Goal: Task Accomplishment & Management: Manage account settings

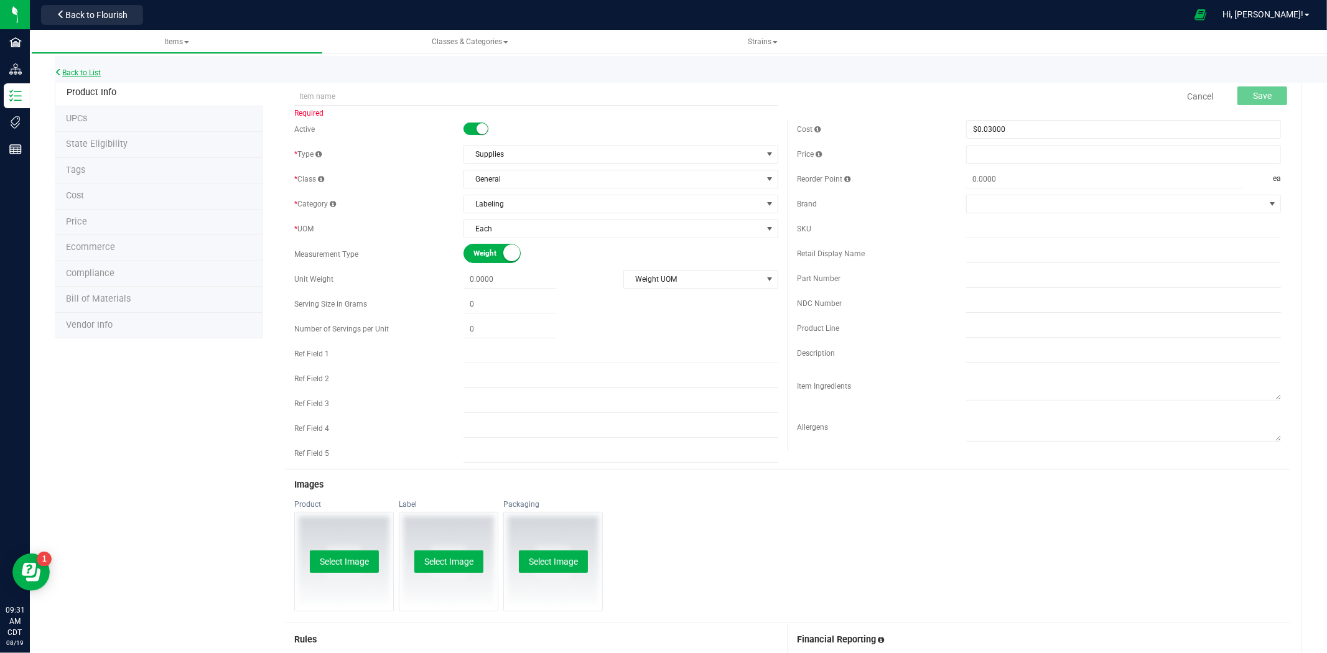
click at [100, 72] on link "Back to List" at bounding box center [78, 72] width 46 height 9
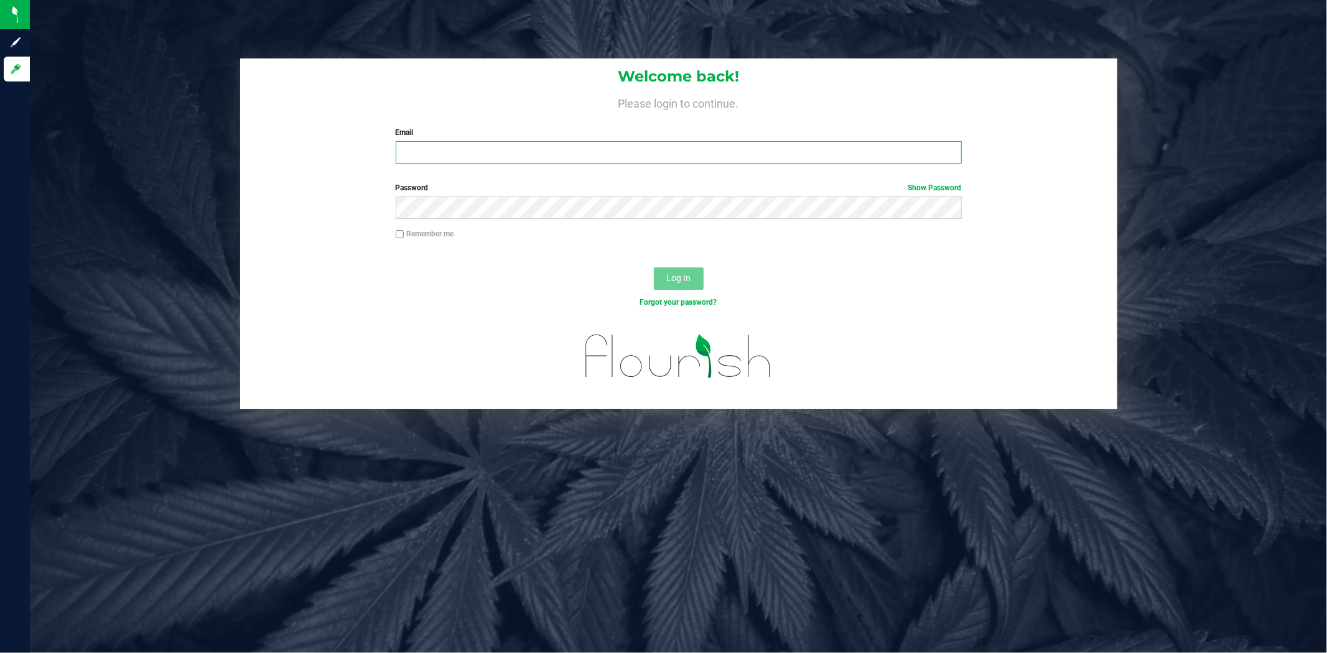
type input "[EMAIL_ADDRESS][DOMAIN_NAME]"
click at [680, 280] on span "Log In" at bounding box center [678, 278] width 24 height 10
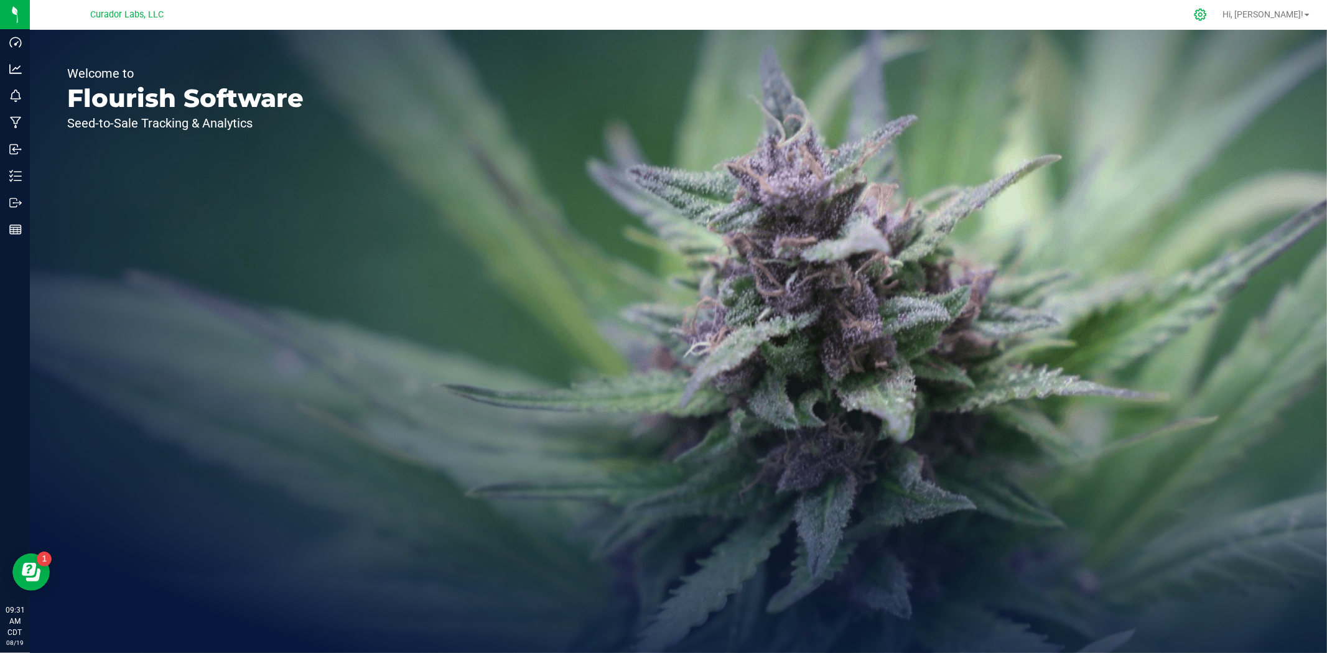
click at [1207, 19] on icon at bounding box center [1199, 14] width 13 height 13
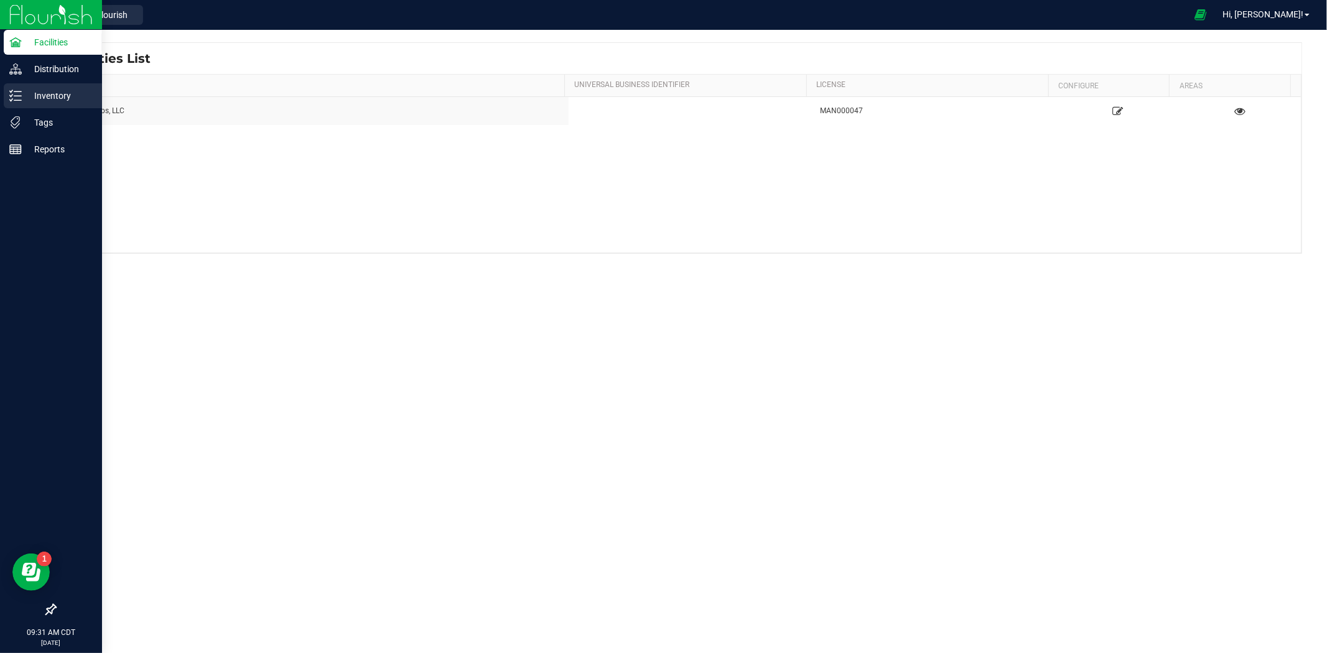
click at [19, 101] on icon at bounding box center [15, 96] width 12 height 12
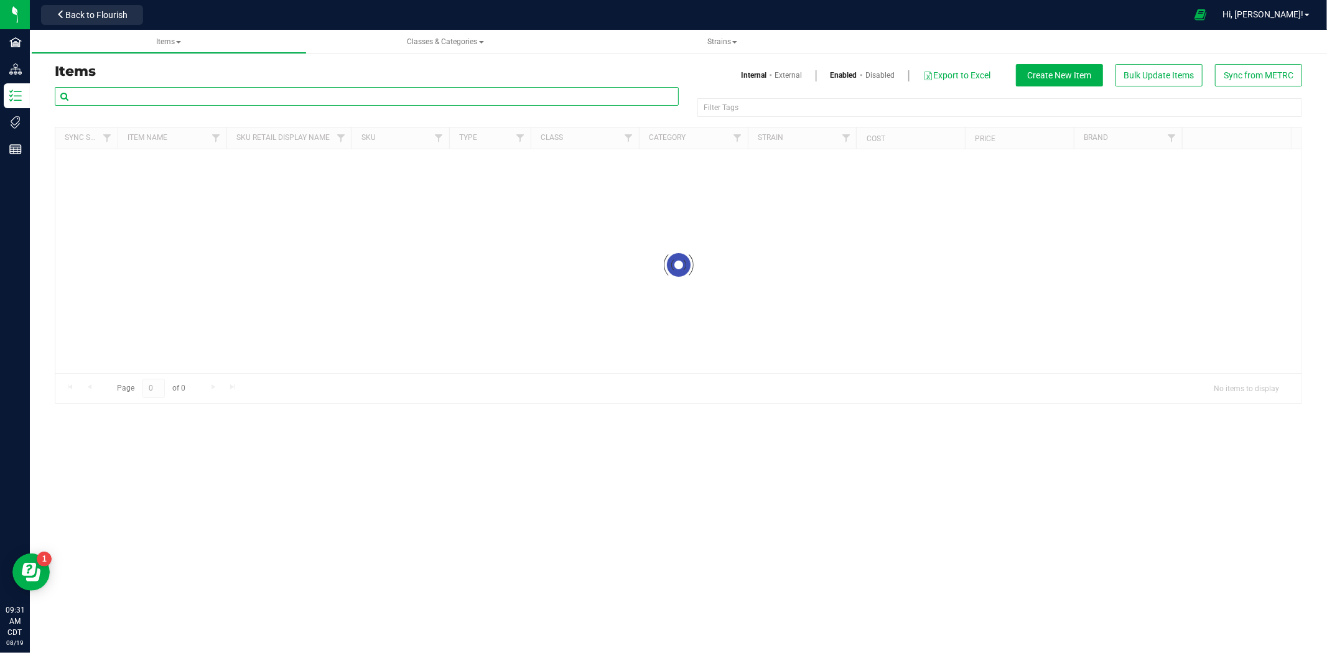
click at [147, 96] on input "text" at bounding box center [367, 96] width 624 height 19
paste input "Label BAS - HeadChange - Cart with QR THC M Diamond White - 2.2x2"
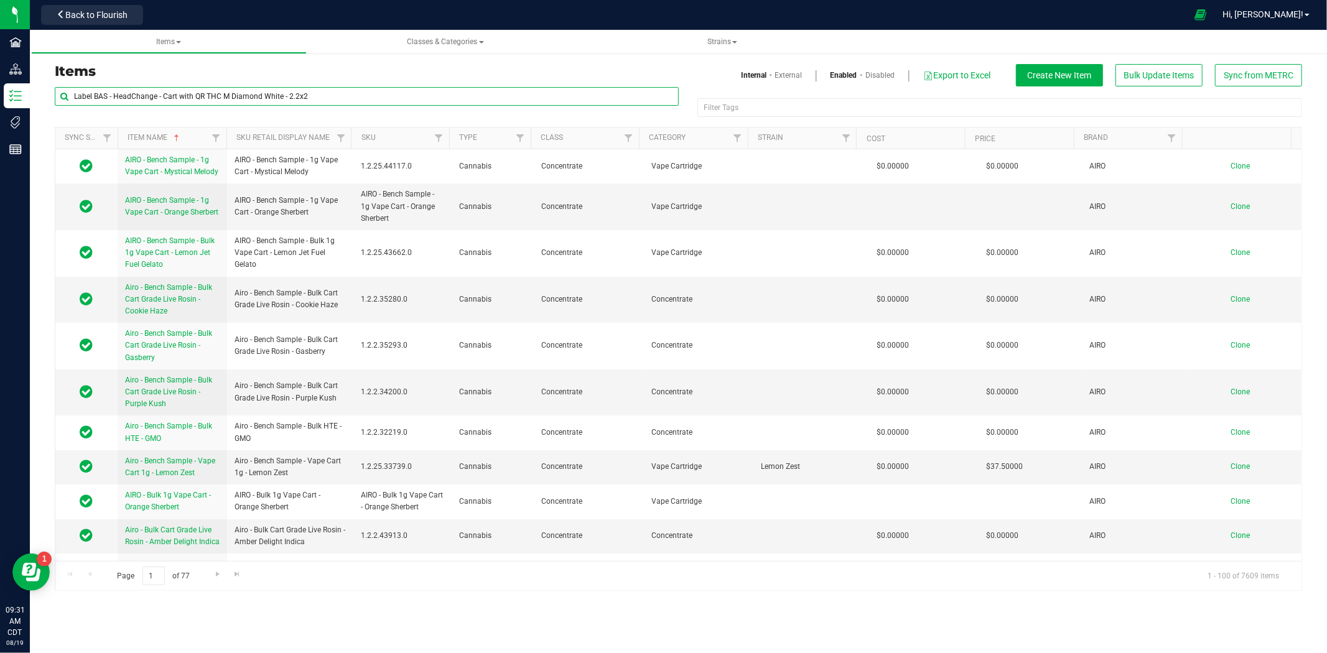
type input "Label BAS - HeadChange - Cart with QR THC M Diamond White - 2.2x2"
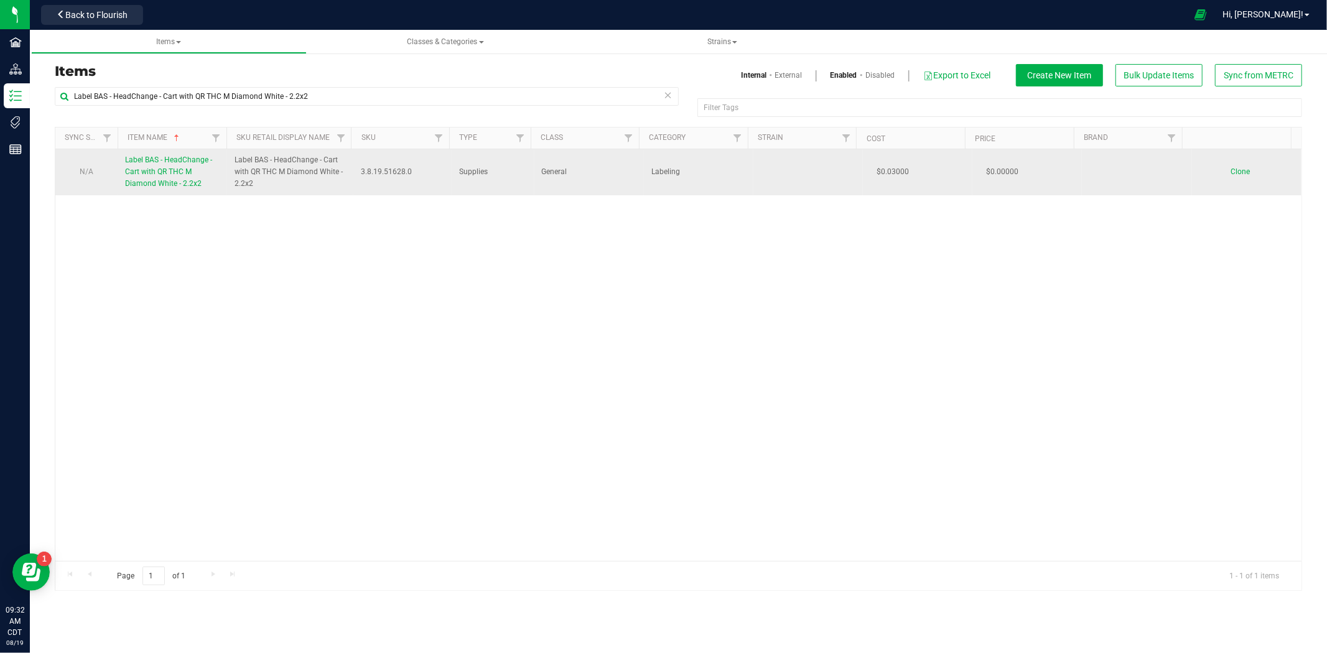
click at [139, 160] on span "Label BAS - HeadChange - Cart with QR THC M Diamond White - 2.2x2" at bounding box center [168, 171] width 87 height 32
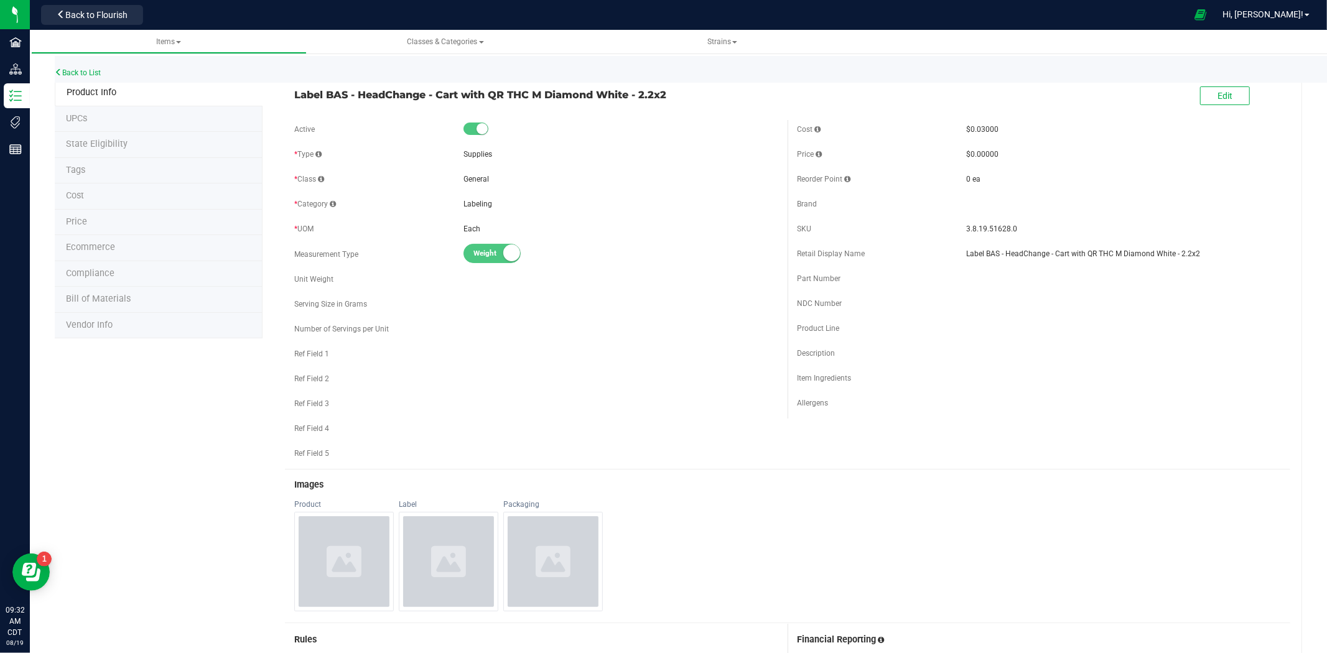
click at [94, 289] on li "Bill of Materials" at bounding box center [159, 300] width 208 height 26
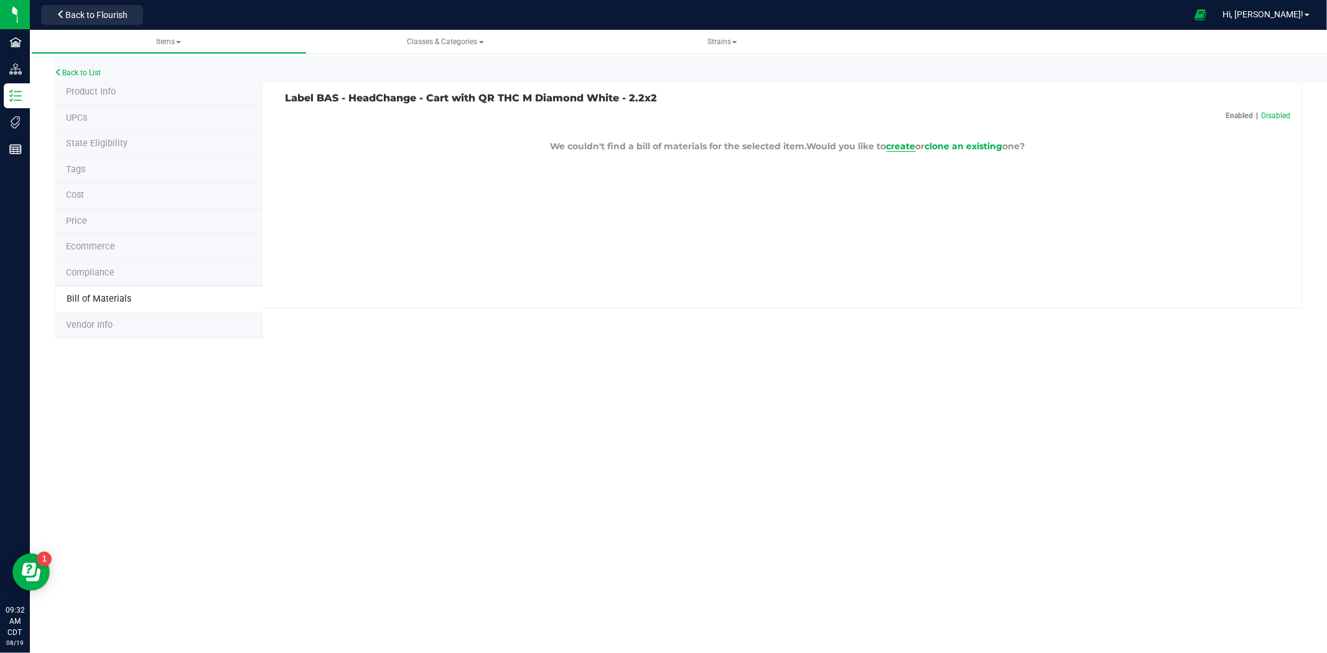
click at [904, 144] on span "create" at bounding box center [900, 146] width 29 height 11
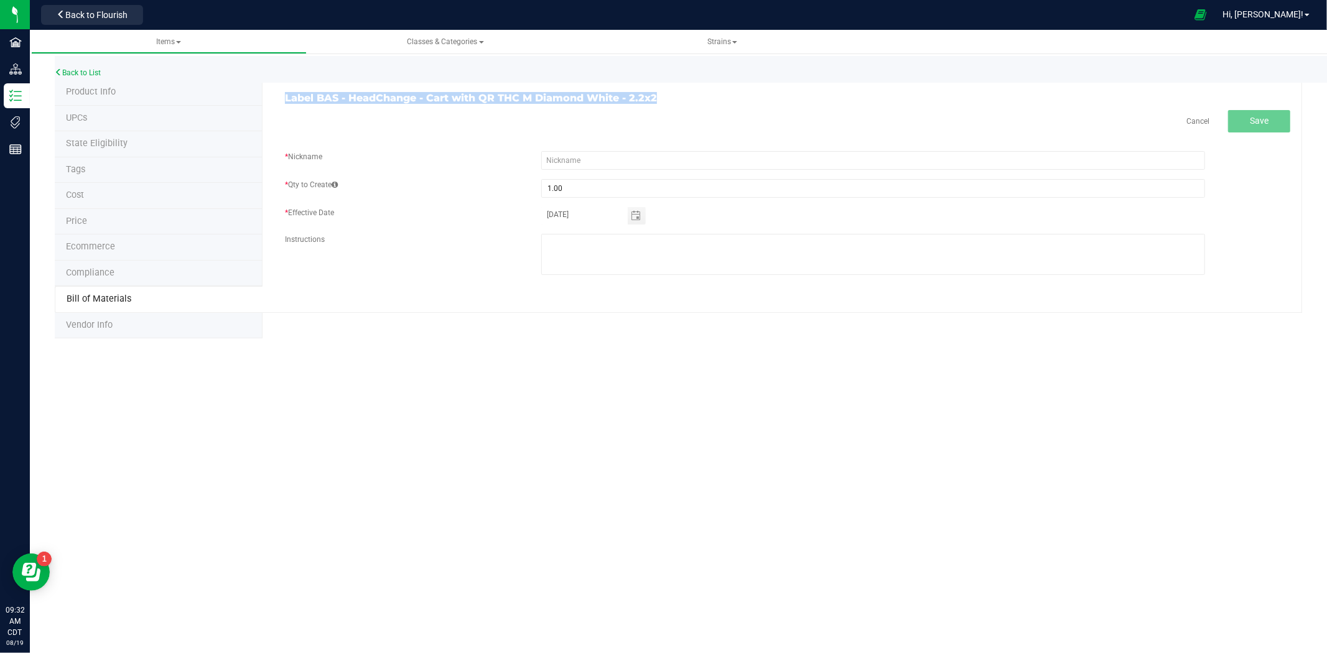
drag, startPoint x: 702, startPoint y: 100, endPoint x: 282, endPoint y: 101, distance: 419.8
click at [282, 101] on div "Label BAS - HeadChange - Cart with QR THC M Diamond White - 2.2x2" at bounding box center [532, 98] width 512 height 11
copy h3 "Label BAS - HeadChange - Cart with QR THC M Diamond White - 2.2x2"
click at [567, 150] on div "Cancel Save * Nickname * Qty to Create 1.00 * Effective Date 08/19/2025 Instruc…" at bounding box center [787, 198] width 1005 height 177
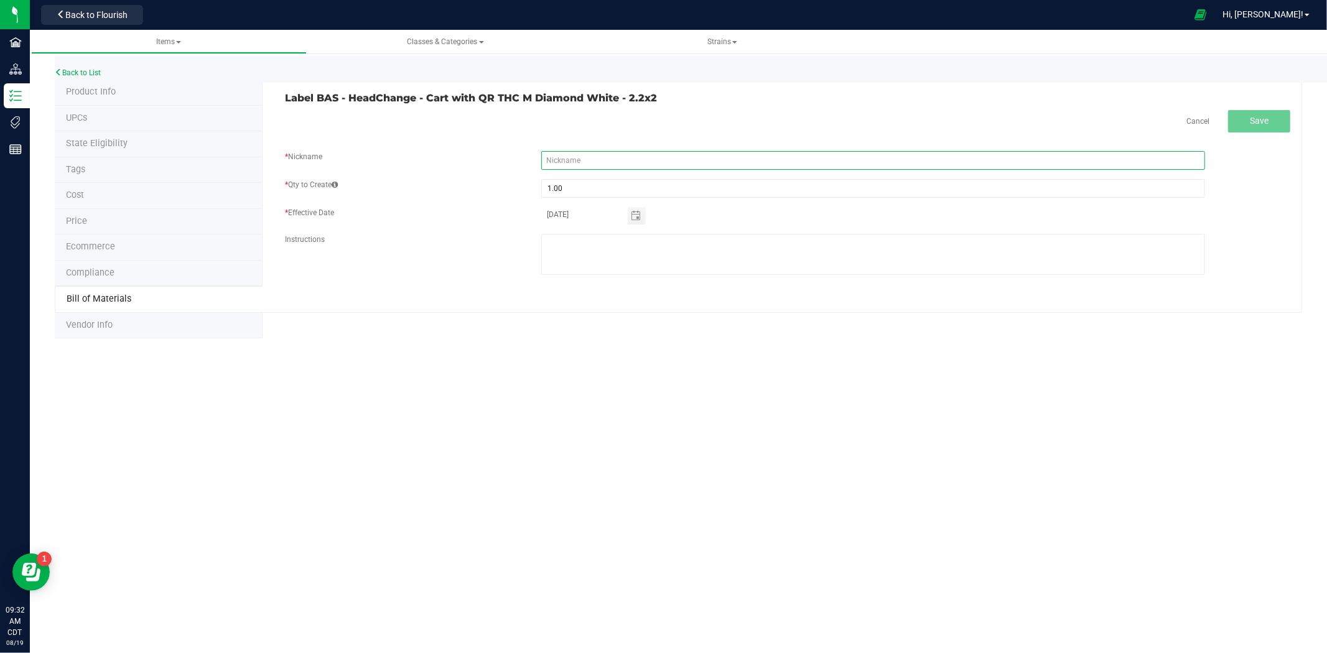
click at [568, 158] on input "text" at bounding box center [873, 160] width 664 height 19
paste input "Label BAS - HeadChange - Cart with QR THC M Diamond White - 2.2x2"
type input "Label BAS - HeadChange - Cart with QR THC M Diamond White - 2.2x2"
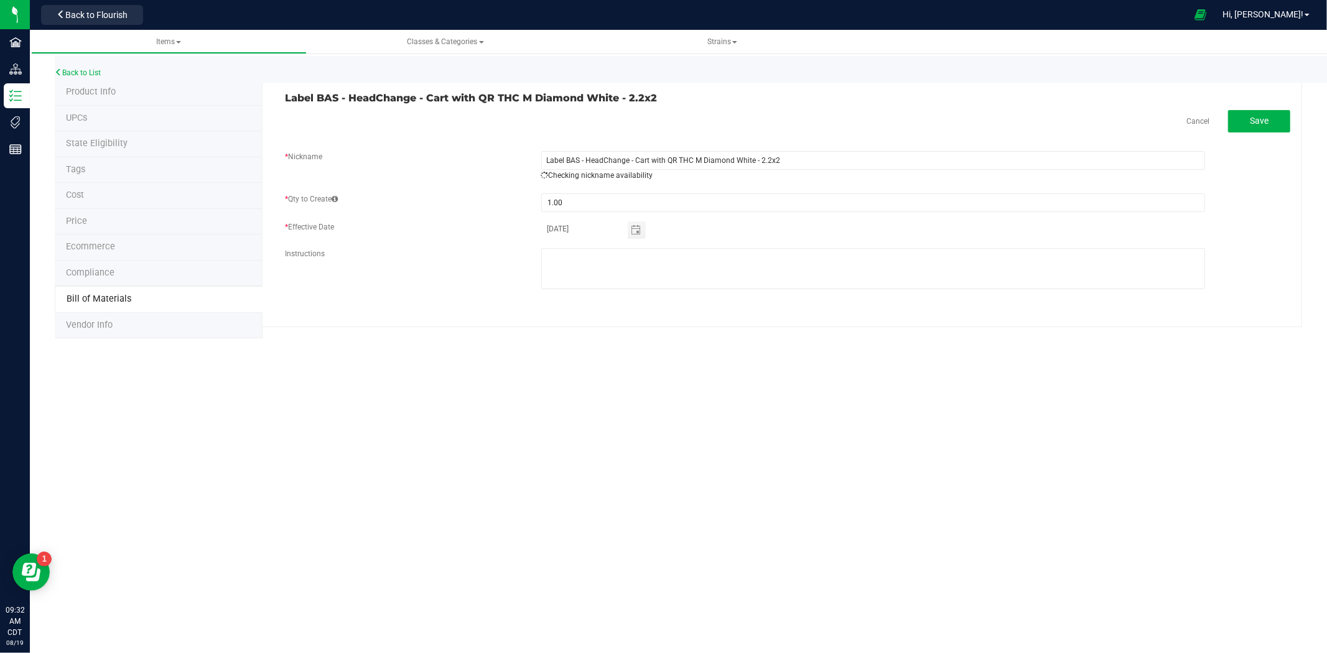
click at [688, 126] on div "Cancel Save" at bounding box center [787, 121] width 1005 height 22
click at [860, 131] on div "Cancel Save" at bounding box center [787, 121] width 1005 height 22
click at [1259, 125] on span "Save" at bounding box center [1258, 121] width 19 height 10
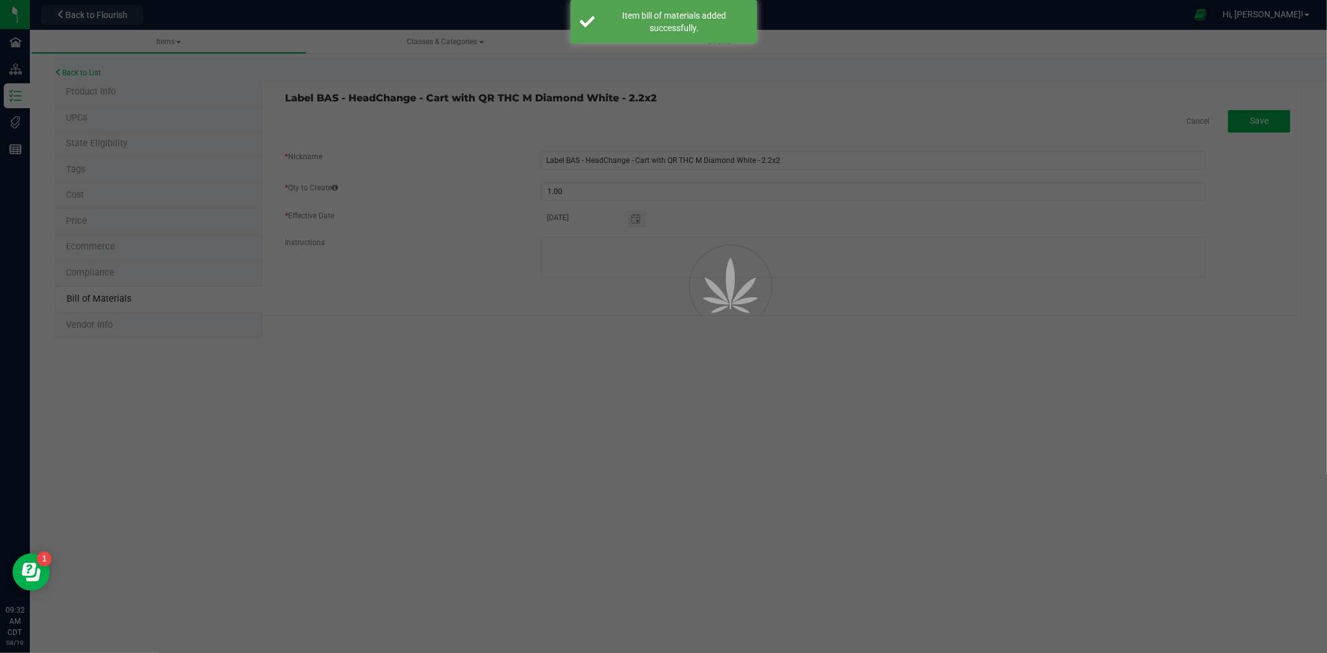
select select "1420"
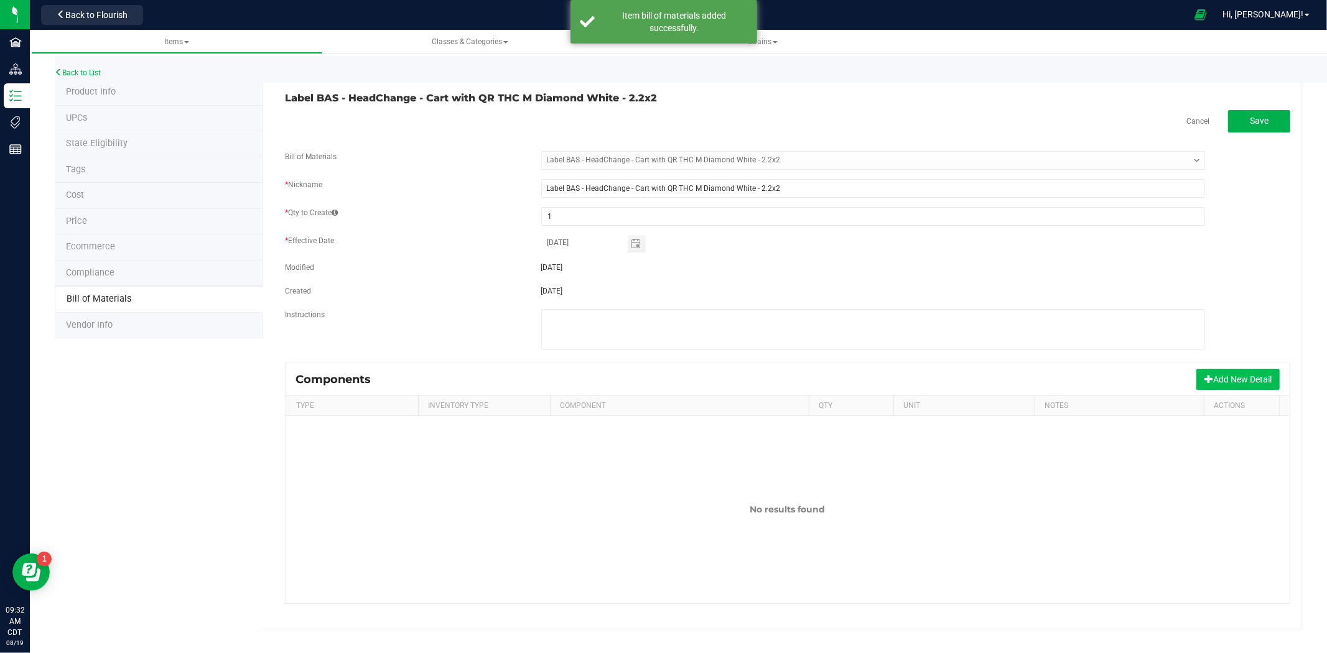
drag, startPoint x: 1245, startPoint y: 381, endPoint x: 1201, endPoint y: 365, distance: 47.0
click at [1244, 381] on button "Add New Detail" at bounding box center [1237, 379] width 83 height 21
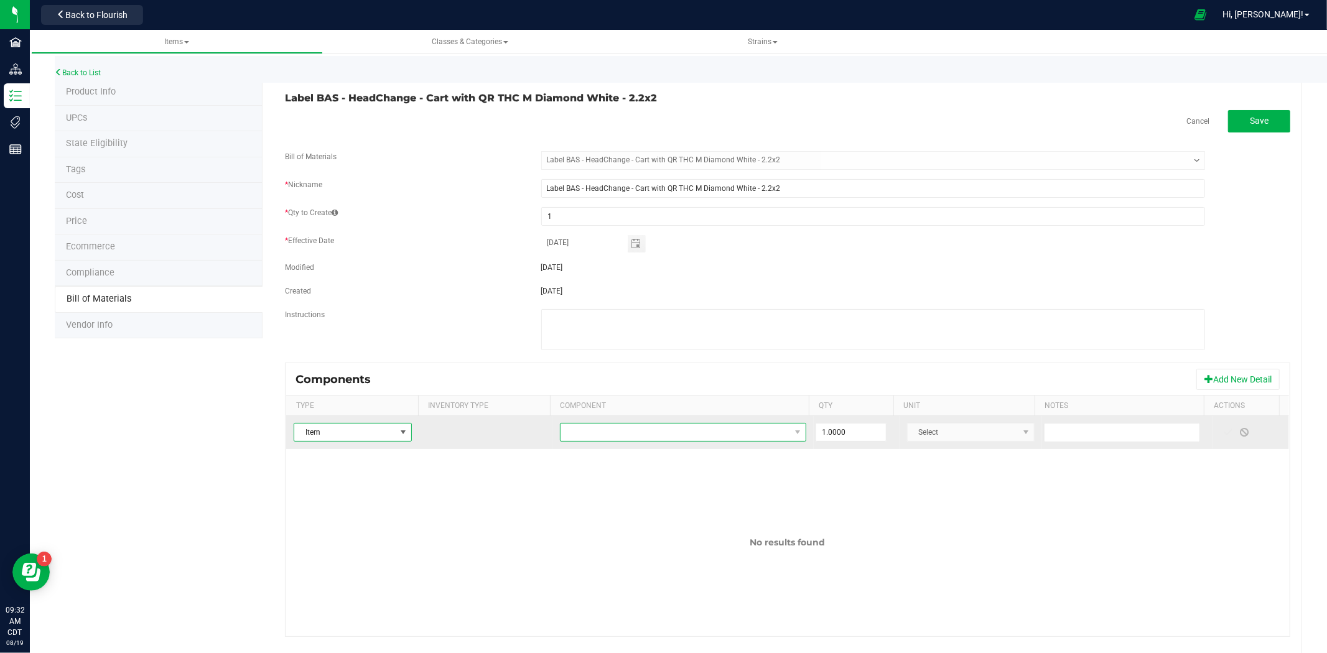
click at [580, 428] on span "NO DATA FOUND" at bounding box center [674, 432] width 229 height 17
type input "Label - HeadChange - Cart with QR THC M Diamond White - 2.2x2"
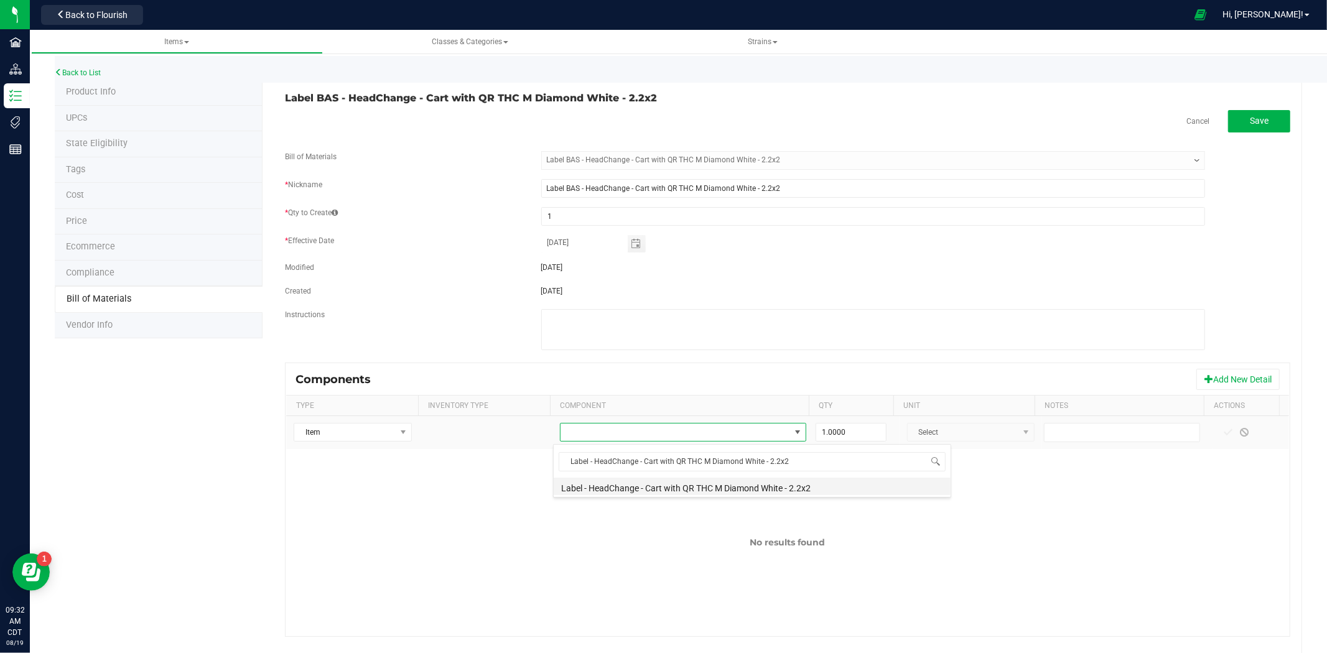
click at [649, 486] on li "Label - HeadChange - Cart with QR THC M Diamond White - 2.2x2" at bounding box center [752, 486] width 397 height 17
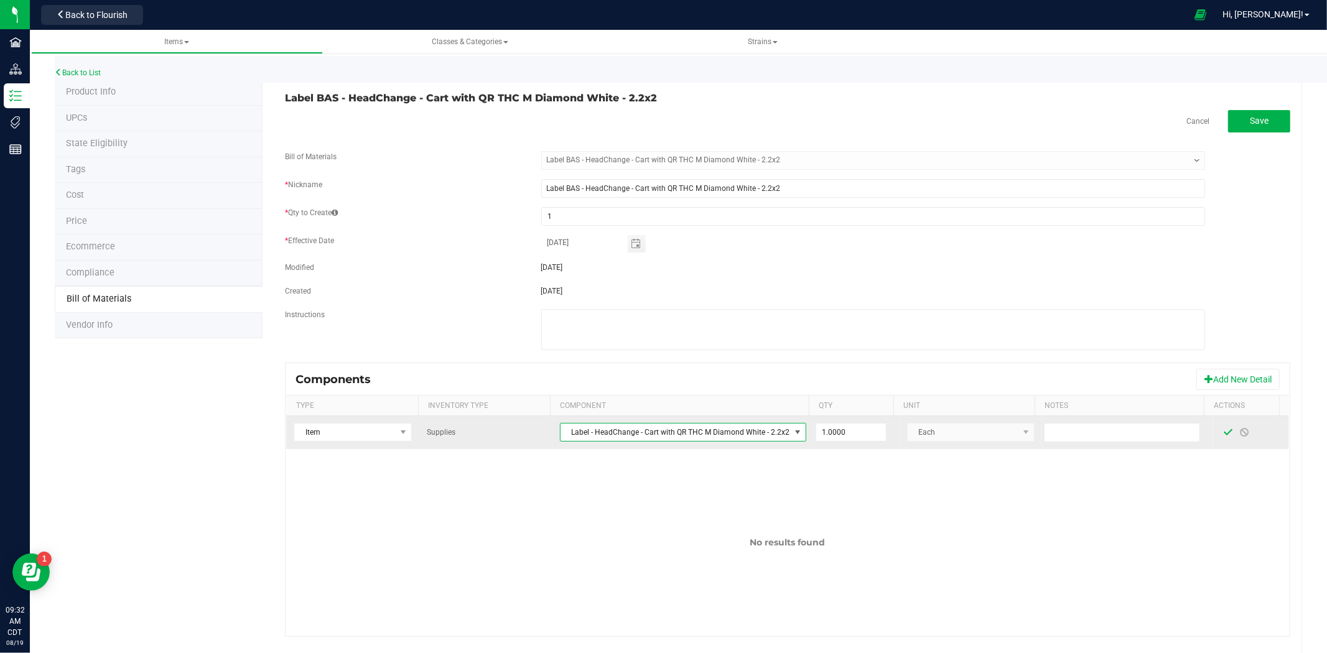
click at [1223, 437] on span at bounding box center [1228, 432] width 10 height 10
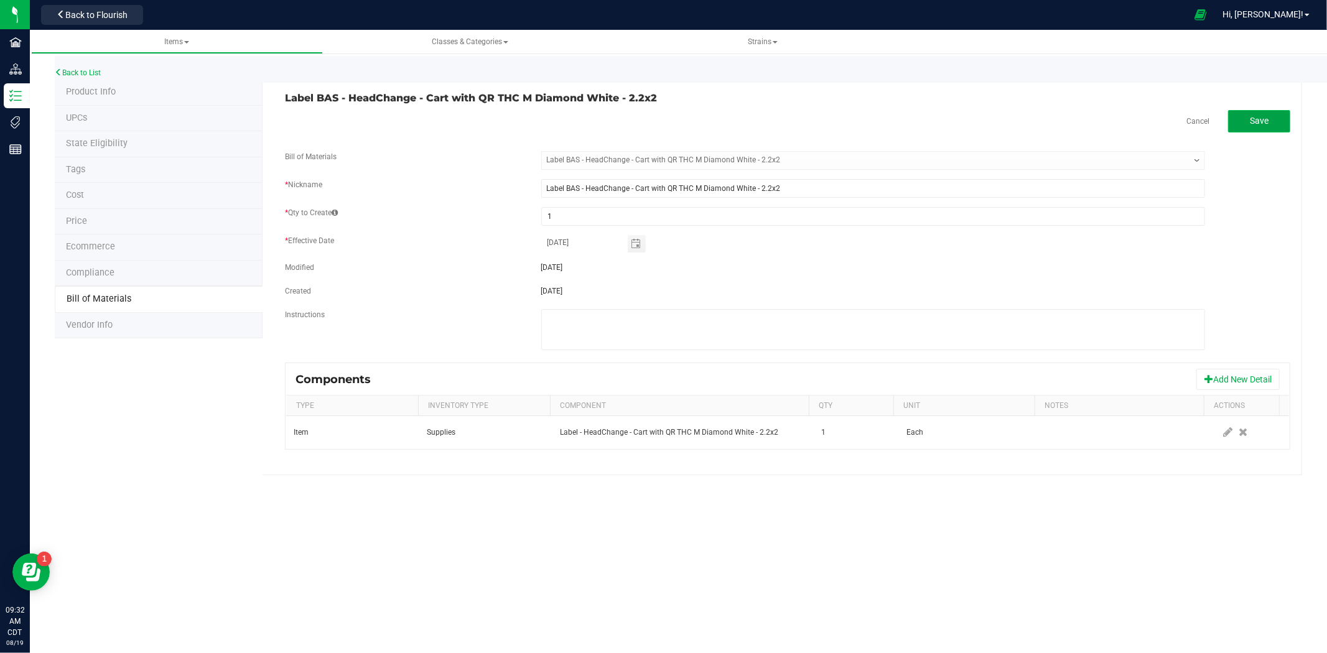
click at [1271, 113] on button "Save" at bounding box center [1259, 121] width 62 height 22
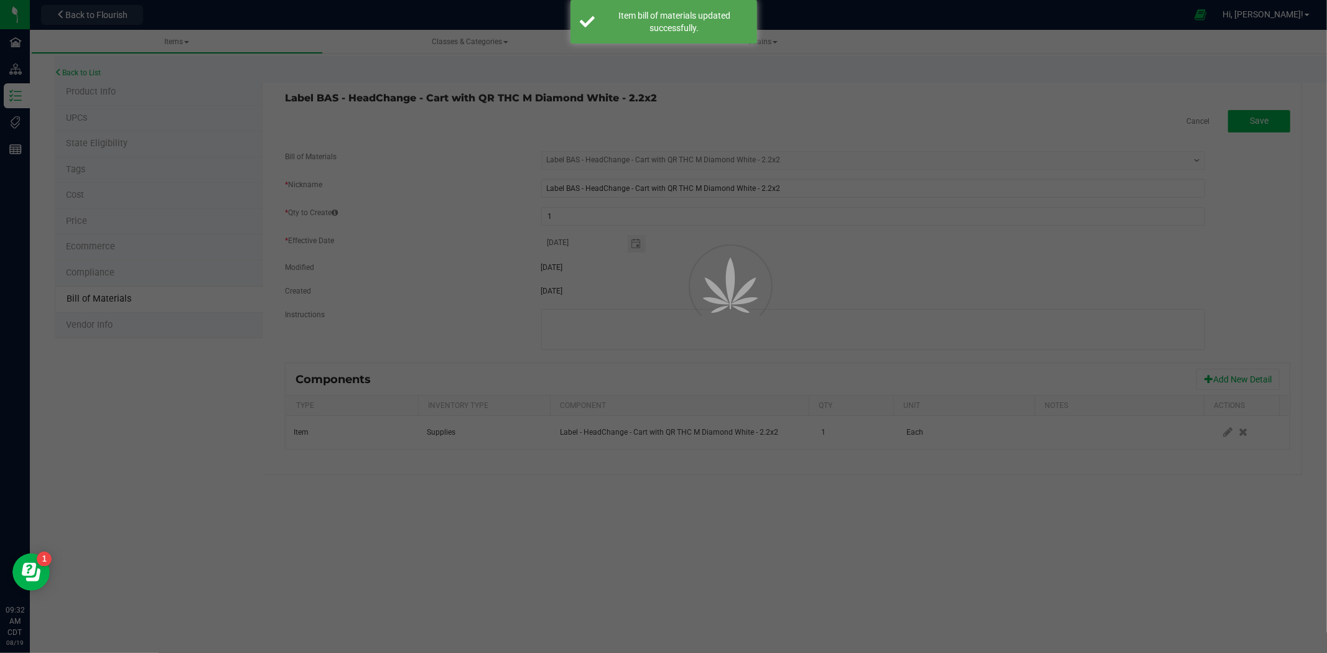
select select "1420"
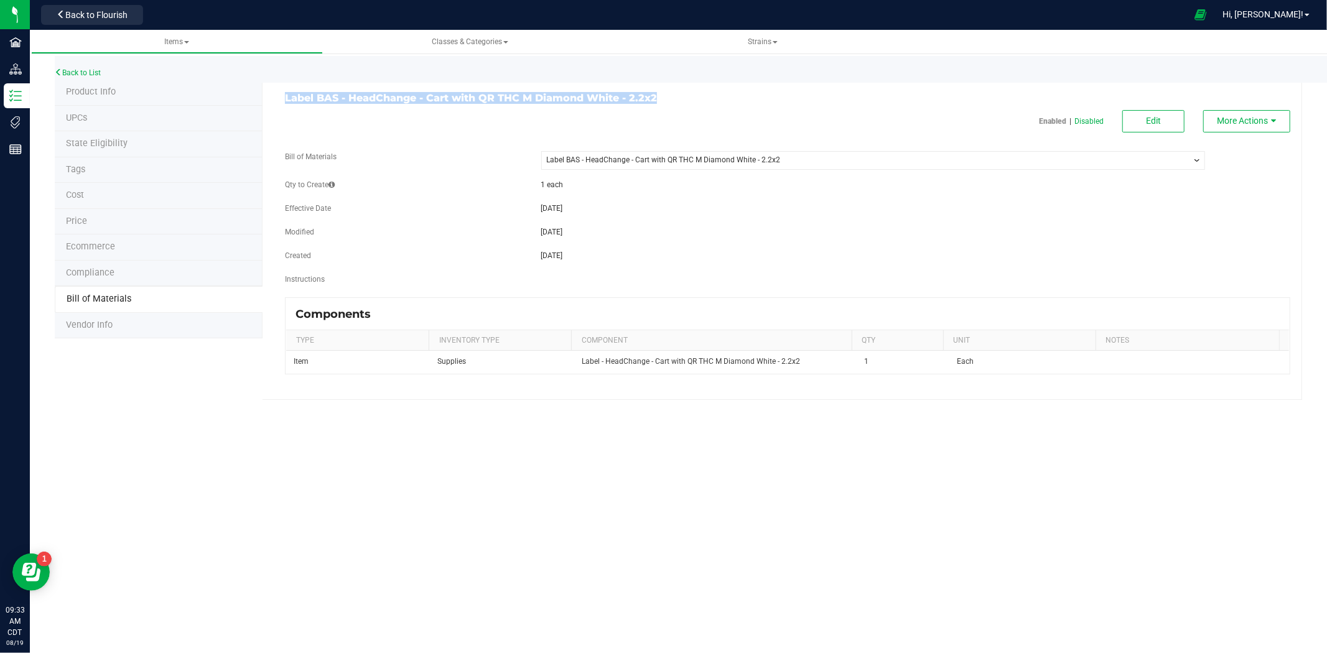
drag, startPoint x: 631, startPoint y: 96, endPoint x: 265, endPoint y: 98, distance: 365.7
click at [265, 98] on div "Label BAS - HeadChange - Cart with QR THC M Diamond White - 2.2x2 Enabled | Dis…" at bounding box center [781, 240] width 1039 height 320
copy h3 "Label BAS - HeadChange - Cart with QR THC M Diamond White - 2.2x2"
click at [86, 68] on link "Back to List" at bounding box center [78, 72] width 46 height 9
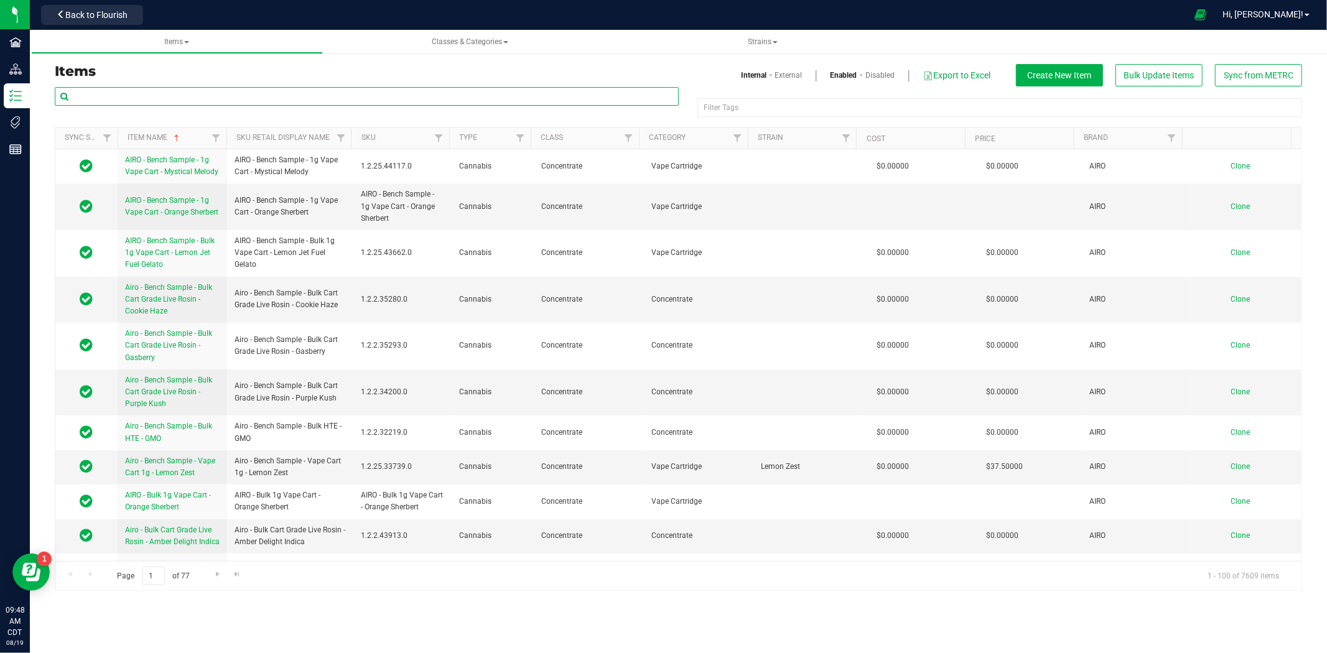
click at [276, 94] on input "text" at bounding box center [367, 96] width 624 height 19
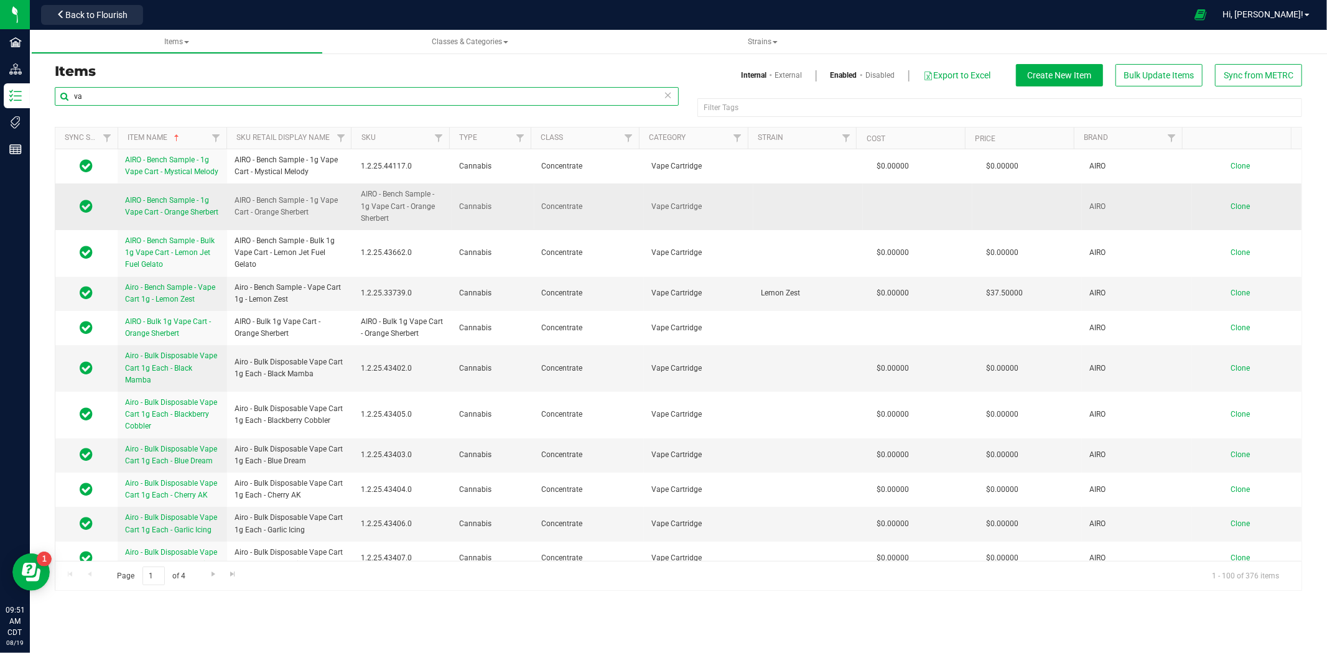
type input "v"
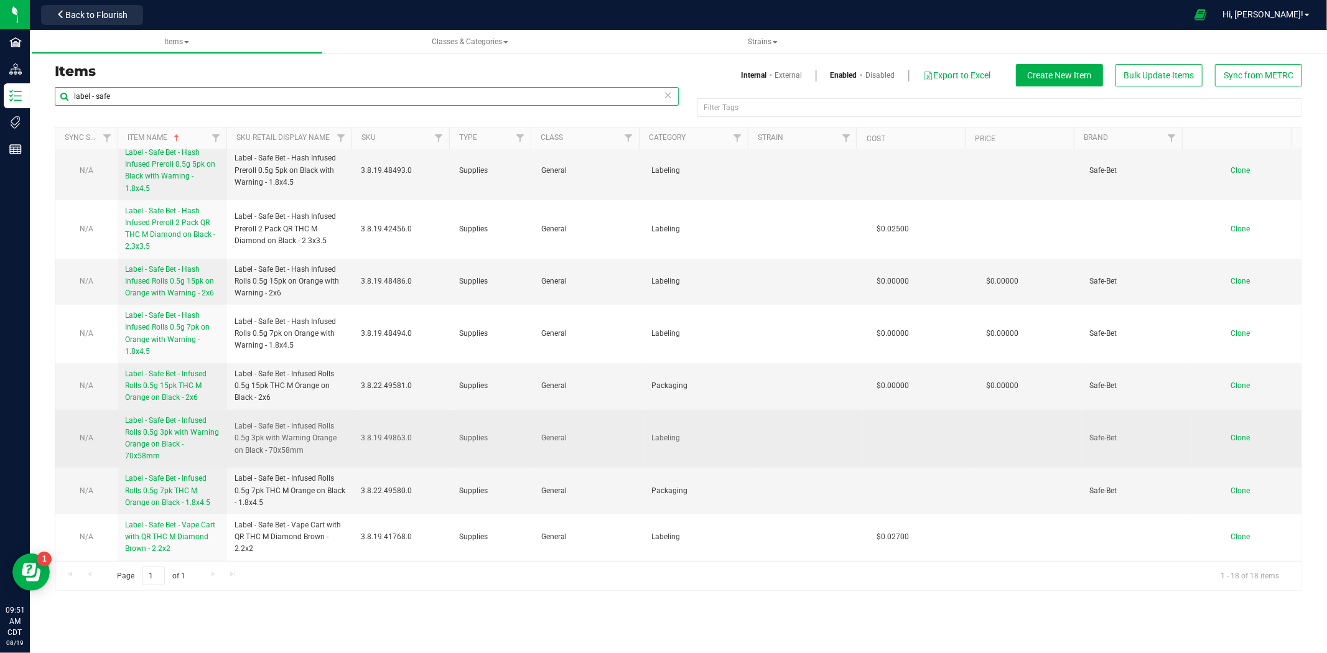
scroll to position [459, 0]
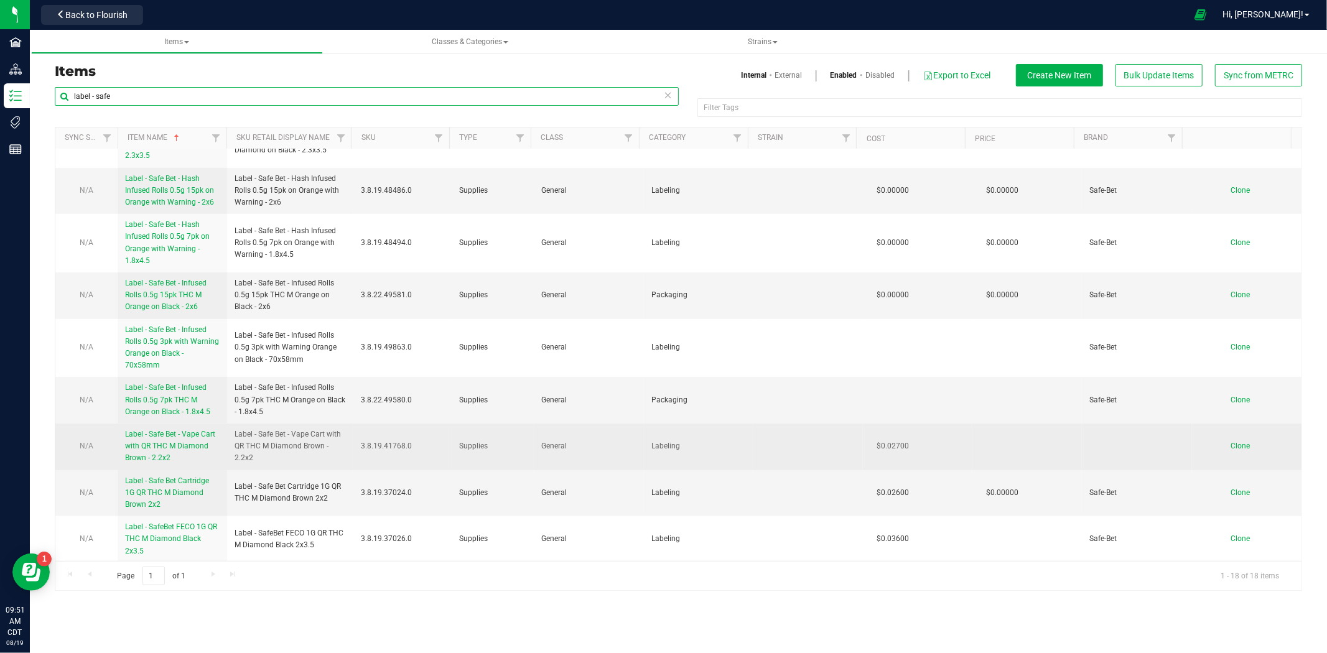
type input "label - safe"
drag, startPoint x: 253, startPoint y: 415, endPoint x: 220, endPoint y: 381, distance: 47.5
click at [220, 424] on tr "N/A Label - Safe Bet - Vape Cart with QR THC M Diamond Brown - 2.2x2 Label - Sa…" at bounding box center [678, 447] width 1246 height 47
copy tr "Label - Safe Bet - Vape Cart with QR THC M Diamond Brown - 2.2x2"
click at [1230, 442] on span "Clone" at bounding box center [1239, 446] width 19 height 9
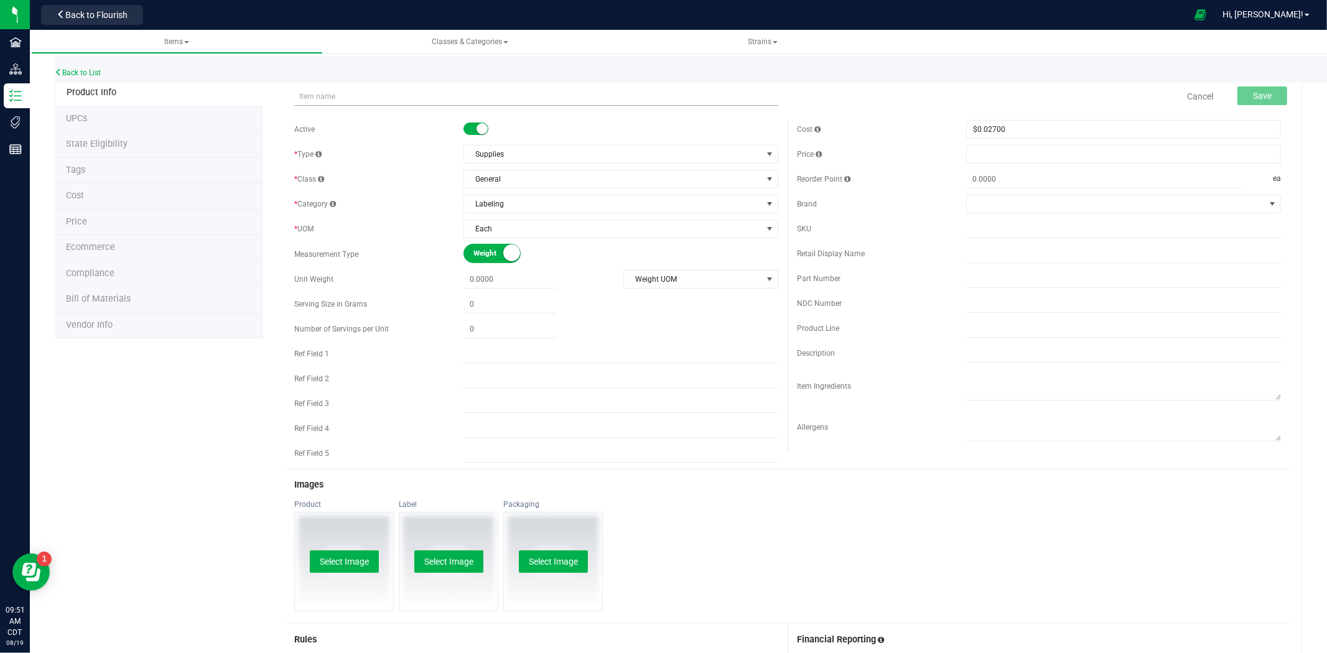
click at [357, 90] on input "text" at bounding box center [536, 96] width 484 height 19
click at [306, 98] on input "Label - Safe Bet - Vape Cart with QR THC M Diamond Brown - 2.2x2" at bounding box center [536, 96] width 484 height 19
drag, startPoint x: 336, startPoint y: 101, endPoint x: 325, endPoint y: 88, distance: 17.7
click at [331, 96] on span "Label - Safe Bet - Vape Cart with QR THC M Diamond Brown - 2.2x2 Item name alre…" at bounding box center [536, 91] width 484 height 9
click at [313, 95] on input "Label - Safe Bet - Vape Cart with QR THC M Diamond Brown - 2.2x2" at bounding box center [536, 96] width 484 height 19
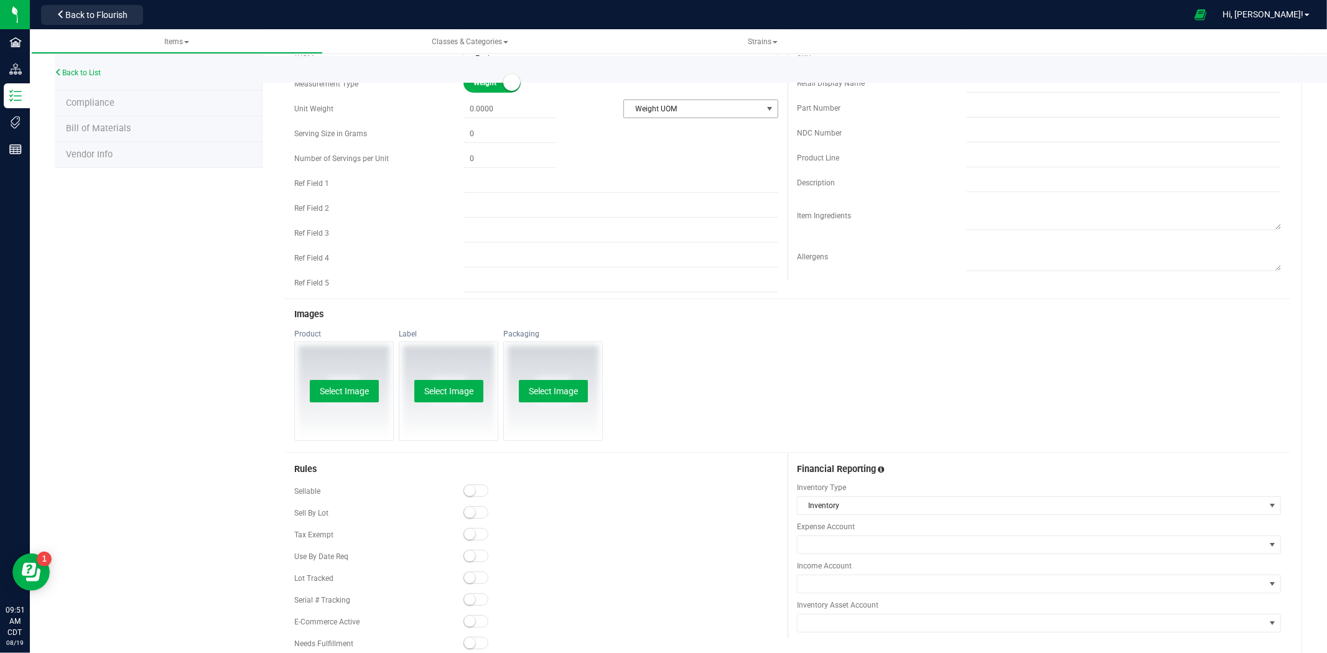
scroll to position [257, 0]
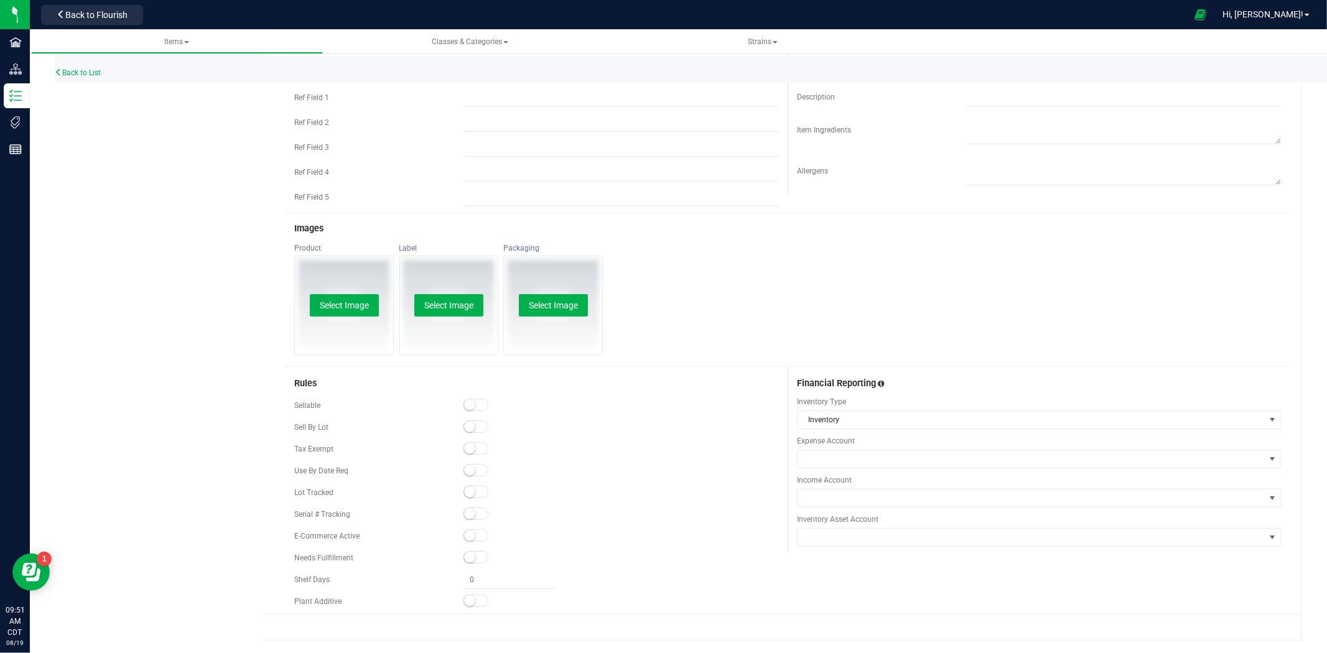
type input "Label BAS - Safe Bet - Vape Cart with QR THC M Diamond Brown - 2.2x2"
click at [470, 407] on small at bounding box center [469, 404] width 11 height 11
click at [464, 493] on small at bounding box center [469, 491] width 11 height 11
click at [467, 531] on small at bounding box center [469, 535] width 11 height 11
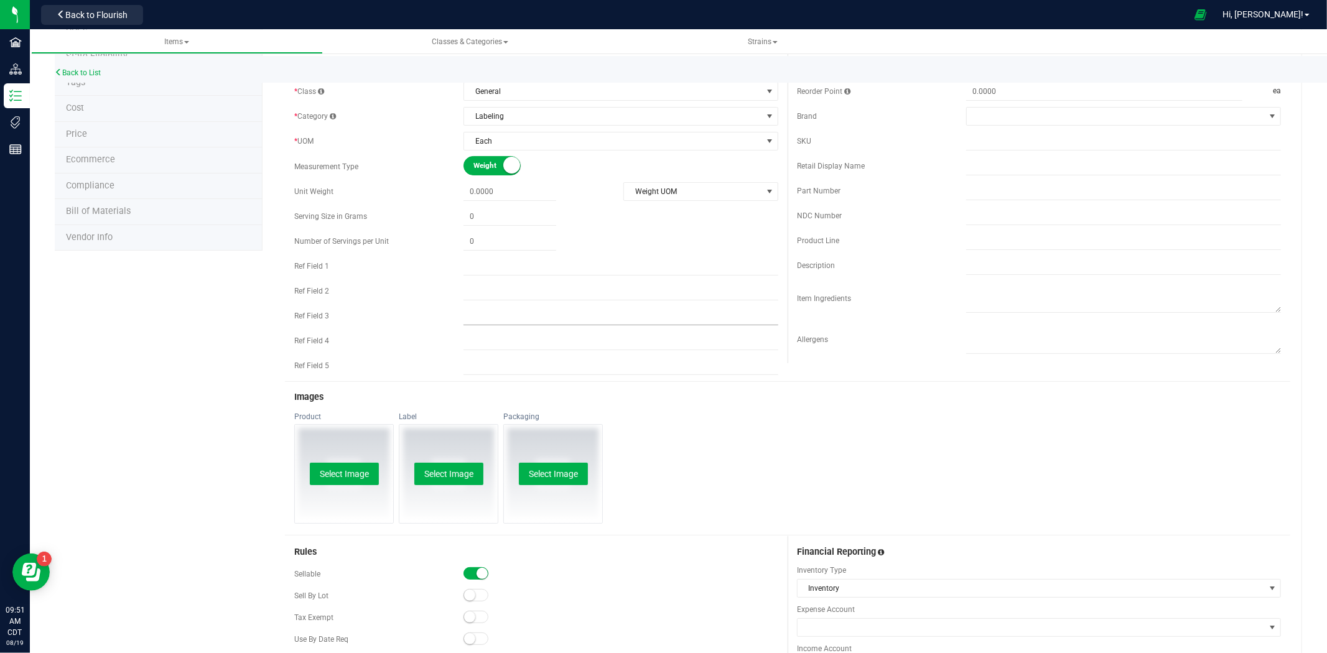
scroll to position [0, 0]
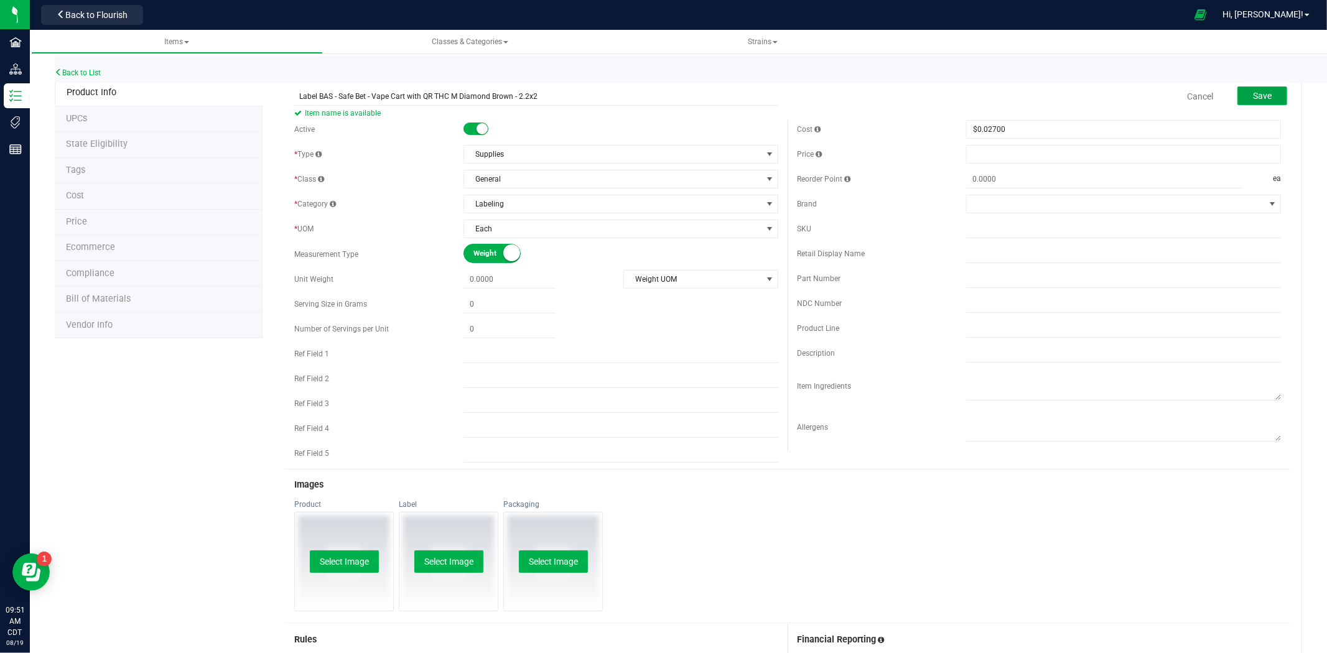
click at [1253, 100] on span "Save" at bounding box center [1262, 96] width 19 height 10
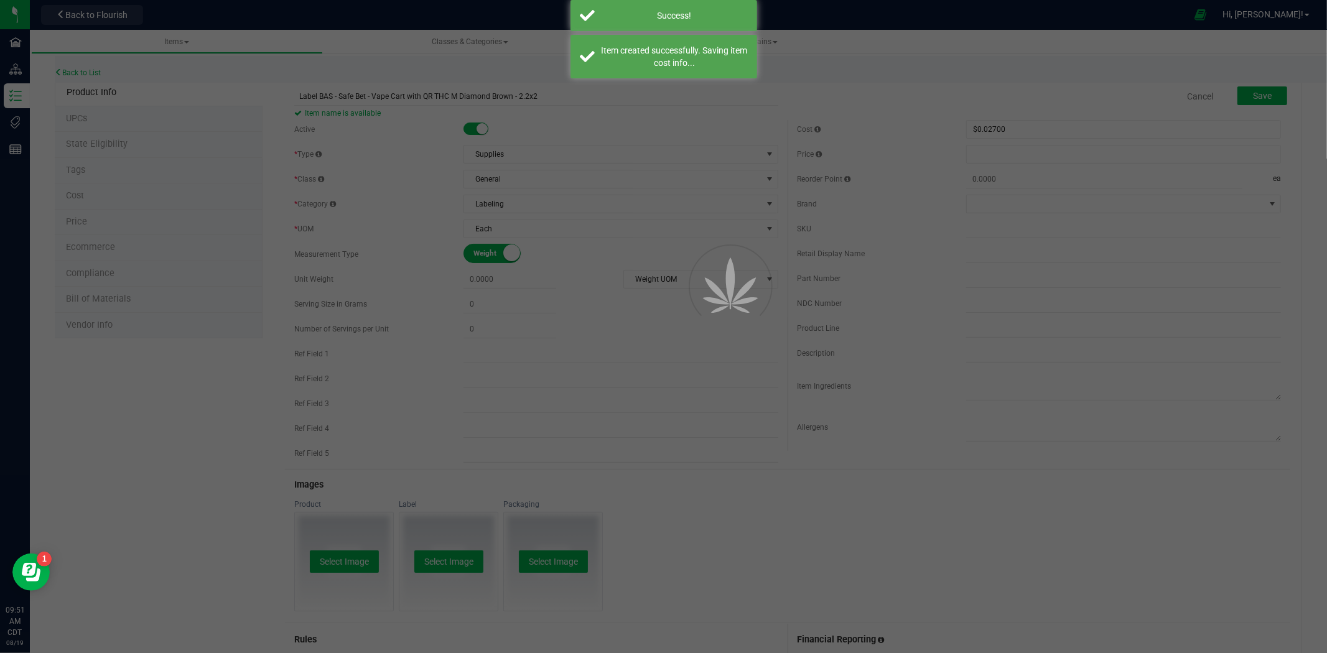
click at [90, 297] on div at bounding box center [663, 326] width 1327 height 653
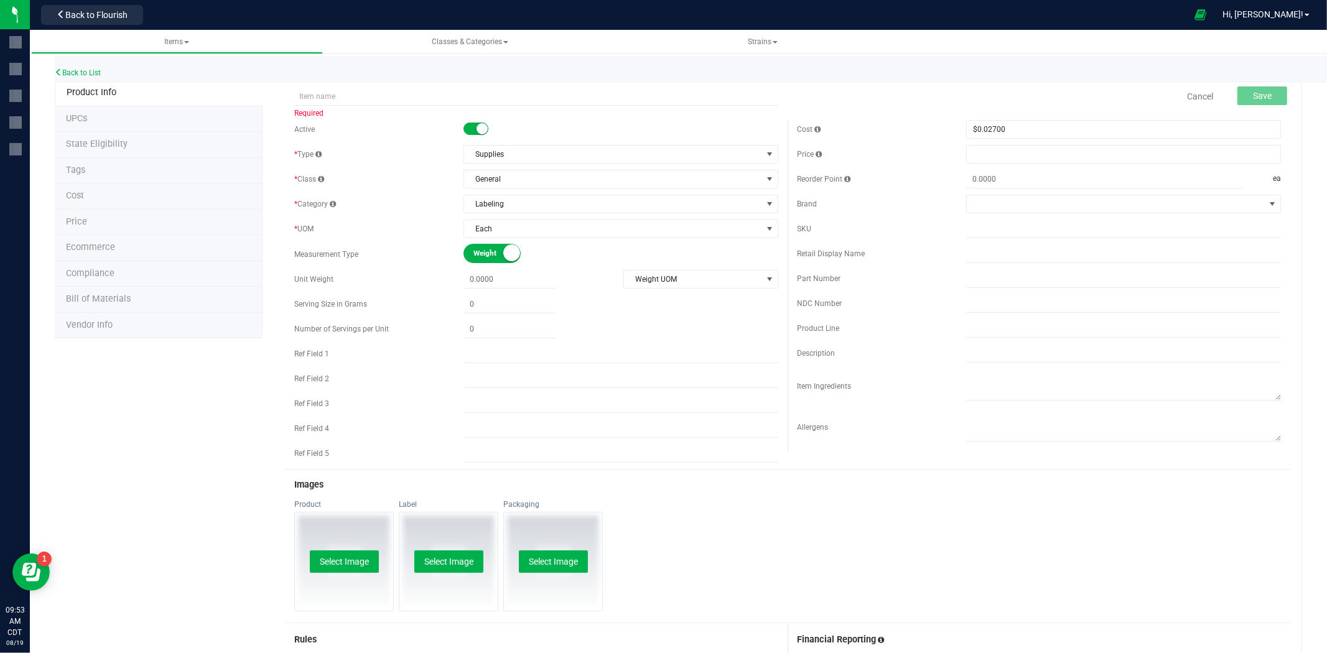
click at [95, 307] on li "Bill of Materials" at bounding box center [159, 300] width 208 height 26
click at [124, 300] on span "Bill of Materials" at bounding box center [98, 299] width 65 height 11
click at [101, 75] on link "Back to List" at bounding box center [78, 72] width 46 height 9
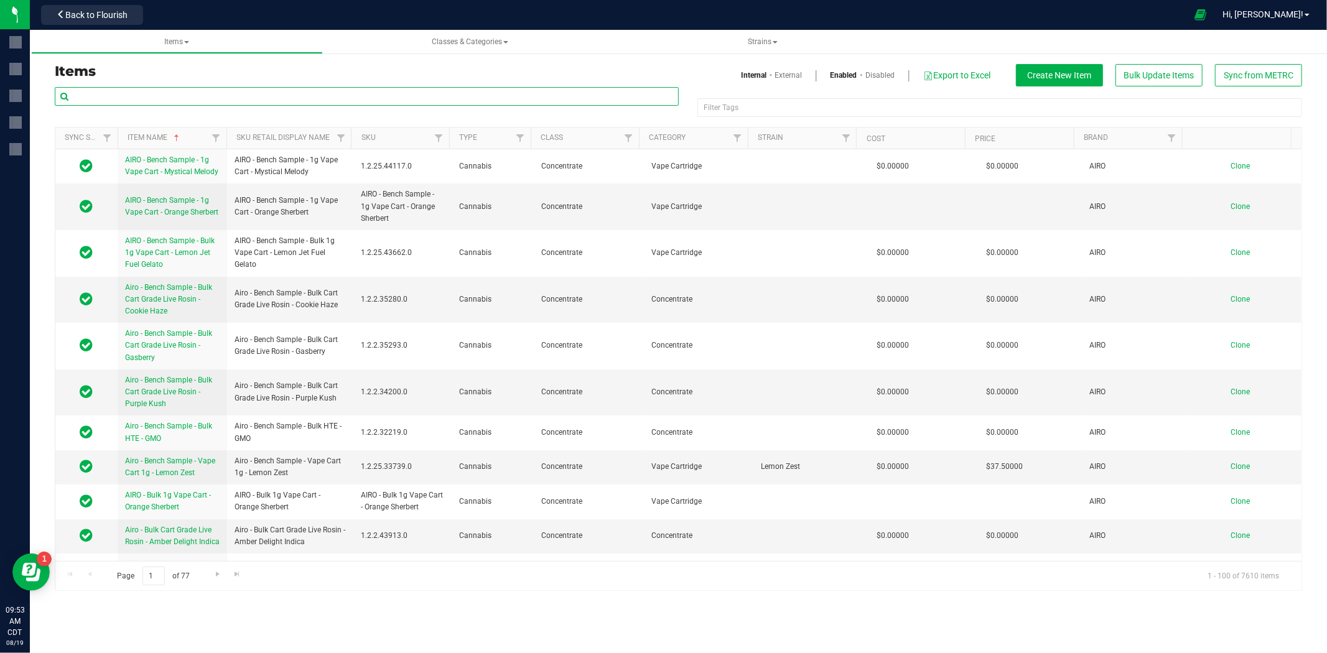
click at [142, 100] on input "text" at bounding box center [367, 96] width 624 height 19
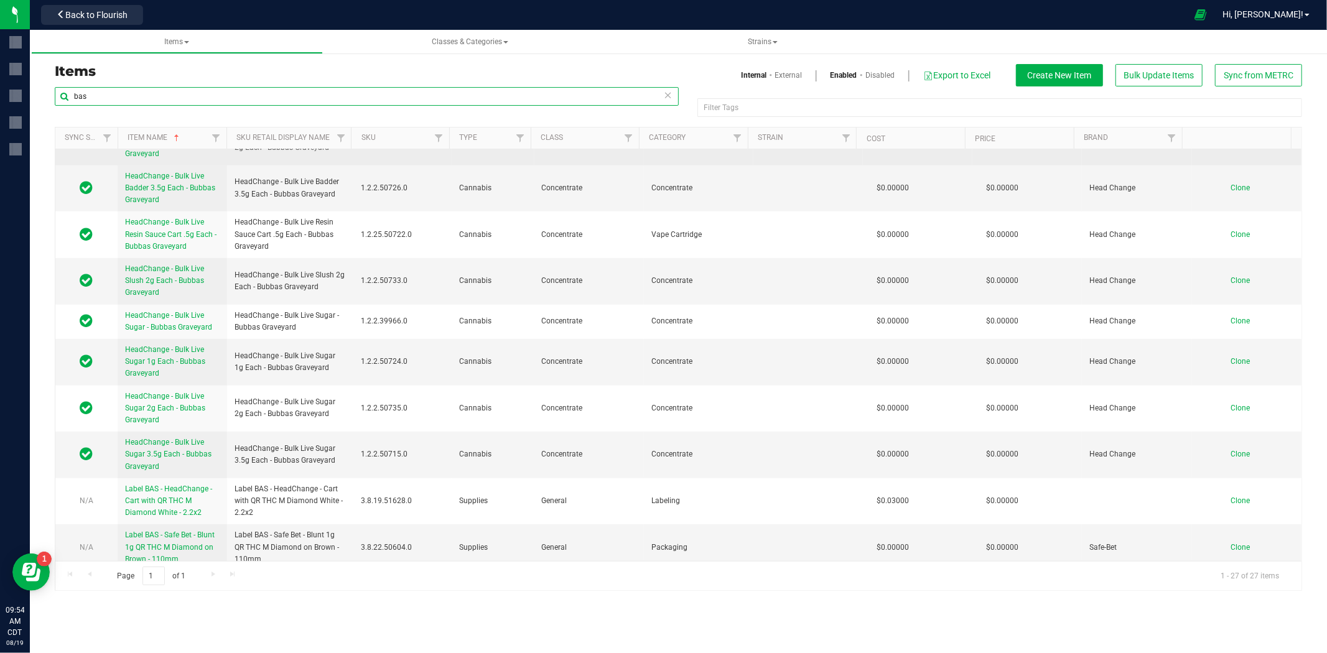
scroll to position [818, 0]
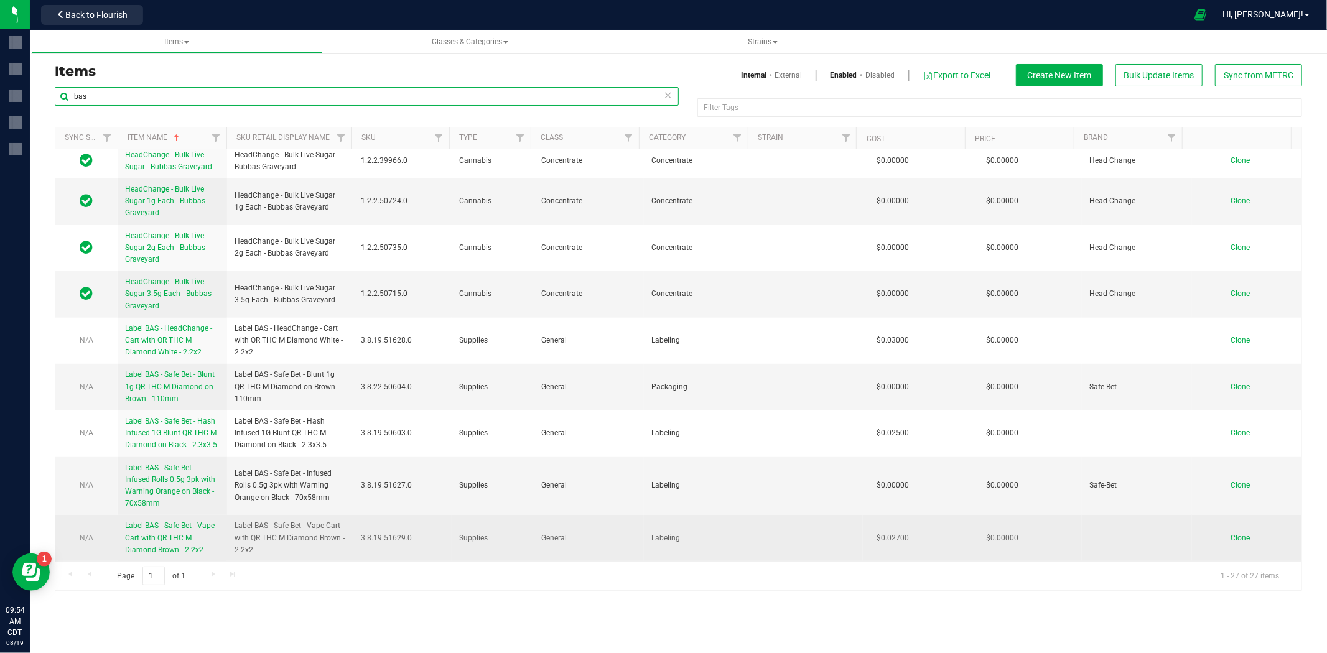
type input "bas"
click at [170, 529] on span "Label BAS - Safe Bet - Vape Cart with QR THC M Diamond Brown - 2.2x2" at bounding box center [170, 537] width 90 height 32
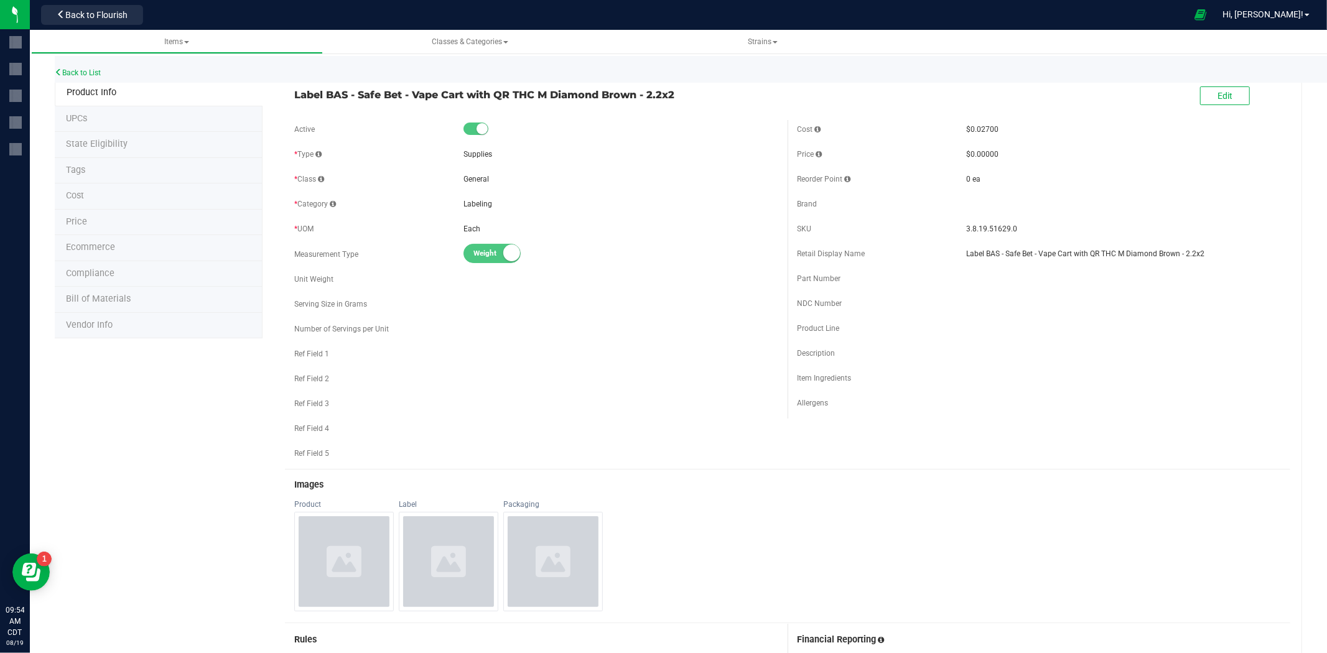
click at [98, 295] on span "Bill of Materials" at bounding box center [98, 299] width 65 height 11
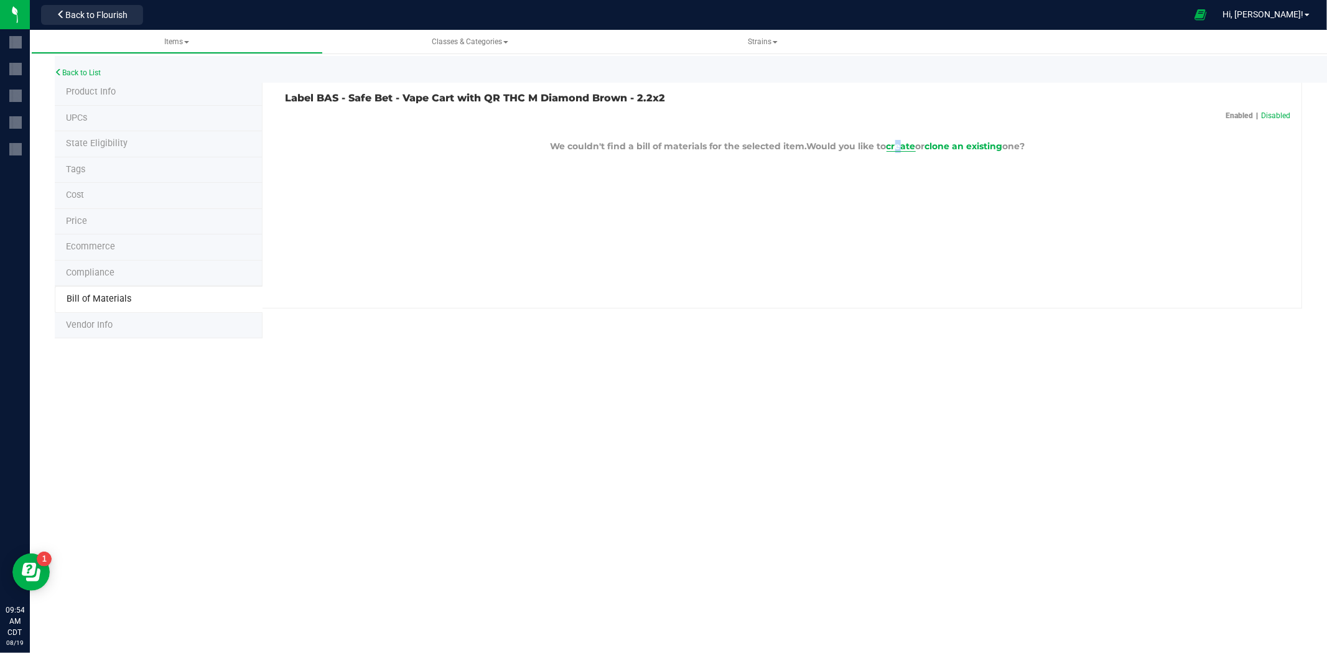
click at [892, 144] on span "create" at bounding box center [900, 146] width 29 height 11
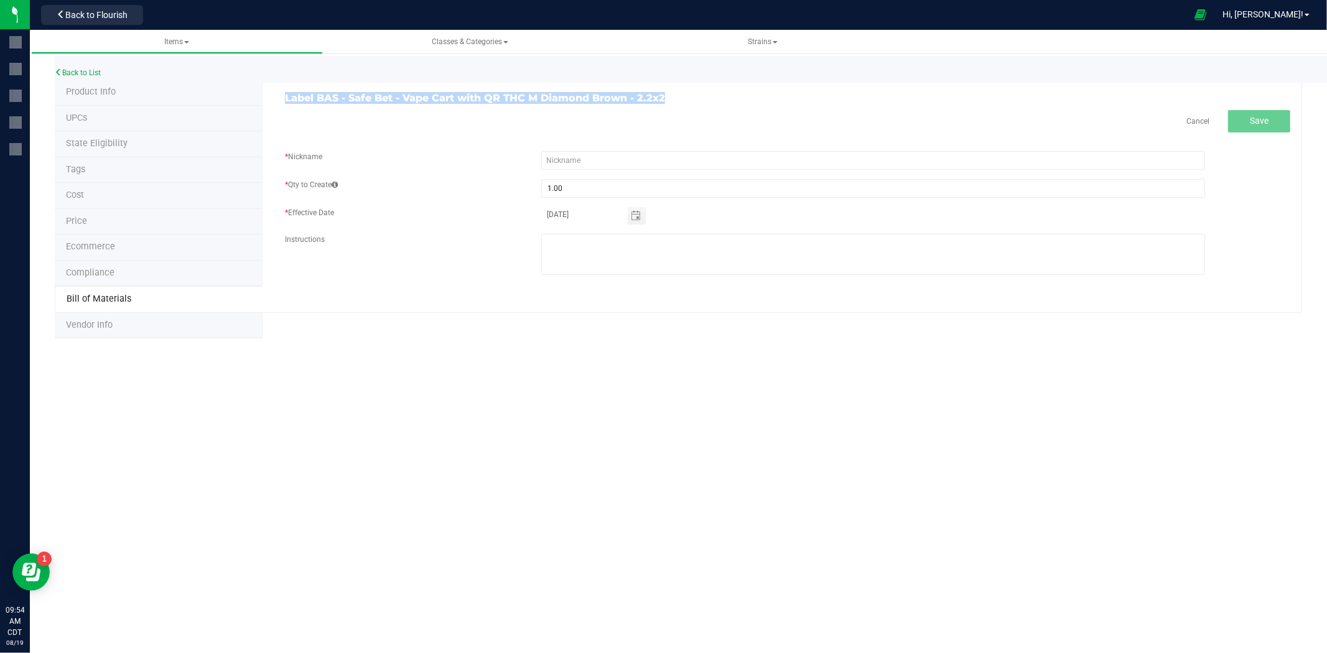
drag, startPoint x: 681, startPoint y: 100, endPoint x: 286, endPoint y: 95, distance: 395.0
click at [286, 95] on h3 "Label BAS - Safe Bet - Vape Cart with QR THC M Diamond Brown - 2.2x2" at bounding box center [531, 98] width 493 height 11
copy h3 "Label BAS - Safe Bet - Vape Cart with QR THC M Diamond Brown - 2.2x2"
click at [641, 138] on div "Cancel Save * Nickname * Qty to Create 1.00 * Effective Date 08/19/2025 Instruc…" at bounding box center [787, 198] width 1005 height 177
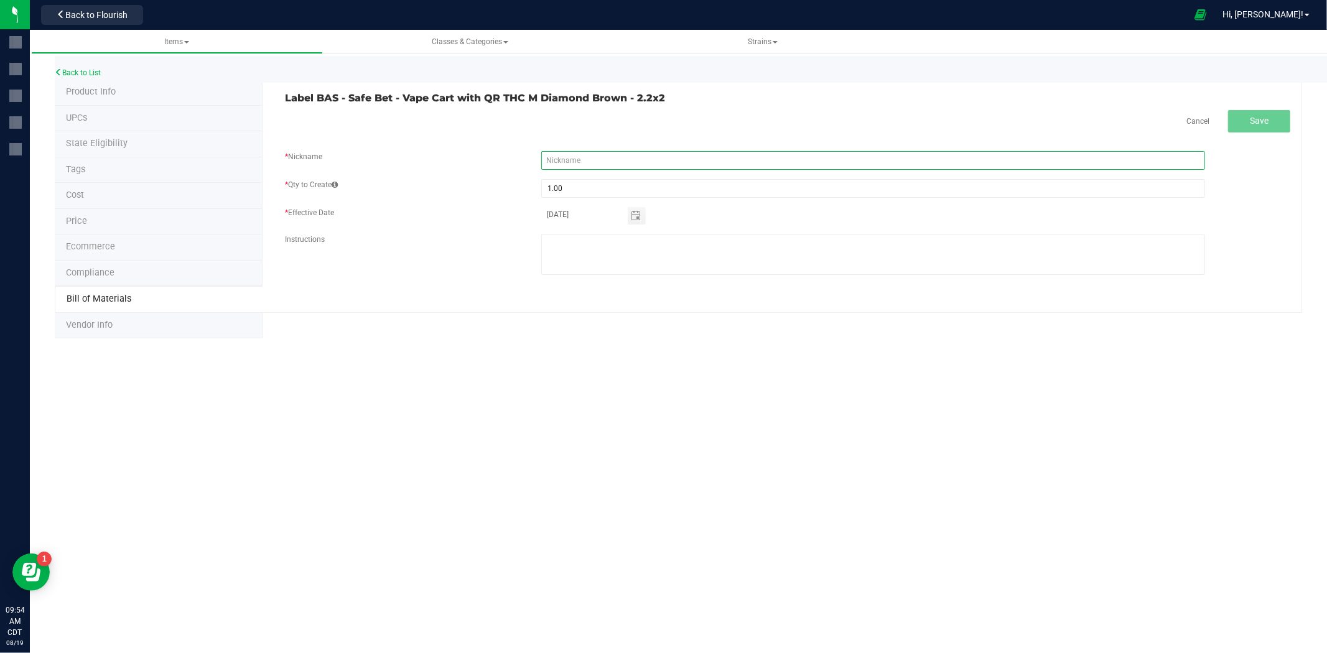
click at [637, 156] on input "text" at bounding box center [873, 160] width 664 height 19
paste input "Label BAS - Safe Bet - Vape Cart with QR THC M Diamond Brown - 2.2x2"
type input "Label BAS - Safe Bet - Vape Cart with QR THC M Diamond Brown - 2.2x2"
click at [957, 134] on div "Cancel Save * Nickname Label BAS - Safe Bet - Vape Cart with QR THC M Diamond B…" at bounding box center [787, 200] width 1005 height 180
click at [1241, 129] on button "Save" at bounding box center [1259, 121] width 62 height 22
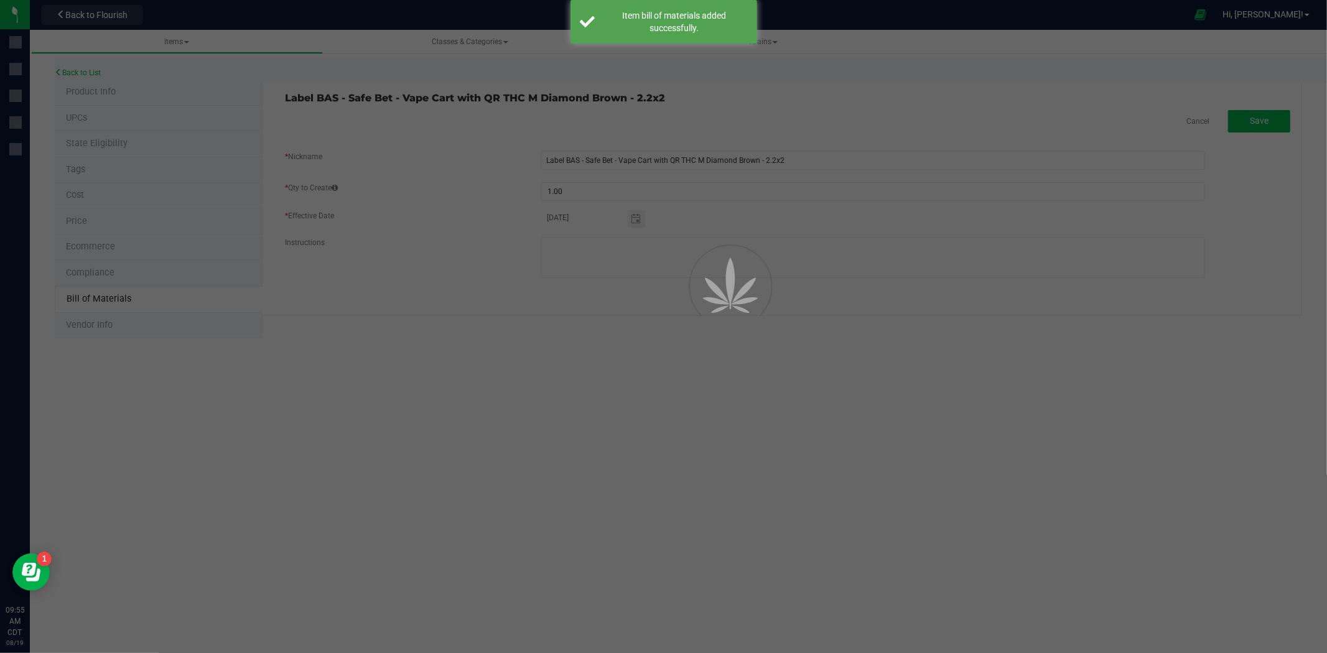
select select "1421"
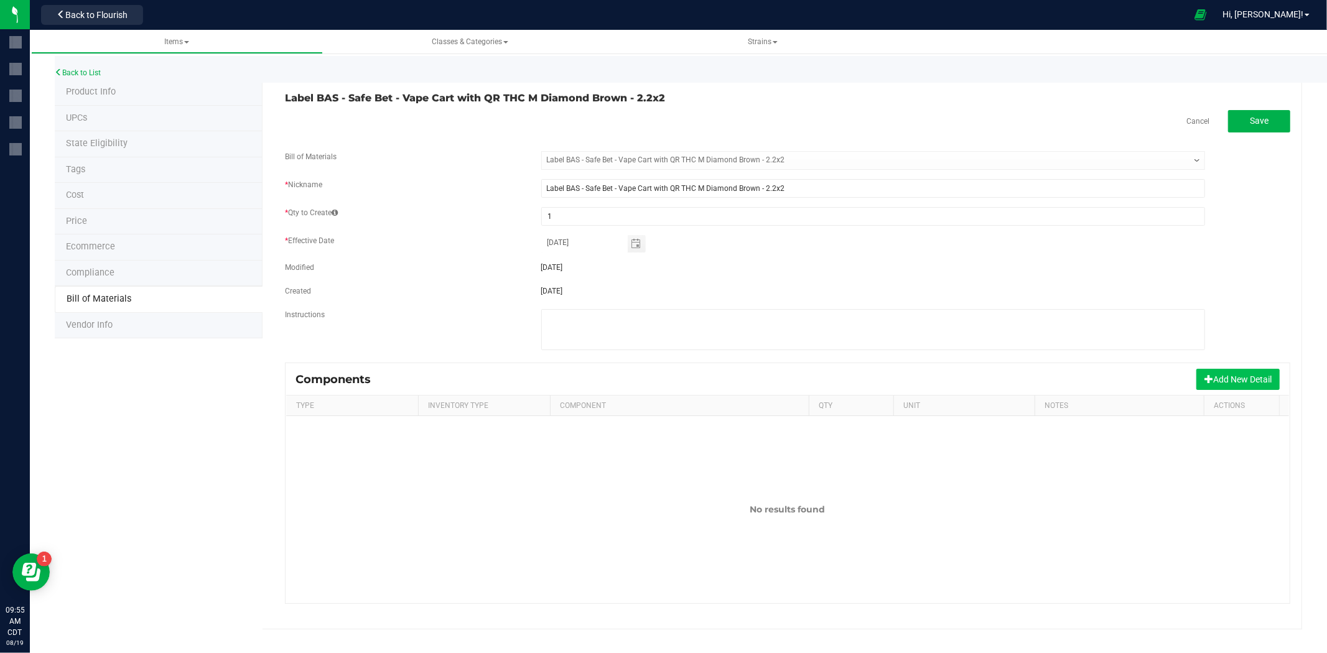
click at [1230, 382] on button "Add New Detail" at bounding box center [1237, 379] width 83 height 21
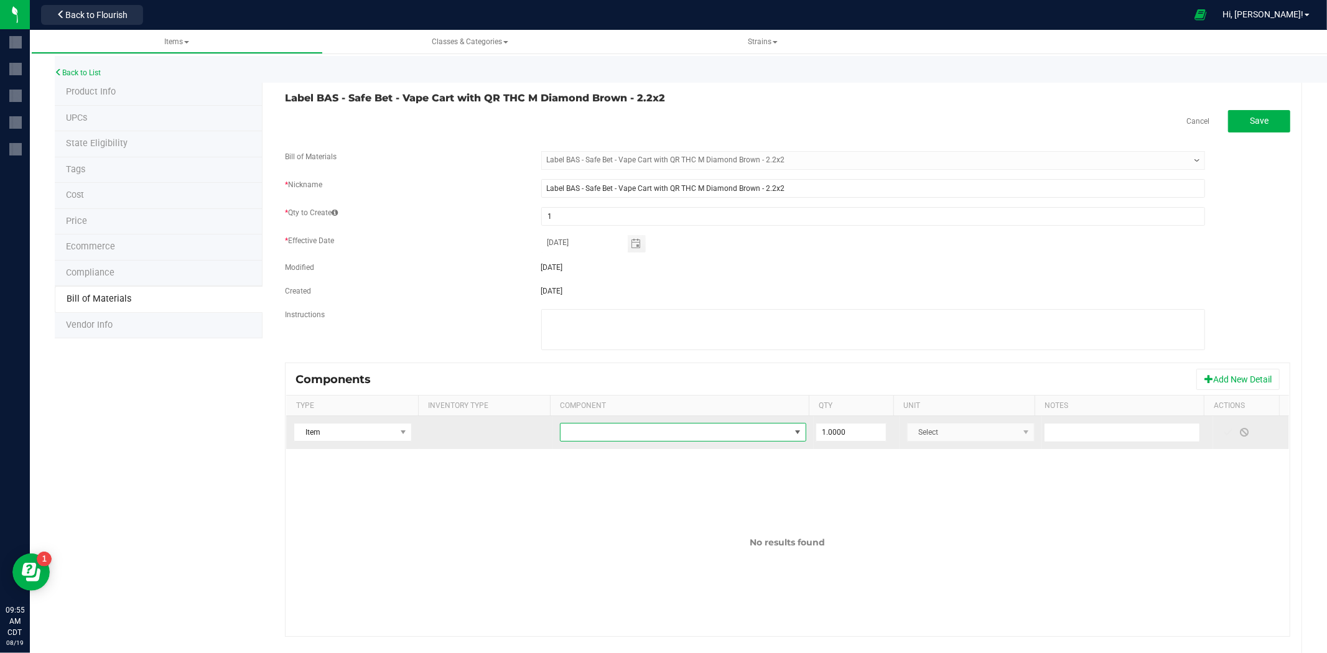
click at [756, 433] on span "NO DATA FOUND" at bounding box center [674, 432] width 229 height 17
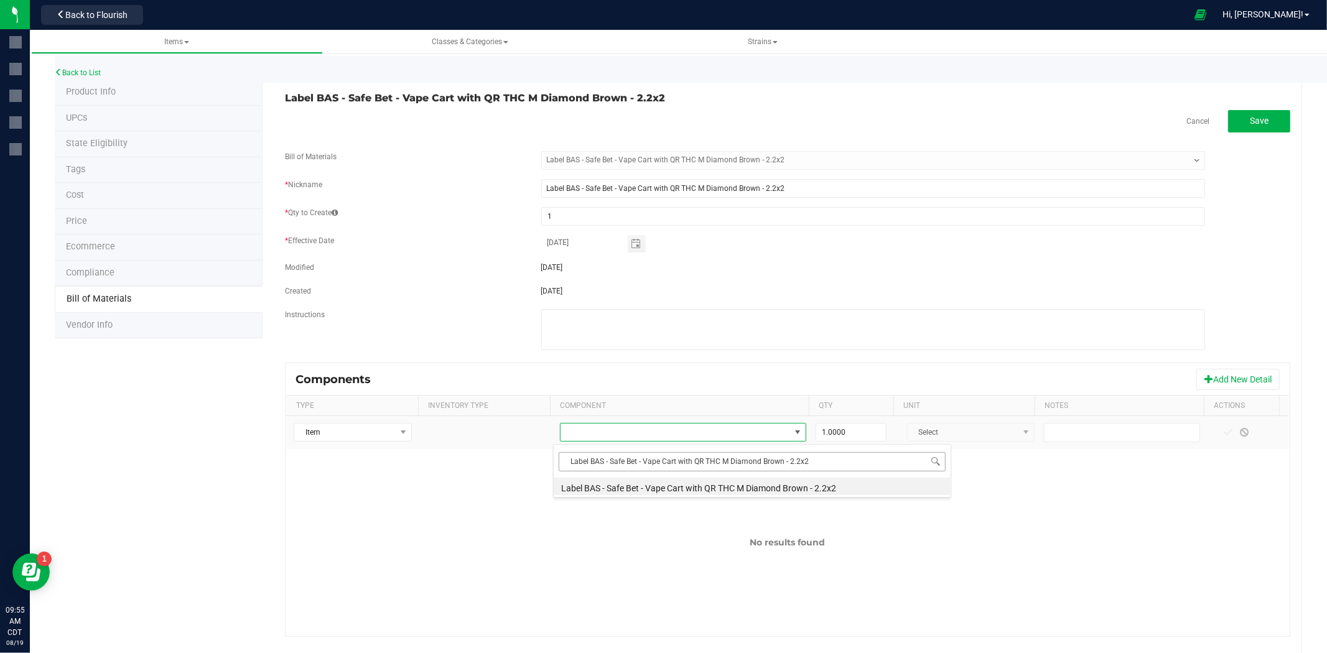
drag, startPoint x: 604, startPoint y: 458, endPoint x: 610, endPoint y: 452, distance: 9.2
click at [605, 458] on input "Label BAS - Safe Bet - Vape Cart with QR THC M Diamond Brown - 2.2x2" at bounding box center [751, 461] width 387 height 19
type input "Label - Safe Bet - Vape Cart with QR THC M Diamond Brown - 2.2x2"
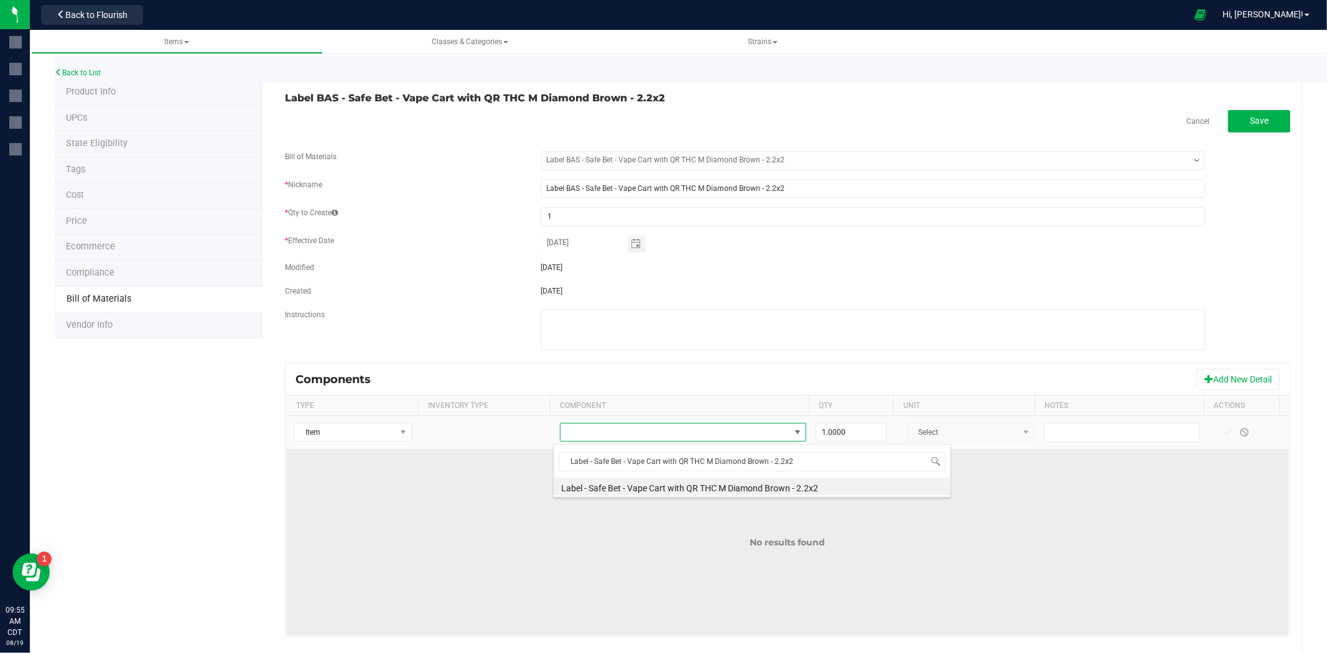
click at [666, 489] on li "Label - Safe Bet - Vape Cart with QR THC M Diamond Brown - 2.2x2" at bounding box center [752, 486] width 397 height 17
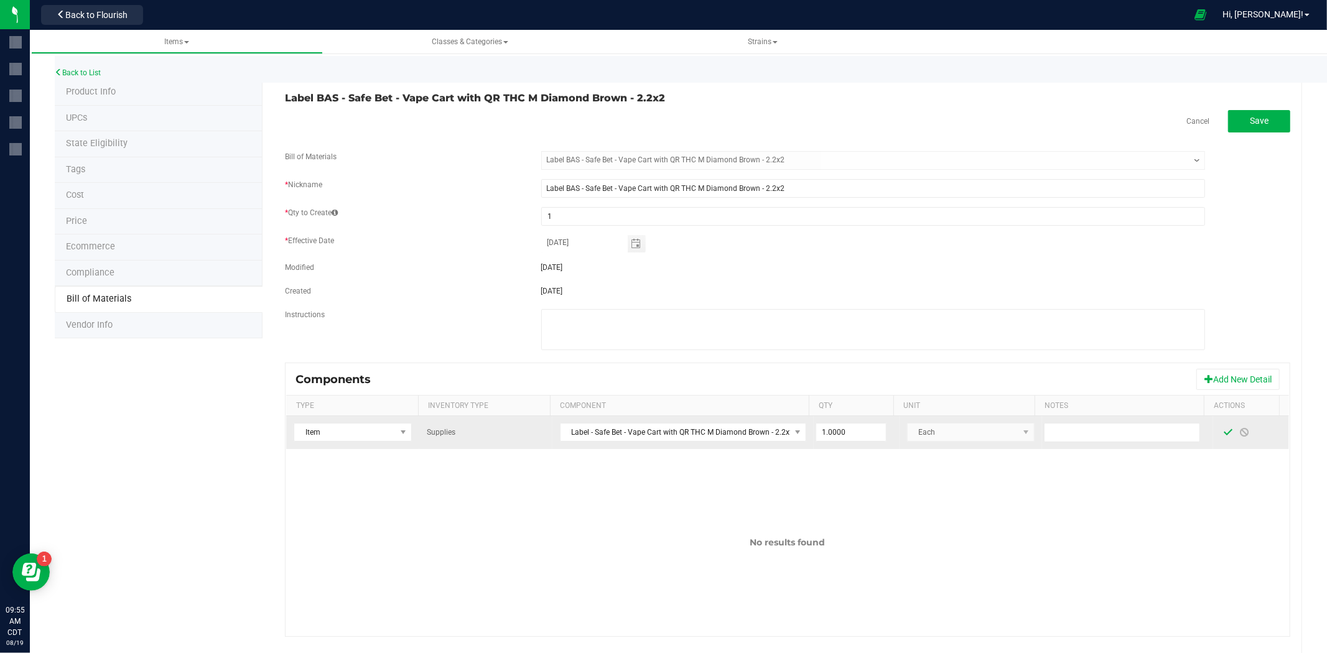
click at [1223, 432] on span at bounding box center [1228, 432] width 10 height 10
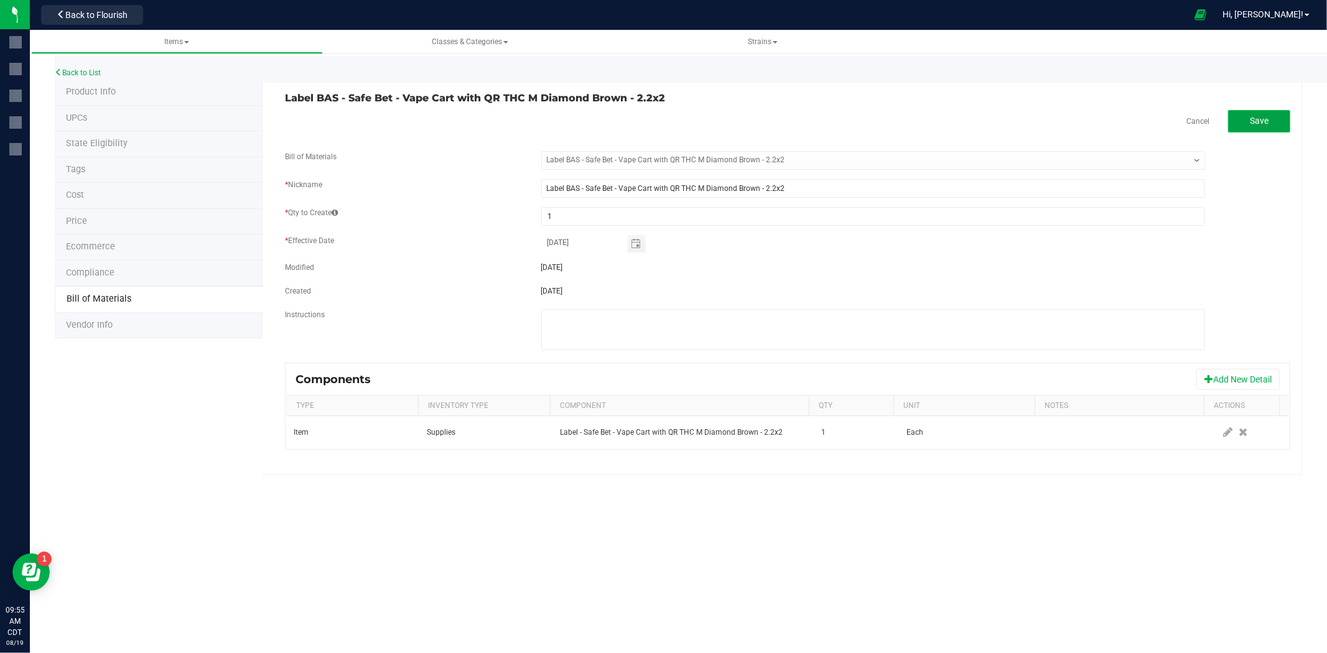
click at [1272, 118] on button "Save" at bounding box center [1259, 121] width 62 height 22
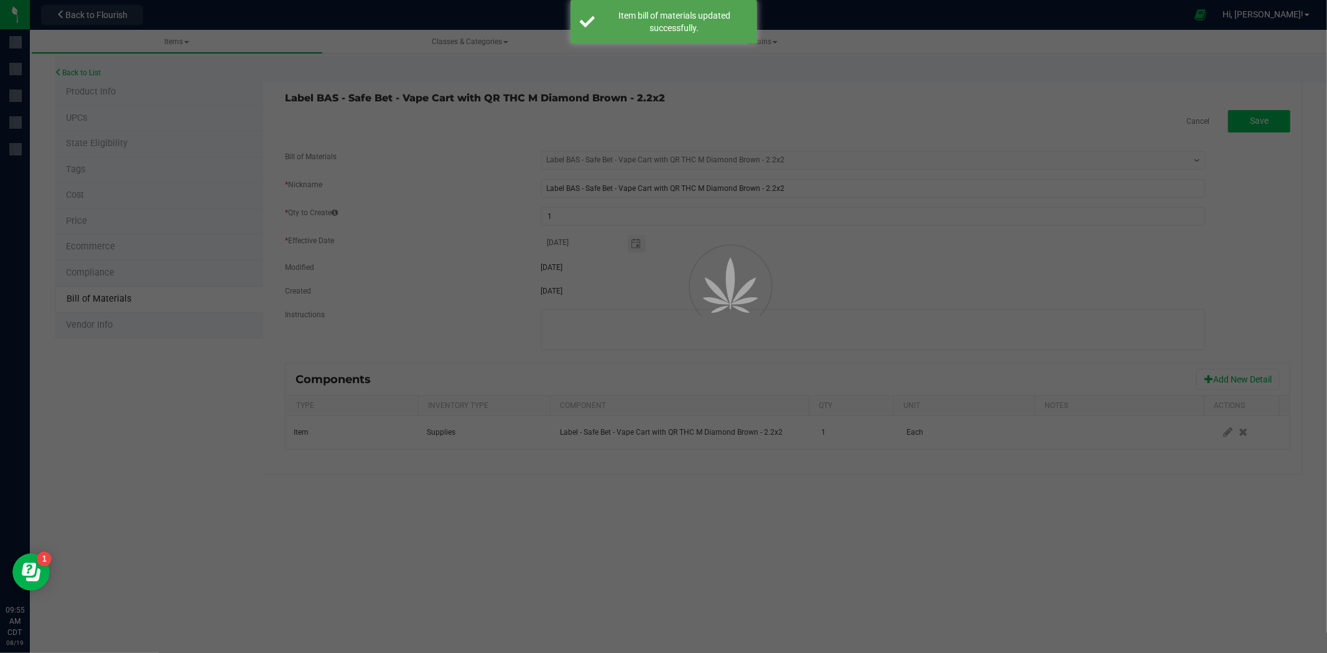
select select "1421"
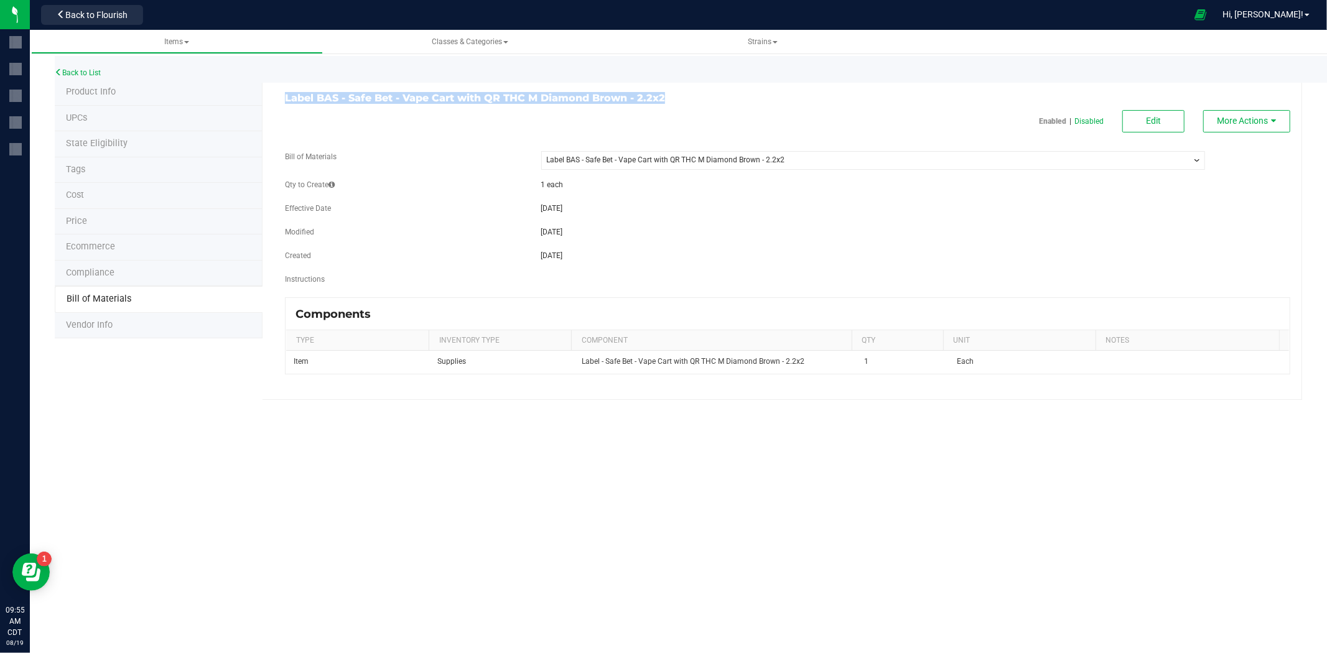
drag, startPoint x: 556, startPoint y: 90, endPoint x: 287, endPoint y: 101, distance: 268.9
click at [287, 101] on h3 "Label BAS - Safe Bet - Vape Cart with QR THC M Diamond Brown - 2.2x2" at bounding box center [531, 98] width 493 height 11
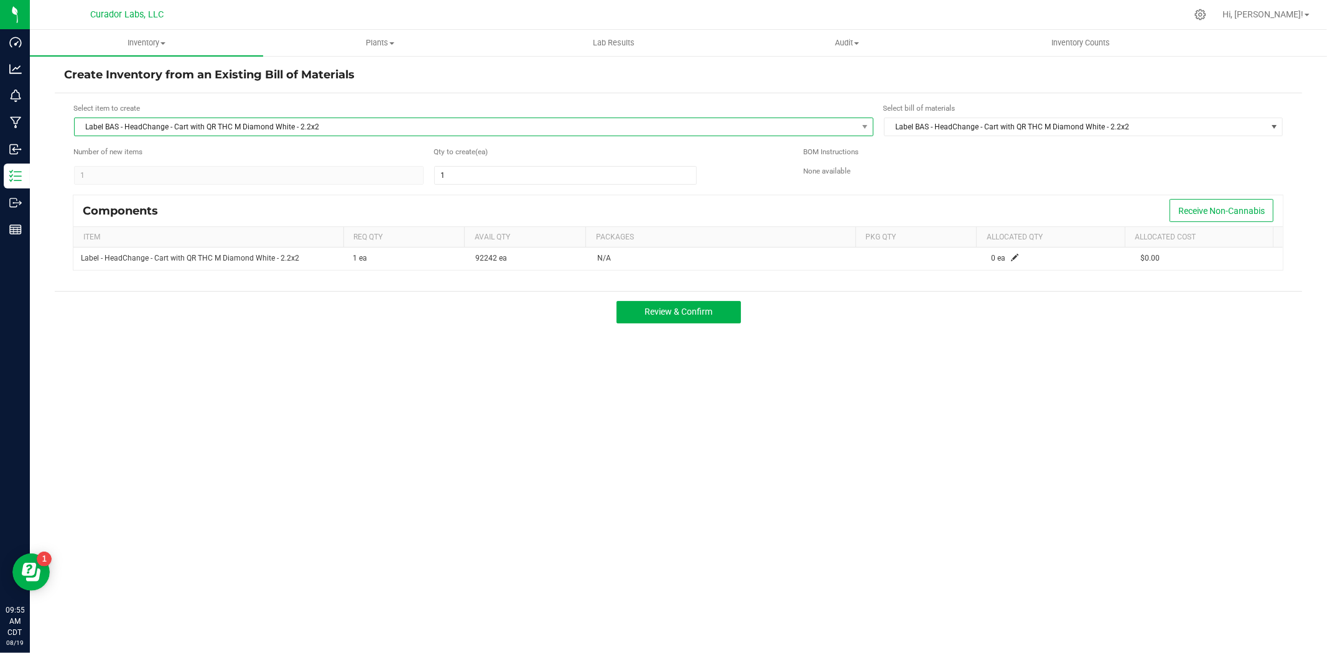
click at [359, 123] on span "Label BAS - HeadChange - Cart with QR THC M Diamond White - 2.2x2" at bounding box center [466, 126] width 782 height 17
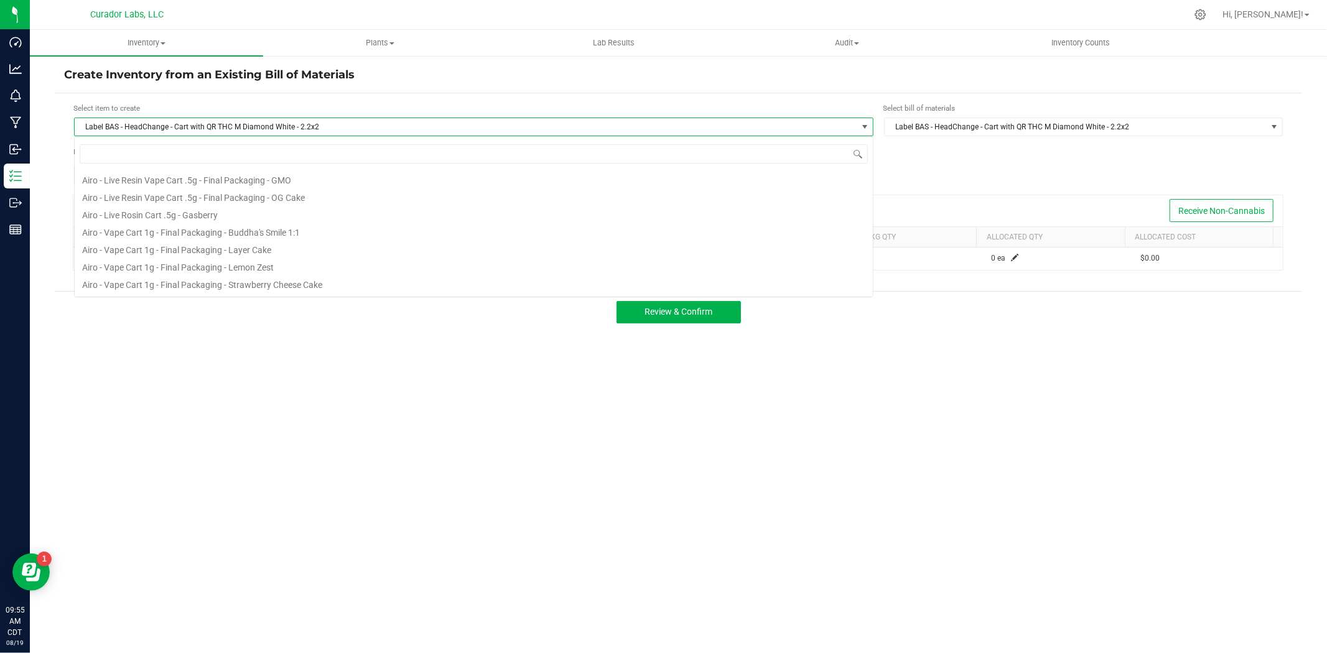
scroll to position [589, 0]
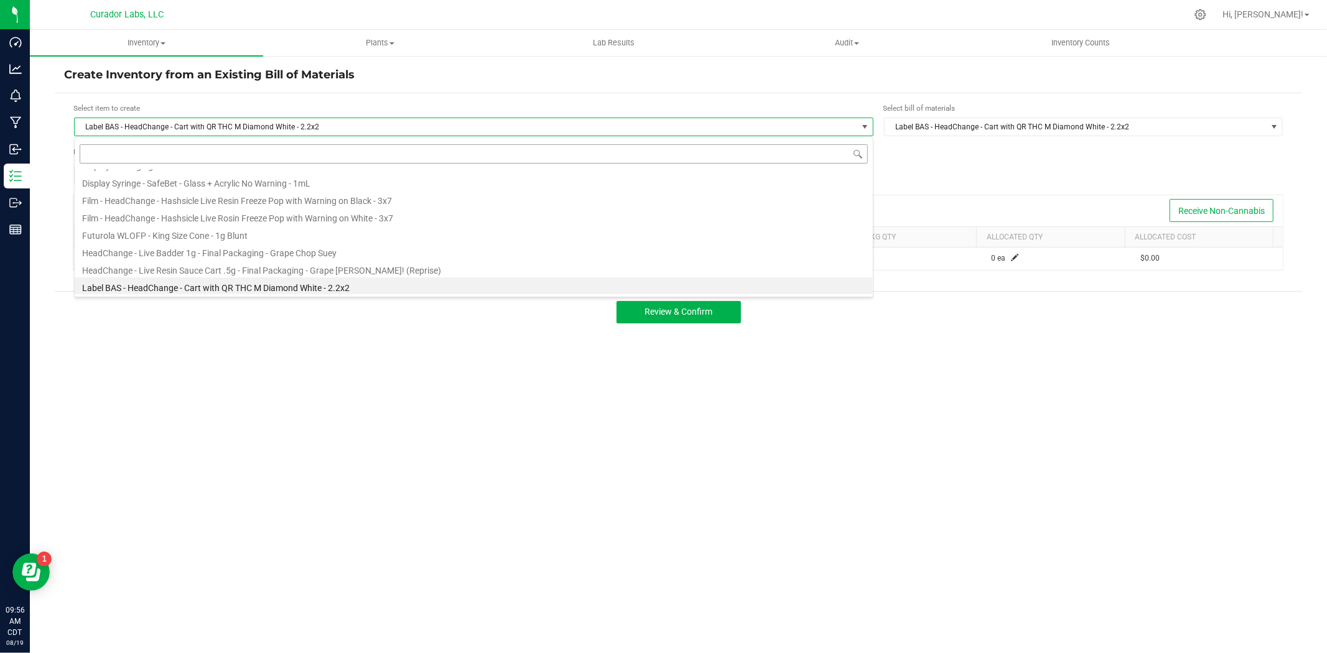
type input "Label BAS - Safe Bet - Vape Cart with QR THC M Diamond Brown - 2.2x2"
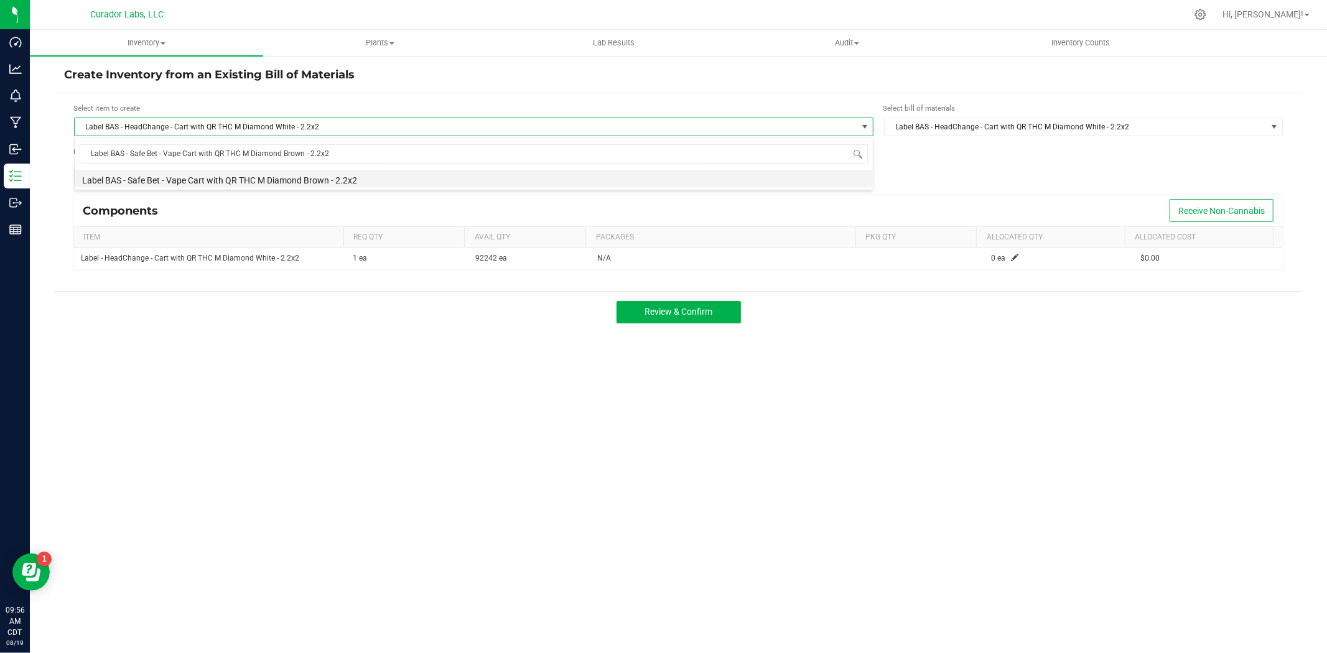
click at [259, 176] on li "Label BAS - Safe Bet - Vape Cart with QR THC M Diamond Brown - 2.2x2" at bounding box center [474, 178] width 798 height 17
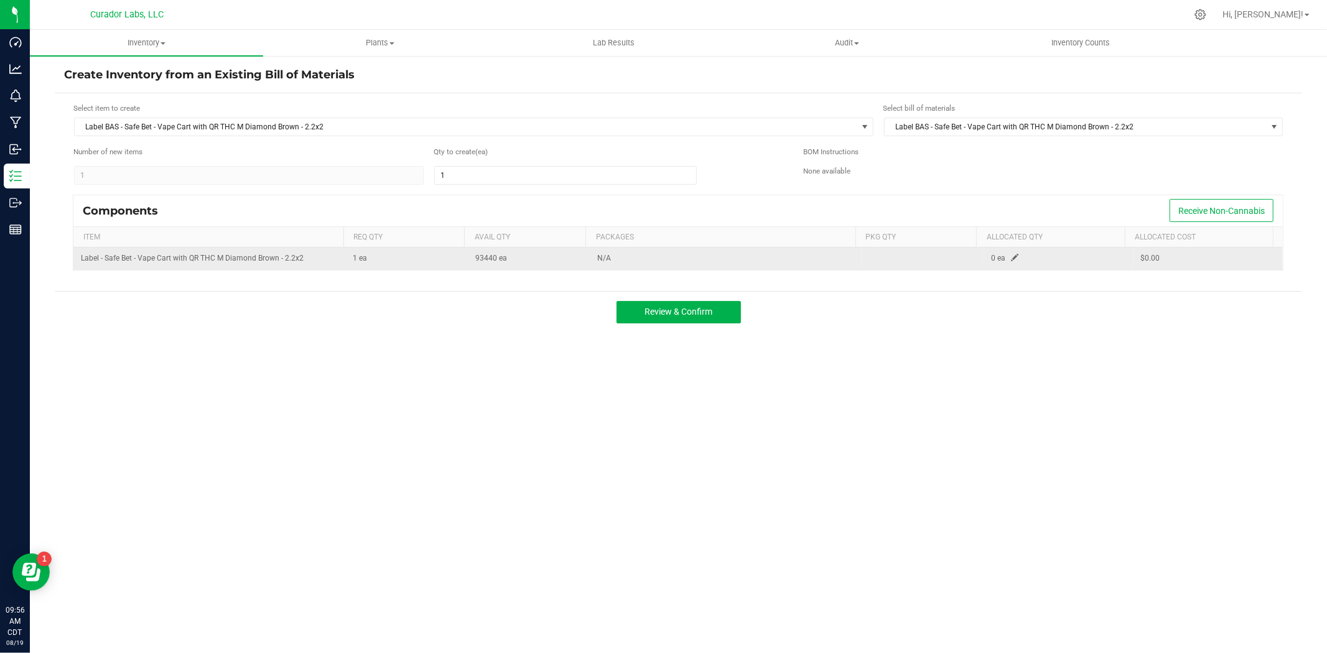
click at [1011, 261] on span at bounding box center [1014, 257] width 7 height 7
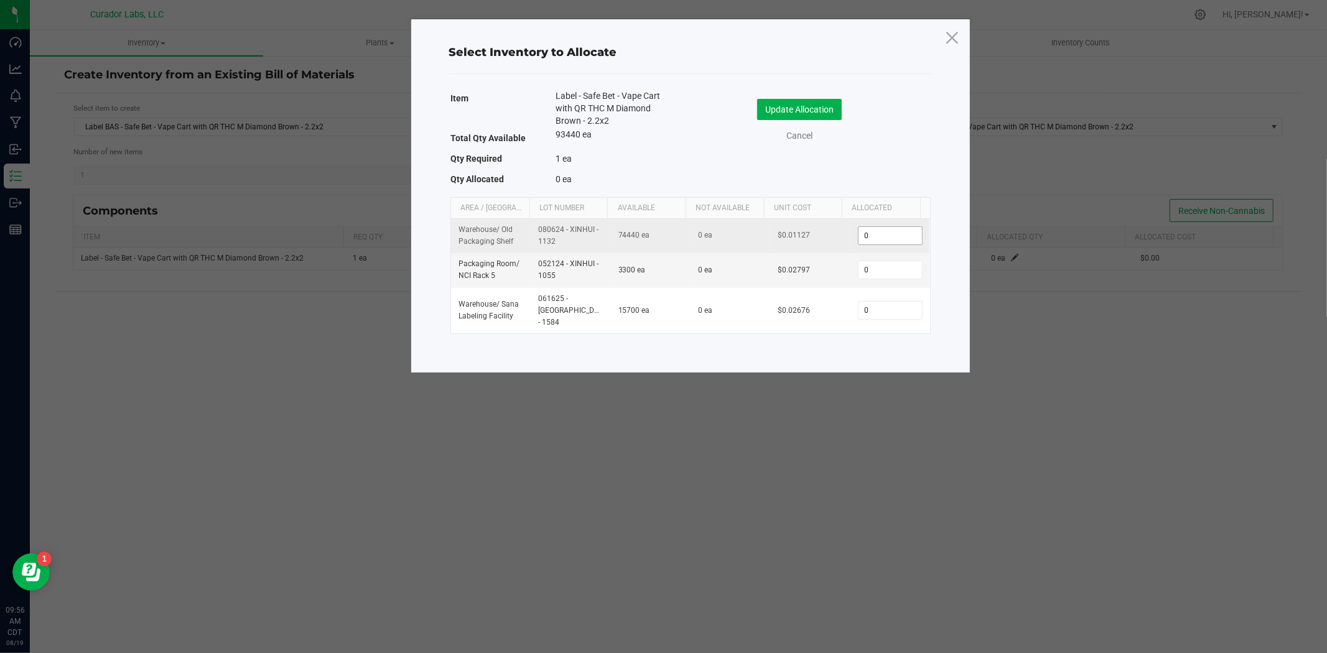
drag, startPoint x: 869, startPoint y: 241, endPoint x: 851, endPoint y: 241, distance: 18.0
click at [858, 241] on input "0" at bounding box center [889, 235] width 63 height 17
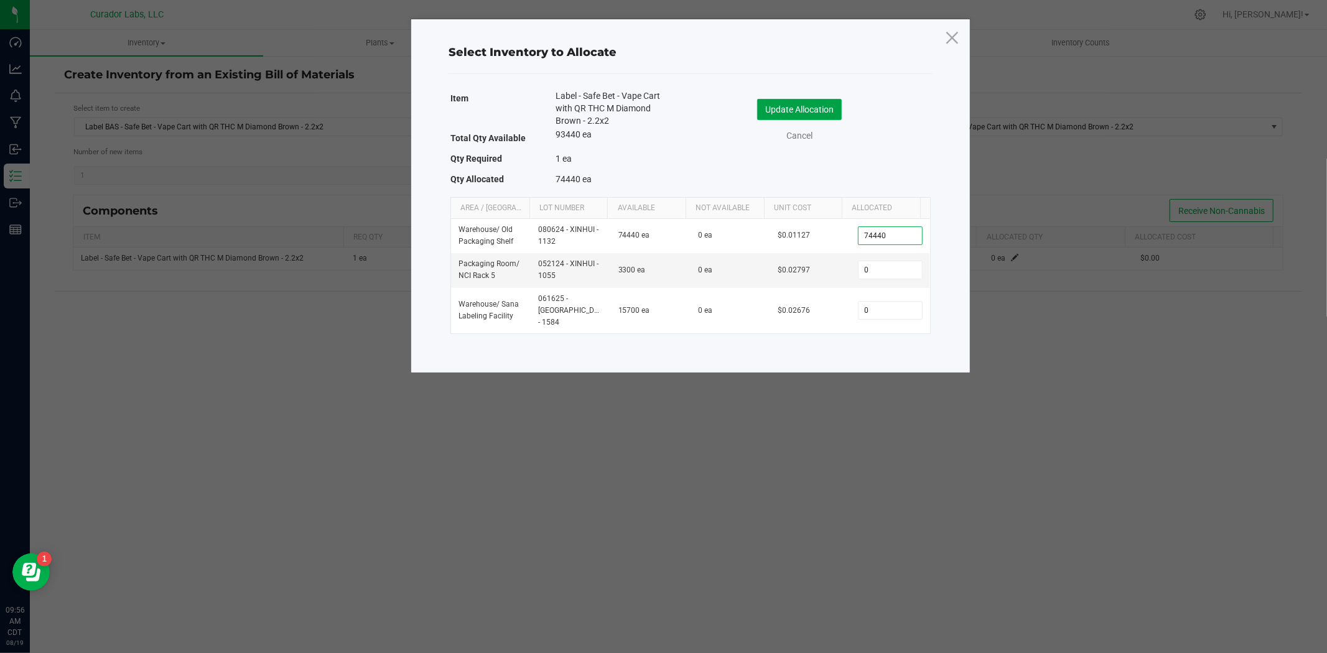
type input "74,440"
click at [815, 109] on button "Update Allocation" at bounding box center [799, 109] width 85 height 21
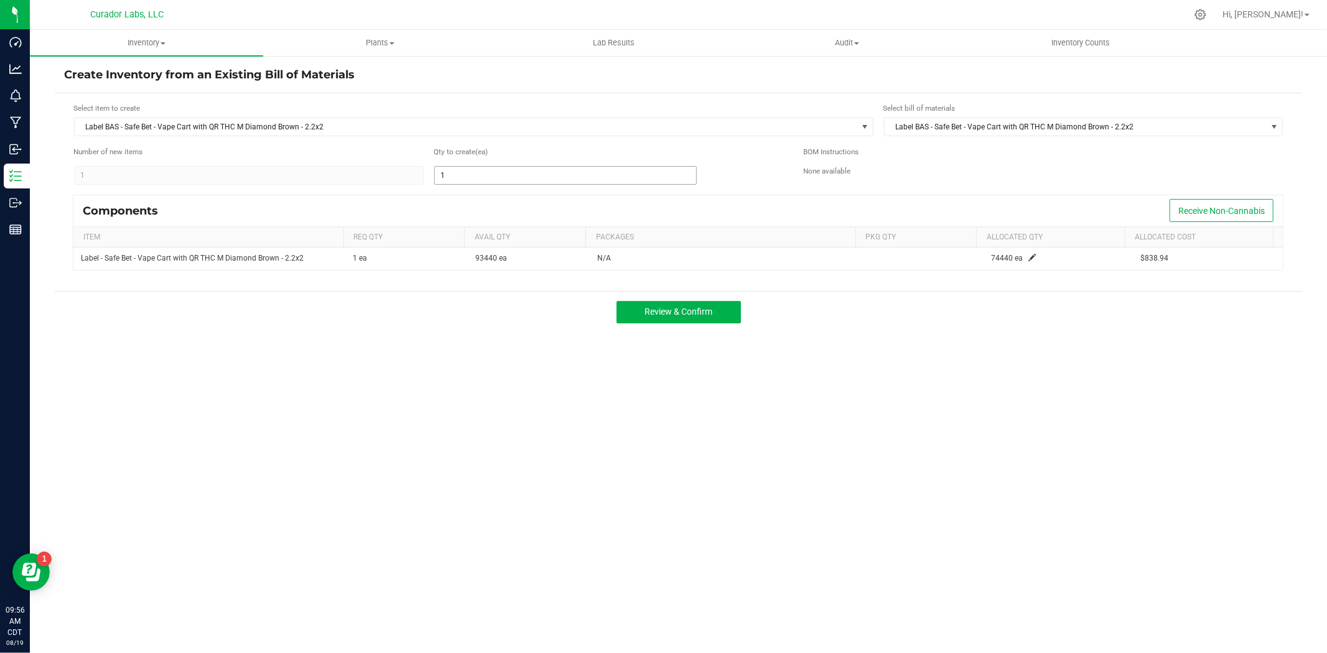
drag, startPoint x: 503, startPoint y: 171, endPoint x: 494, endPoint y: 172, distance: 8.8
click at [496, 172] on input "1" at bounding box center [565, 175] width 261 height 17
type input "74,440"
click at [738, 201] on div "Components Receive Non-Cannabis" at bounding box center [677, 210] width 1209 height 31
click at [703, 321] on button "Review & Confirm" at bounding box center [678, 312] width 124 height 22
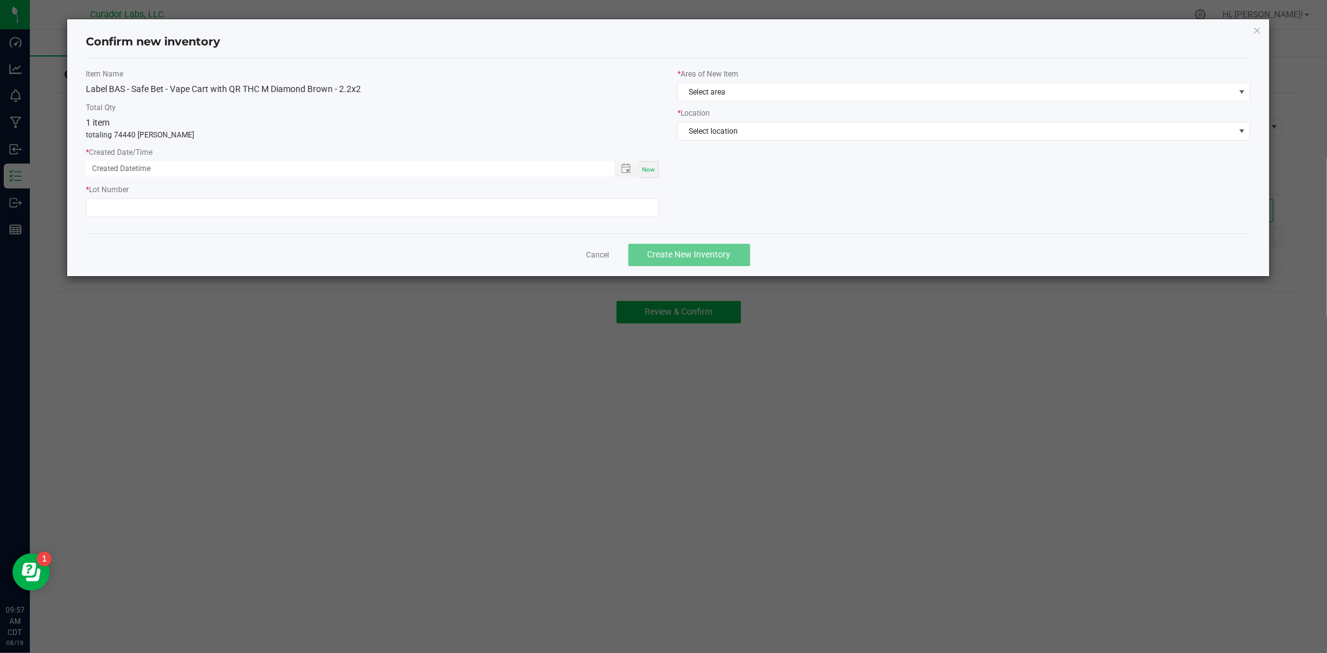
click at [646, 171] on span "Now" at bounding box center [648, 169] width 13 height 7
type input "08/19/2025 09:57 AM"
click at [588, 250] on link "Cancel" at bounding box center [597, 255] width 23 height 11
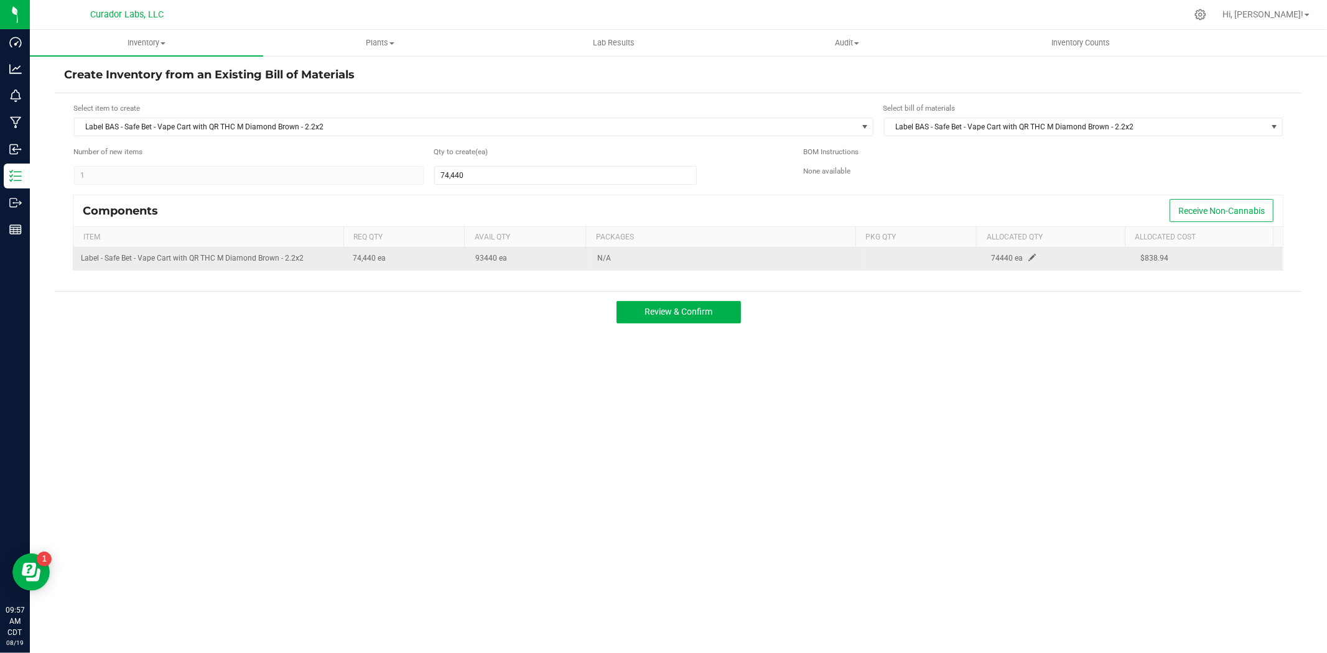
click at [1017, 256] on td "74440 ea" at bounding box center [1058, 259] width 149 height 22
click at [1030, 262] on td "74440 ea" at bounding box center [1058, 259] width 149 height 22
click at [1029, 261] on span at bounding box center [1032, 257] width 7 height 7
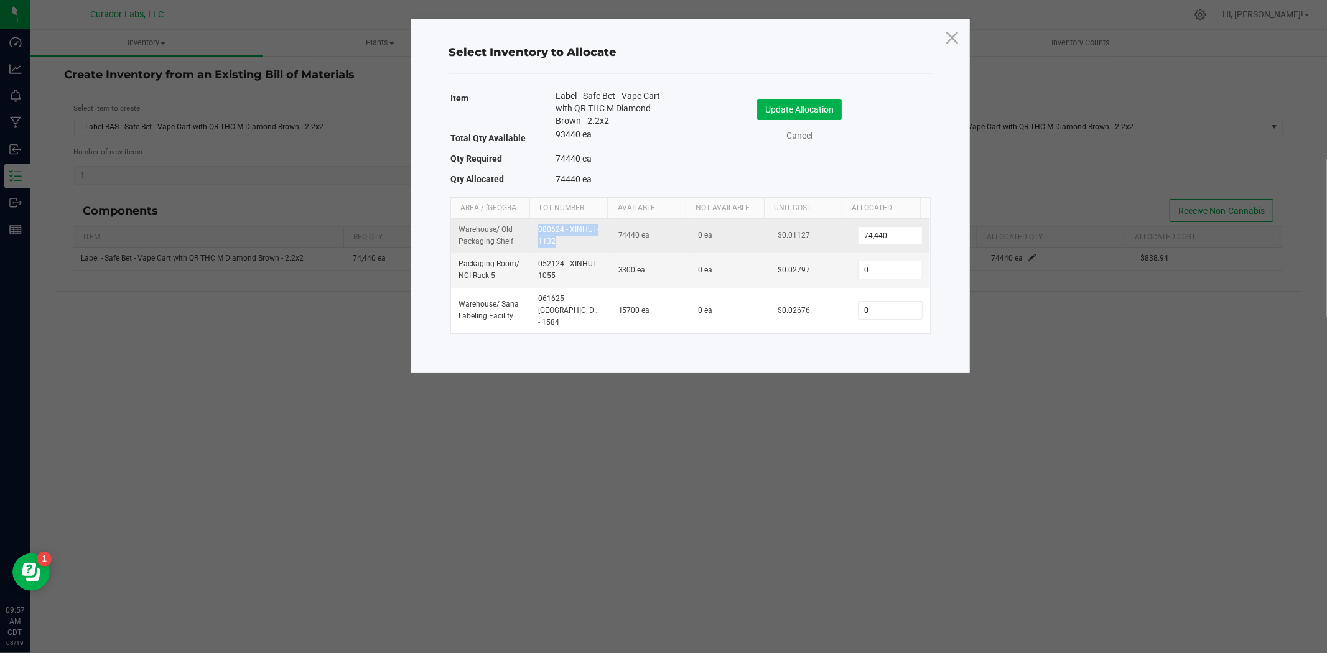
drag, startPoint x: 566, startPoint y: 248, endPoint x: 531, endPoint y: 233, distance: 38.2
click at [531, 233] on td "080624 - XINHUI - 1132" at bounding box center [571, 236] width 80 height 34
copy td "080624 - XINHUI - 1132"
click at [788, 113] on button "Update Allocation" at bounding box center [799, 109] width 85 height 21
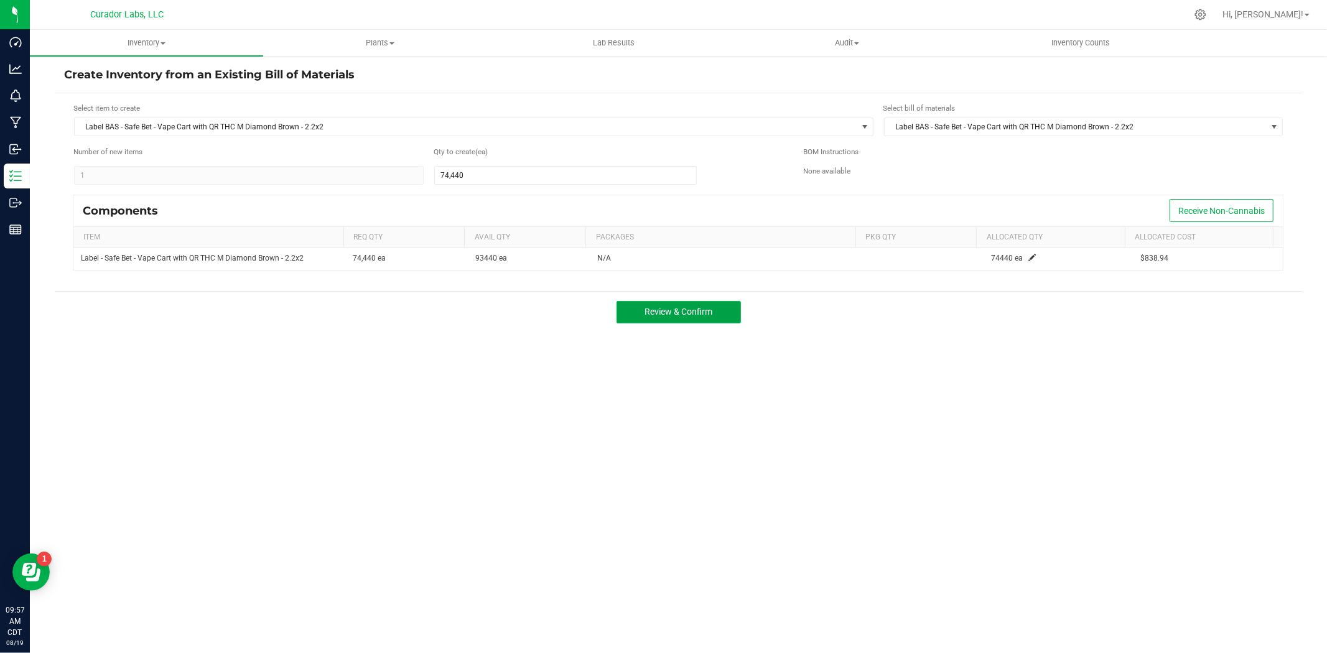
click at [674, 312] on span "Review & Confirm" at bounding box center [678, 312] width 68 height 10
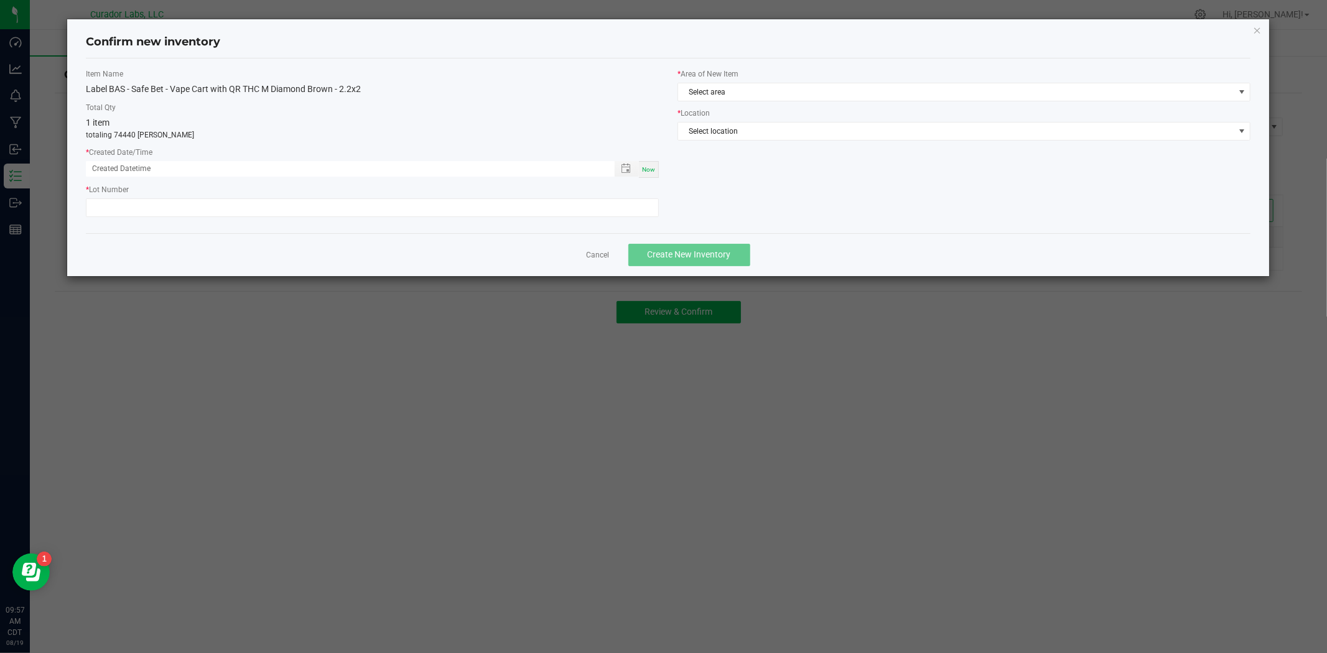
click at [653, 172] on div "Now" at bounding box center [649, 169] width 20 height 17
type input "08/19/2025 09:57 AM"
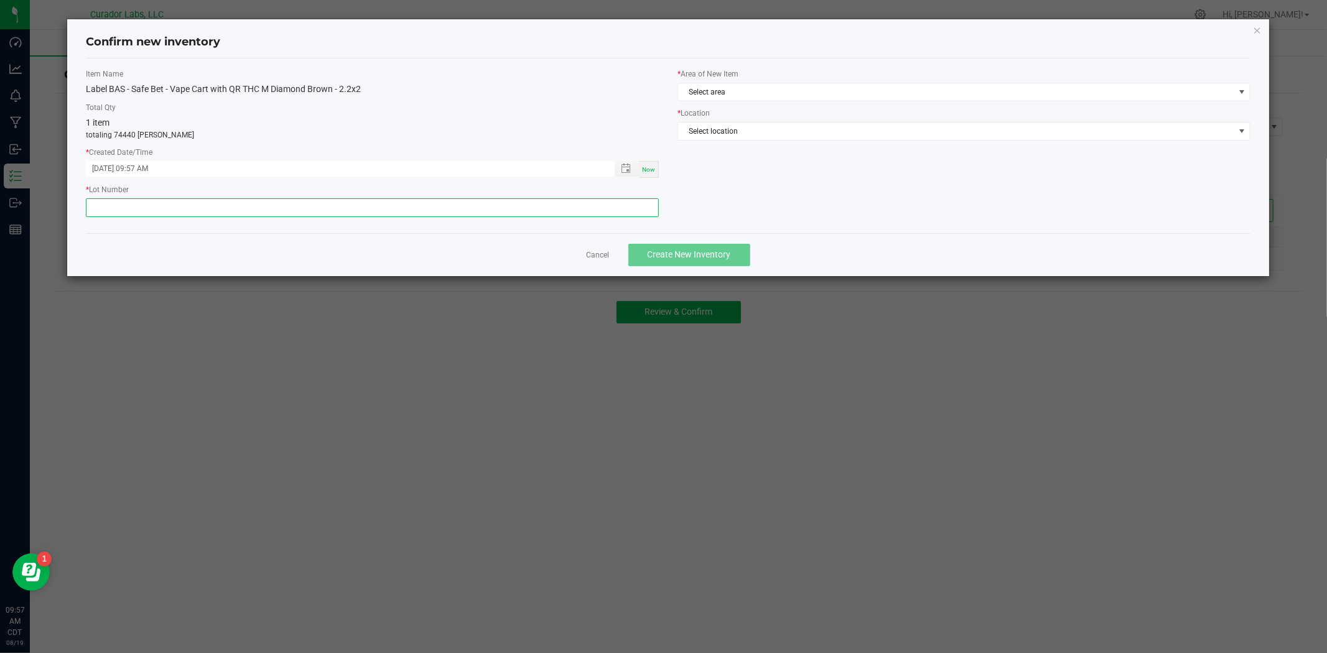
click at [633, 206] on input "text" at bounding box center [372, 207] width 573 height 19
paste input "080624 - XINHUI - 1132"
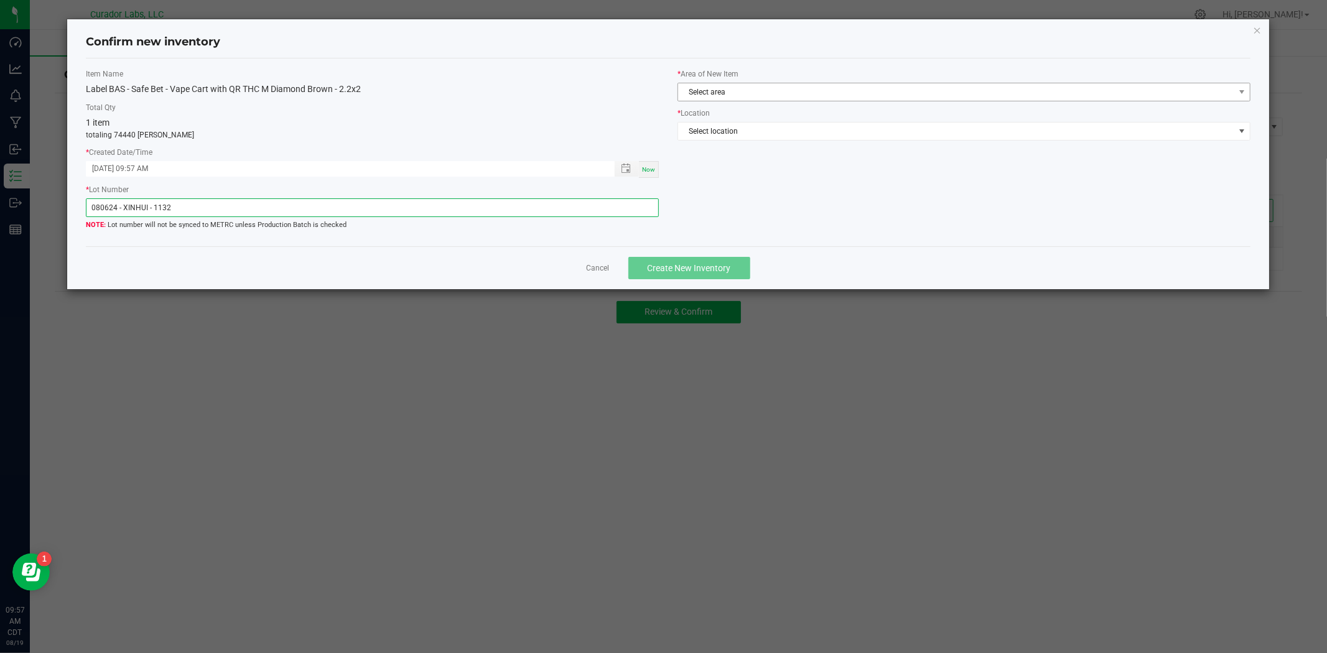
type input "080624 - XINHUI - 1132"
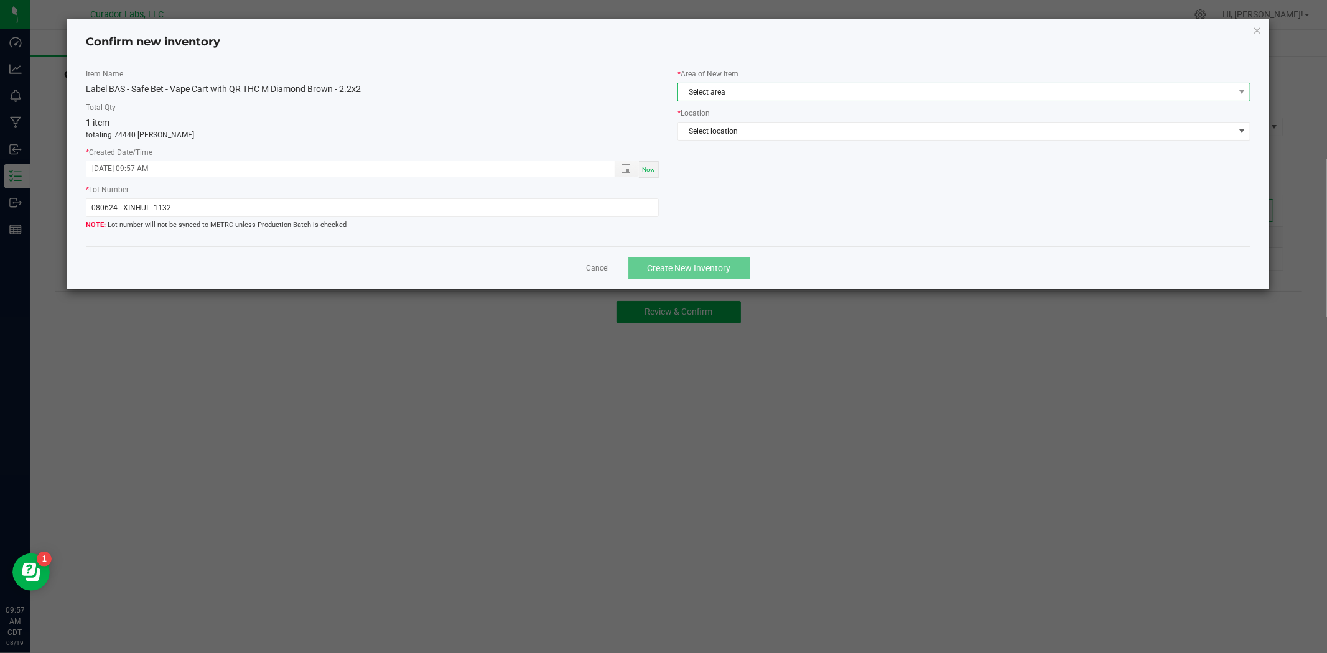
click at [741, 89] on span "Select area" at bounding box center [956, 91] width 556 height 17
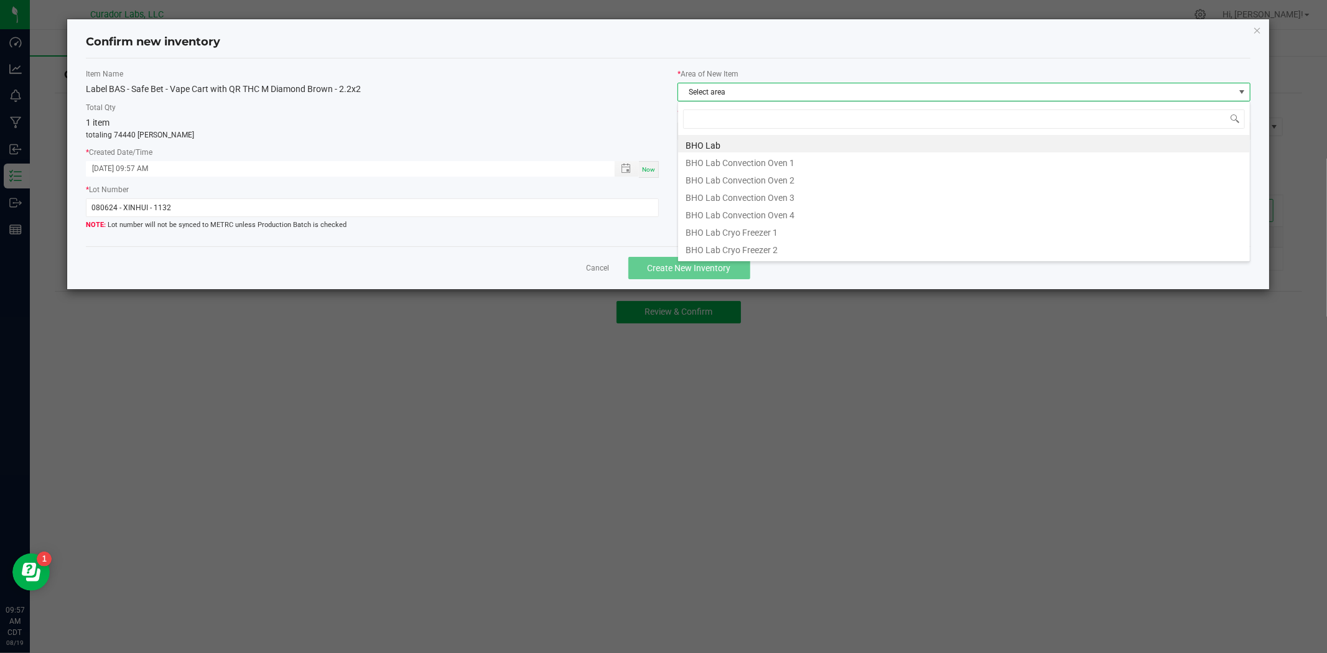
scroll to position [19, 572]
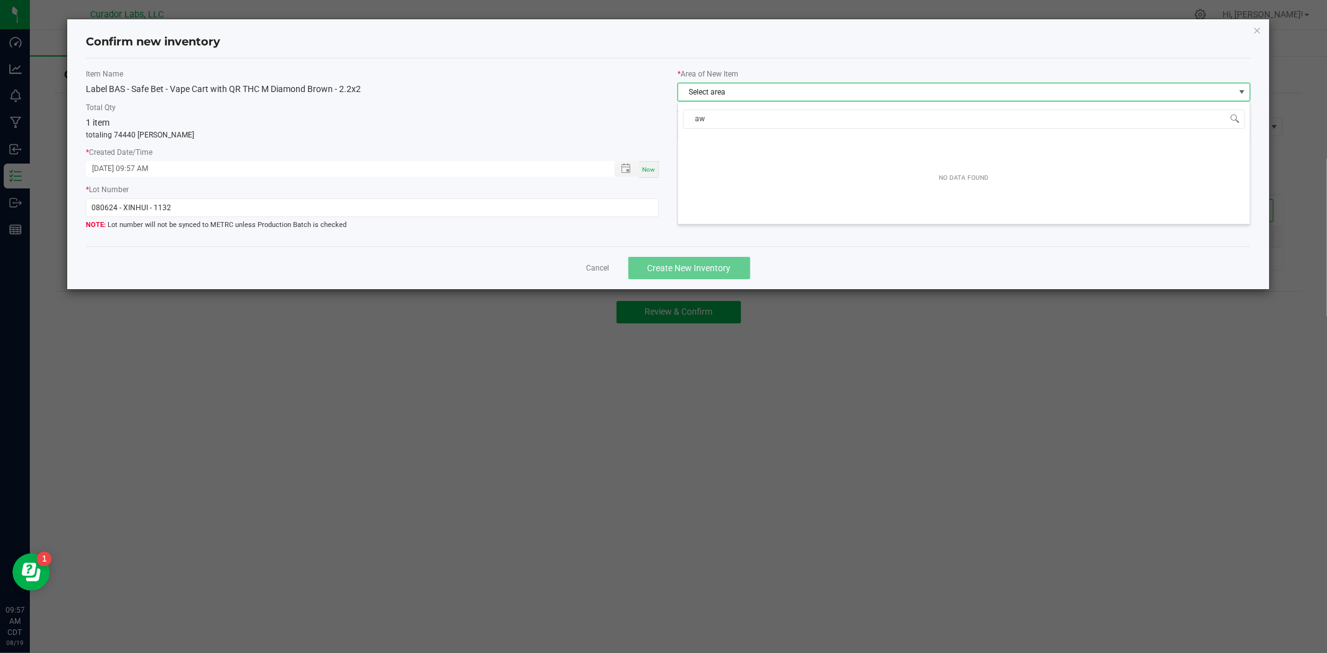
type input "a"
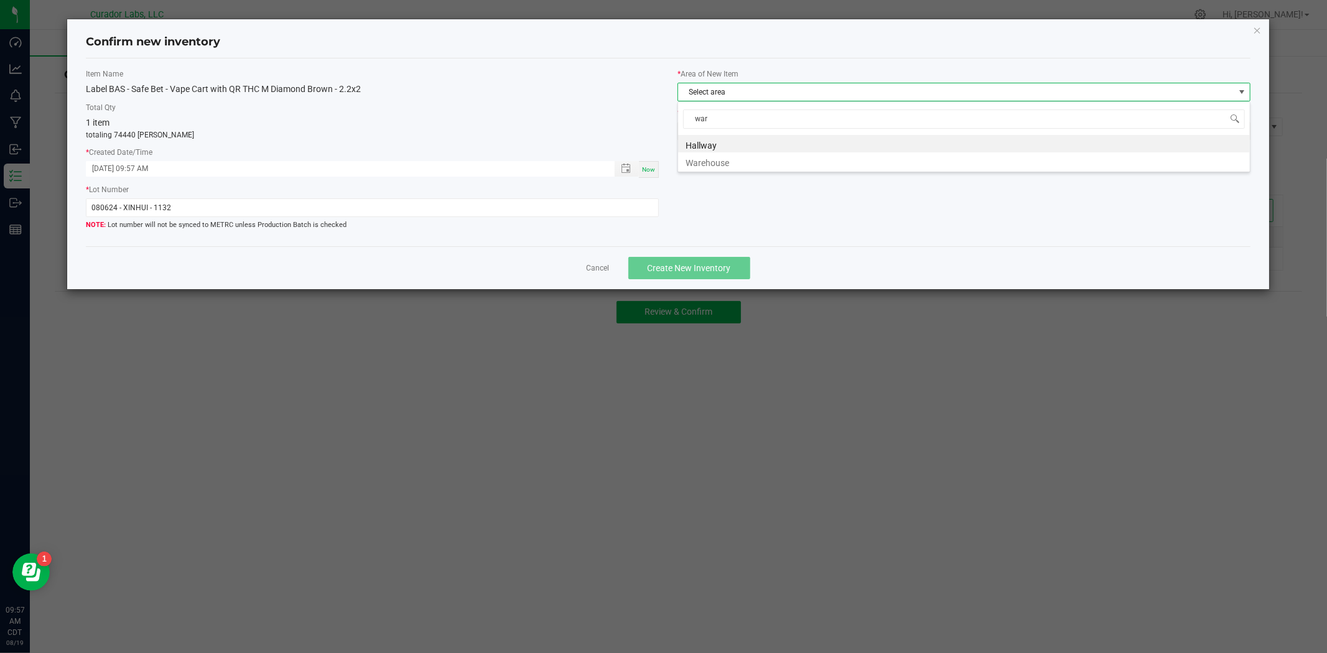
type input "ware"
click at [730, 145] on li "Warehouse" at bounding box center [964, 143] width 572 height 17
click at [758, 129] on span "Select location" at bounding box center [956, 131] width 556 height 17
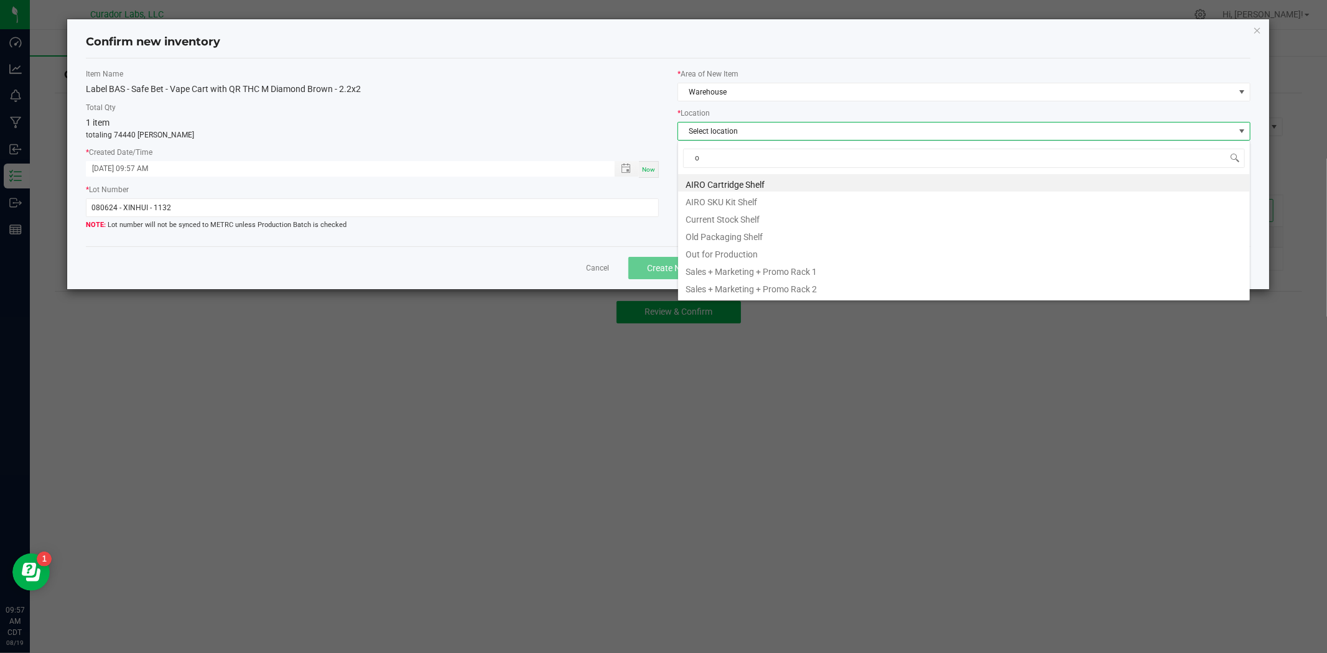
type input "ol"
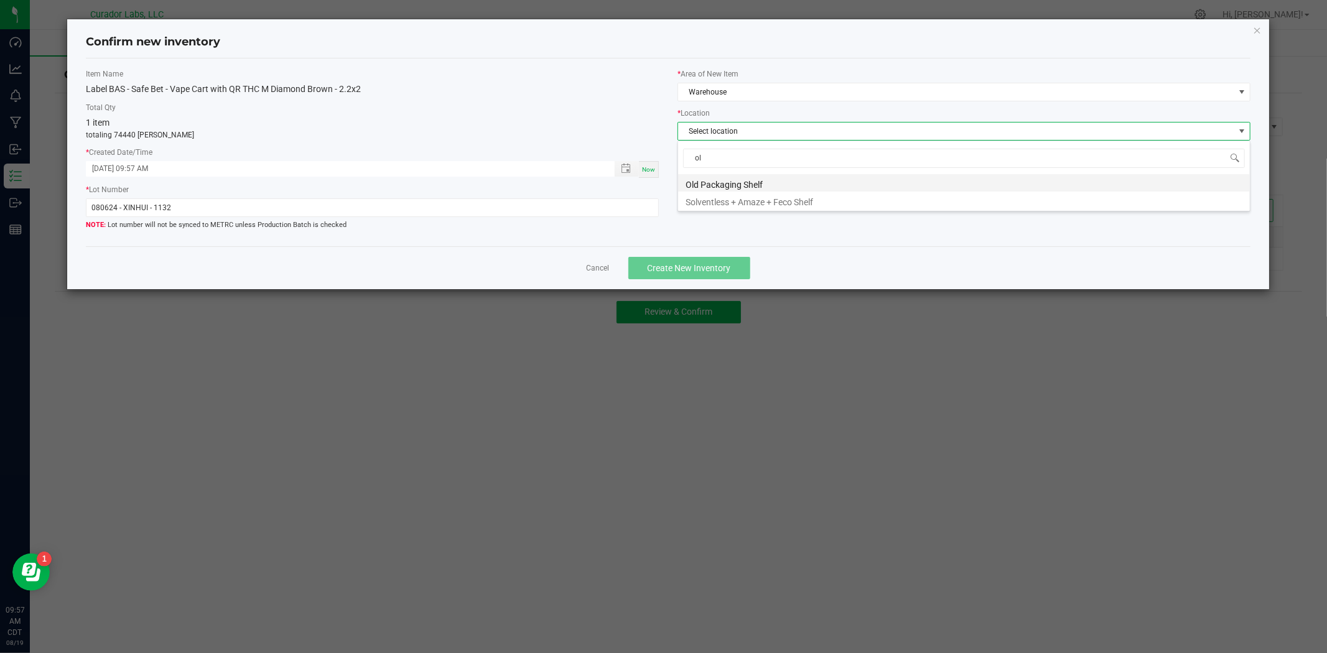
click at [743, 182] on li "Old Packaging Shelf" at bounding box center [964, 182] width 572 height 17
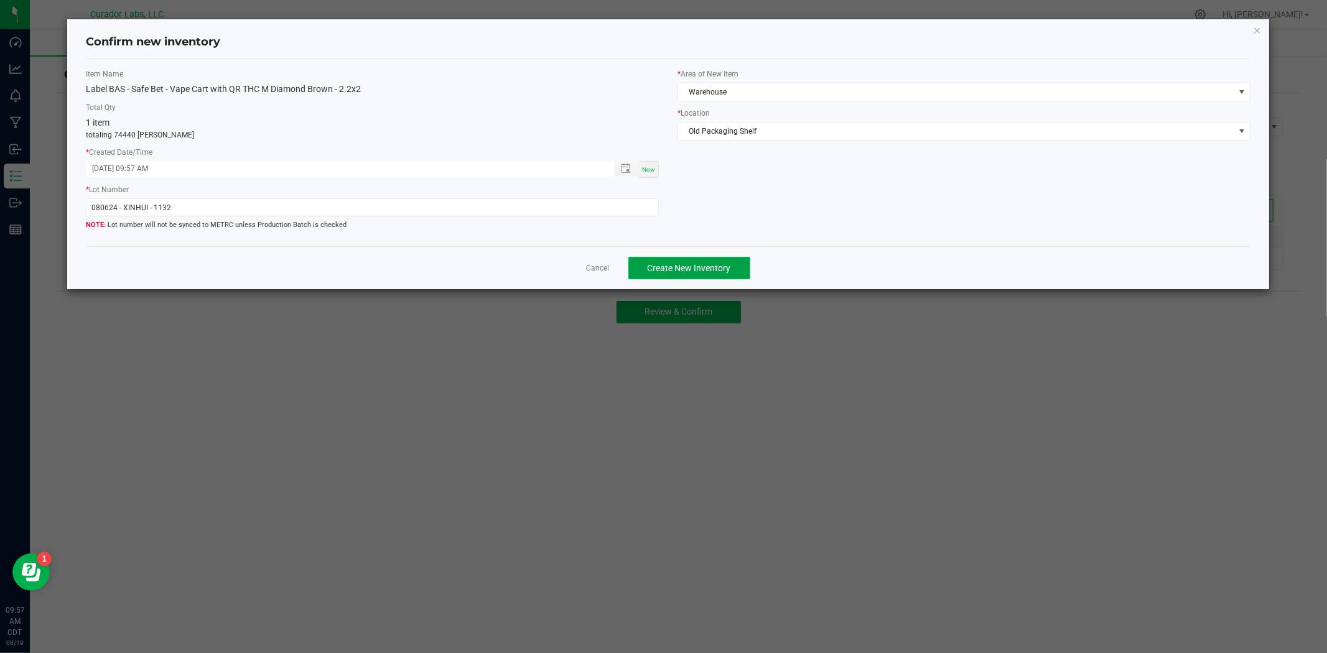
click at [728, 270] on span "Create New Inventory" at bounding box center [688, 268] width 83 height 10
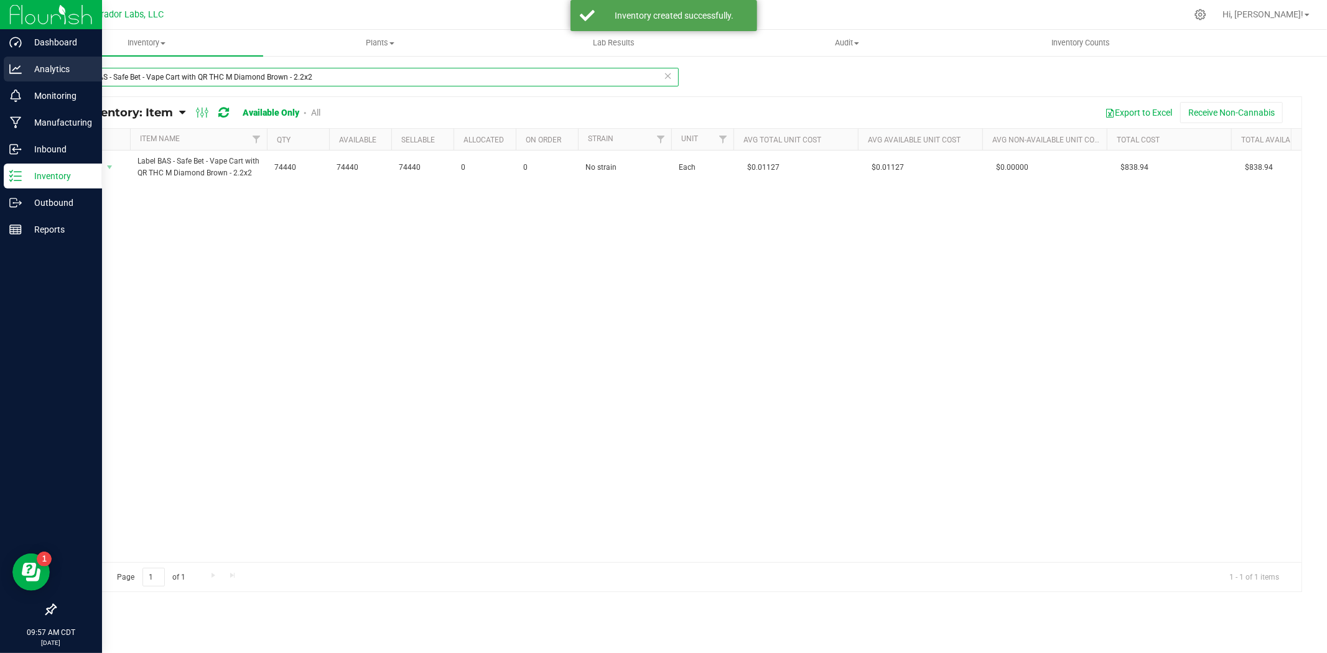
drag, startPoint x: 315, startPoint y: 79, endPoint x: 13, endPoint y: 67, distance: 302.5
click at [13, 67] on div "Dashboard Analytics Monitoring Manufacturing Inbound Inventory Outbound Reports…" at bounding box center [663, 326] width 1327 height 653
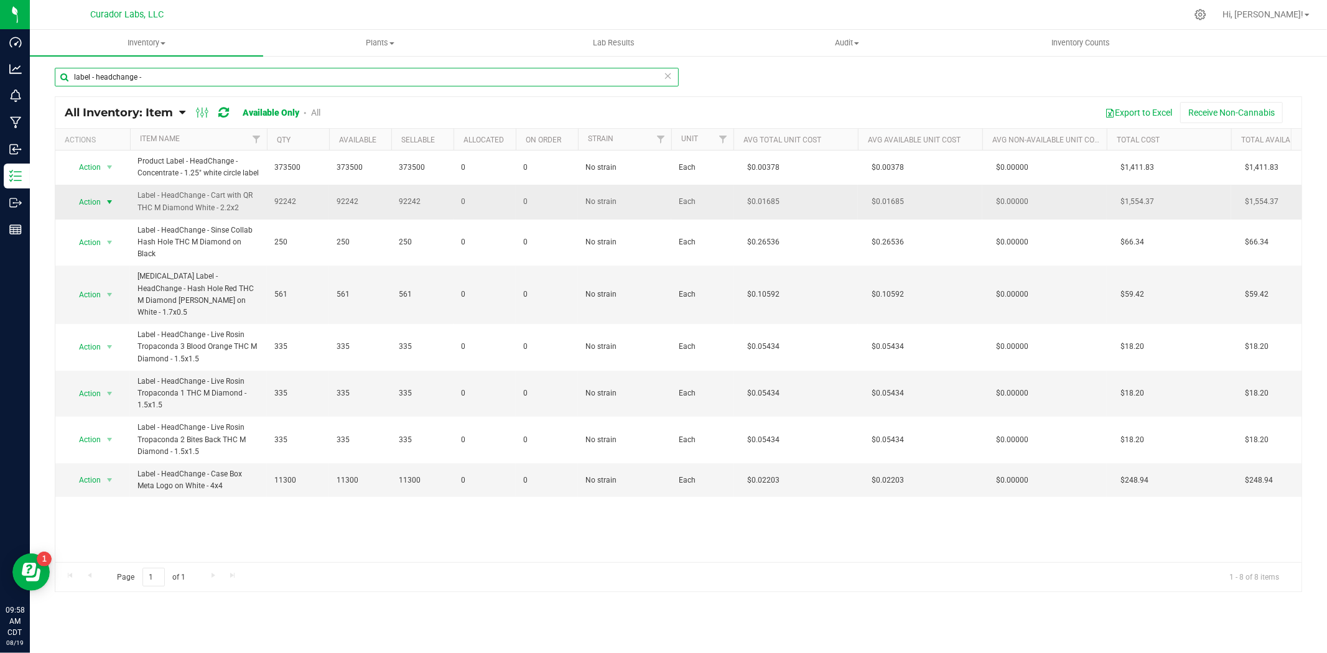
type input "label - headchange -"
click at [109, 199] on span "select" at bounding box center [109, 202] width 10 height 10
click at [117, 271] on li "Locate inventory" at bounding box center [108, 278] width 80 height 19
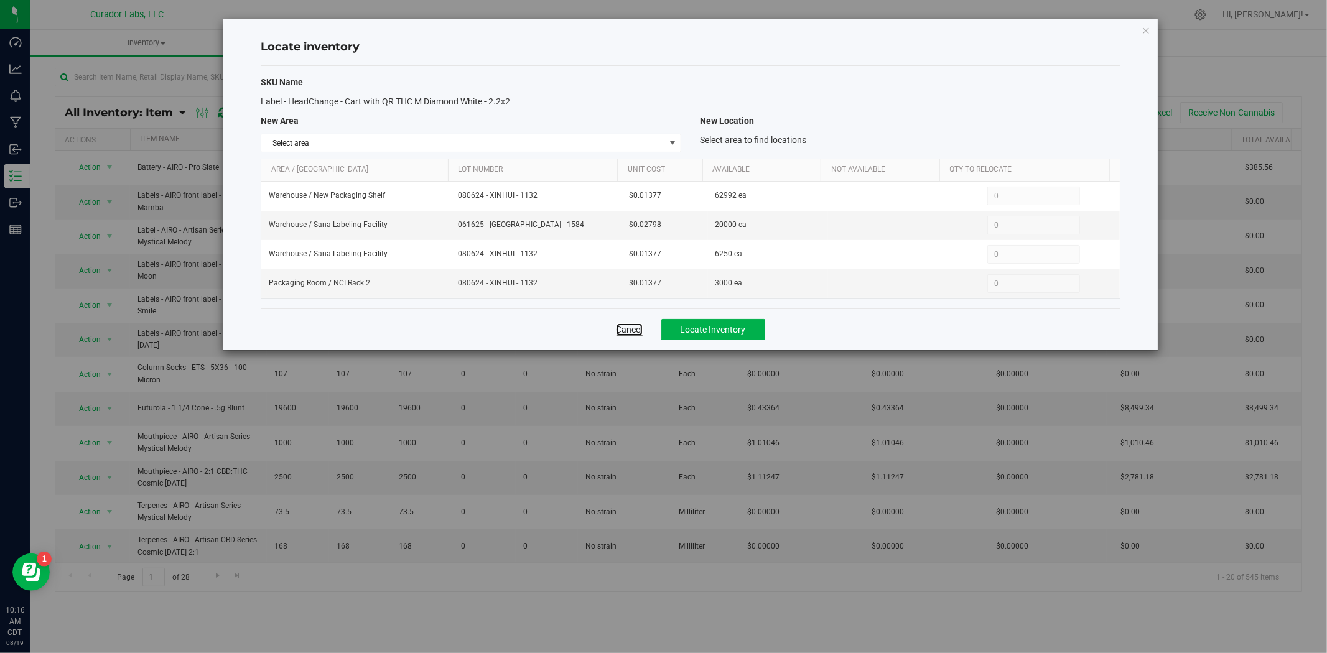
click at [624, 333] on link "Cancel" at bounding box center [629, 329] width 26 height 12
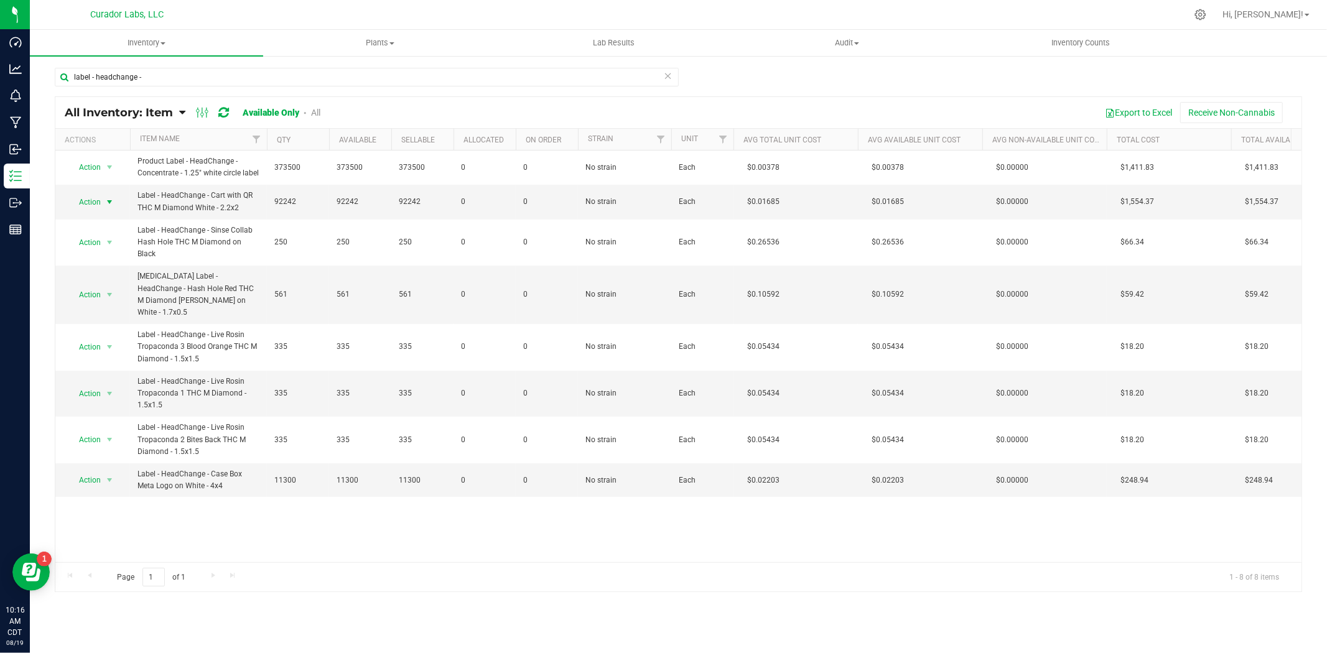
click at [100, 203] on span "Action" at bounding box center [85, 201] width 34 height 17
click at [111, 280] on li "Locate inventory" at bounding box center [108, 278] width 80 height 19
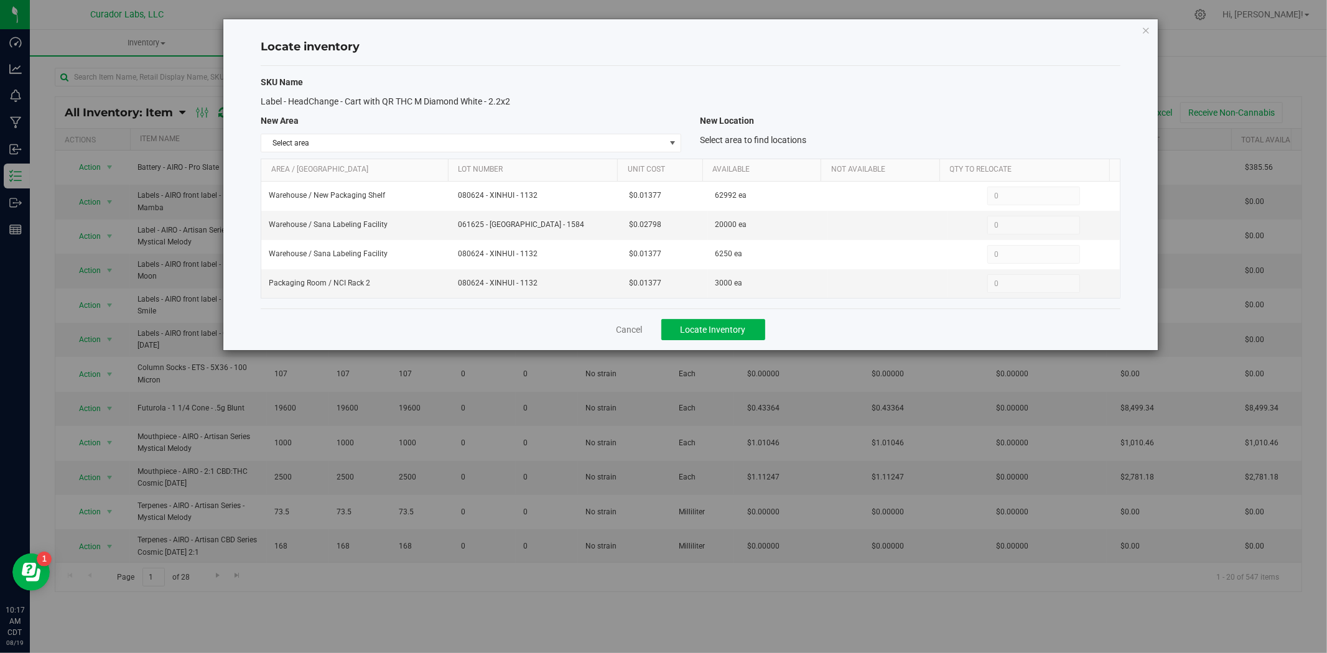
click at [629, 338] on div "Cancel Locate Inventory" at bounding box center [691, 329] width 860 height 42
click at [629, 333] on link "Cancel" at bounding box center [629, 329] width 26 height 12
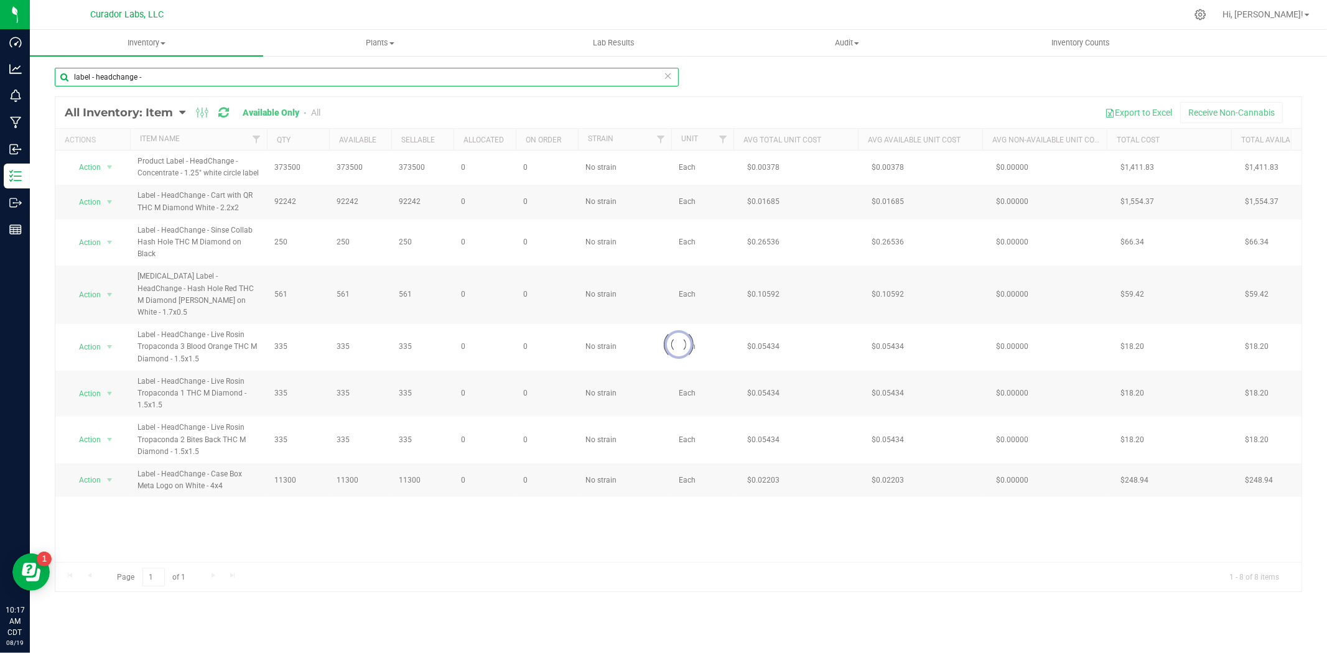
drag, startPoint x: 198, startPoint y: 73, endPoint x: -182, endPoint y: 73, distance: 379.4
click at [0, 73] on html "Dashboard Analytics Monitoring Manufacturing Inbound Inventory Outbound Reports…" at bounding box center [663, 326] width 1327 height 653
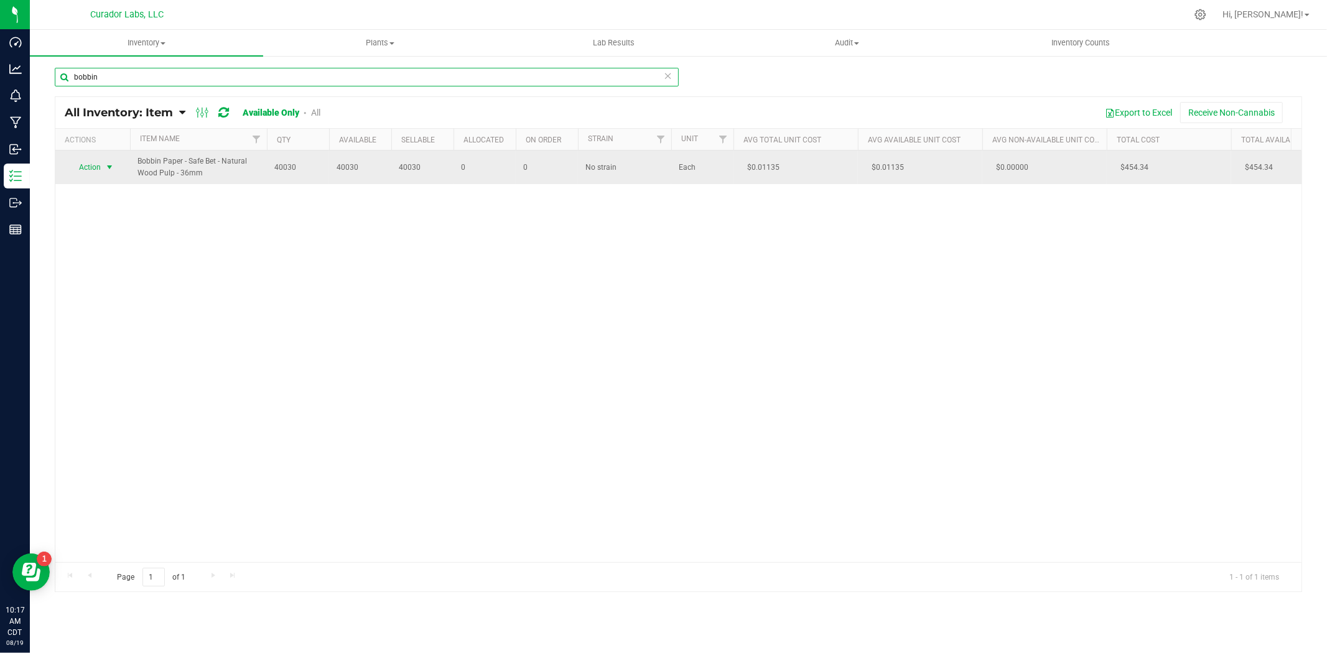
type input "bobbin"
click at [89, 167] on span "Action" at bounding box center [85, 167] width 34 height 17
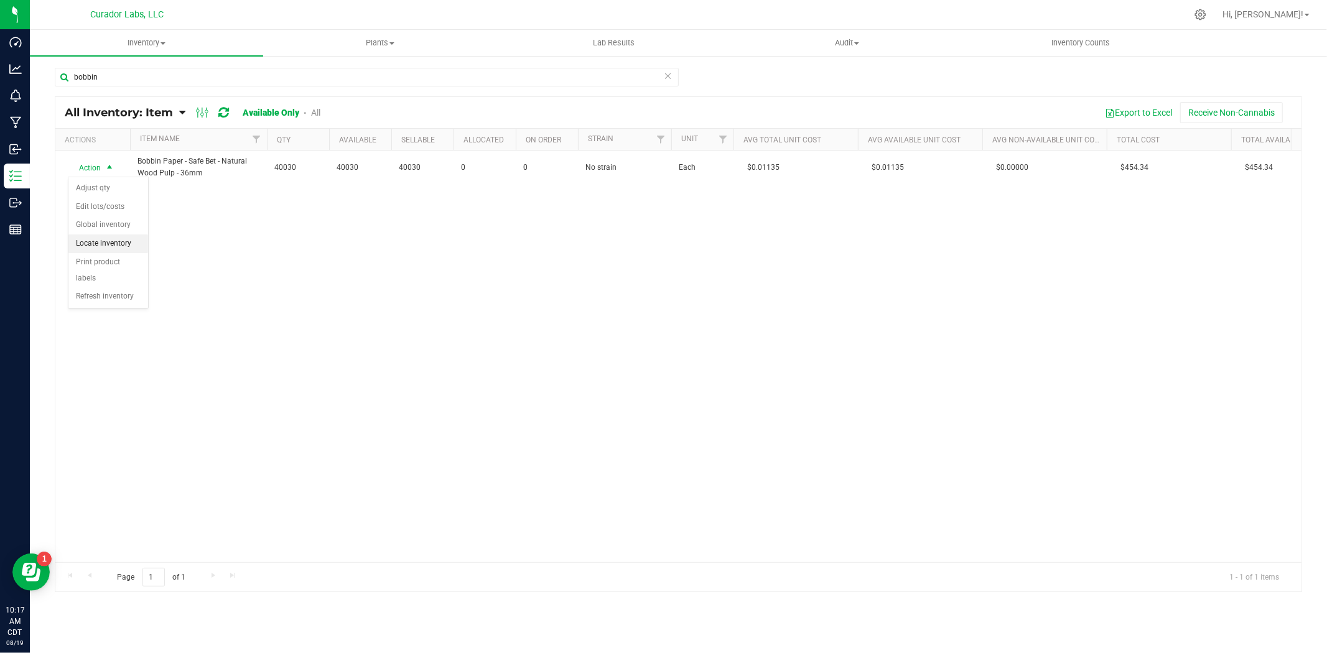
click at [121, 244] on li "Locate inventory" at bounding box center [108, 243] width 80 height 19
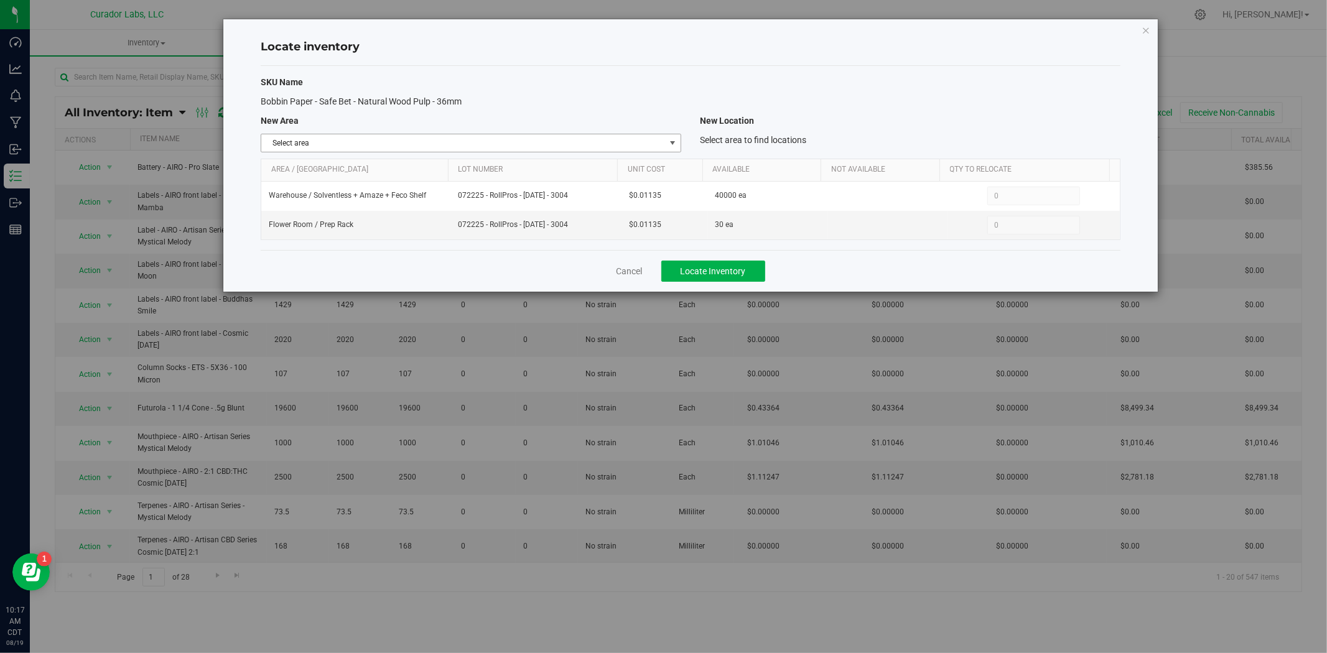
click at [535, 145] on span "Select area" at bounding box center [463, 142] width 404 height 17
click at [879, 268] on div "Cancel Locate Inventory" at bounding box center [691, 271] width 860 height 42
click at [643, 269] on div "Cancel Locate Inventory" at bounding box center [691, 271] width 860 height 42
click at [637, 271] on link "Cancel" at bounding box center [629, 271] width 26 height 12
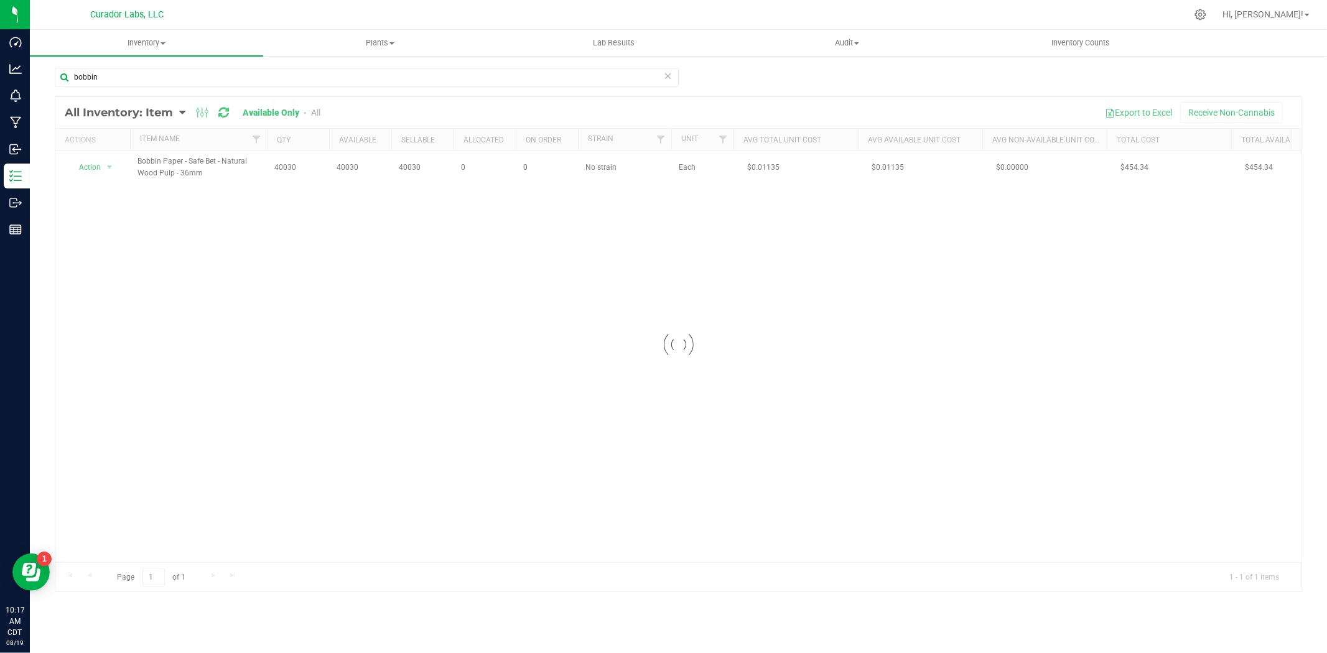
click at [100, 167] on div at bounding box center [678, 344] width 1246 height 494
click at [100, 167] on span "Action" at bounding box center [85, 167] width 34 height 17
click at [123, 194] on li "Adjust qty" at bounding box center [108, 188] width 80 height 19
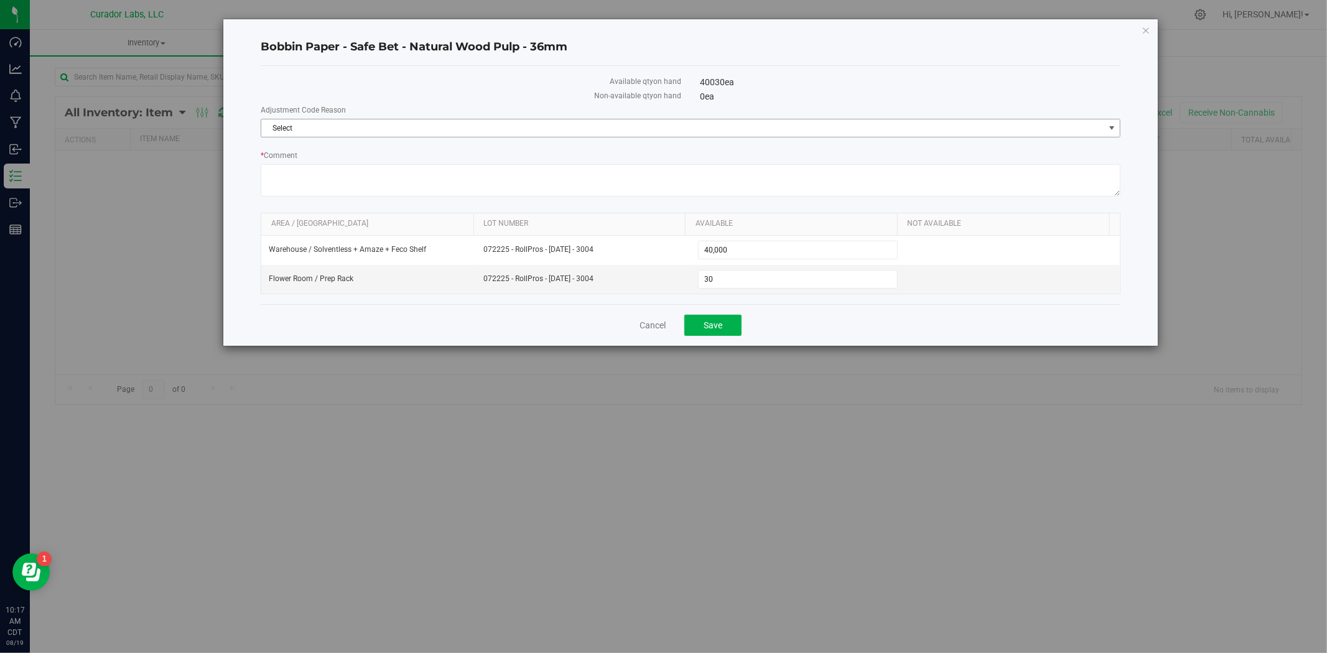
click at [368, 121] on span "Select" at bounding box center [682, 127] width 843 height 17
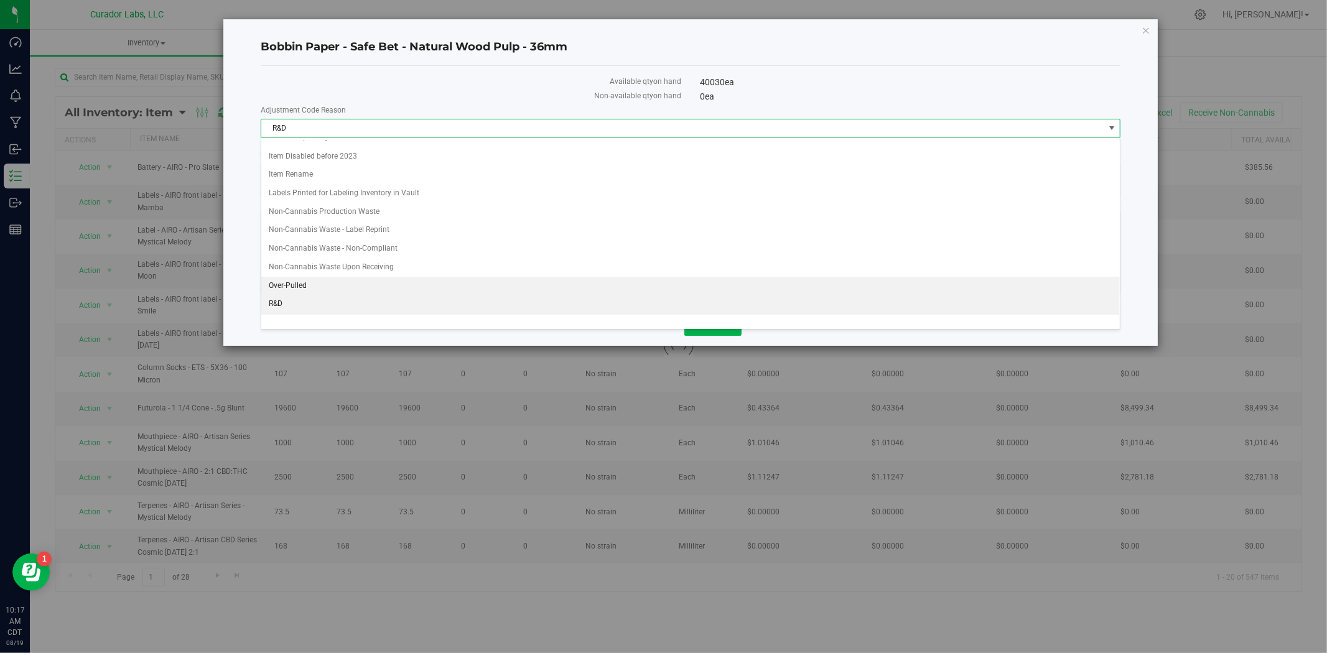
scroll to position [196, 0]
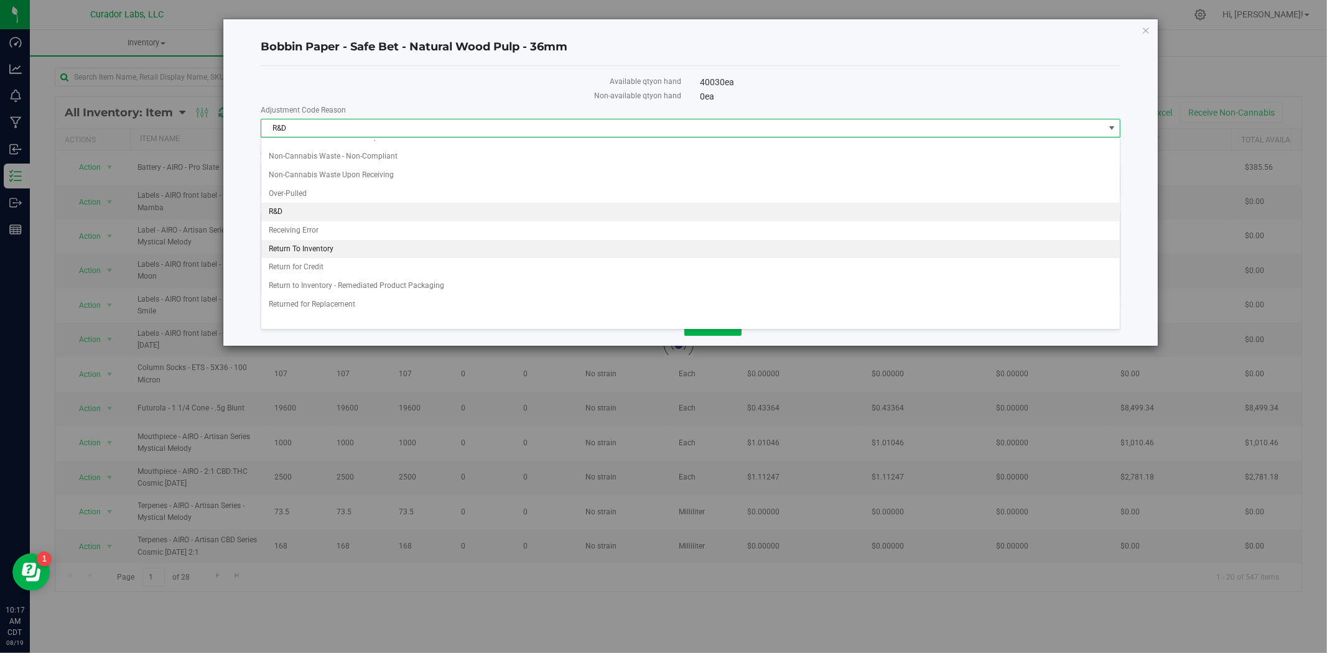
click at [328, 241] on li "Return To Inventory" at bounding box center [690, 249] width 858 height 19
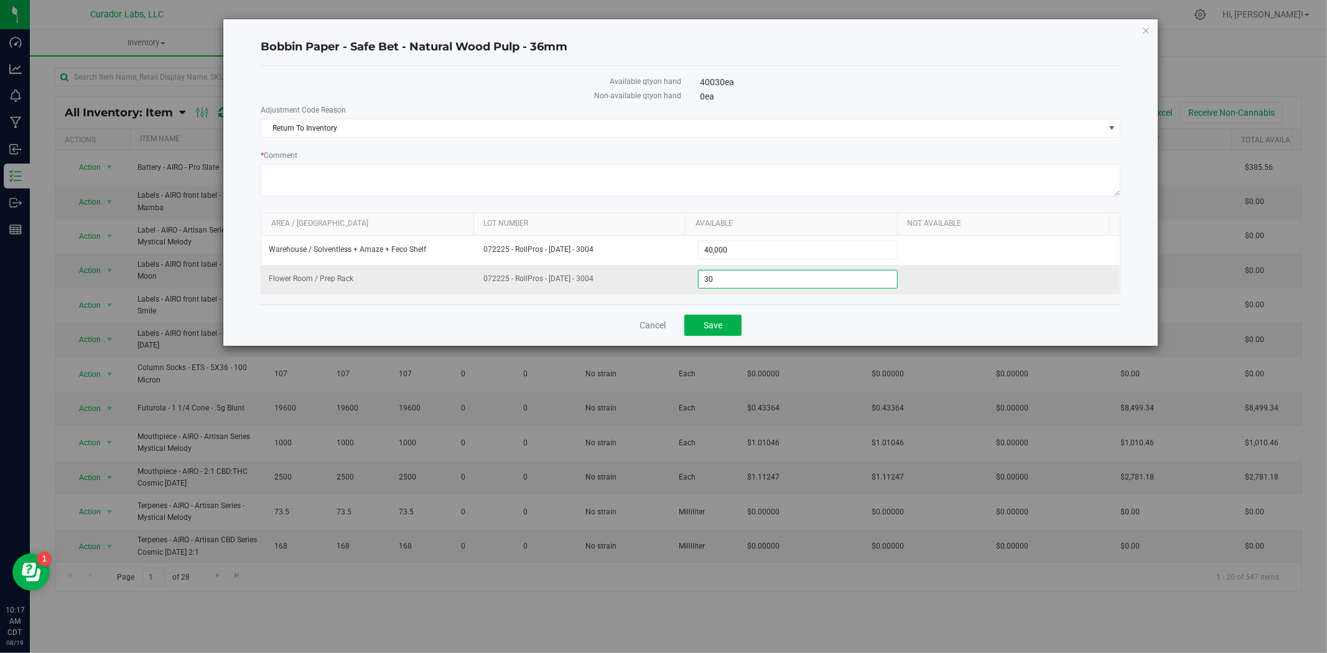
drag, startPoint x: 741, startPoint y: 286, endPoint x: 616, endPoint y: 285, distance: 125.6
click at [616, 285] on tr "Flower Room / Prep Rack 072225 - RollPros - 1698 - 3004 30 30" at bounding box center [690, 279] width 858 height 29
type input "10030"
click at [719, 322] on span "Save" at bounding box center [712, 325] width 19 height 10
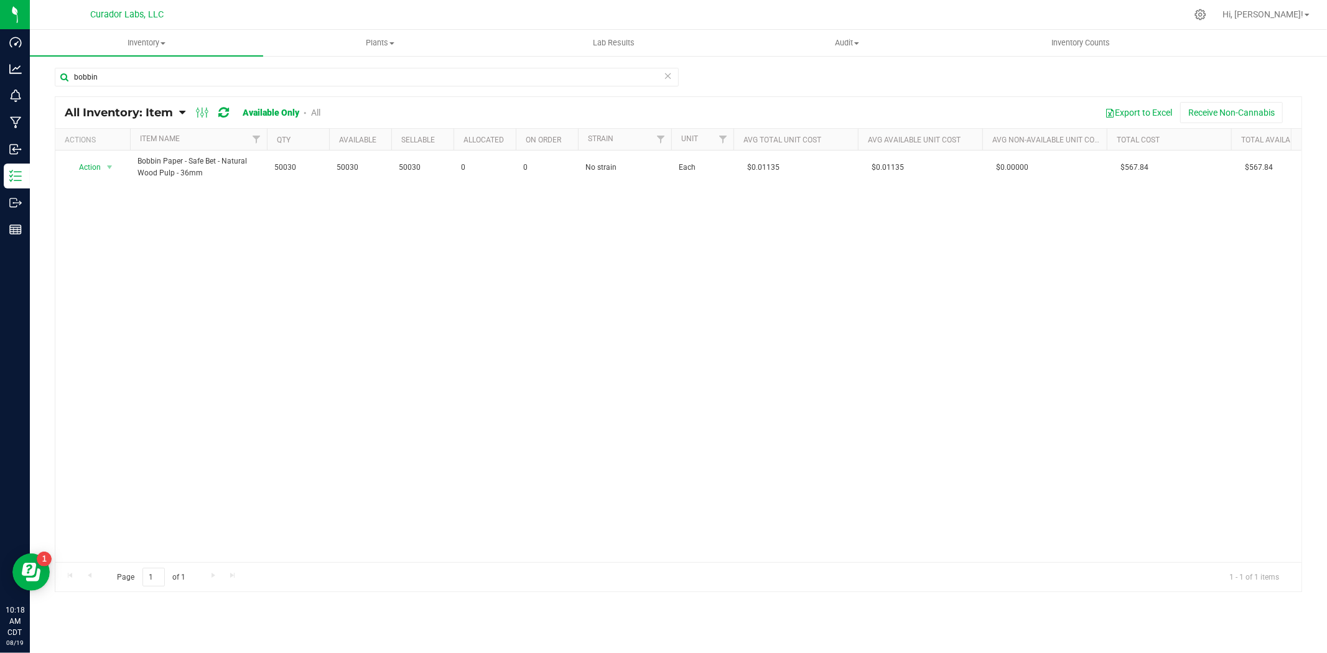
click at [229, 113] on div at bounding box center [213, 112] width 42 height 15
click at [225, 117] on icon at bounding box center [223, 112] width 11 height 12
click at [106, 167] on span "select" at bounding box center [109, 167] width 10 height 10
click at [104, 205] on li "Edit lots/costs" at bounding box center [108, 207] width 80 height 19
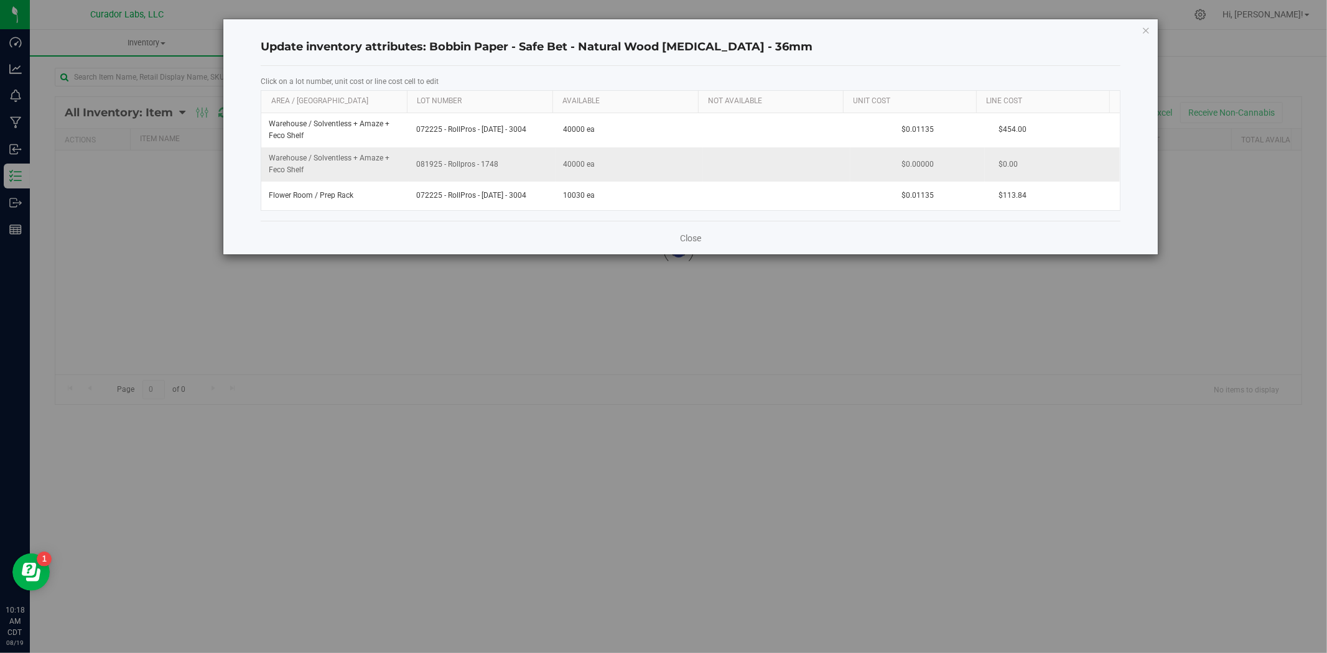
click at [488, 165] on span "081925 - Rollpros - 1748" at bounding box center [482, 165] width 132 height 12
click at [514, 165] on input "081925 - Rollpros - 1748" at bounding box center [479, 164] width 135 height 19
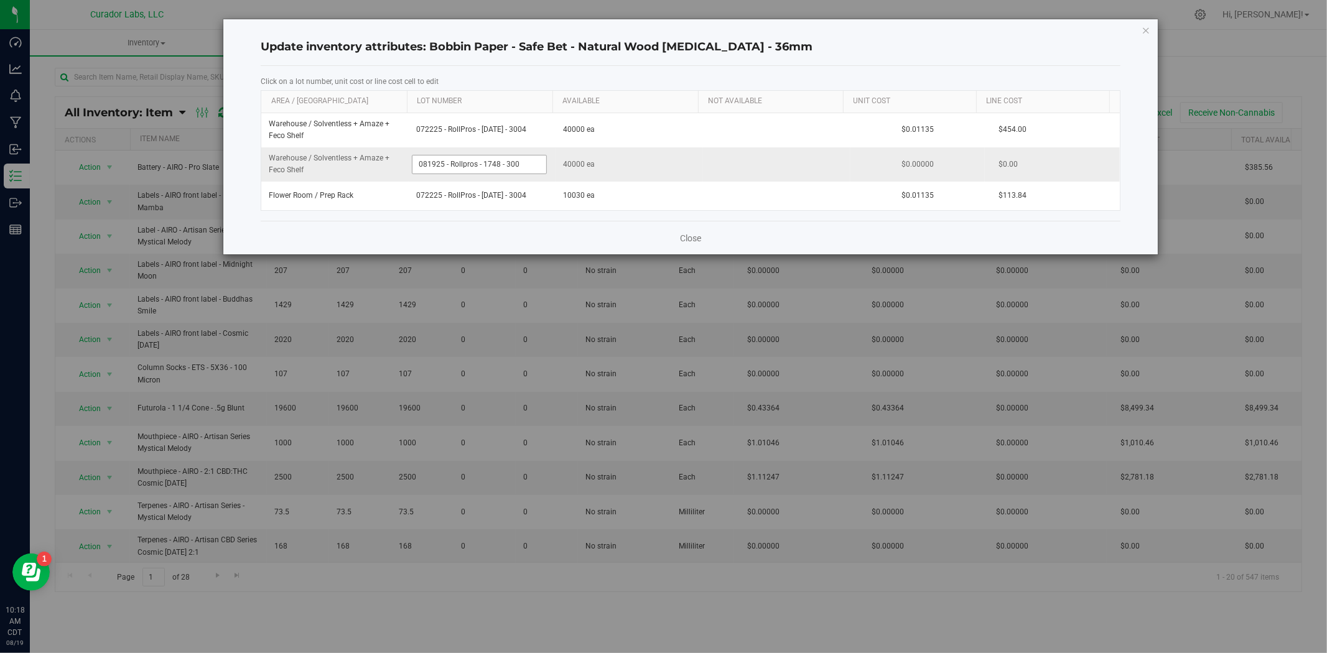
type input "081925 - Rollpros - 1748 - 3004"
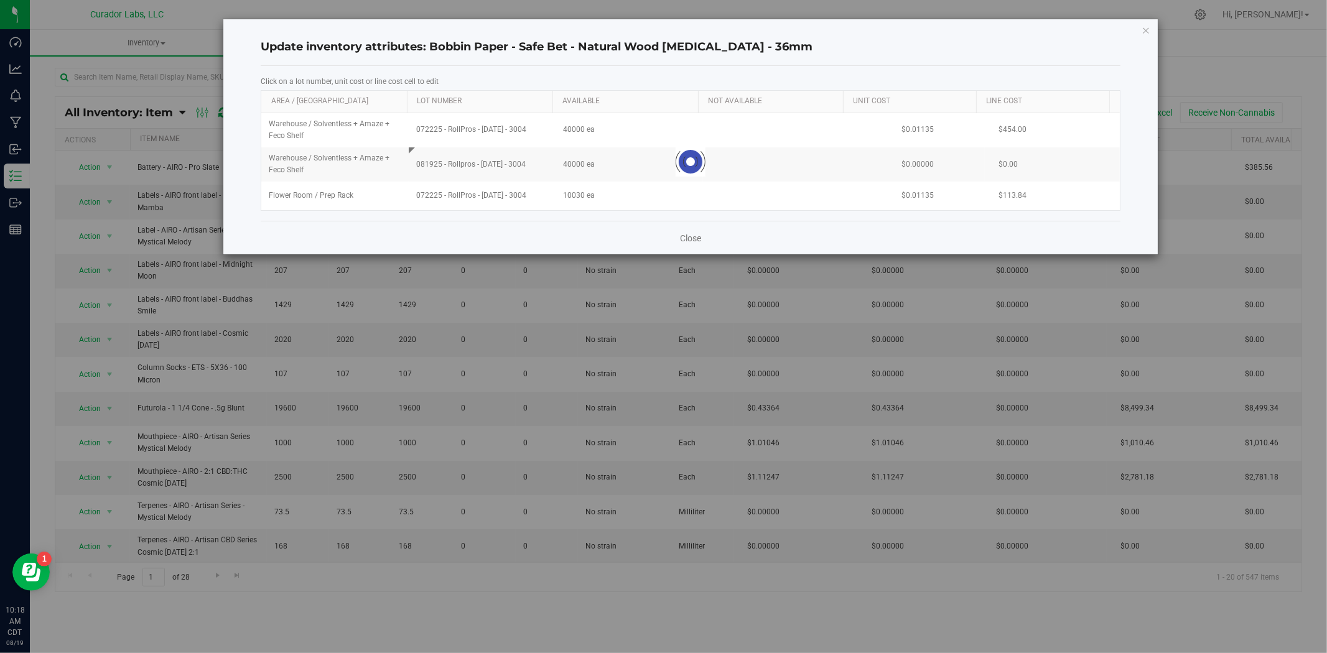
click at [598, 221] on div "Close" at bounding box center [691, 238] width 860 height 34
click at [695, 239] on link "Close" at bounding box center [690, 238] width 21 height 12
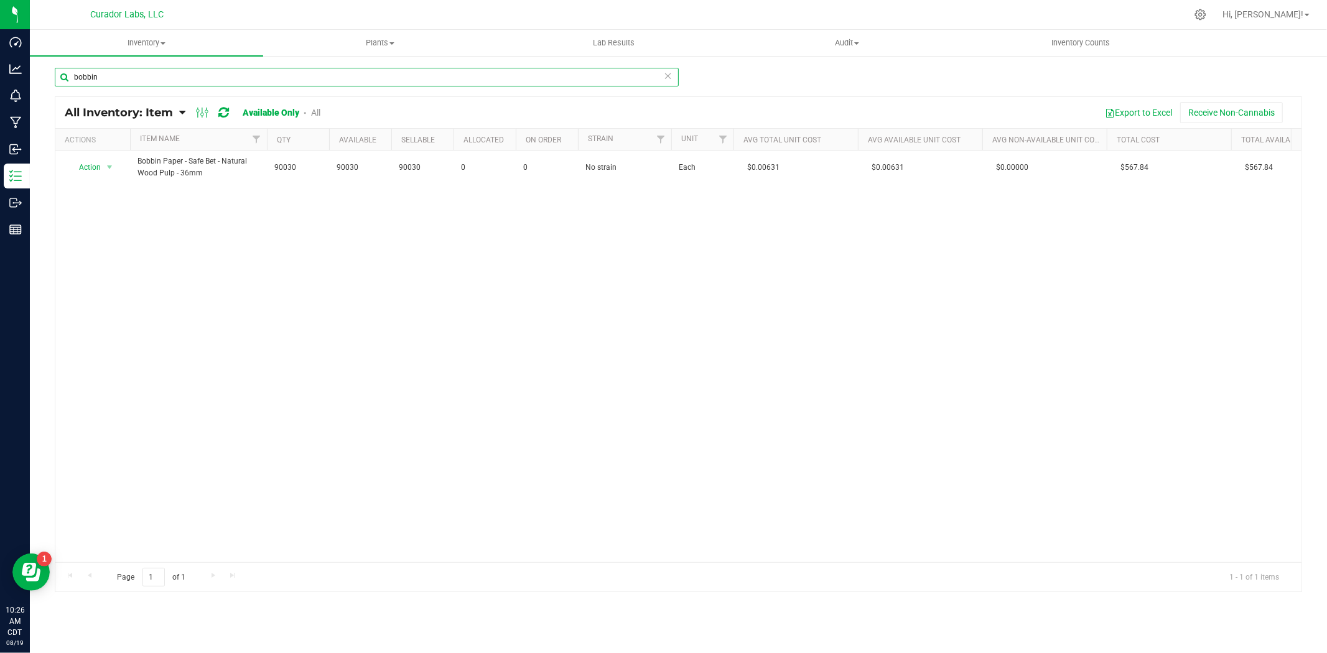
drag, startPoint x: 144, startPoint y: 83, endPoint x: 44, endPoint y: 83, distance: 100.1
click at [53, 83] on div "bobbin All Inventory: Item Item Summary Item (default) Item by Strain Item by L…" at bounding box center [678, 249] width 1297 height 389
paste input "Labeled Tube - Safe Bet - Vape Cart with QR THC M Diamond Brown - 2.2x2"
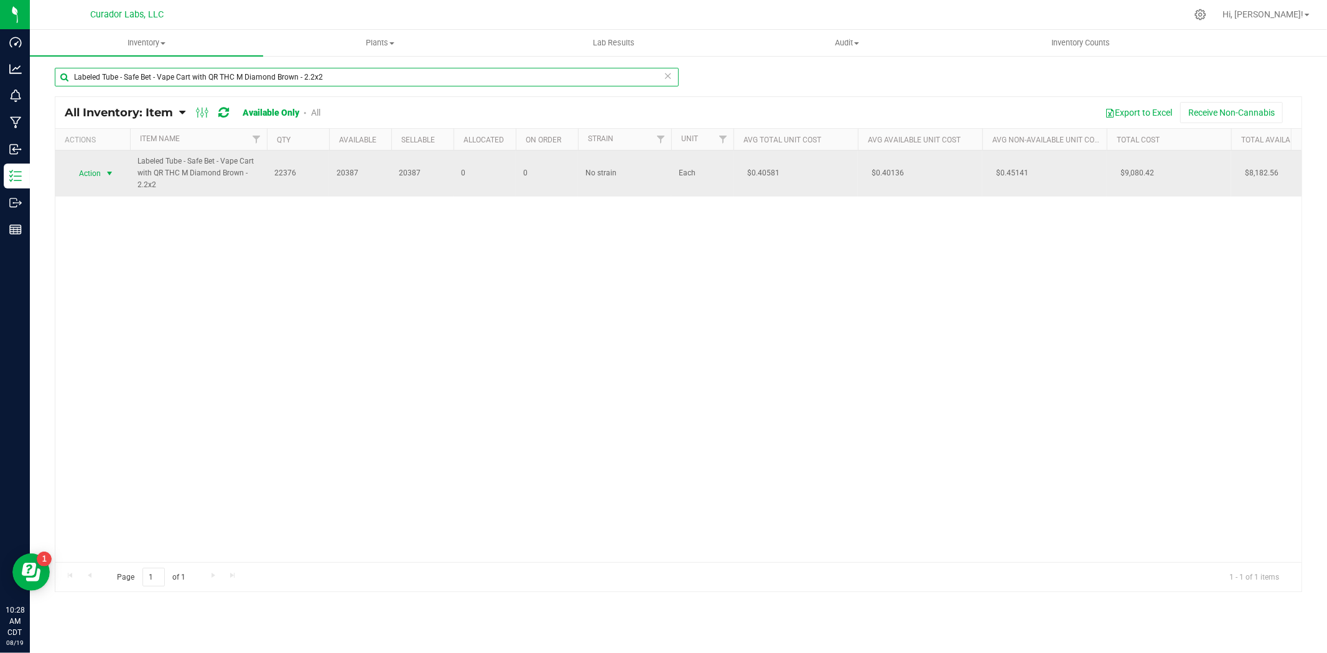
type input "Labeled Tube - Safe Bet - Vape Cart with QR THC M Diamond Brown - 2.2x2"
click at [88, 167] on span "Action" at bounding box center [85, 173] width 34 height 17
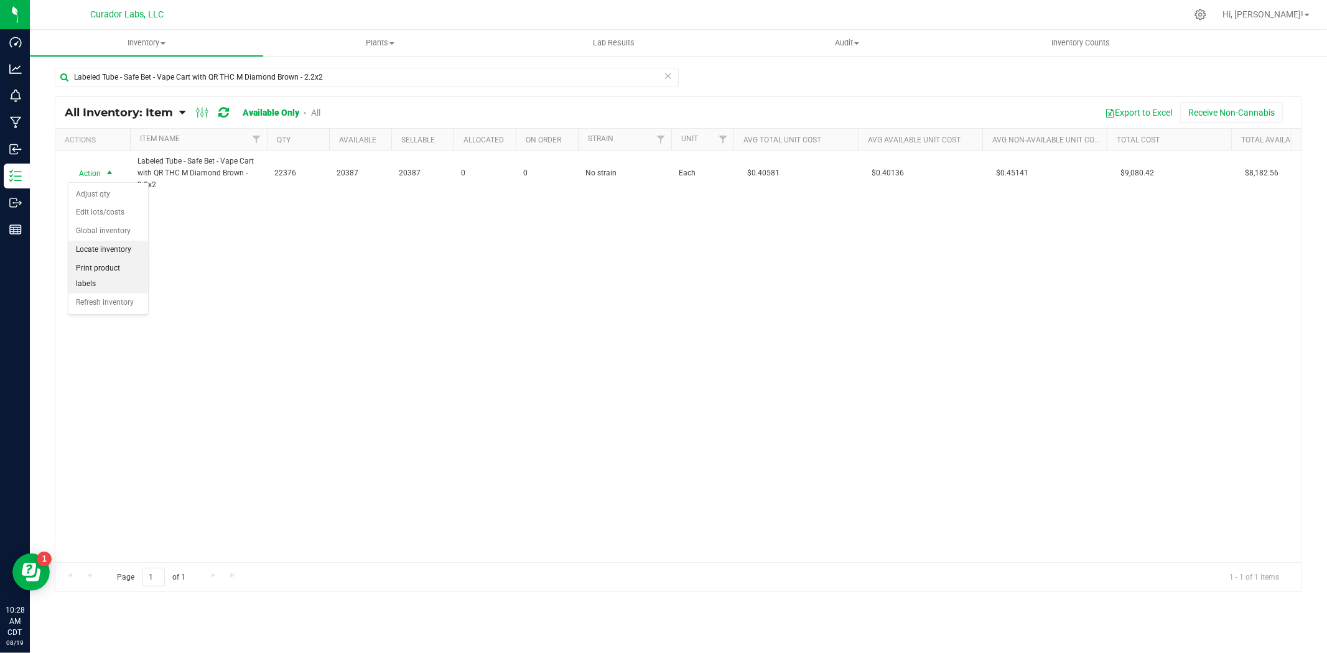
click at [108, 246] on li "Locate inventory" at bounding box center [108, 250] width 80 height 19
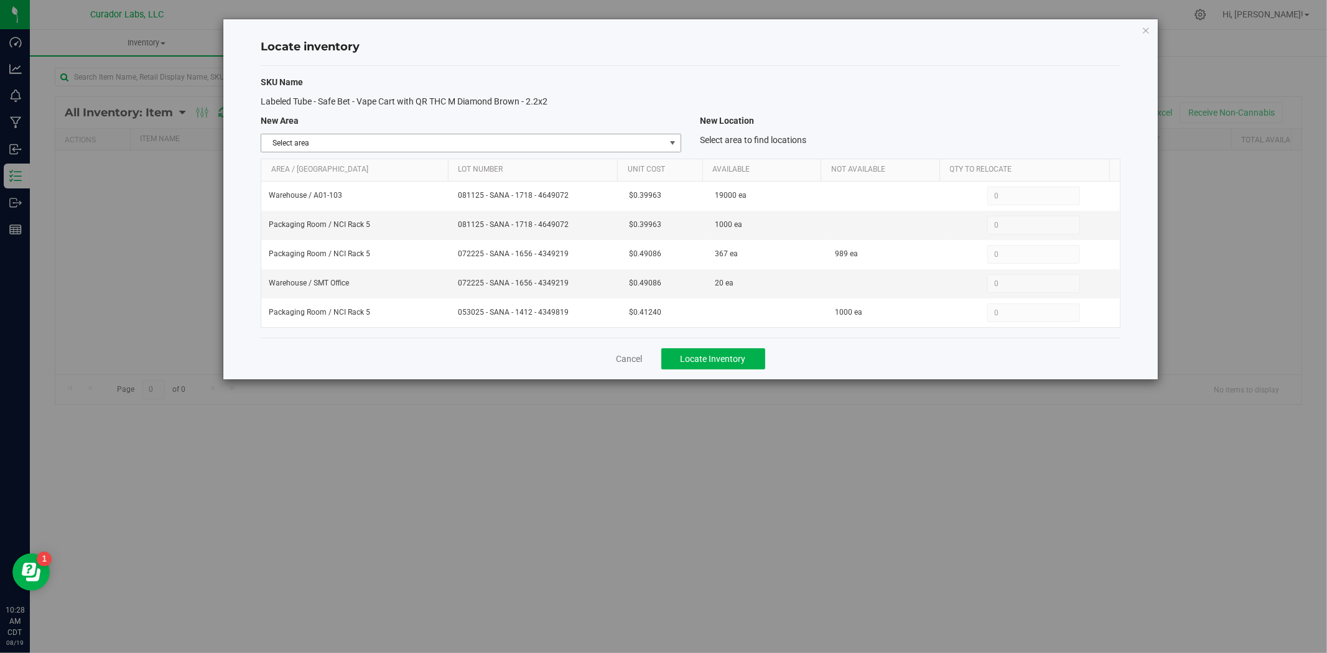
click at [463, 141] on span "Select area" at bounding box center [463, 142] width 404 height 17
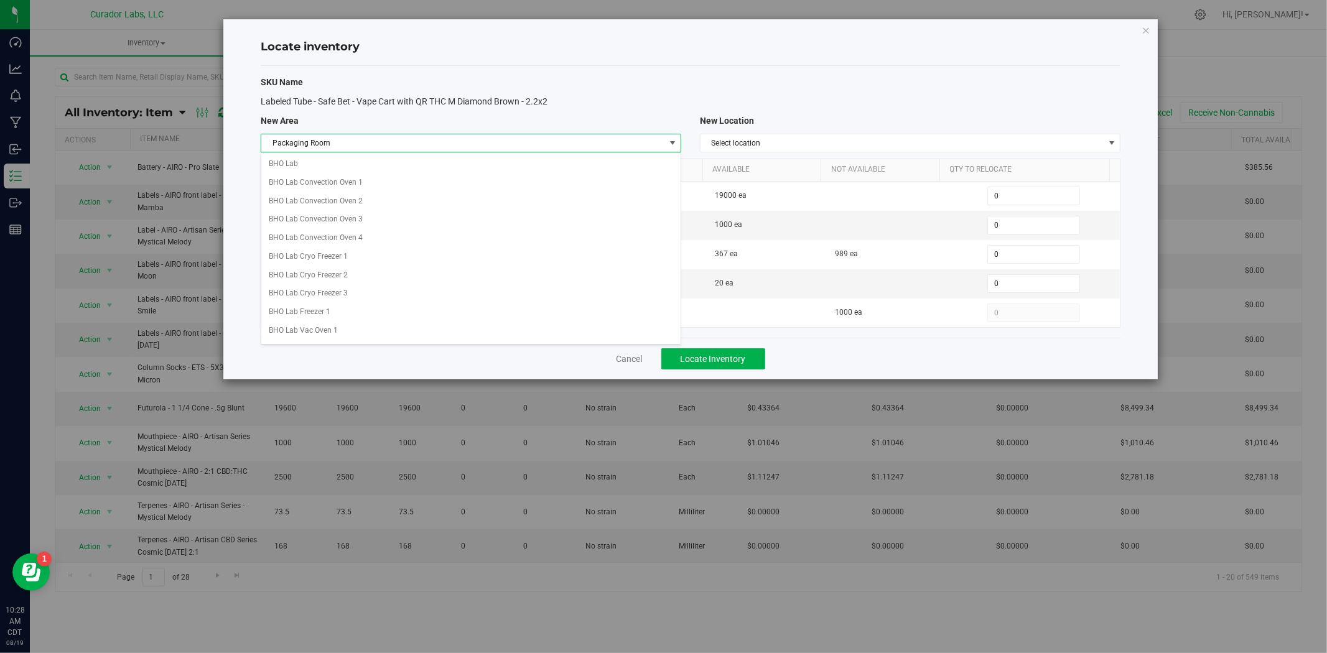
scroll to position [539, 0]
click at [342, 335] on li "Packaging Room" at bounding box center [470, 328] width 419 height 19
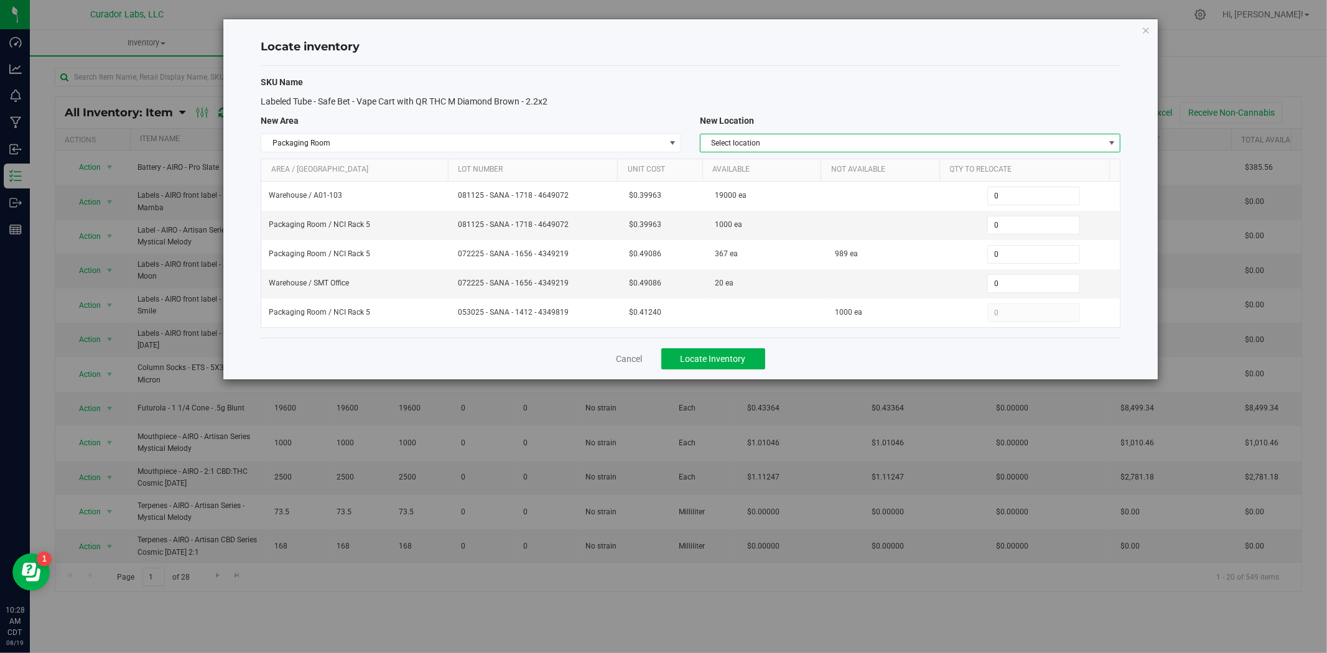
drag, startPoint x: 805, startPoint y: 146, endPoint x: 810, endPoint y: 151, distance: 7.0
click at [805, 146] on span "Select location" at bounding box center [902, 142] width 404 height 17
click at [781, 256] on li "NCI Rack 5" at bounding box center [909, 257] width 419 height 19
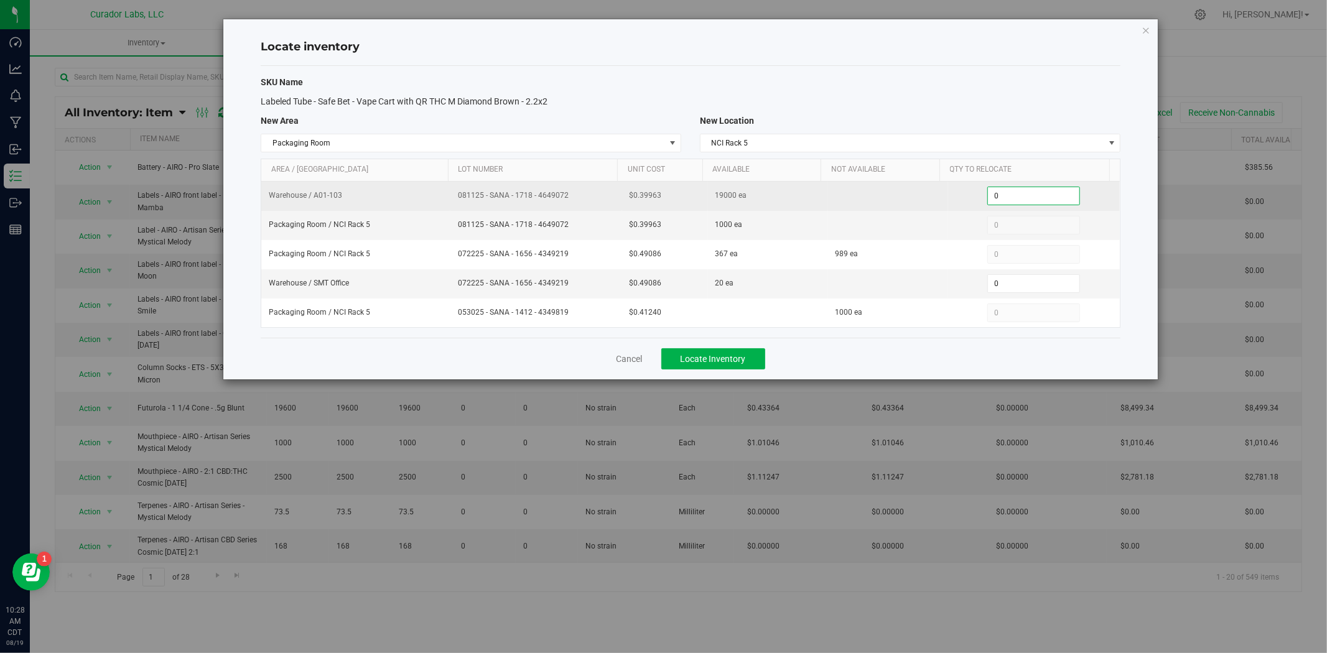
drag, startPoint x: 940, startPoint y: 202, endPoint x: 929, endPoint y: 203, distance: 11.9
click at [927, 203] on tr "Warehouse / A01-103 081125 - SANA - 1718 - 4649072 $0.39963 19000 ea 0 0" at bounding box center [690, 196] width 858 height 29
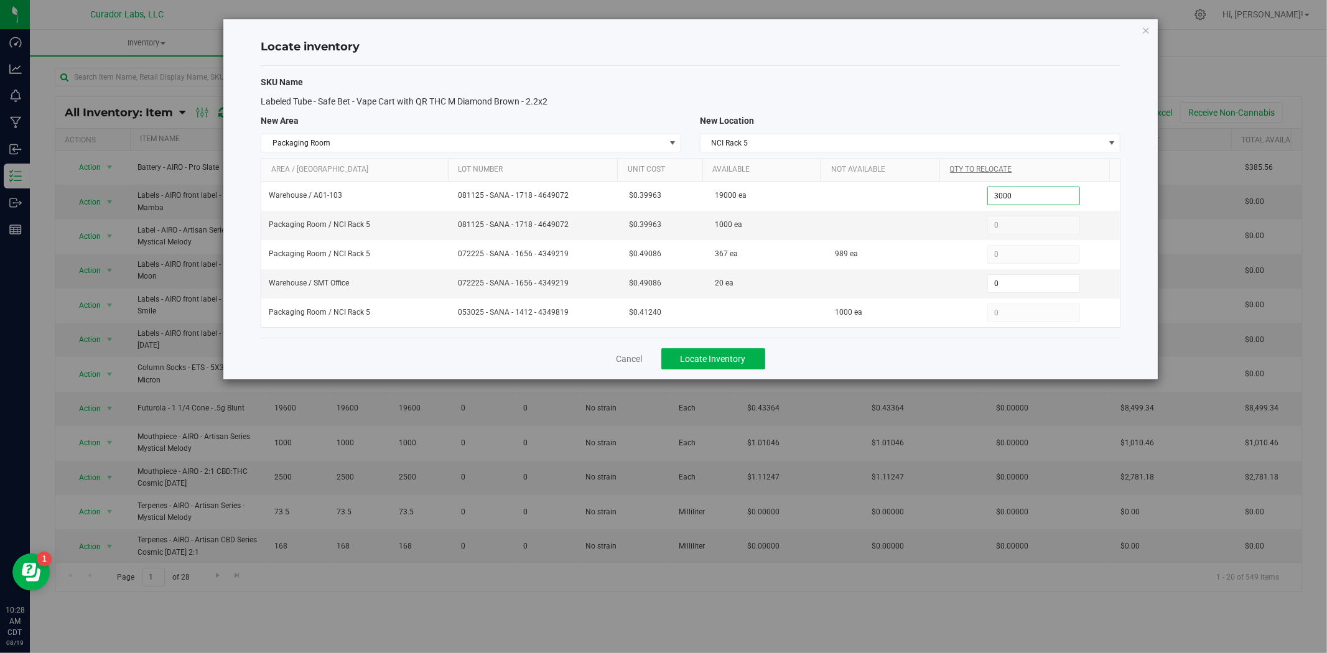
type input "3000"
type input "3,000"
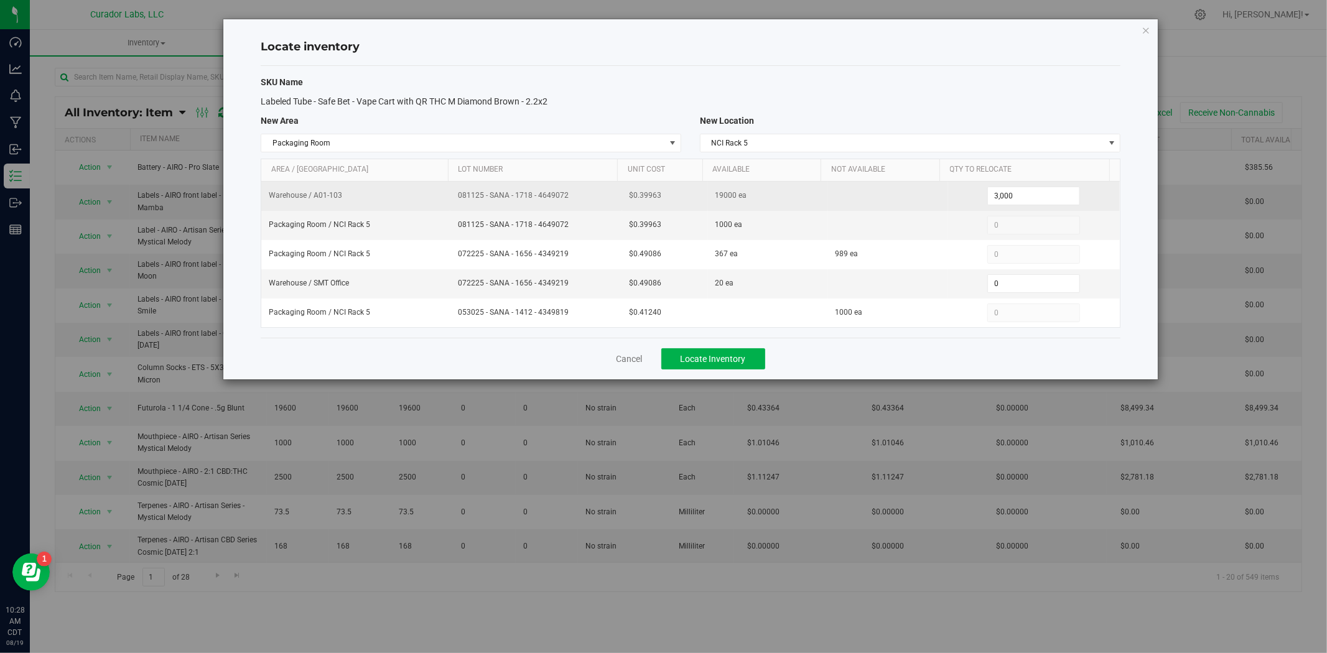
drag, startPoint x: 576, startPoint y: 206, endPoint x: 532, endPoint y: 209, distance: 43.6
click at [526, 212] on tbody "Warehouse / A01-103 081125 - SANA - 1718 - 4649072 $0.39963 19000 ea 3,000 3000…" at bounding box center [690, 255] width 858 height 146
click at [583, 199] on span "081125 - SANA - 1718 - 4649072" at bounding box center [536, 196] width 157 height 12
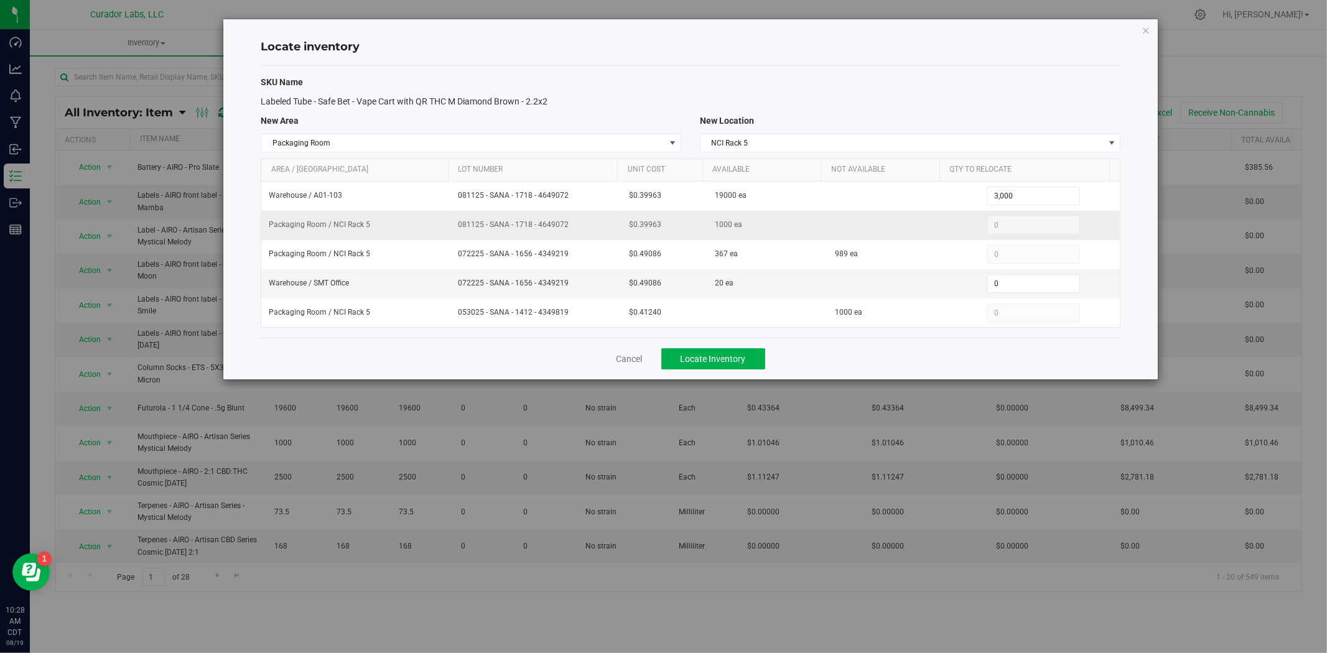
drag, startPoint x: 568, startPoint y: 220, endPoint x: 568, endPoint y: 212, distance: 8.1
click at [567, 220] on span "081125 - SANA - 1718 - 4649072" at bounding box center [536, 225] width 157 height 12
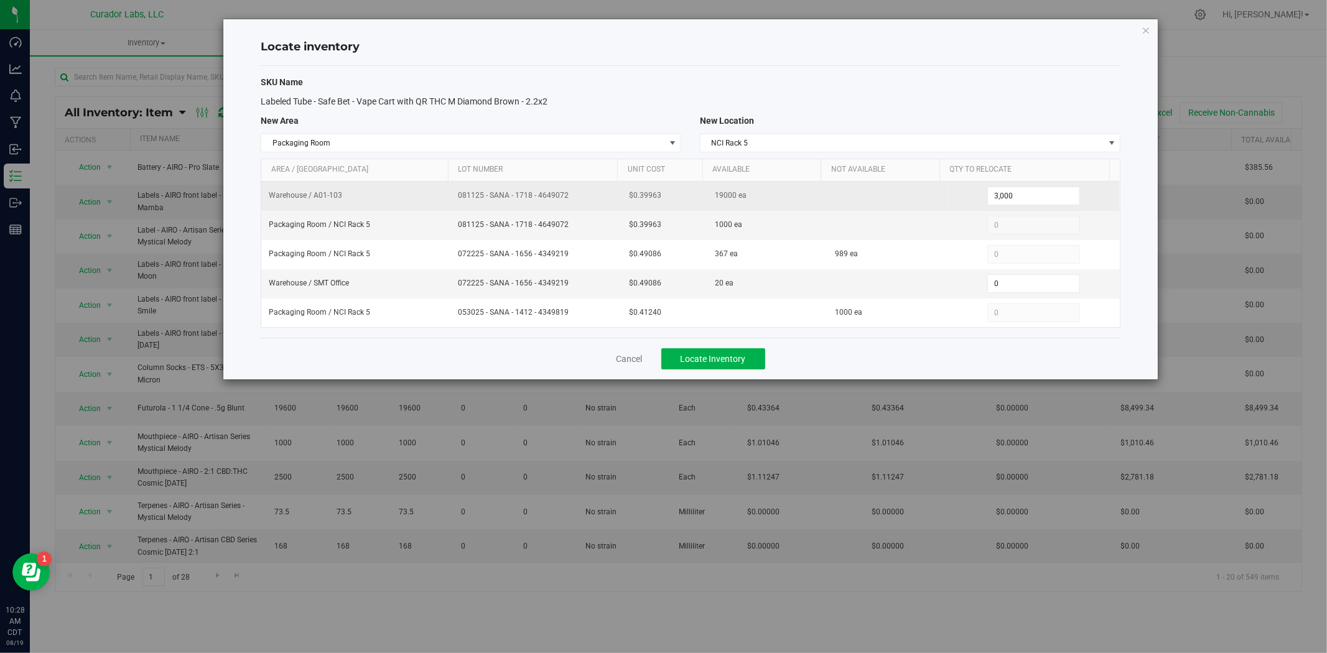
drag, startPoint x: 558, startPoint y: 197, endPoint x: 452, endPoint y: 198, distance: 106.4
click at [452, 198] on td "081125 - SANA - 1718 - 4649072" at bounding box center [536, 196] width 172 height 29
copy span "081125 - SANA - 1718 - 4649072"
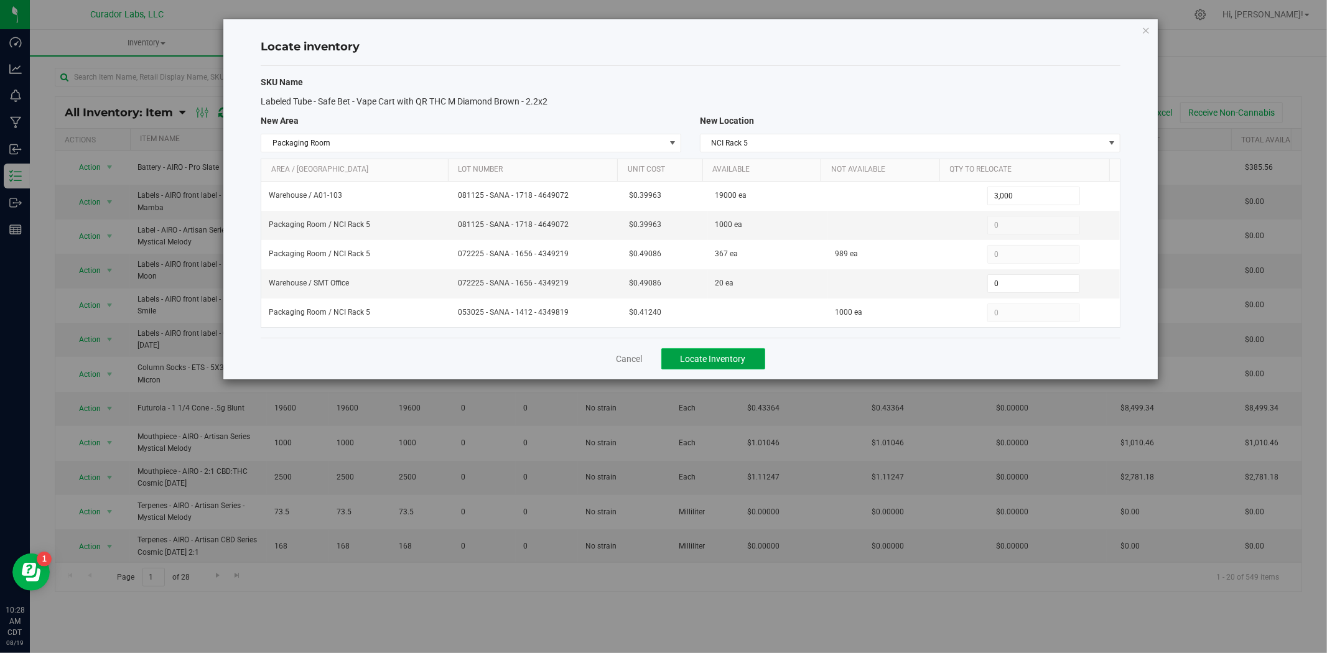
click at [688, 356] on span "Locate Inventory" at bounding box center [712, 359] width 65 height 10
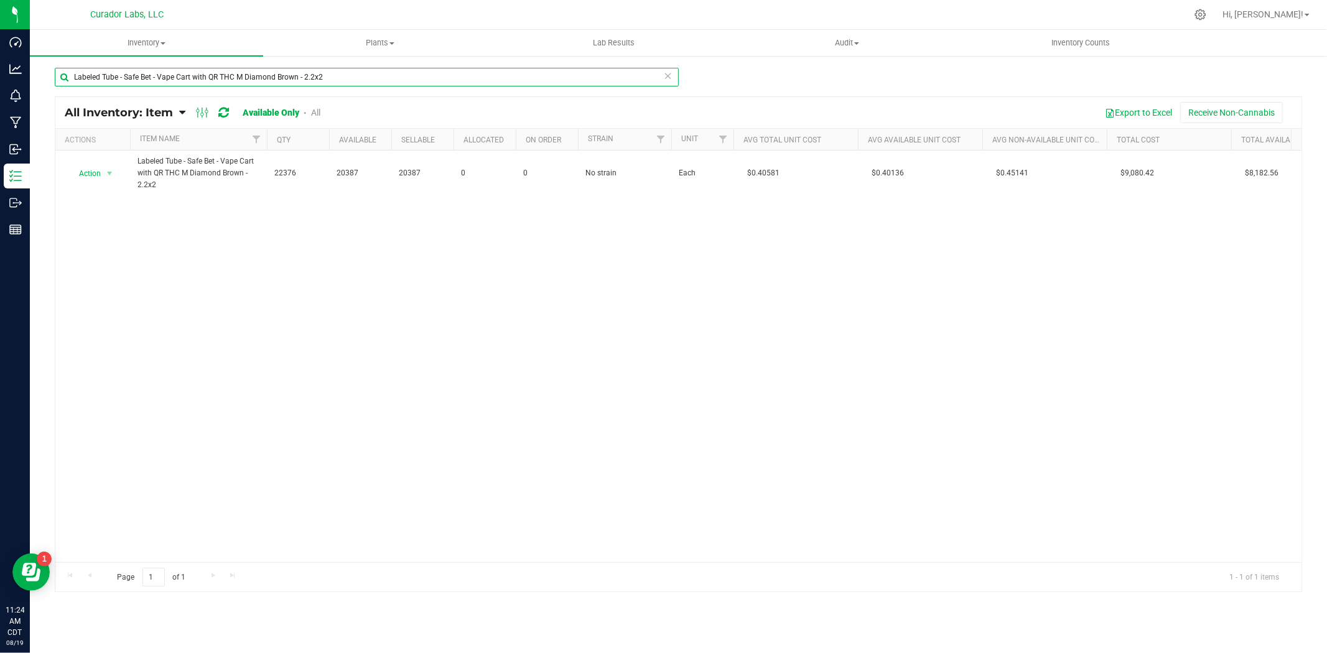
drag, startPoint x: 393, startPoint y: 75, endPoint x: -128, endPoint y: 60, distance: 521.4
click at [0, 60] on html "Dashboard Analytics Monitoring Manufacturing Inbound Inventory Outbound Reports…" at bounding box center [663, 326] width 1327 height 653
paste input "Wash Bag - HeadChange - 25 Micron with Red Drawstring - 44 Gallon"
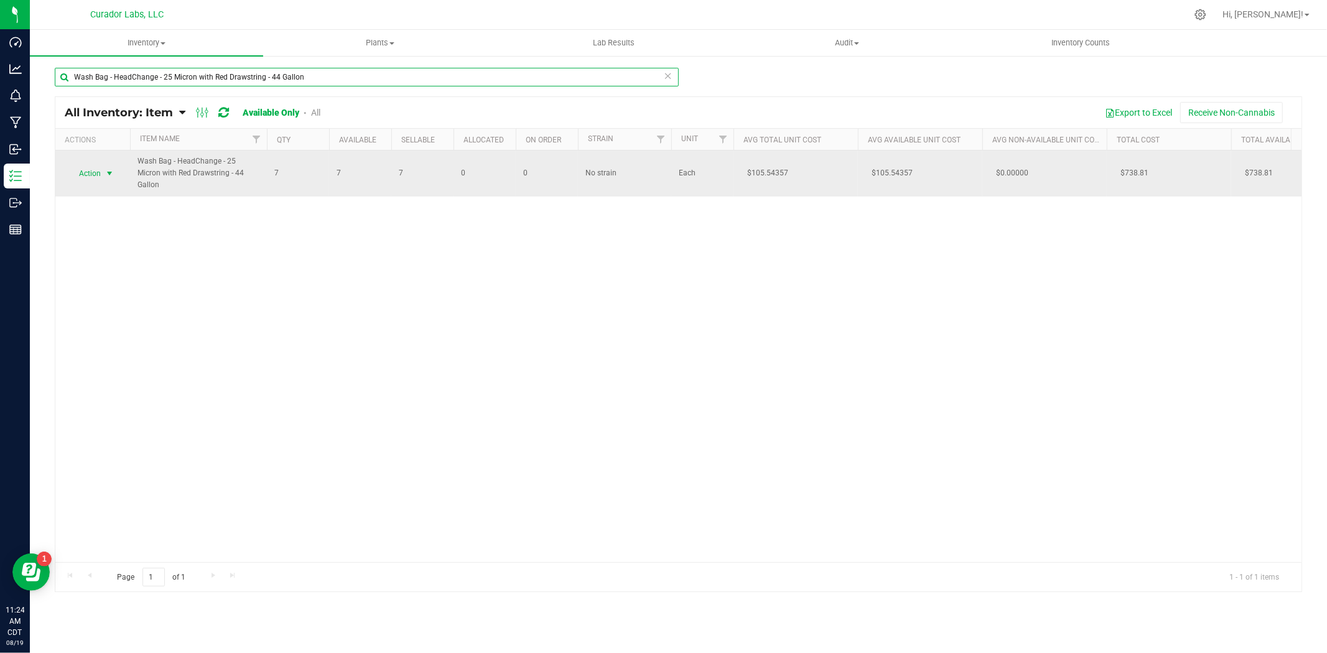
type input "Wash Bag - HeadChange - 25 Micron with Red Drawstring - 44 Gallon"
click at [106, 173] on span "select" at bounding box center [110, 173] width 16 height 17
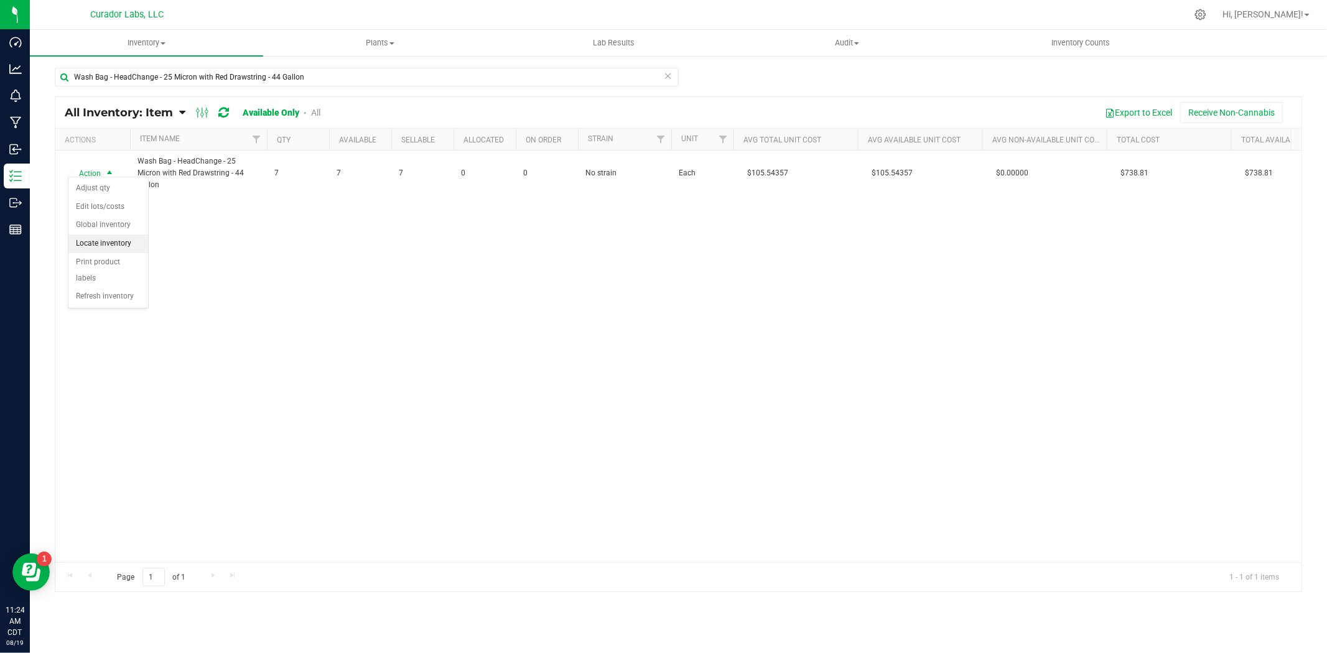
click at [119, 241] on li "Locate inventory" at bounding box center [108, 243] width 80 height 19
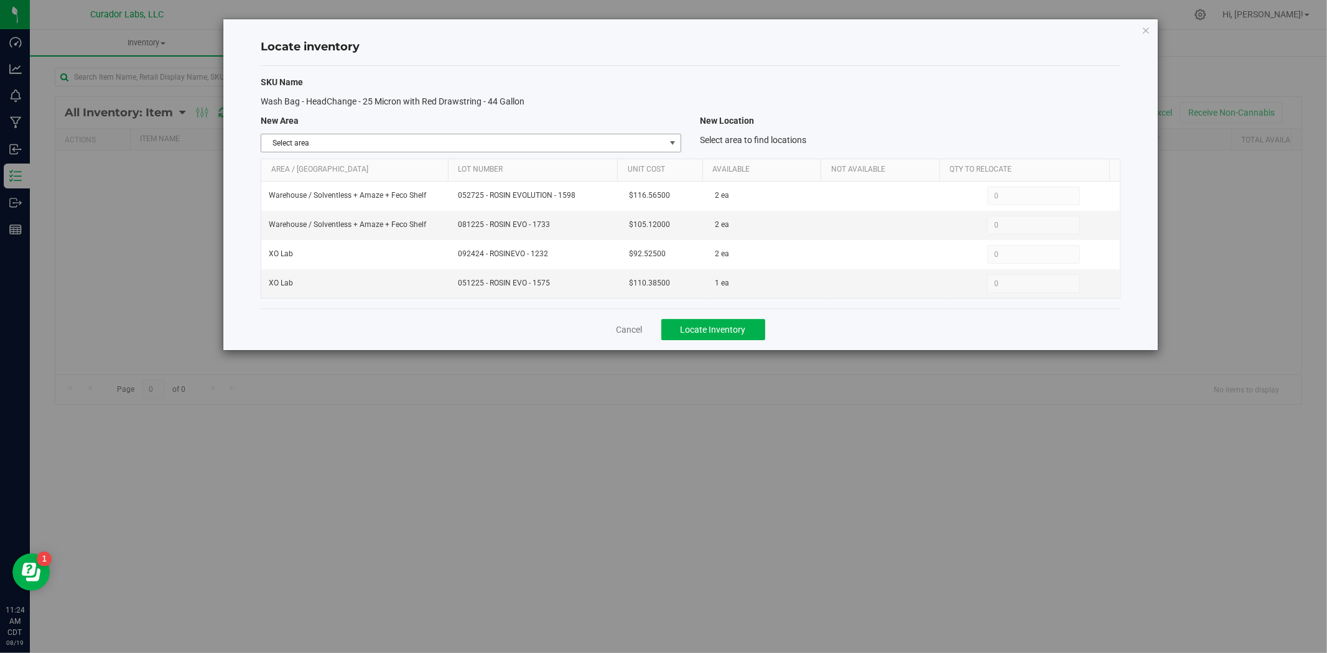
click at [434, 142] on span "Select area" at bounding box center [463, 142] width 404 height 17
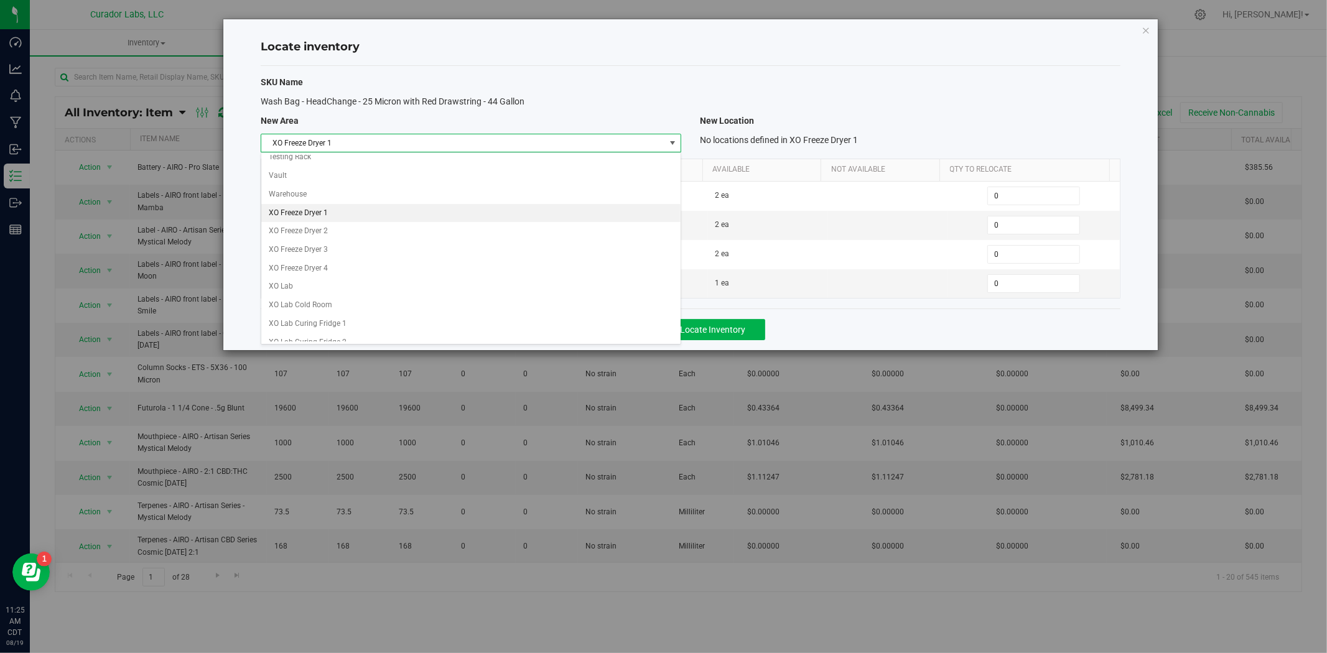
scroll to position [1189, 0]
click at [318, 221] on li "XO Lab" at bounding box center [470, 221] width 419 height 19
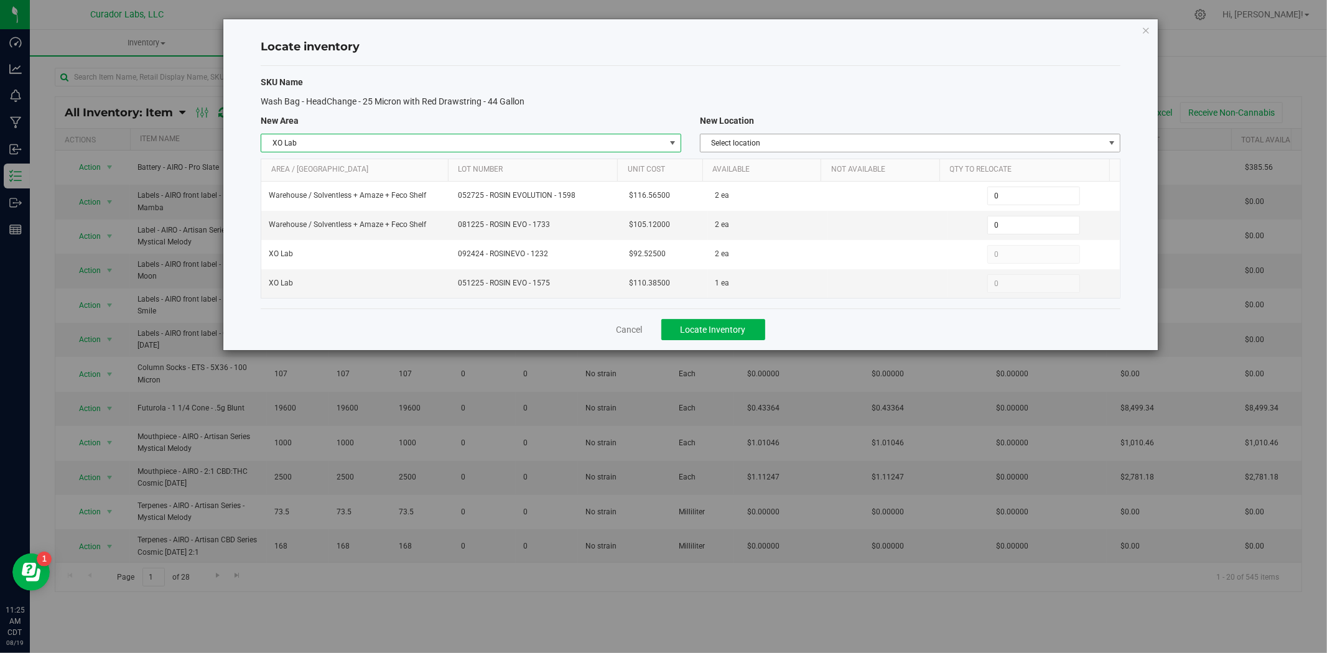
click at [796, 137] on span "Select location" at bounding box center [902, 142] width 404 height 17
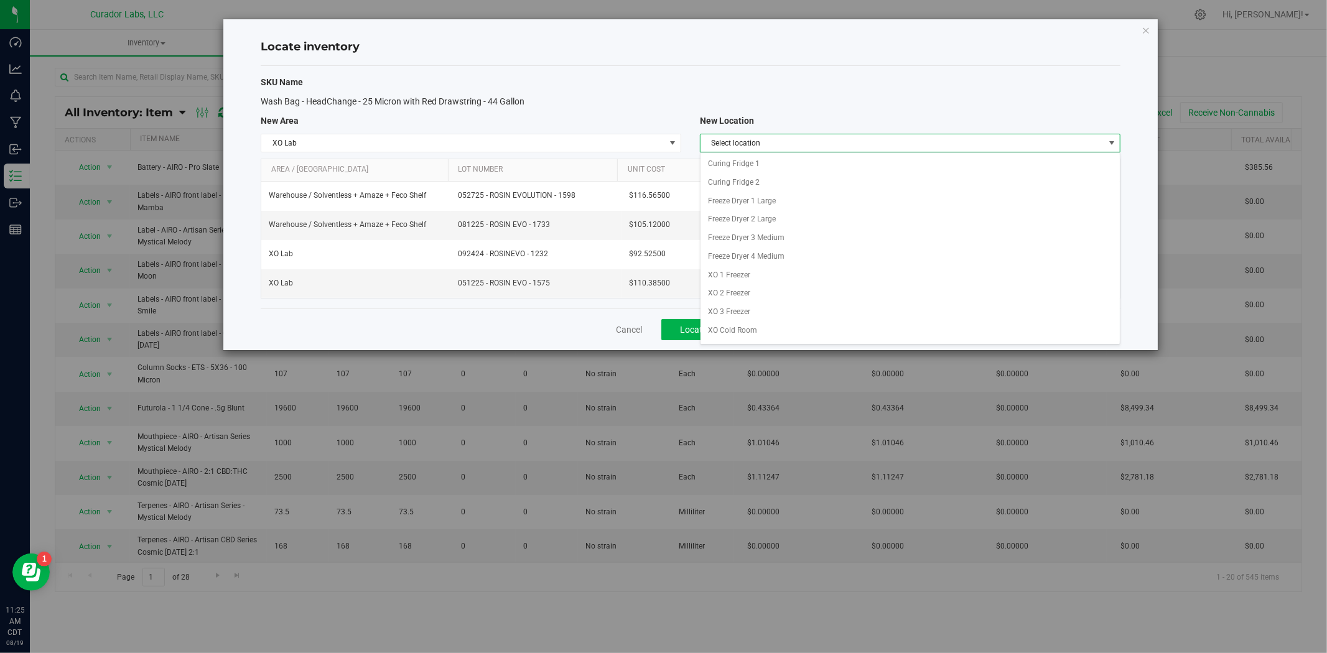
click at [850, 91] on div "SKU Name Wash Bag - HeadChange - 25 Micron with Red Drawstring - 44 Gallon New …" at bounding box center [691, 187] width 860 height 243
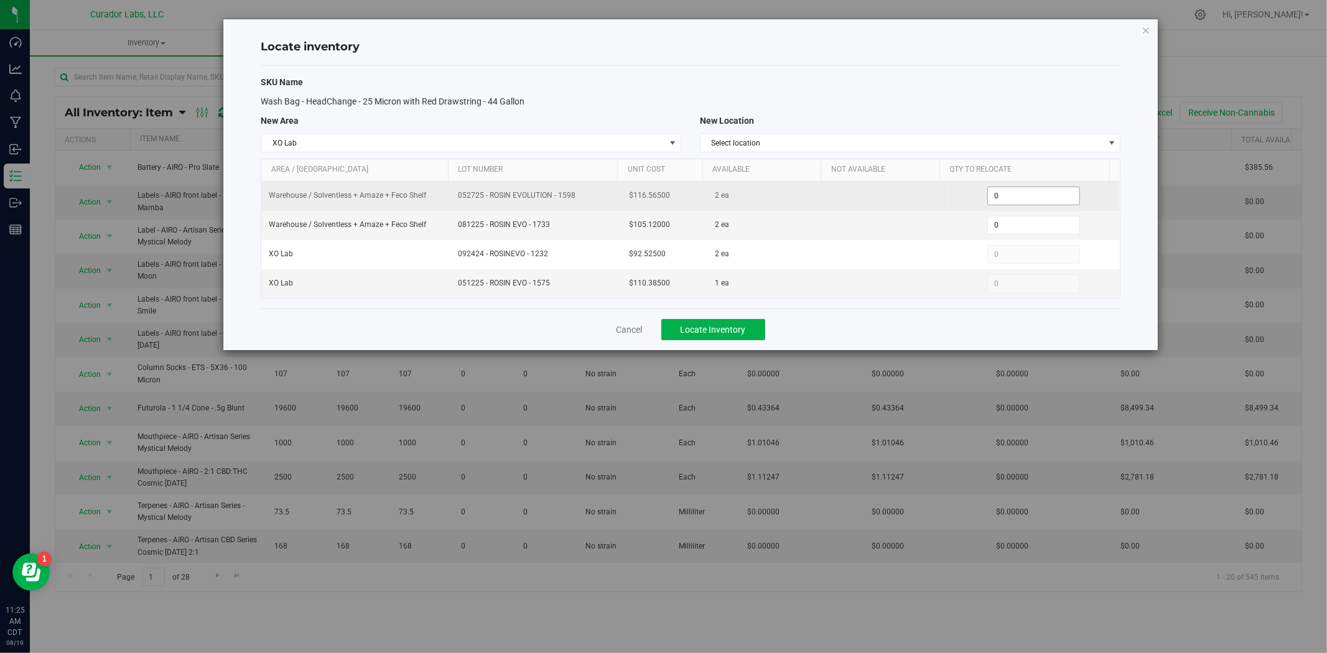
drag, startPoint x: 989, startPoint y: 197, endPoint x: 962, endPoint y: 199, distance: 27.4
click at [965, 197] on div "0 0" at bounding box center [1033, 196] width 157 height 19
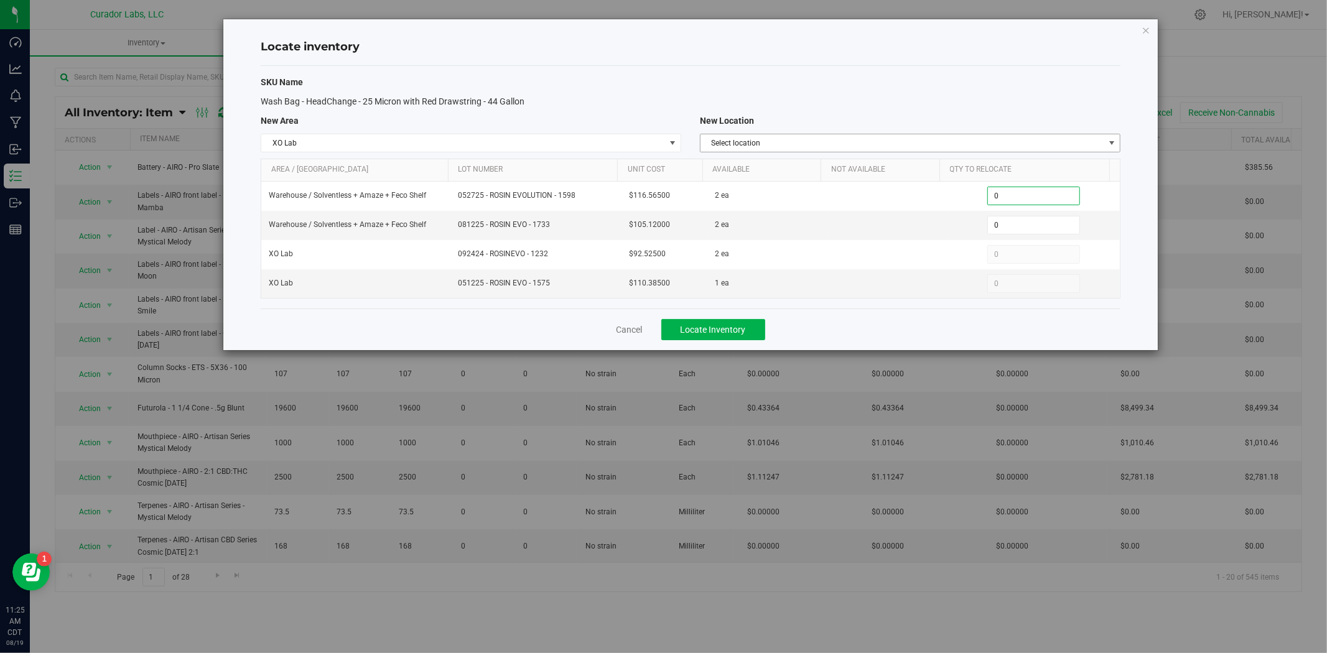
type input "2"
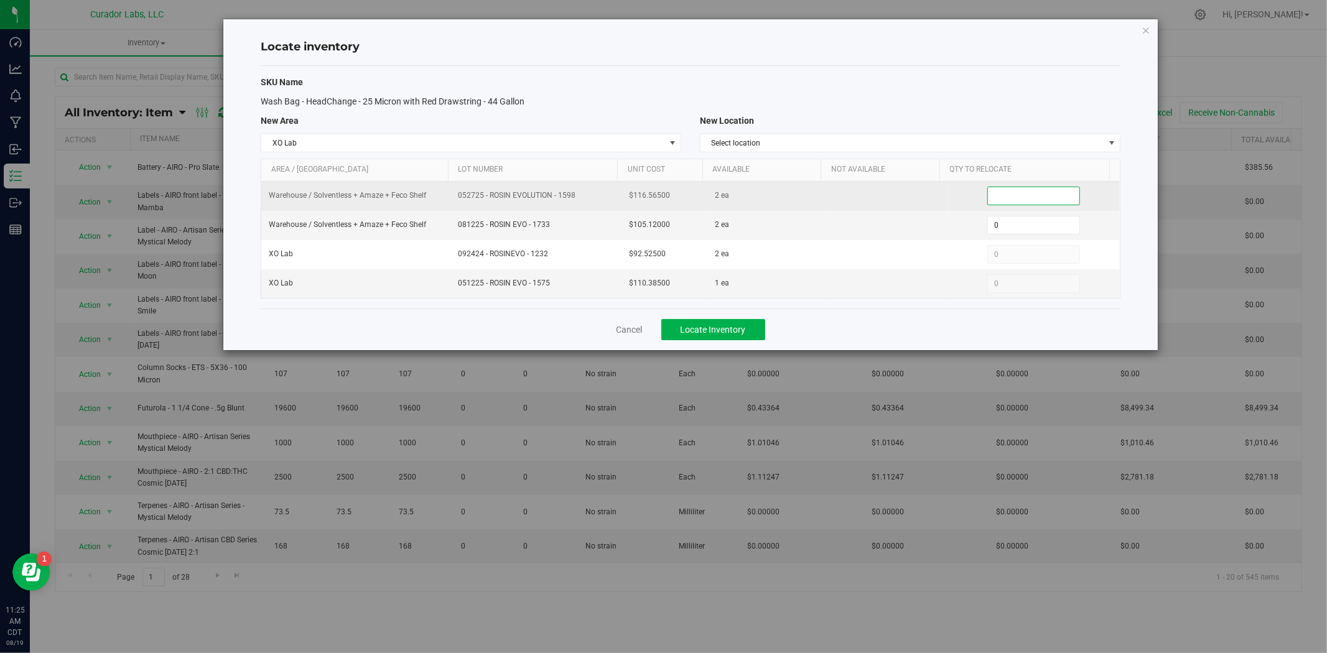
type input "1"
drag, startPoint x: 605, startPoint y: 194, endPoint x: 443, endPoint y: 195, distance: 161.7
click at [443, 195] on tr "Warehouse / Solventless + Amaze + Feco Shelf 052725 - ROSIN EVOLUTION - 1598 $1…" at bounding box center [690, 196] width 858 height 29
copy tr "052725 - ROSIN EVOLUTION - 1598"
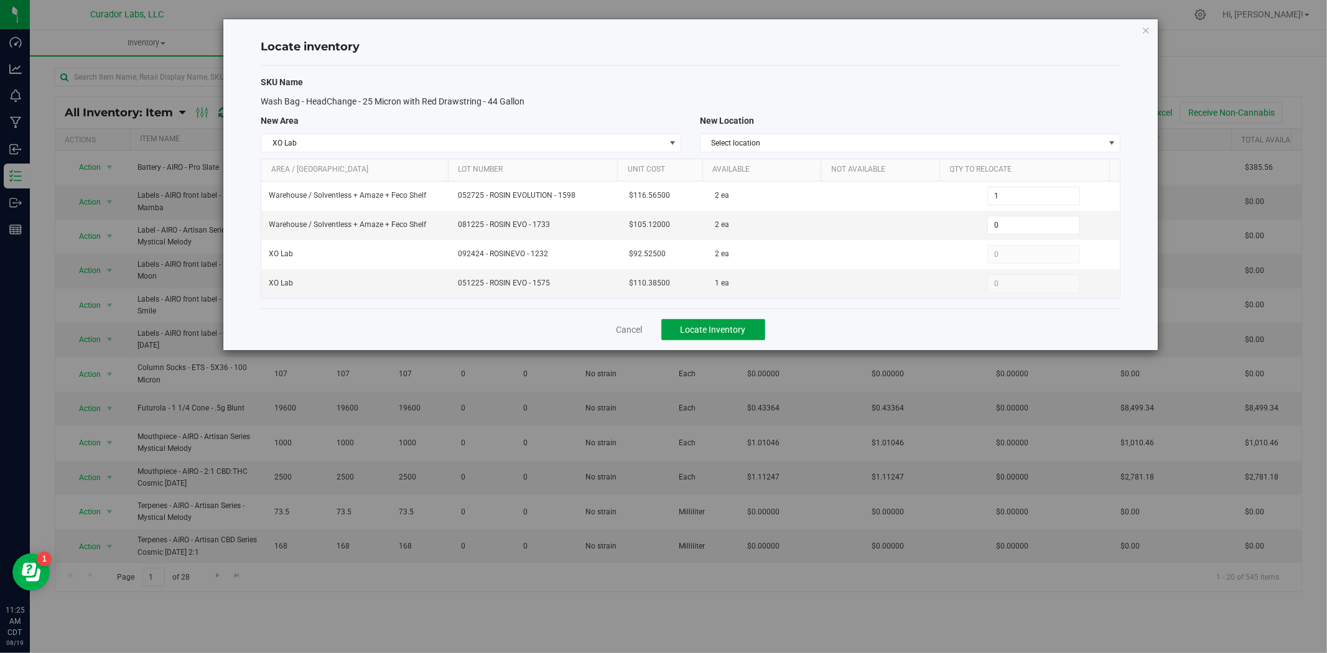
click at [726, 326] on span "Locate Inventory" at bounding box center [712, 330] width 65 height 10
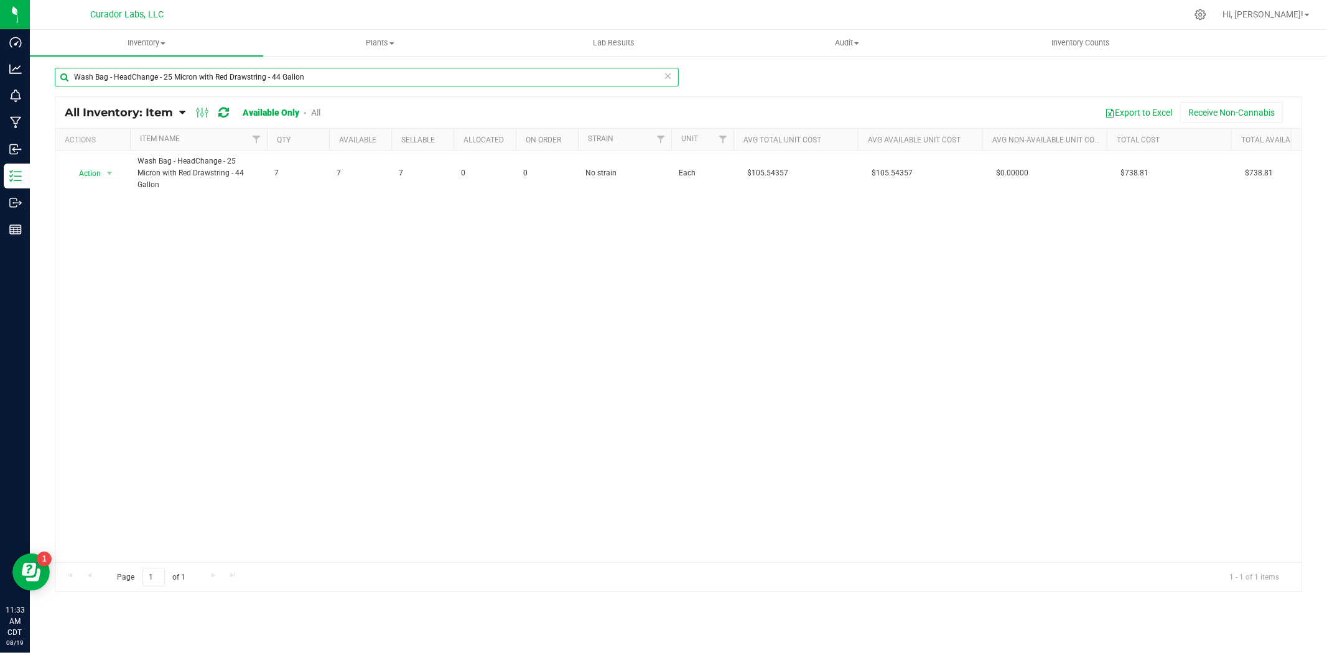
click at [306, 78] on input "Wash Bag - HeadChange - 25 Micron with Red Drawstring - 44 Gallon" at bounding box center [367, 77] width 624 height 19
drag, startPoint x: 306, startPoint y: 78, endPoint x: 165, endPoint y: 84, distance: 141.3
click at [170, 83] on input "Wash Bag - HeadChange - 25 Micron with Red Drawstring - 44 Gallon" at bounding box center [367, 77] width 624 height 19
drag, startPoint x: 162, startPoint y: 83, endPoint x: 141, endPoint y: 83, distance: 21.8
click at [141, 83] on input "Wash Bag - HeadChange - 25 Micron with Red Drawstring - 44 Gallon" at bounding box center [367, 77] width 624 height 19
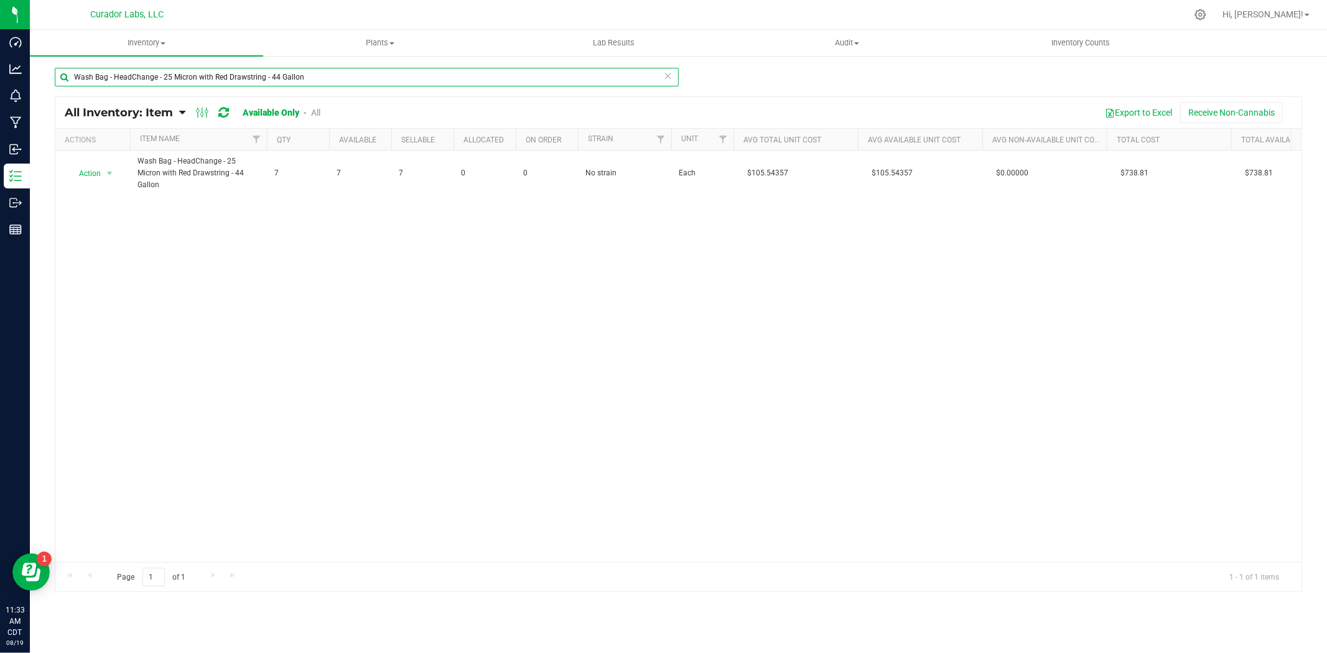
drag, startPoint x: 315, startPoint y: 78, endPoint x: 40, endPoint y: 94, distance: 275.4
click at [40, 94] on div "Wash Bag - HeadChange - 25 Micron with Red Drawstring - 44 Gallon All Inventory…" at bounding box center [678, 249] width 1297 height 389
paste input "Case box - HeadChange Safe Bet - Terps Up White on Black - 4x4x4"
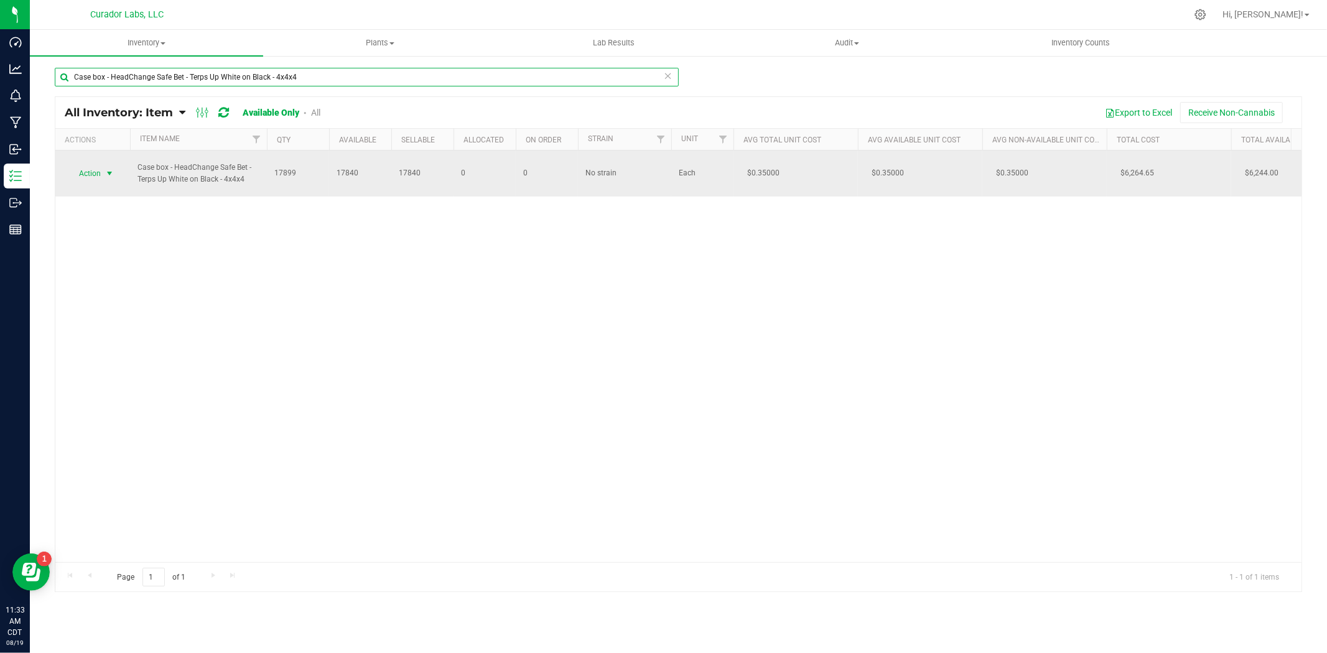
type input "Case box - HeadChange Safe Bet - Terps Up White on Black - 4x4x4"
click at [87, 181] on span "Action" at bounding box center [85, 173] width 34 height 17
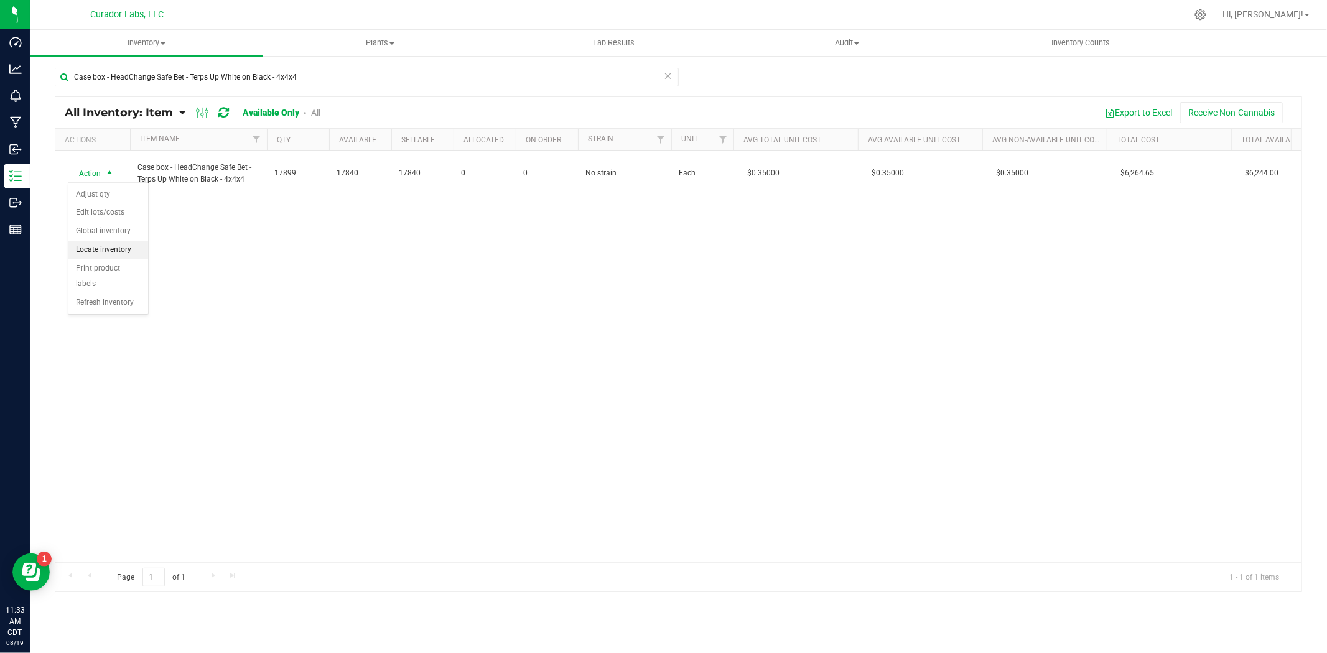
click at [108, 249] on li "Locate inventory" at bounding box center [108, 250] width 80 height 19
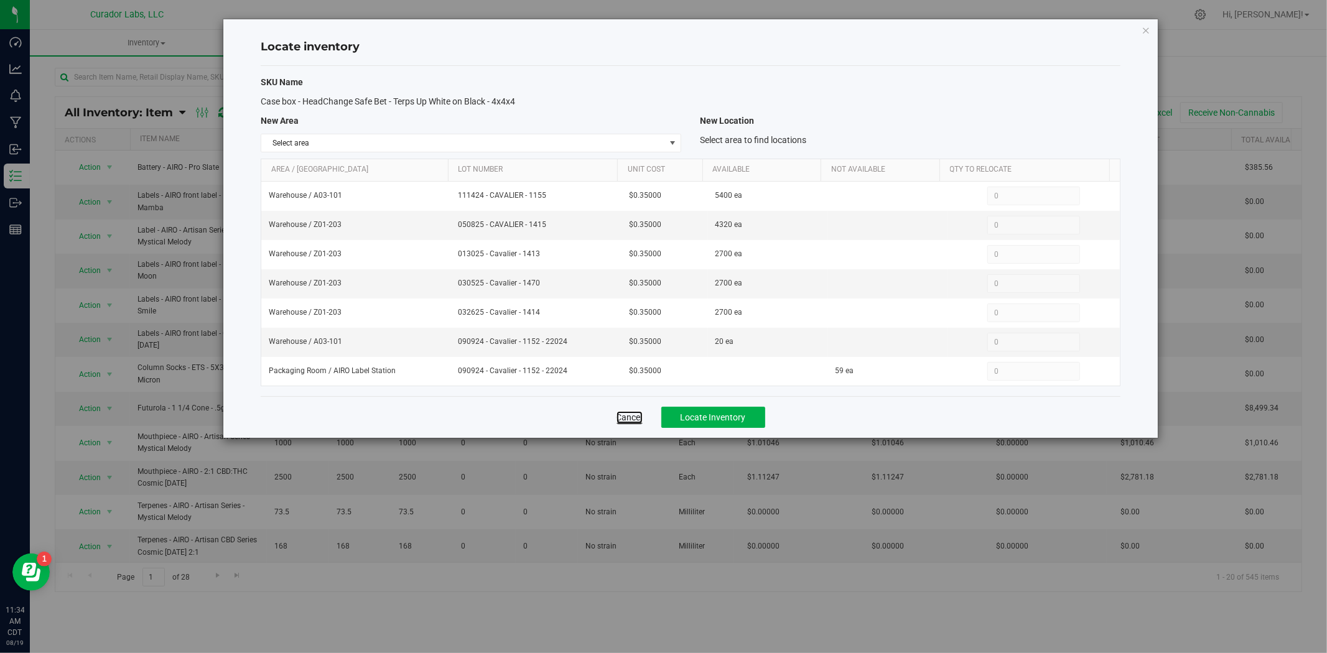
click at [637, 414] on link "Cancel" at bounding box center [629, 417] width 26 height 12
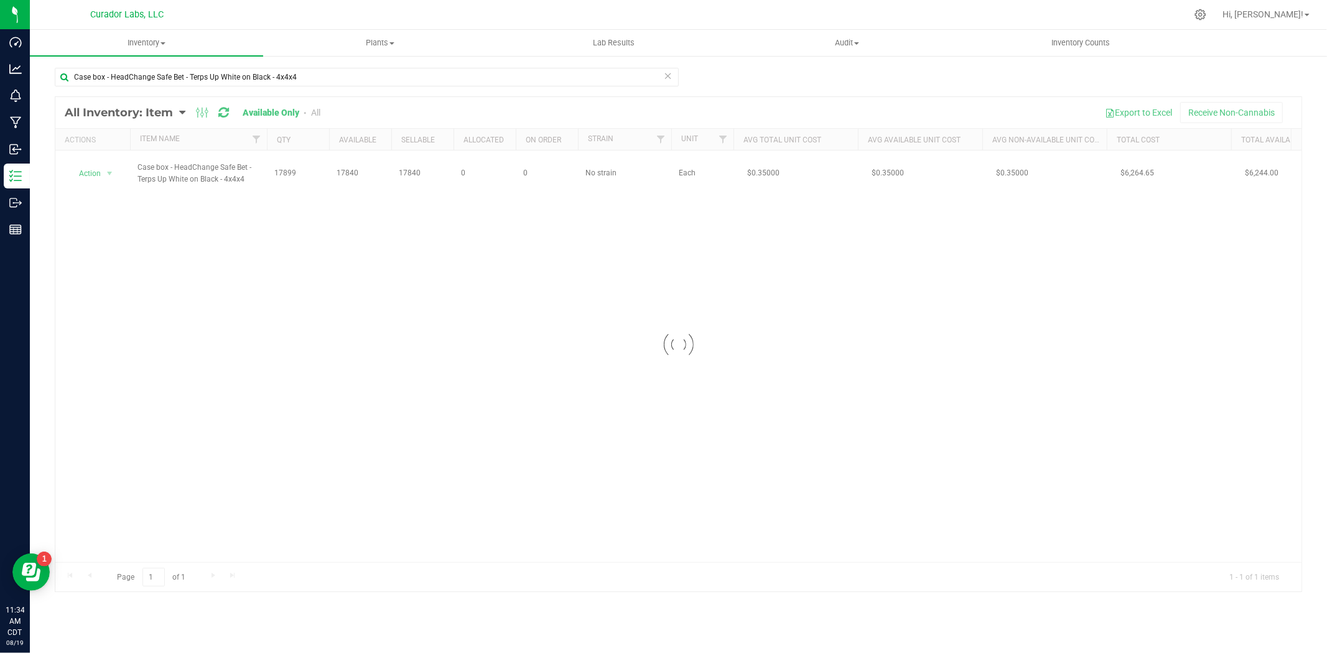
click at [102, 175] on div at bounding box center [678, 344] width 1246 height 494
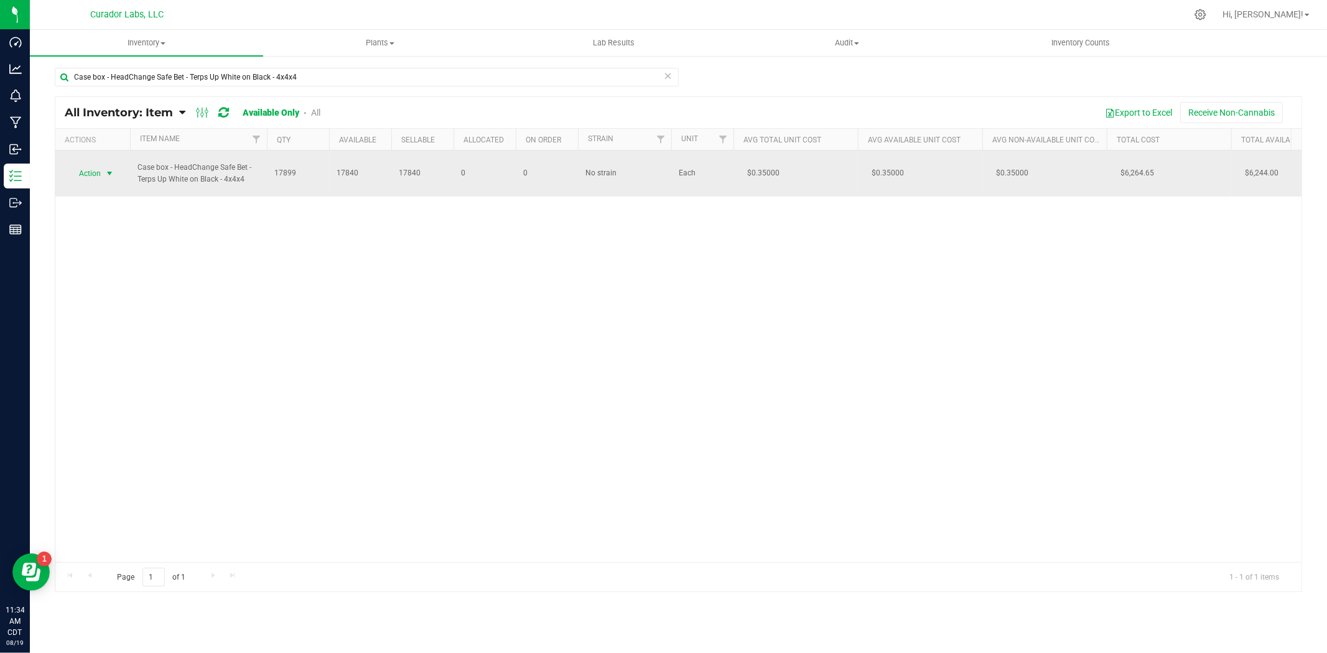
click at [103, 175] on span "select" at bounding box center [110, 173] width 16 height 17
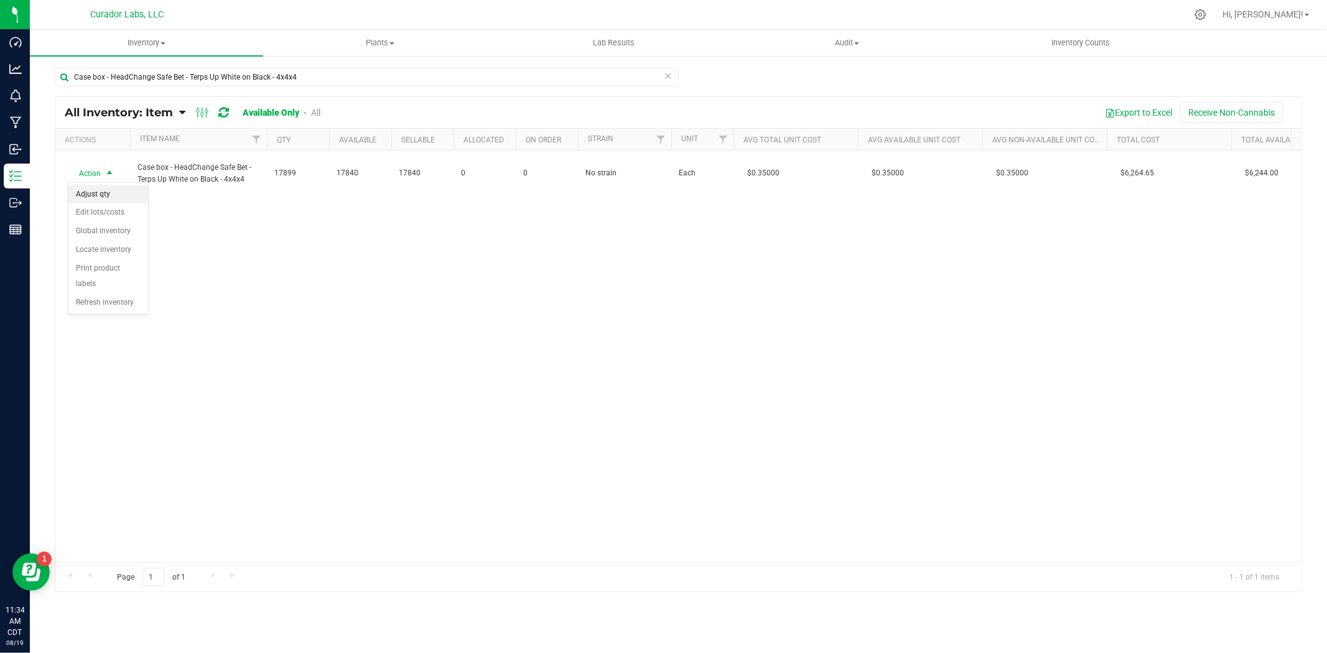
click at [103, 187] on li "Adjust qty" at bounding box center [108, 194] width 80 height 19
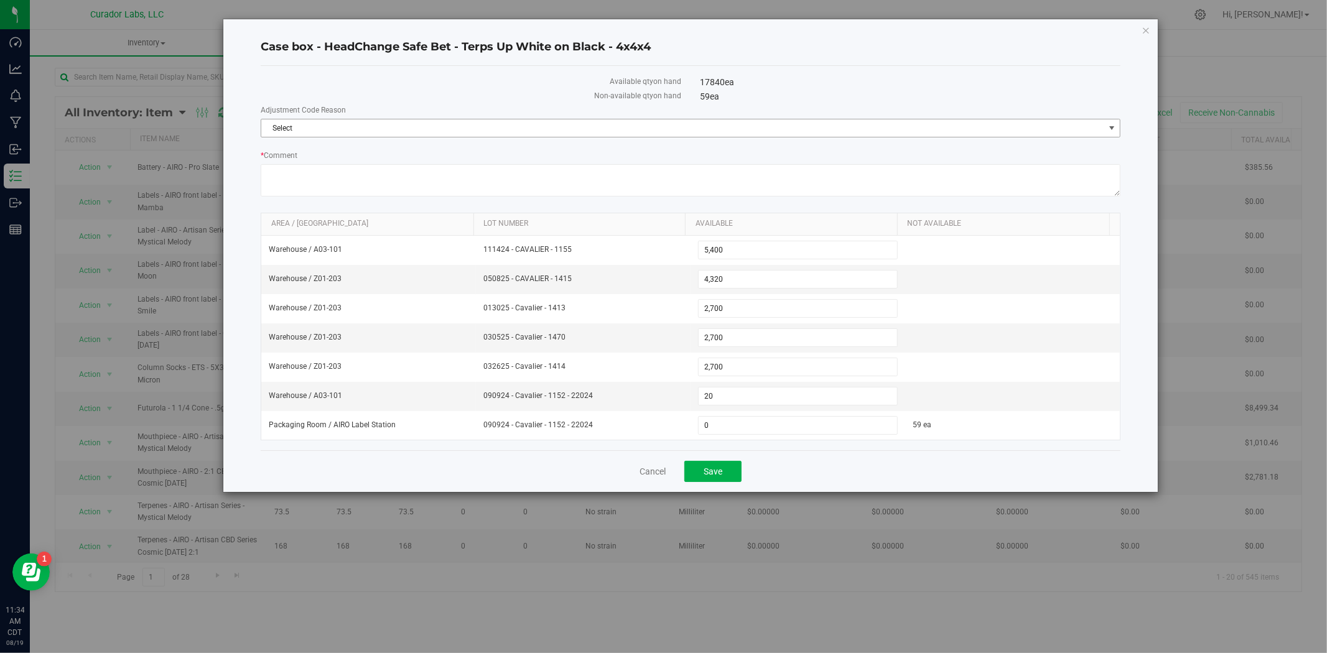
click at [455, 129] on span "Select" at bounding box center [682, 127] width 843 height 17
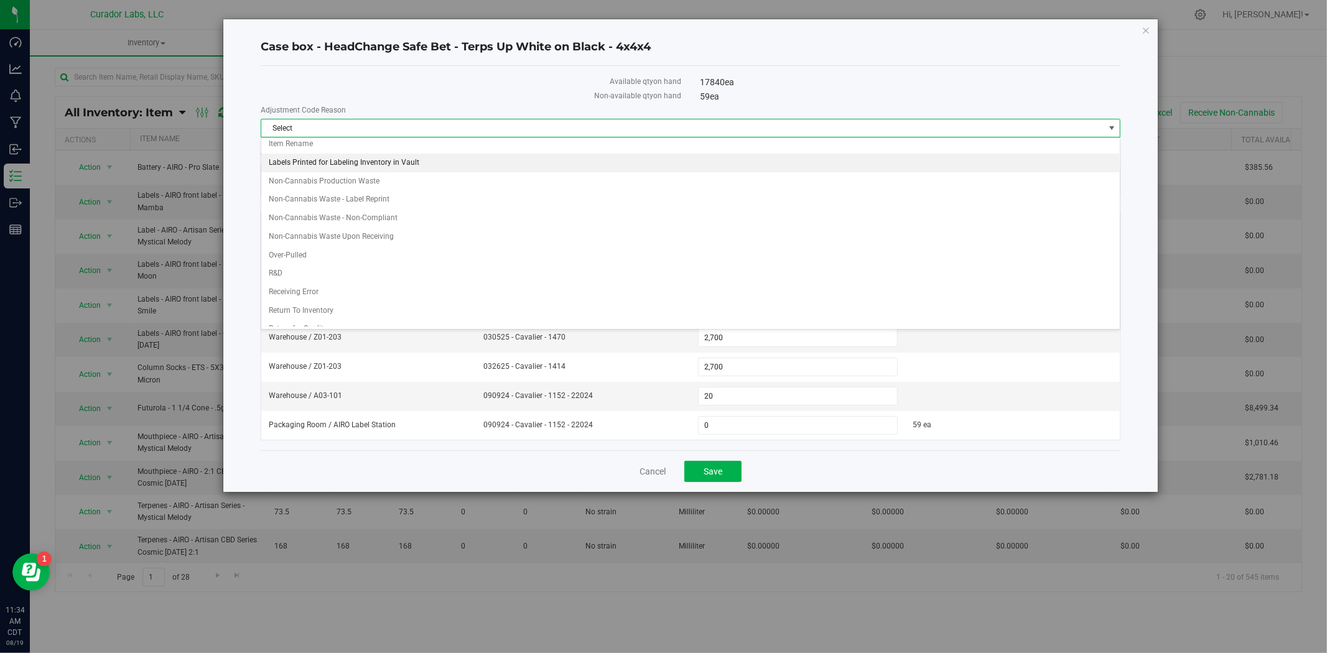
scroll to position [184, 0]
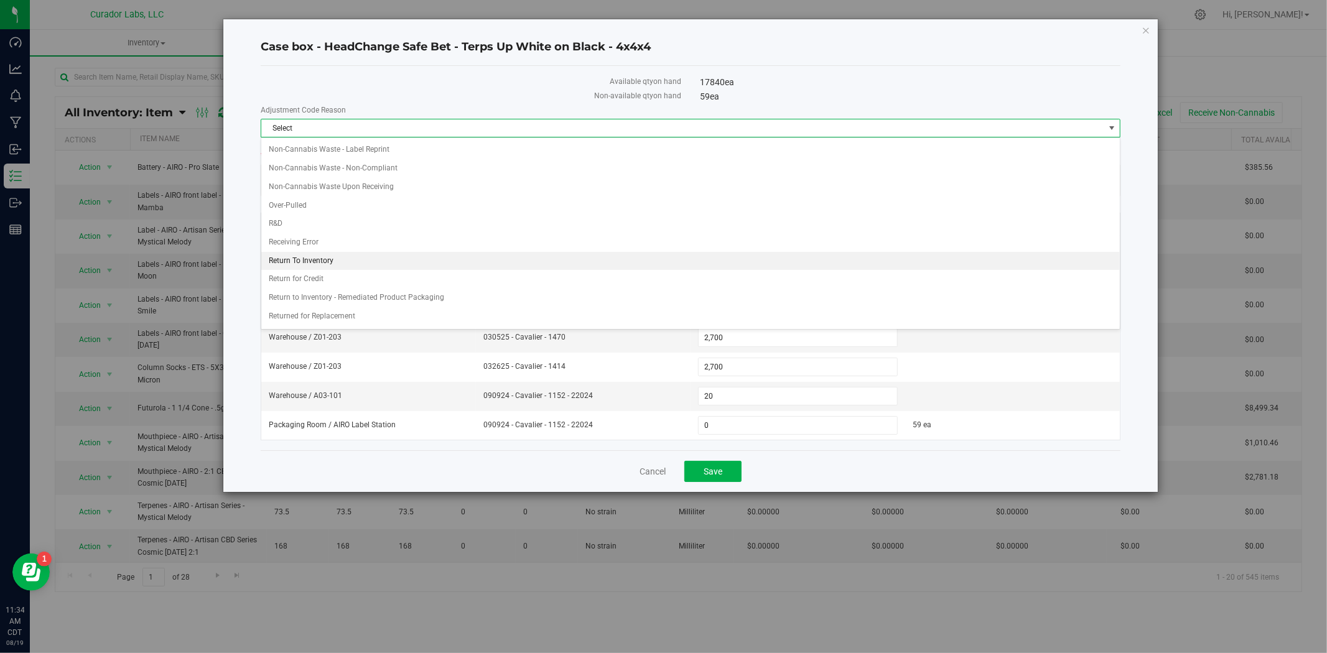
click at [379, 262] on li "Return To Inventory" at bounding box center [690, 261] width 858 height 19
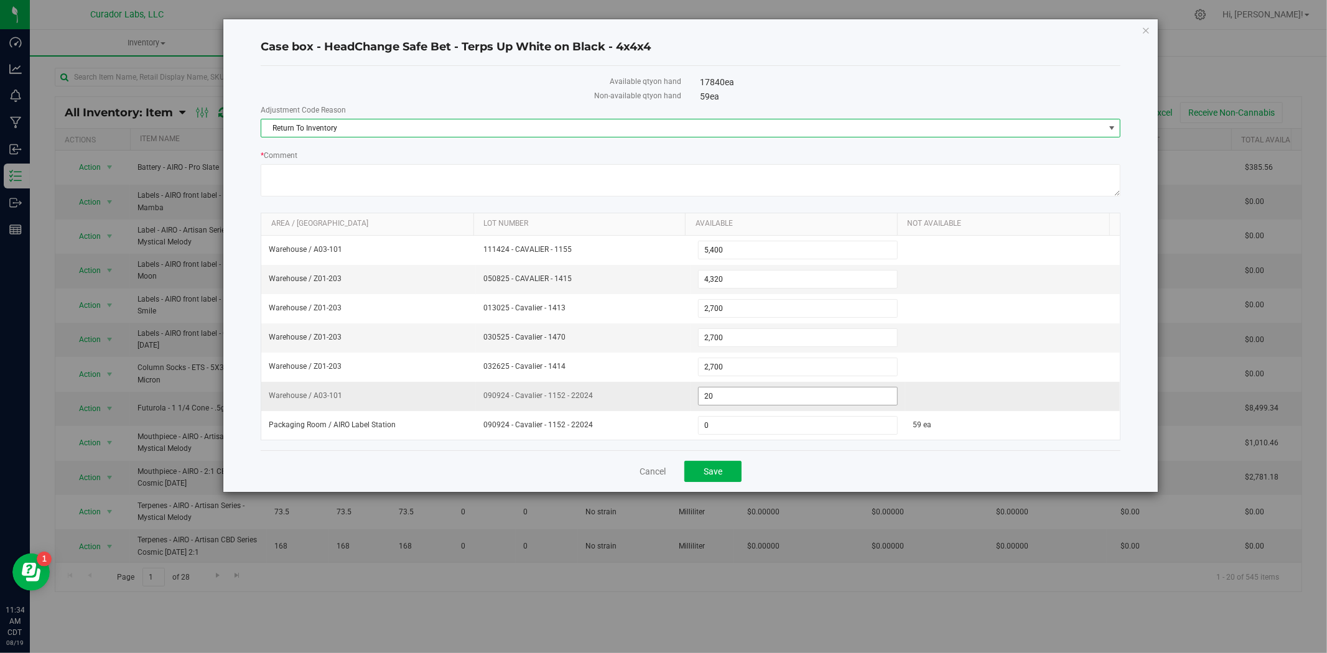
drag, startPoint x: 706, startPoint y: 401, endPoint x: 654, endPoint y: 402, distance: 51.6
click at [654, 402] on tr "Warehouse / A03-101 090924 - Cavalier - 1152 - 22024 20 20" at bounding box center [690, 396] width 858 height 29
type input "290"
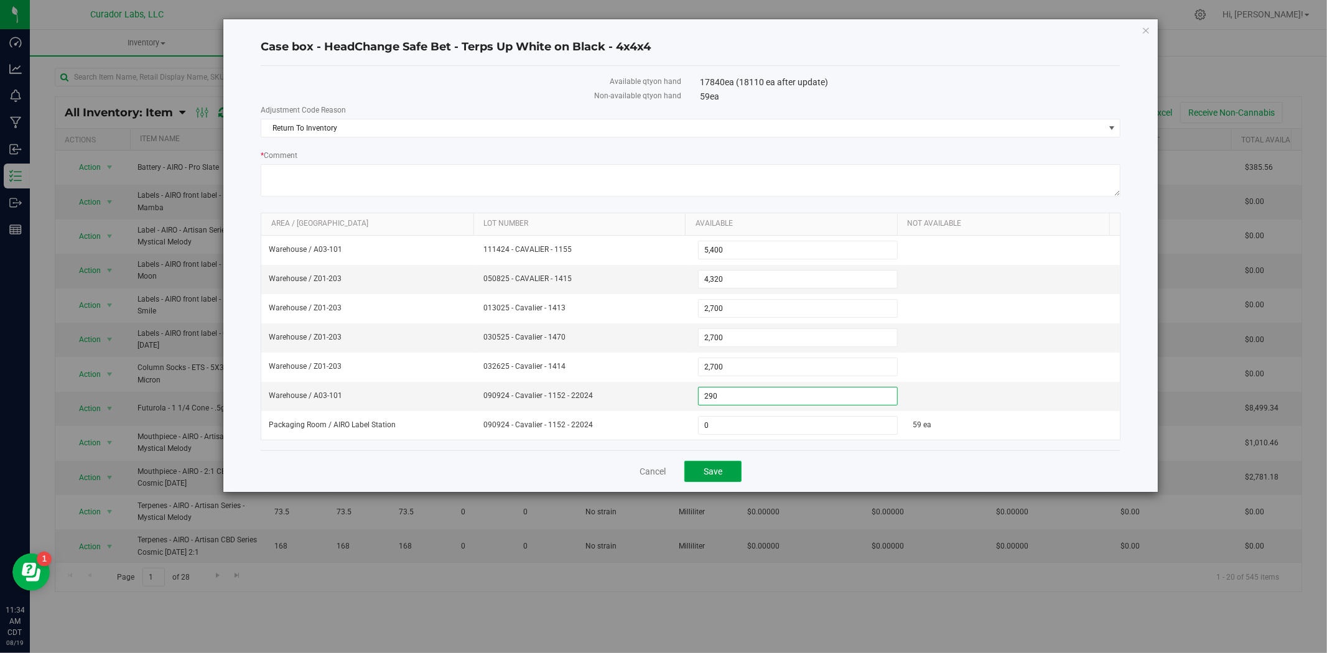
click at [730, 476] on button "Save" at bounding box center [712, 471] width 57 height 21
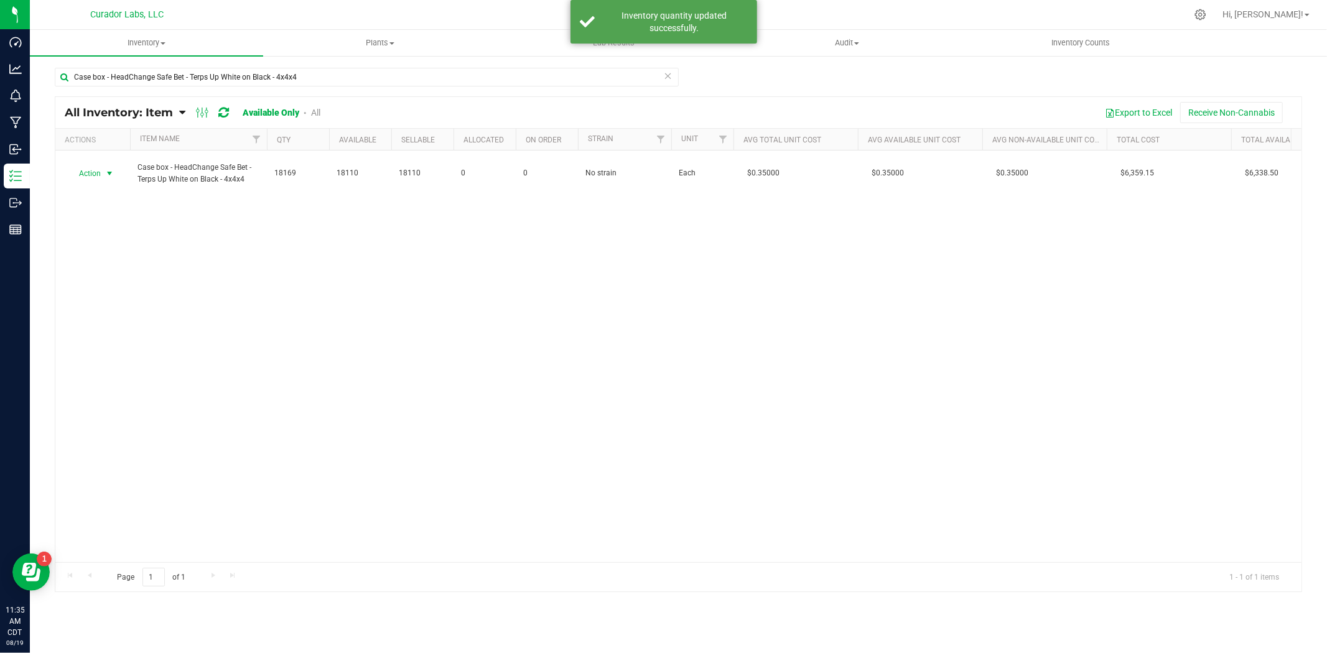
drag, startPoint x: 98, startPoint y: 173, endPoint x: 103, endPoint y: 182, distance: 10.0
click at [103, 181] on span "Action" at bounding box center [93, 173] width 50 height 17
click at [129, 243] on li "Locate inventory" at bounding box center [108, 250] width 80 height 19
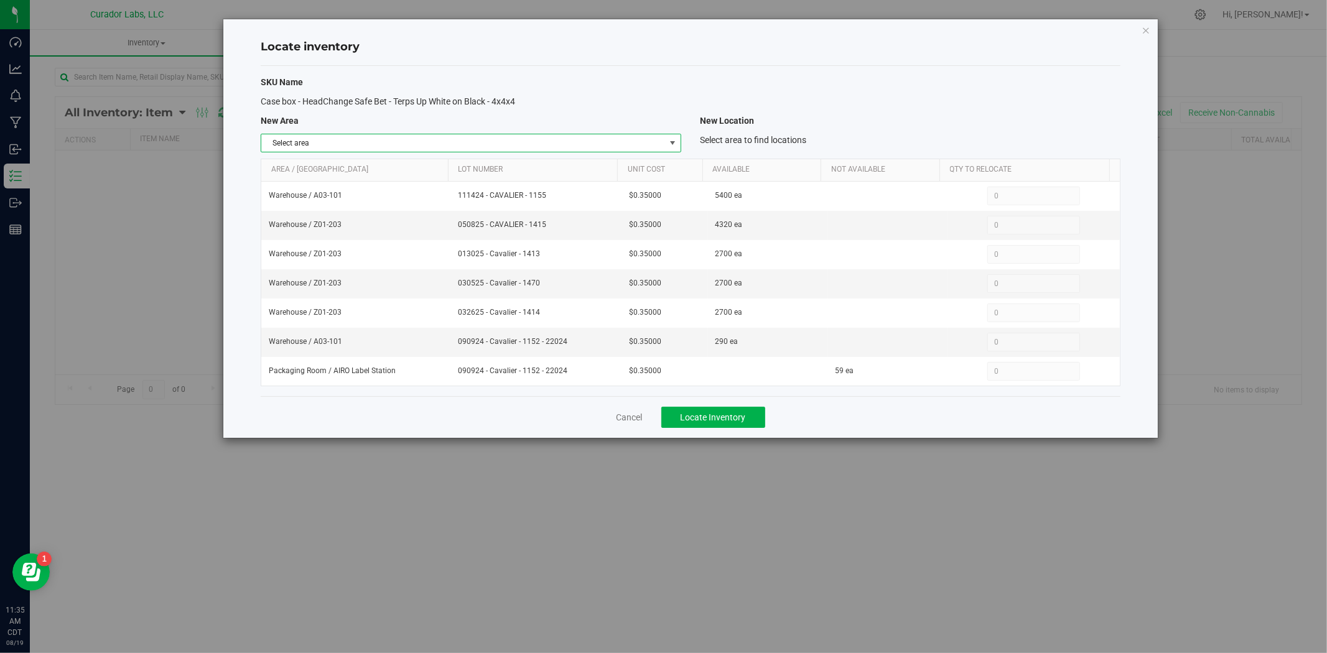
click at [382, 144] on span "Select area" at bounding box center [463, 142] width 404 height 17
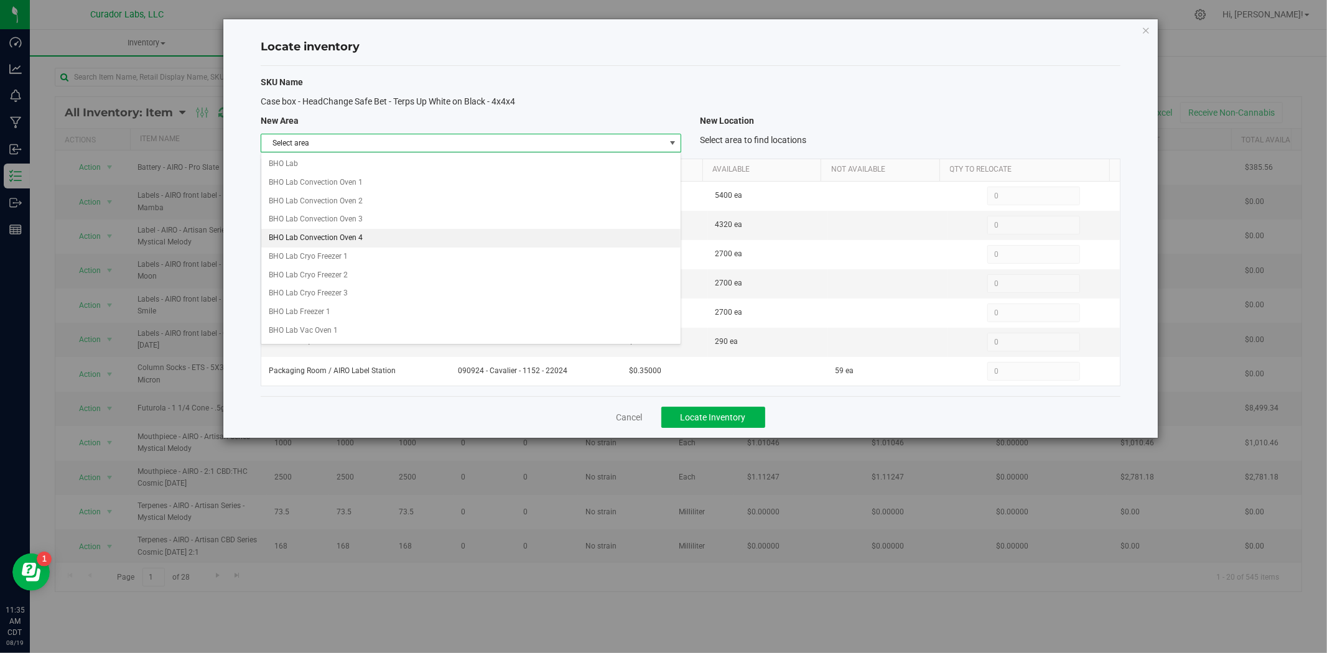
scroll to position [539, 0]
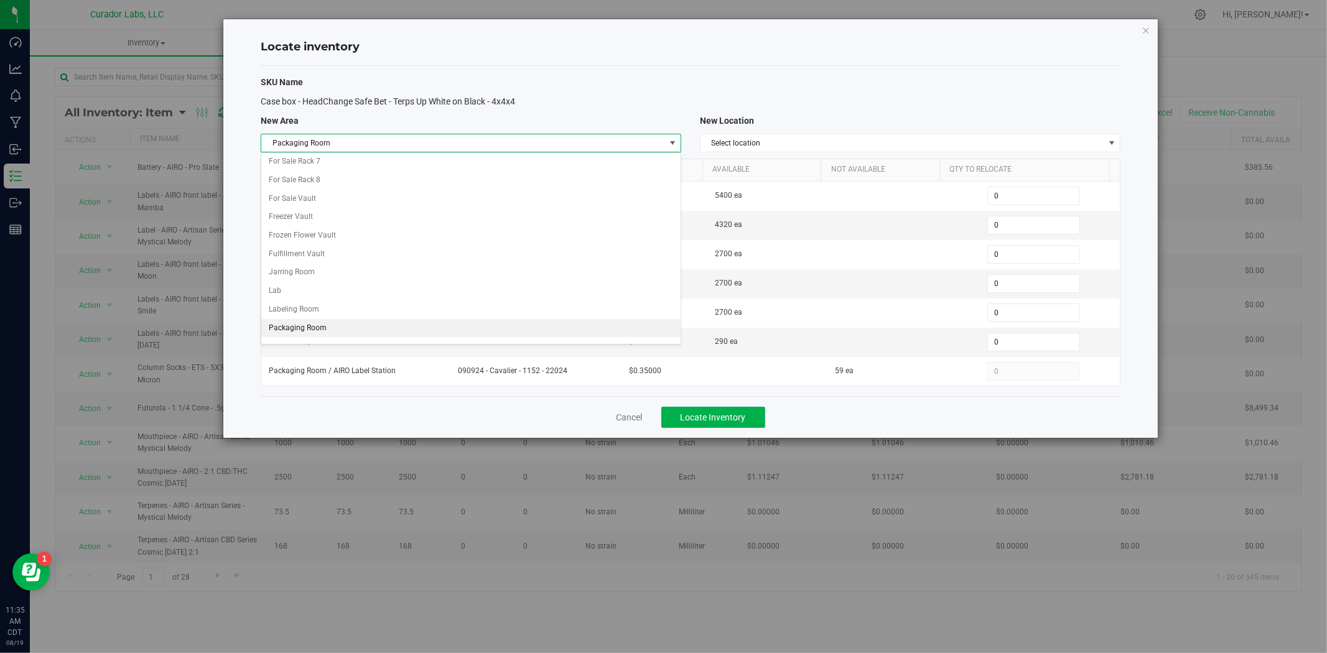
click at [344, 330] on li "Packaging Room" at bounding box center [470, 328] width 419 height 19
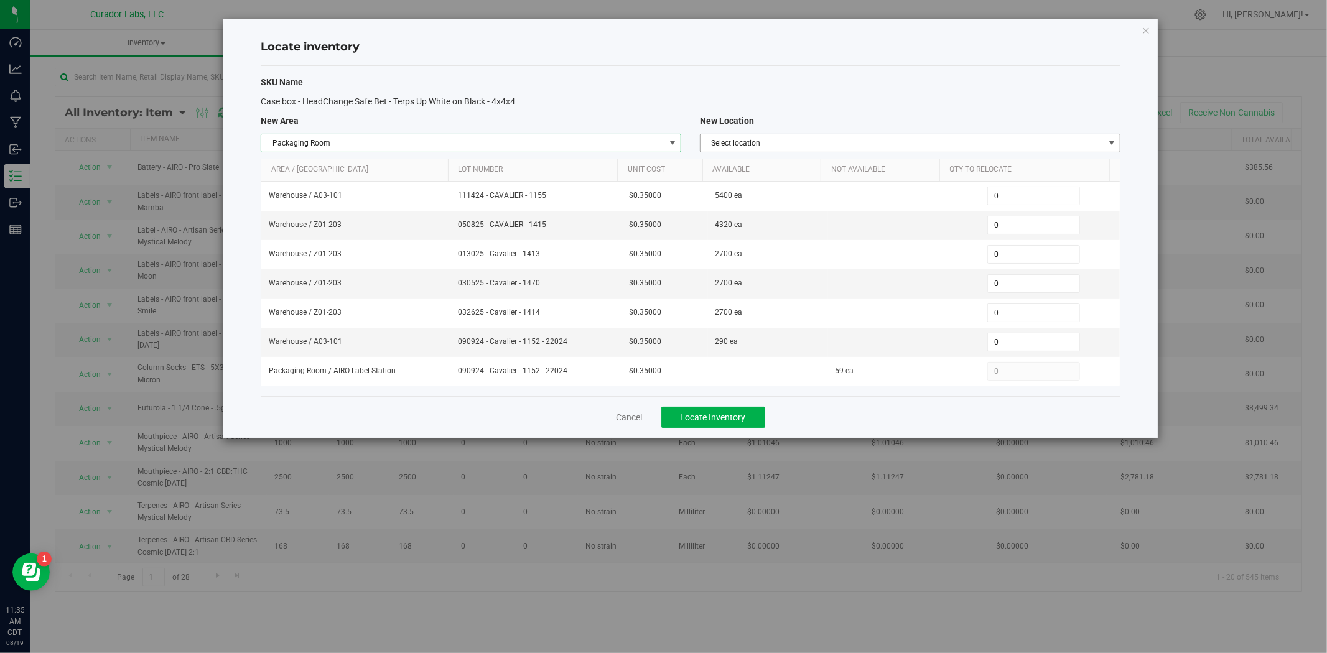
click at [793, 148] on span "Select location" at bounding box center [902, 142] width 404 height 17
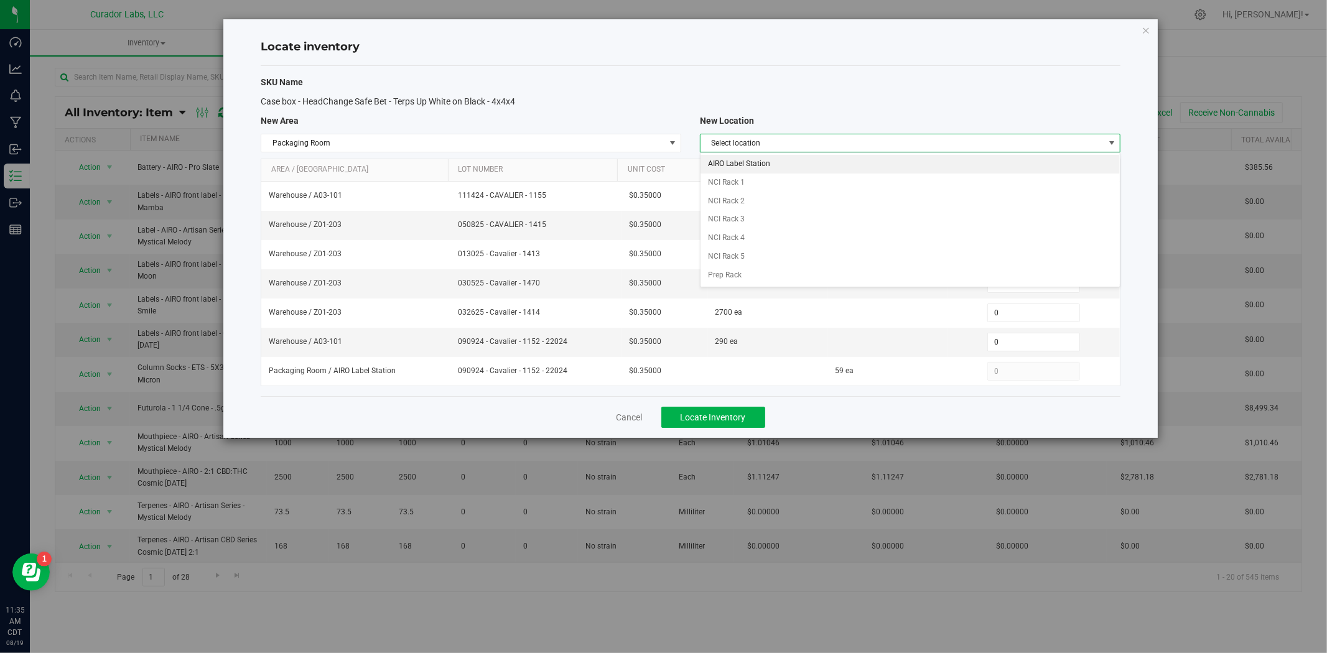
click at [792, 164] on li "AIRO Label Station" at bounding box center [909, 164] width 419 height 19
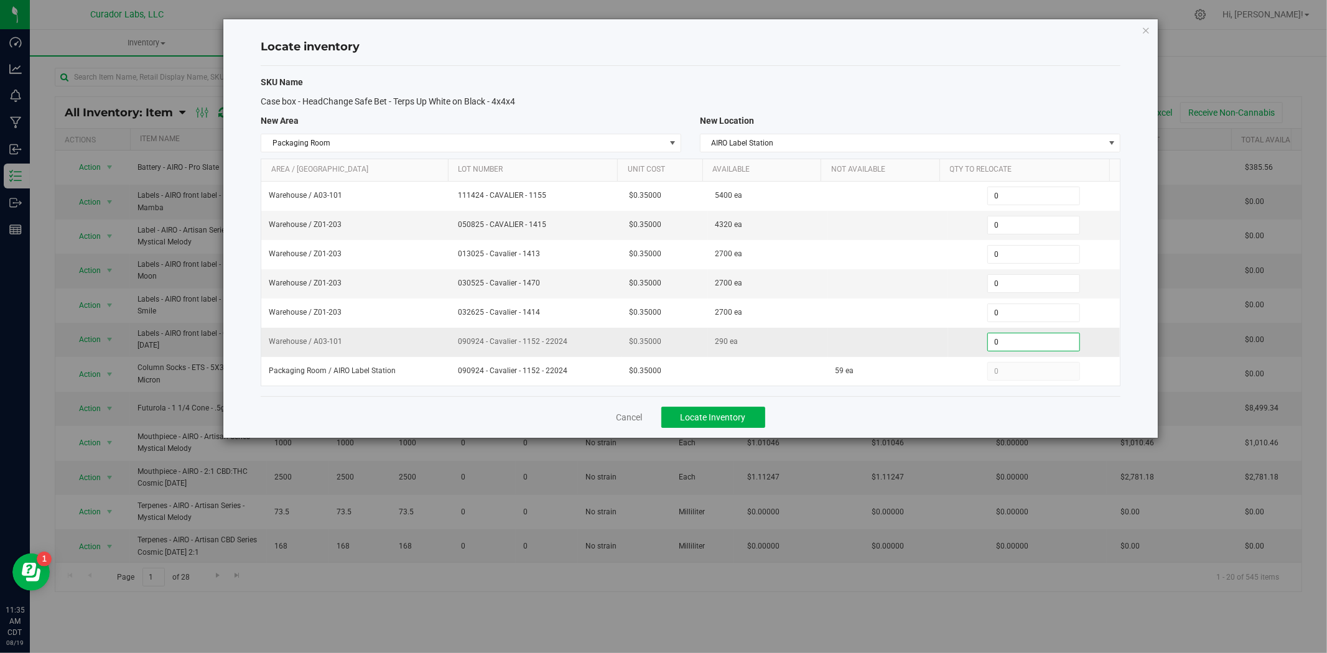
drag, startPoint x: 1003, startPoint y: 343, endPoint x: 983, endPoint y: 345, distance: 19.3
click at [987, 345] on span "0 0" at bounding box center [1033, 342] width 93 height 19
type input "270"
drag, startPoint x: 590, startPoint y: 350, endPoint x: 452, endPoint y: 338, distance: 138.0
click at [445, 336] on tr "Warehouse / A03-101 090924 - Cavalier - 1152 - 22024 $0.35000 290 ea 270 270" at bounding box center [690, 342] width 858 height 29
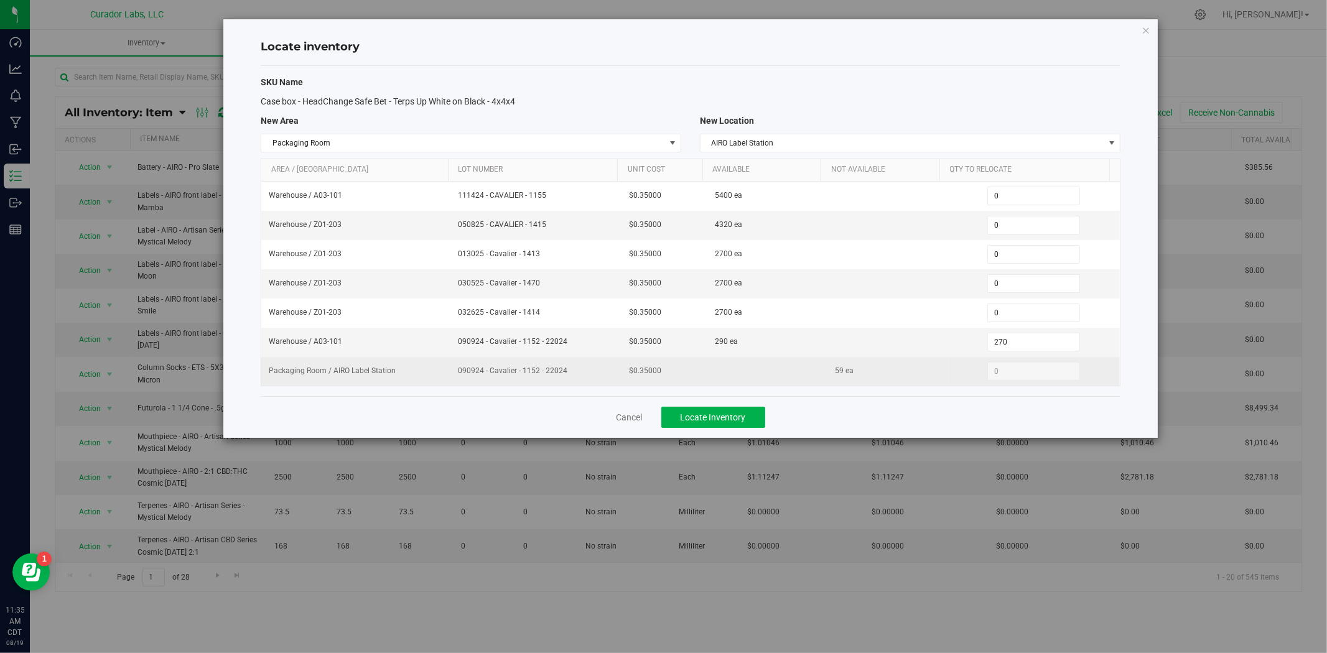
click at [570, 364] on td "090924 - Cavalier - 1152 - 22024" at bounding box center [536, 371] width 172 height 29
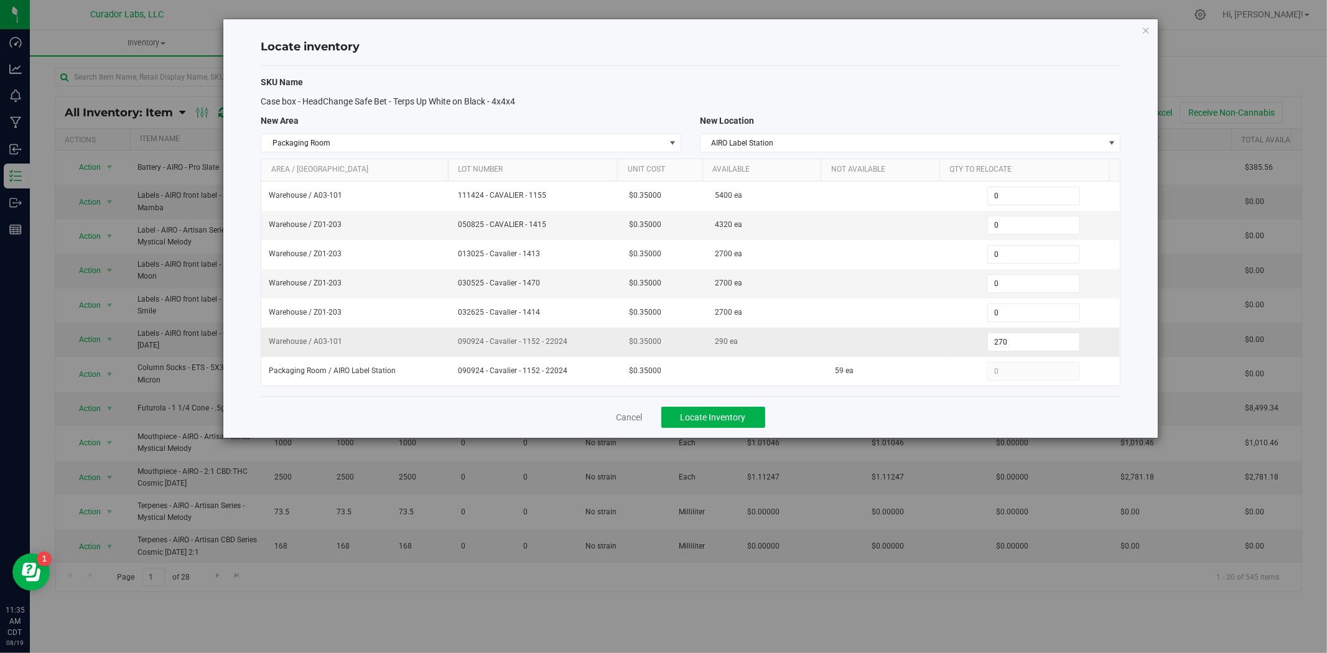
drag, startPoint x: 534, startPoint y: 342, endPoint x: 452, endPoint y: 344, distance: 81.5
click at [452, 344] on td "090924 - Cavalier - 1152 - 22024" at bounding box center [536, 342] width 172 height 29
copy span "090924 - Cavalier - 1152"
click at [743, 420] on span "Locate Inventory" at bounding box center [712, 417] width 65 height 10
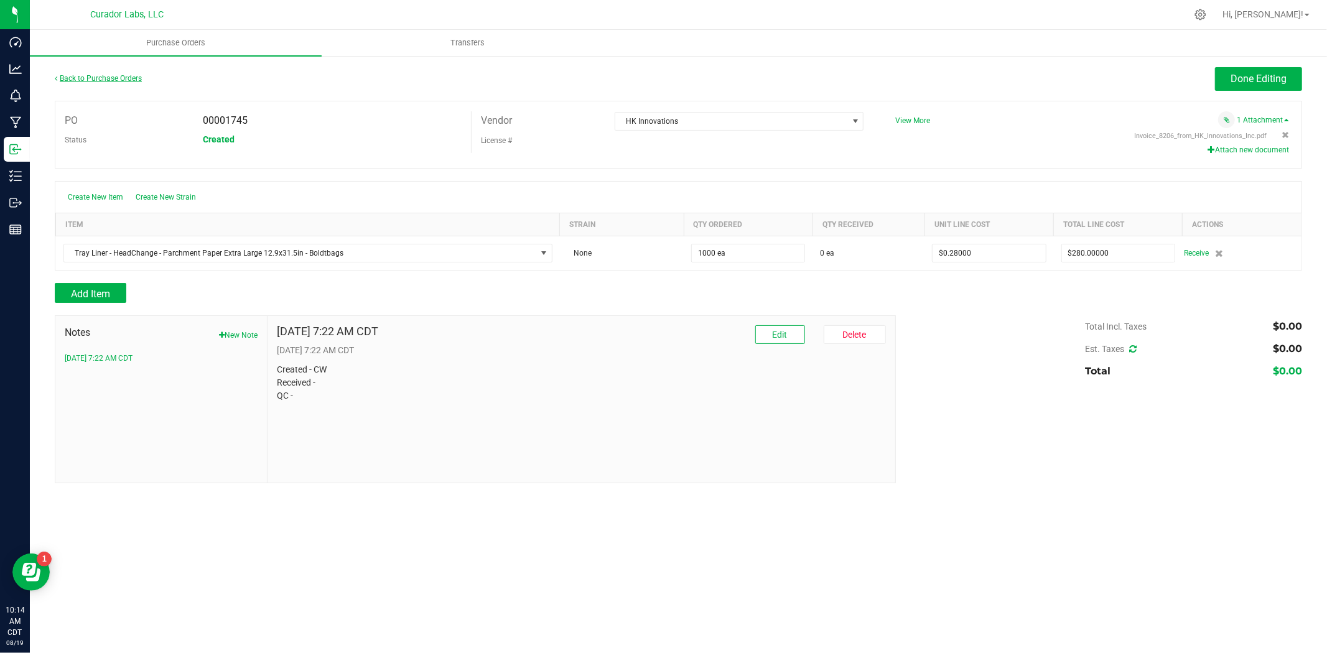
click at [113, 80] on link "Back to Purchase Orders" at bounding box center [98, 78] width 87 height 9
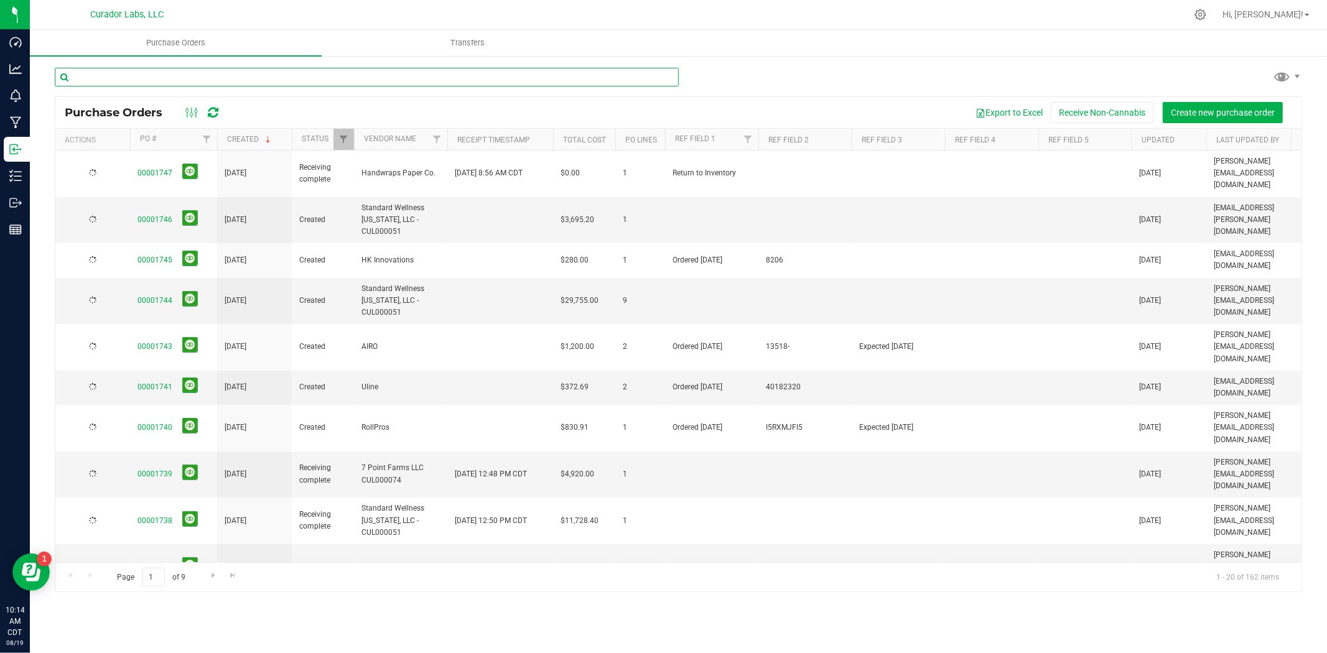
click at [433, 84] on input "text" at bounding box center [367, 77] width 624 height 19
type input "rollpros"
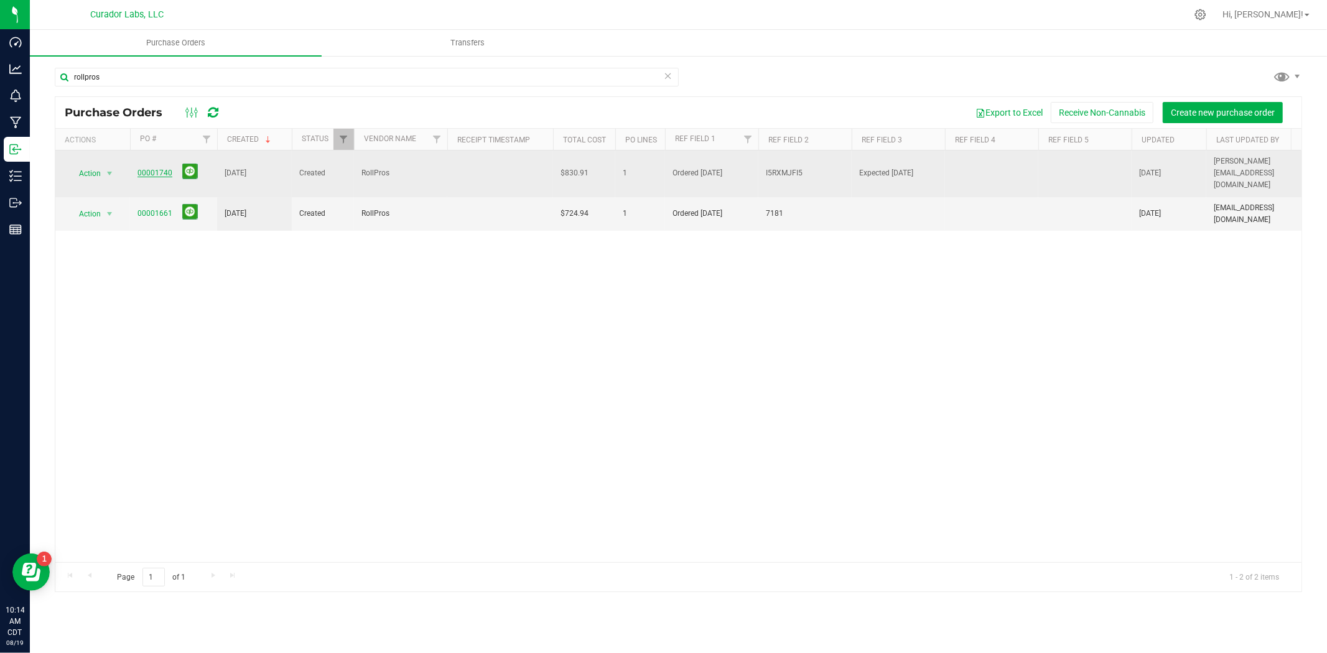
click at [164, 169] on link "00001740" at bounding box center [154, 173] width 35 height 9
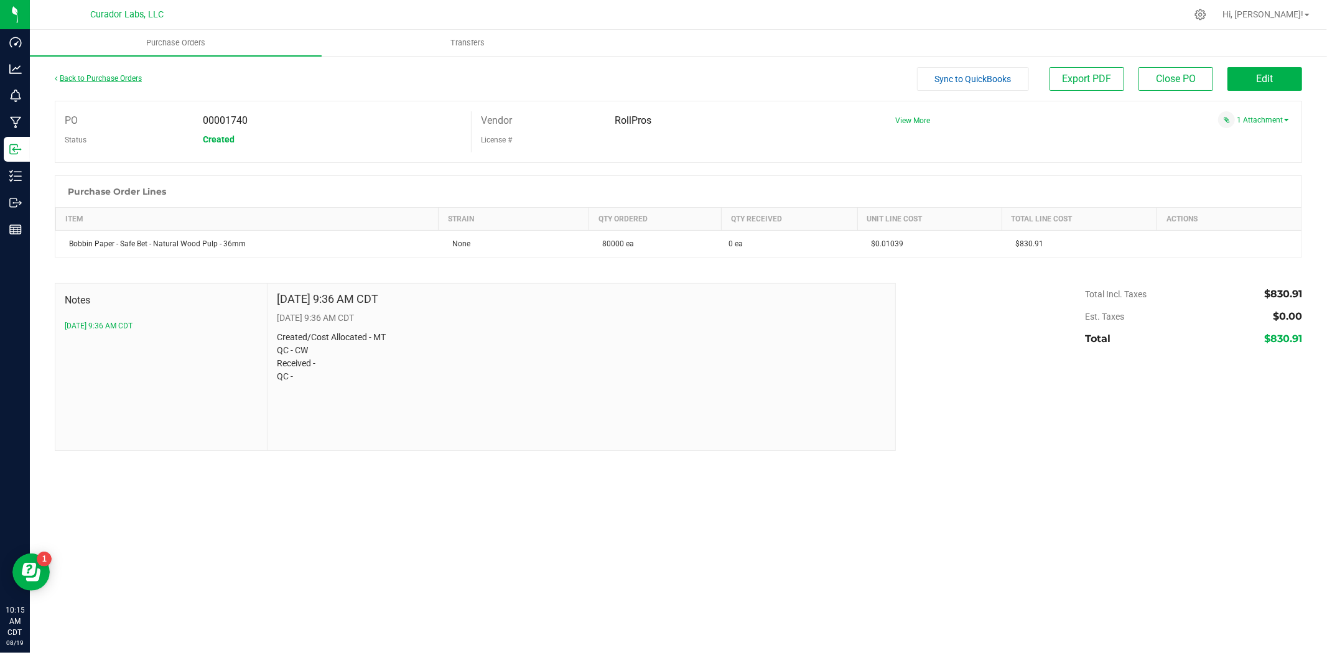
click at [108, 78] on link "Back to Purchase Orders" at bounding box center [98, 78] width 87 height 9
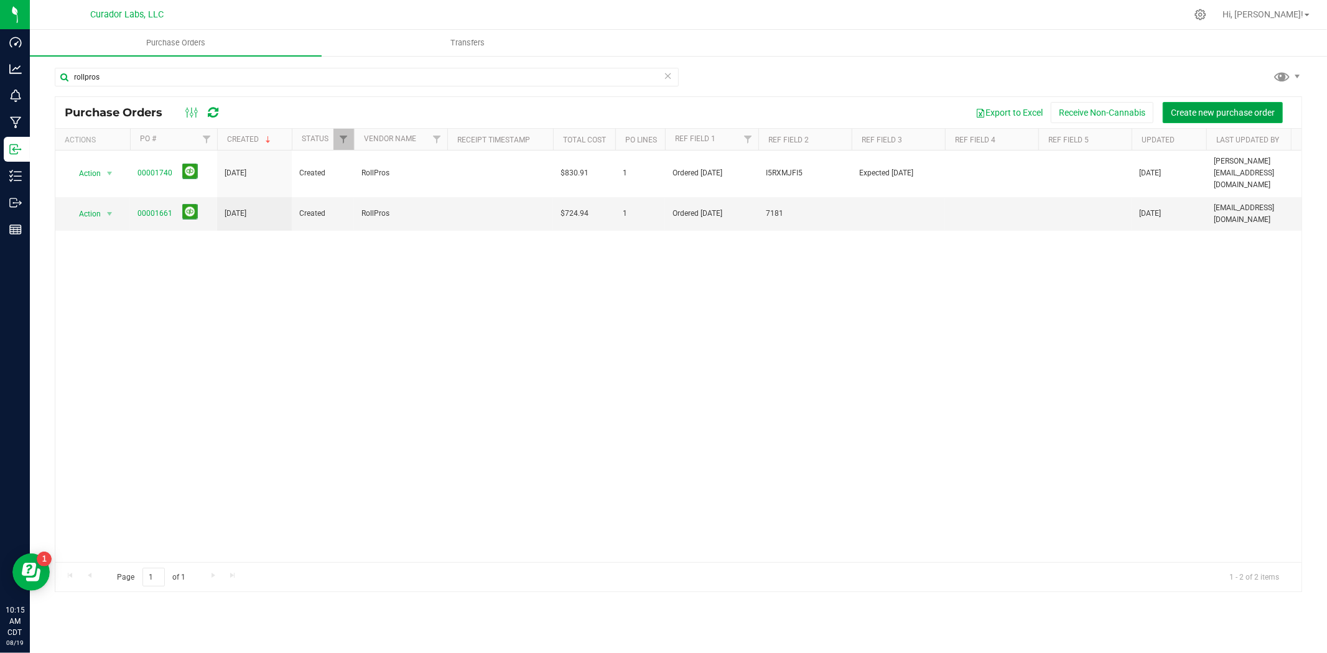
click at [1221, 119] on button "Create new purchase order" at bounding box center [1222, 112] width 120 height 21
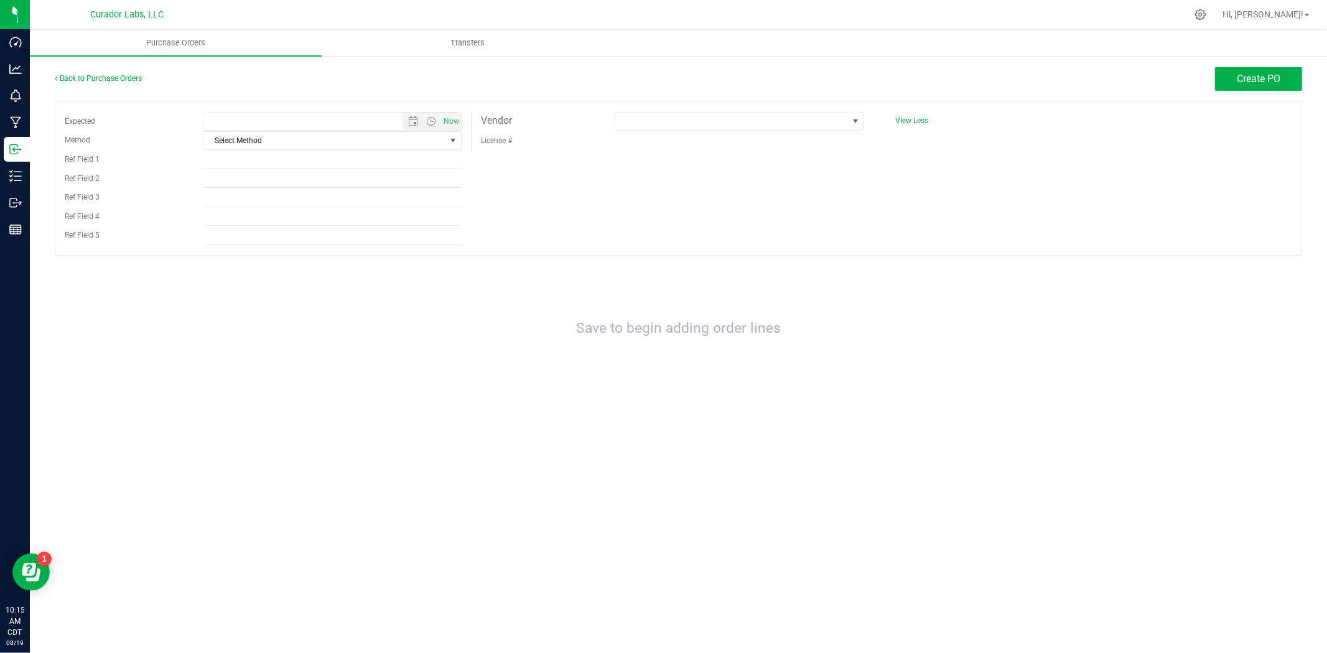
type input "[DATE] 10:15 AM"
click at [290, 168] on input "Ref Field 1" at bounding box center [332, 160] width 258 height 19
click at [656, 121] on span at bounding box center [731, 121] width 232 height 17
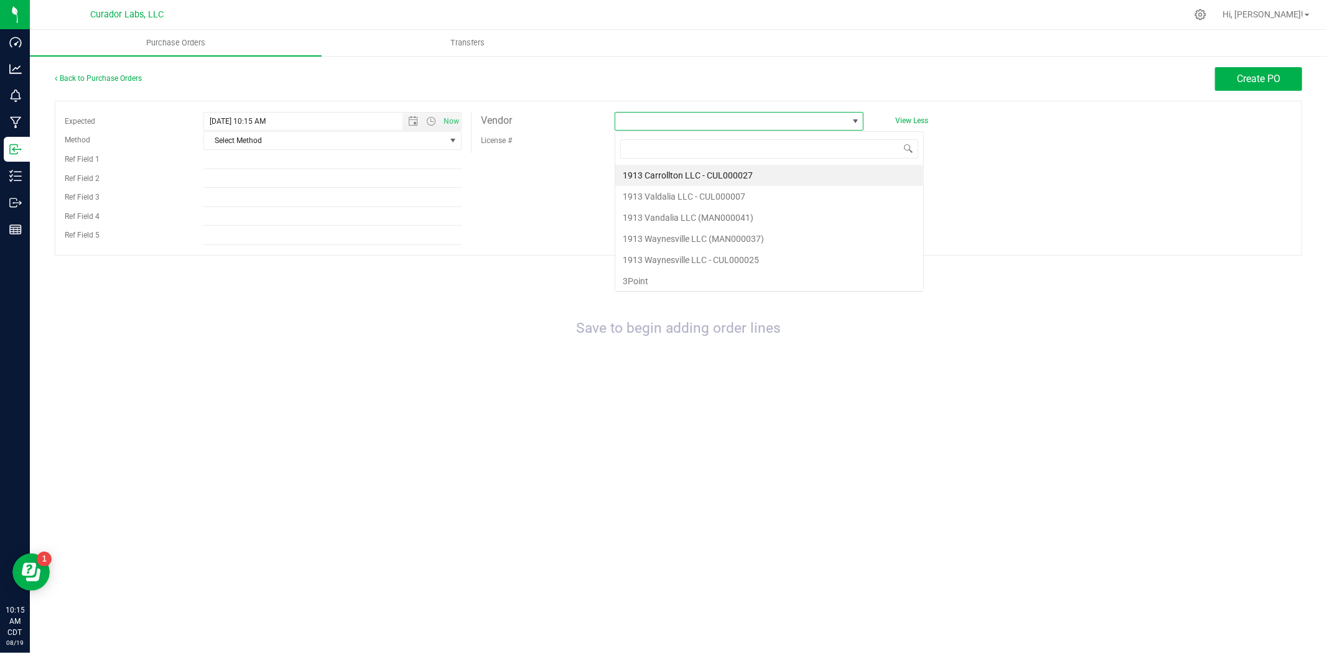
scroll to position [19, 249]
type input "rollpros"
click at [643, 177] on li "RollPros" at bounding box center [739, 175] width 248 height 21
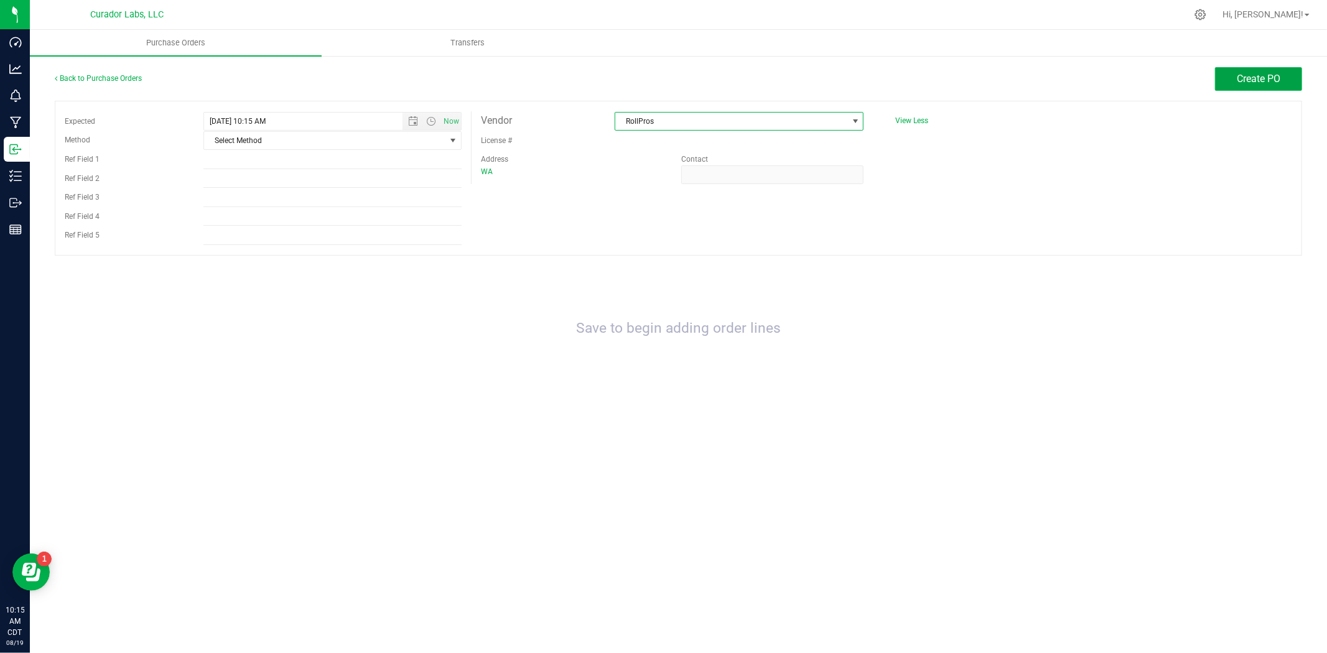
click at [1251, 81] on span "Create PO" at bounding box center [1258, 79] width 44 height 12
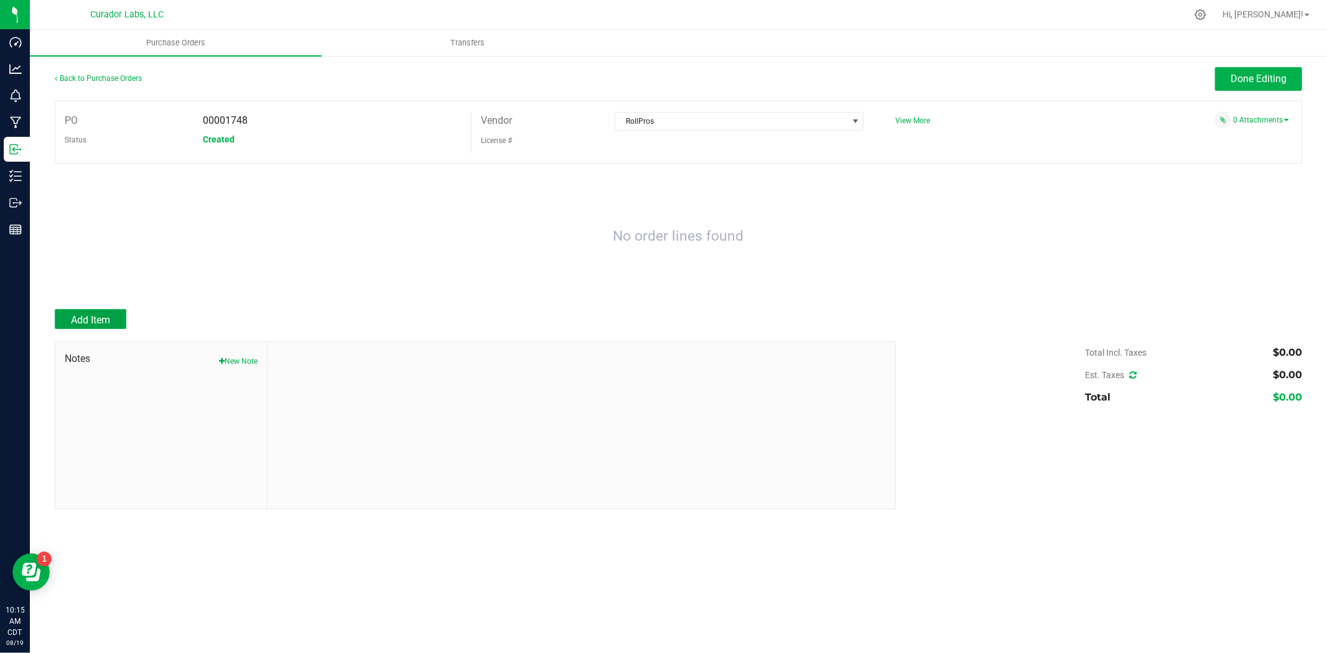
click at [76, 323] on span "Add Item" at bounding box center [90, 320] width 39 height 12
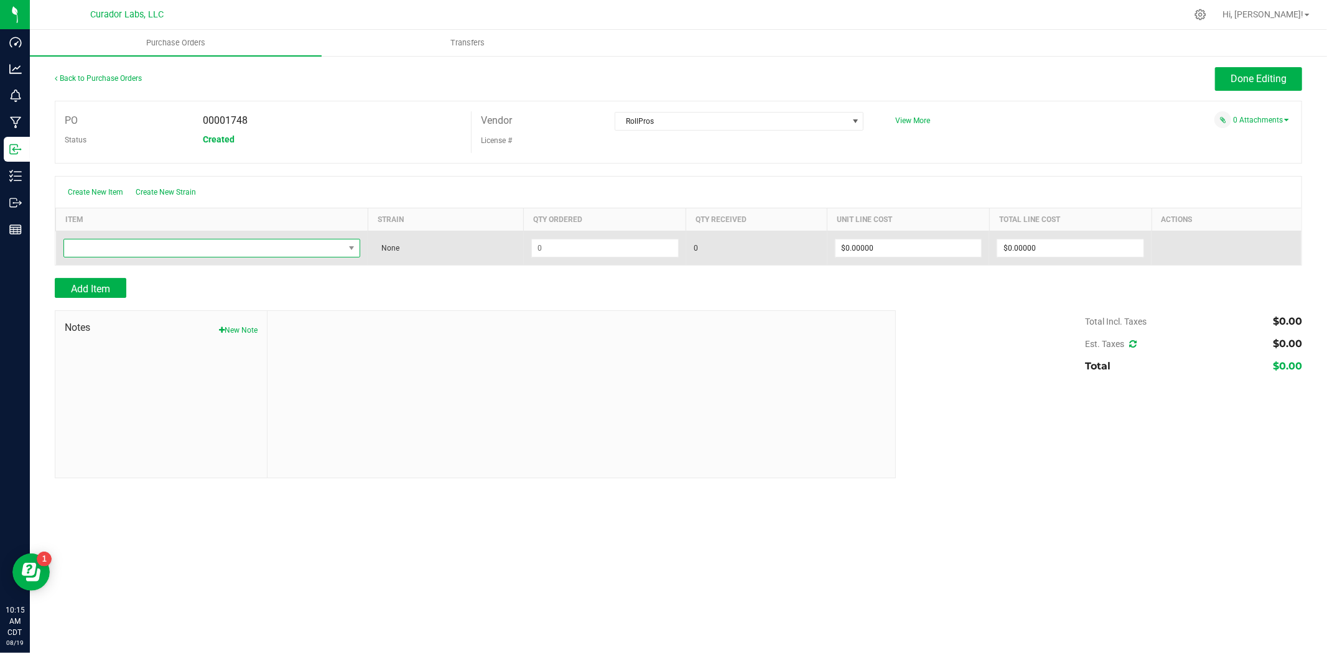
click at [190, 253] on span "NO DATA FOUND" at bounding box center [204, 247] width 280 height 17
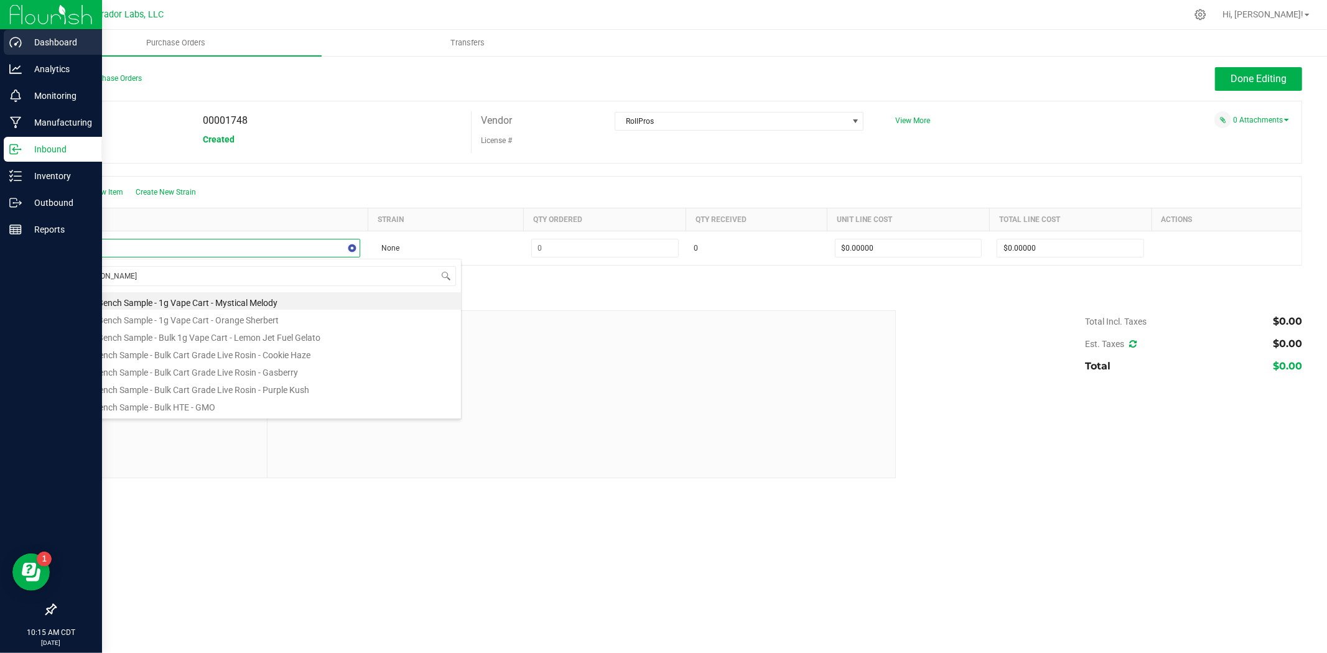
type input "bobbin"
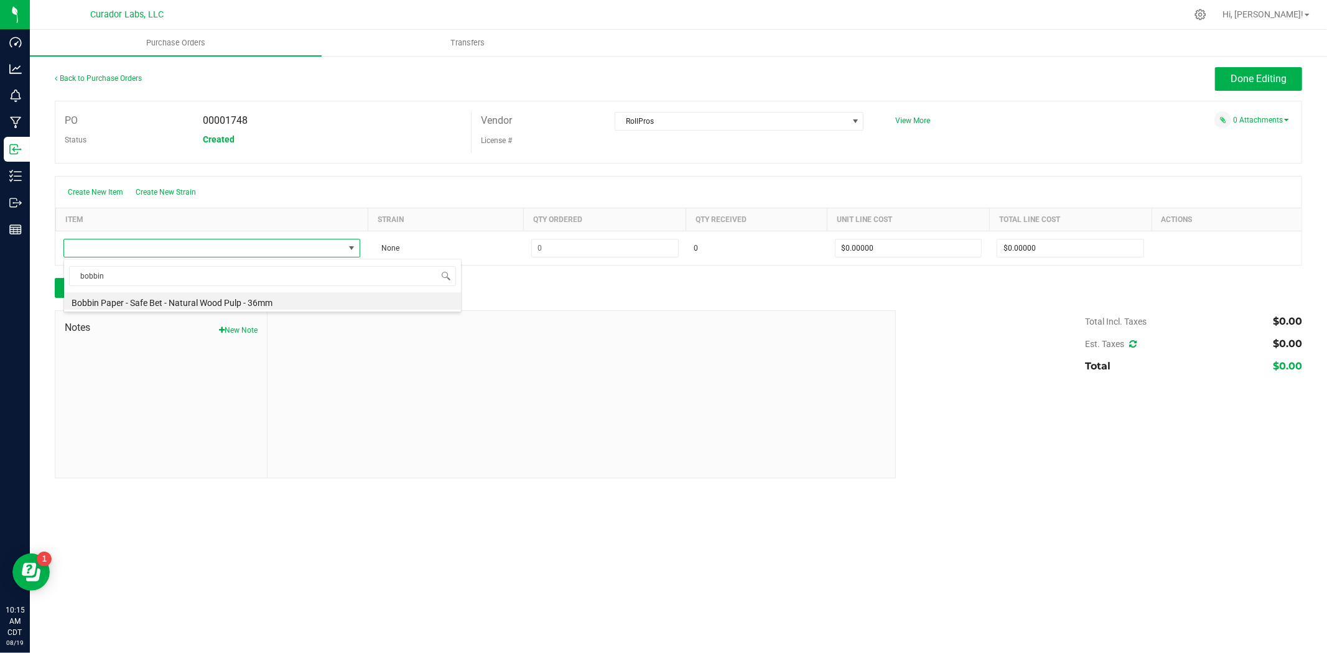
click at [197, 300] on li "Bobbin Paper - Safe Bet - Natural Wood Pulp - 36mm" at bounding box center [262, 300] width 397 height 17
type input "$0.01000"
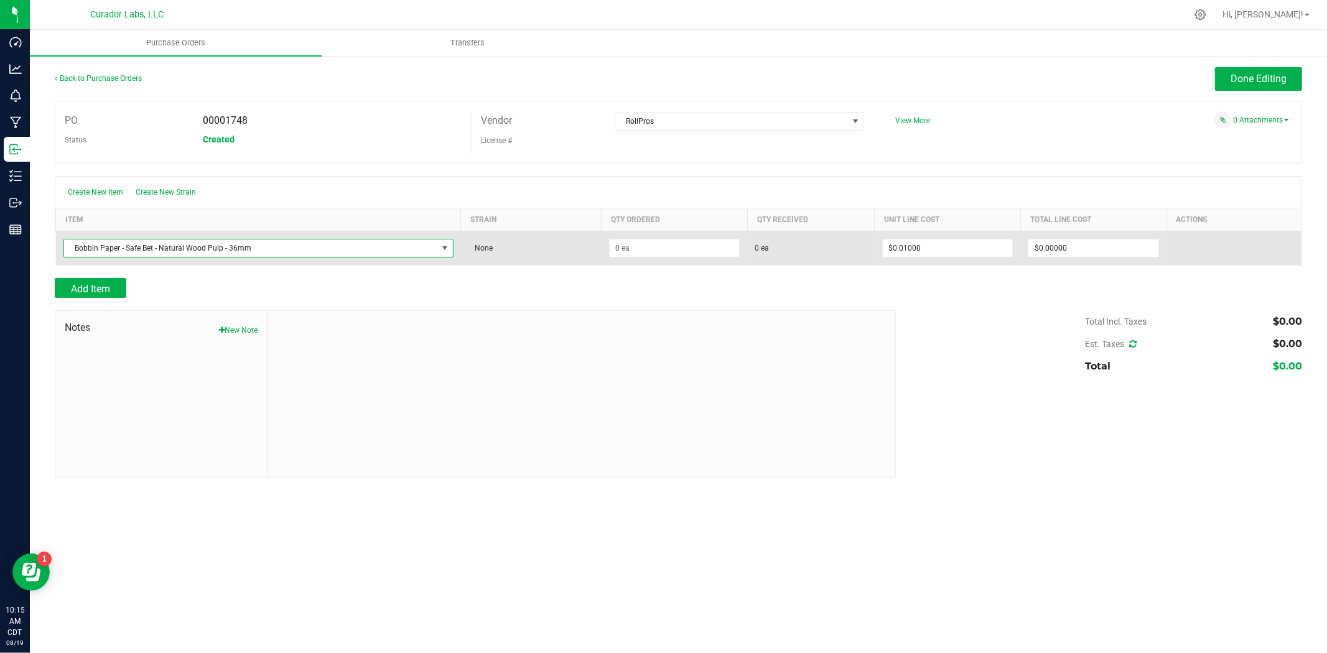
click at [679, 259] on td at bounding box center [674, 248] width 146 height 34
click at [677, 252] on input at bounding box center [674, 247] width 130 height 17
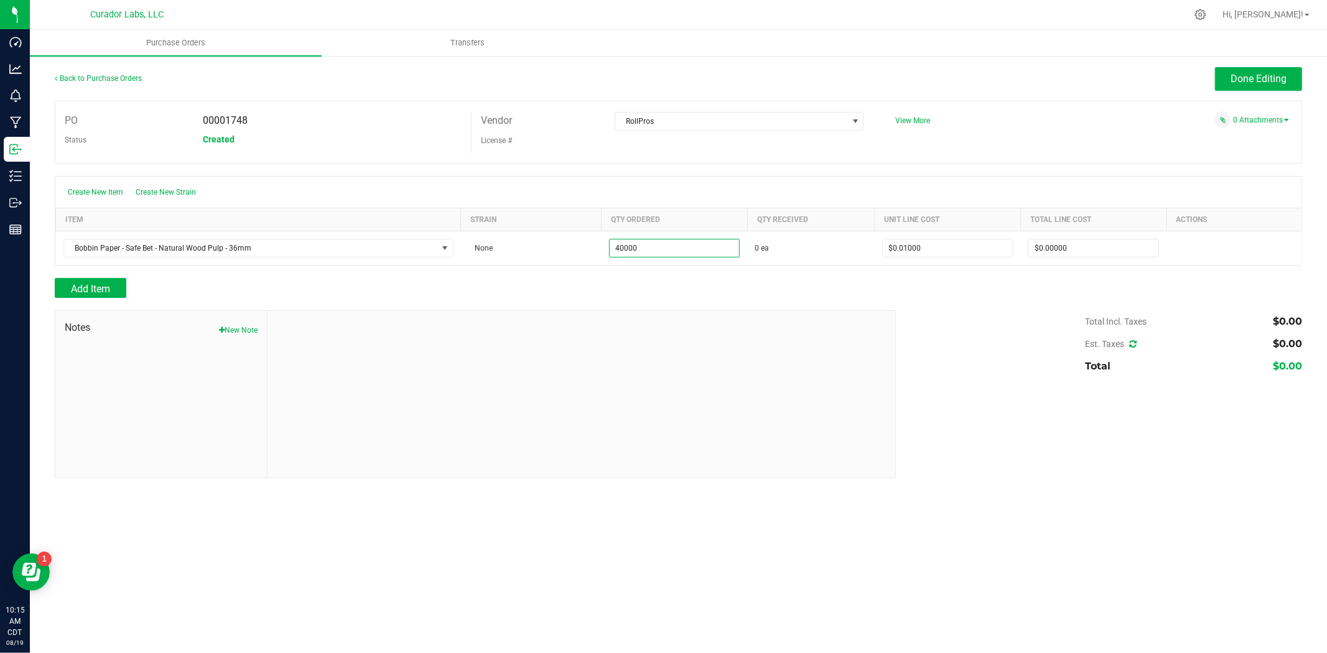
type input "40000 ea"
click at [554, 350] on div at bounding box center [580, 394] width 627 height 167
drag, startPoint x: 960, startPoint y: 307, endPoint x: 960, endPoint y: 294, distance: 13.1
click at [960, 307] on div at bounding box center [678, 304] width 1247 height 12
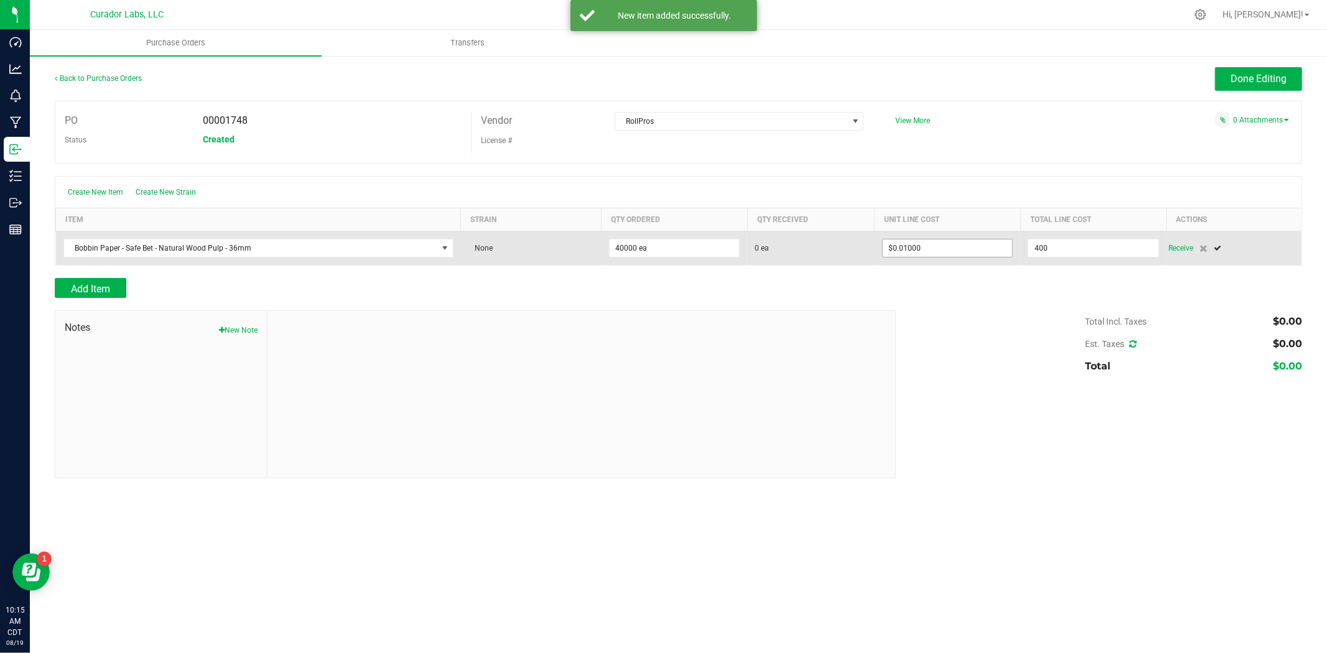
drag, startPoint x: 969, startPoint y: 241, endPoint x: 962, endPoint y: 239, distance: 7.6
click at [962, 239] on purchase-order-line-row "Bobbin Paper - Safe Bet - Natural Wood Pulp - 36mm None 40000 ea 0 ea $0.01000 …" at bounding box center [679, 248] width 1246 height 34
drag, startPoint x: 1051, startPoint y: 249, endPoint x: 1042, endPoint y: 249, distance: 8.7
click at [1042, 249] on input "400" at bounding box center [1093, 247] width 130 height 17
click at [1048, 249] on input "400" at bounding box center [1093, 247] width 130 height 17
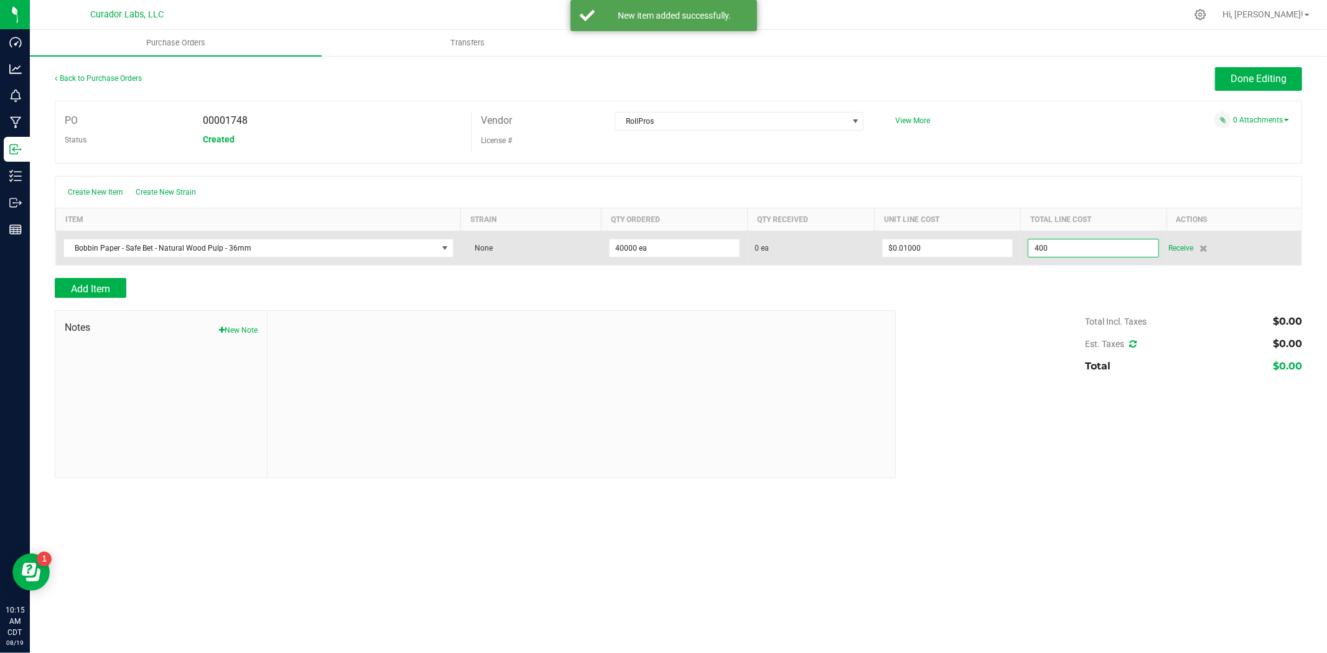
drag, startPoint x: 1048, startPoint y: 249, endPoint x: 1034, endPoint y: 251, distance: 13.7
click at [1034, 250] on input "400" at bounding box center [1093, 247] width 130 height 17
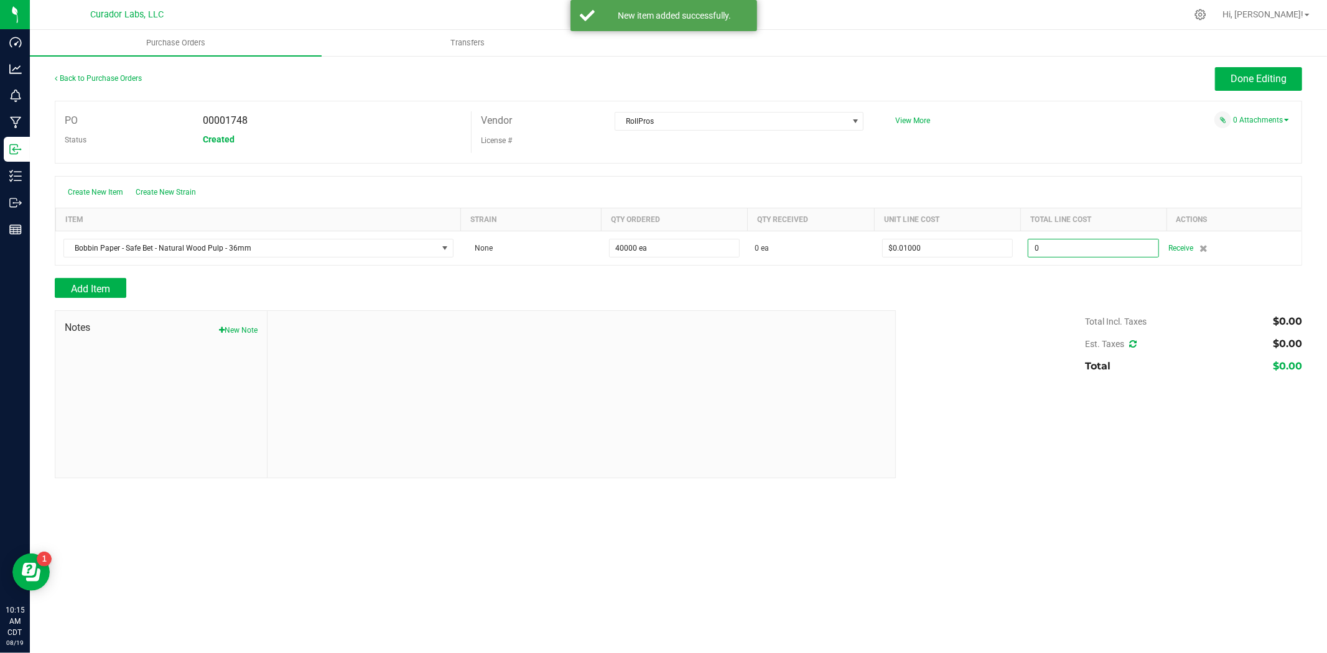
type input "$0.00000"
drag, startPoint x: 958, startPoint y: 444, endPoint x: 960, endPoint y: 430, distance: 14.4
click at [958, 438] on div "Notes New Note Total Incl. Taxes $0.00 Est. Taxes $0.00 Total $0.00" at bounding box center [678, 394] width 1247 height 168
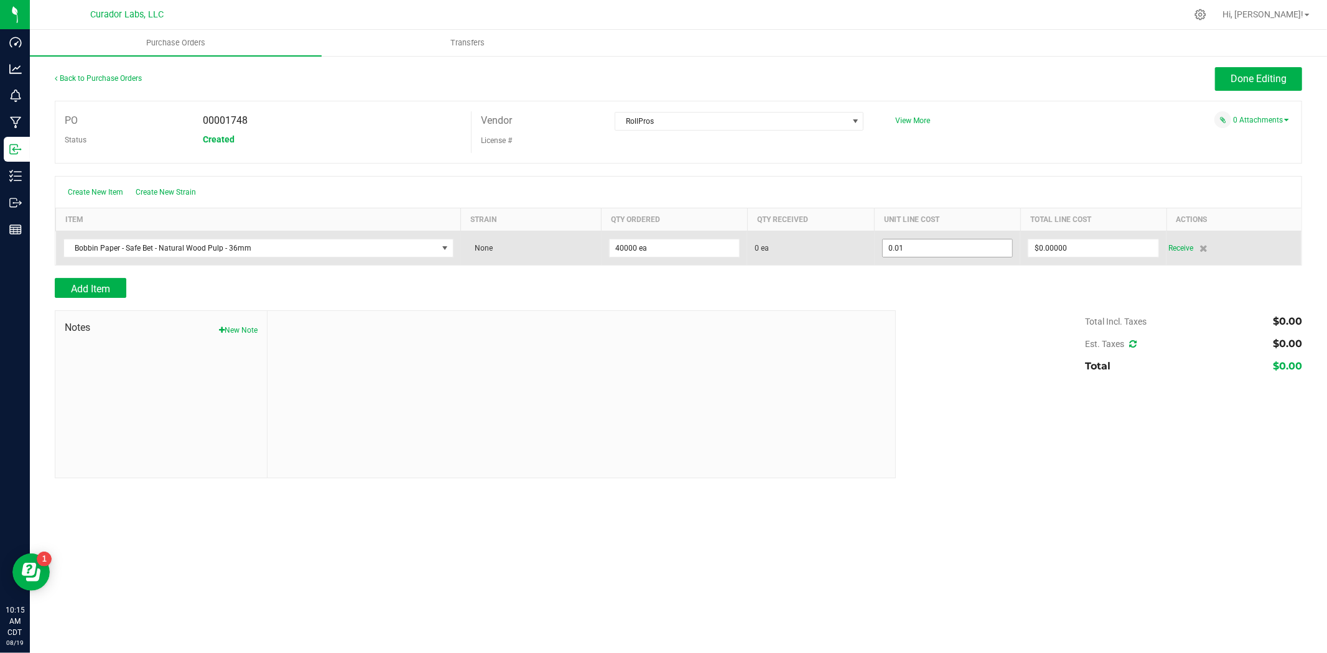
click at [912, 244] on input "0.01" at bounding box center [948, 247] width 130 height 17
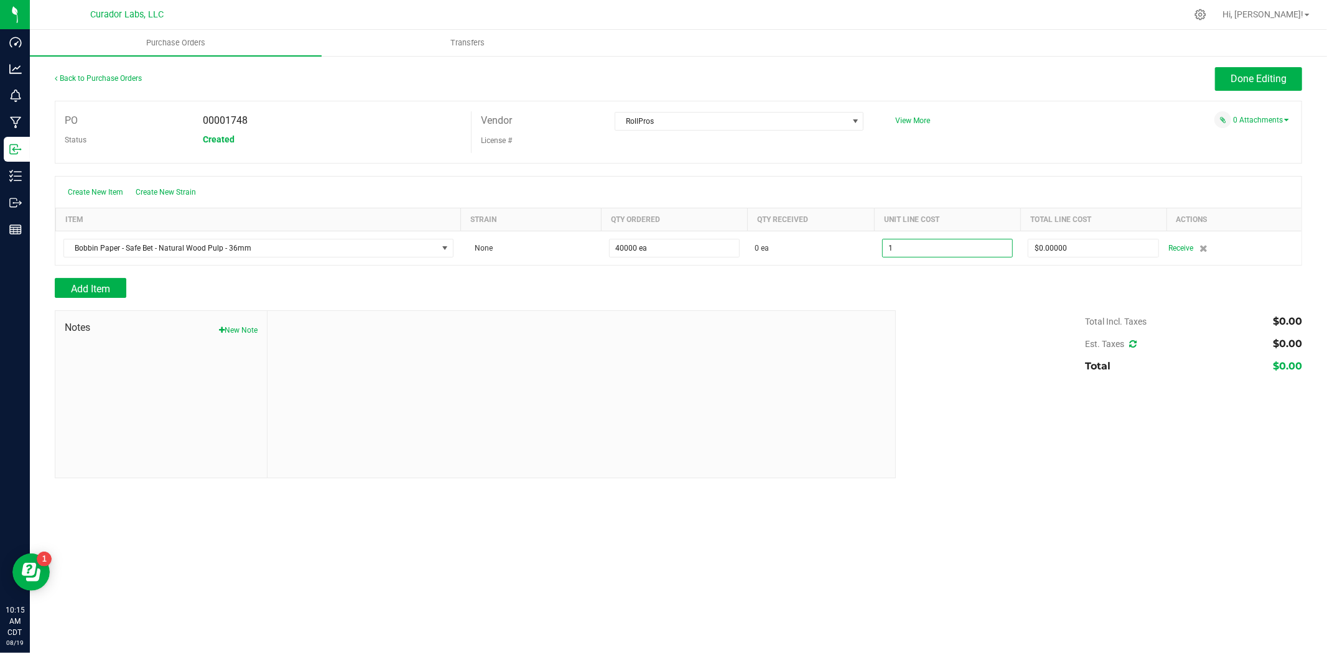
type input "$1.00000"
click at [861, 301] on div at bounding box center [678, 304] width 1247 height 12
type input "40000"
type input "$40,000.00000"
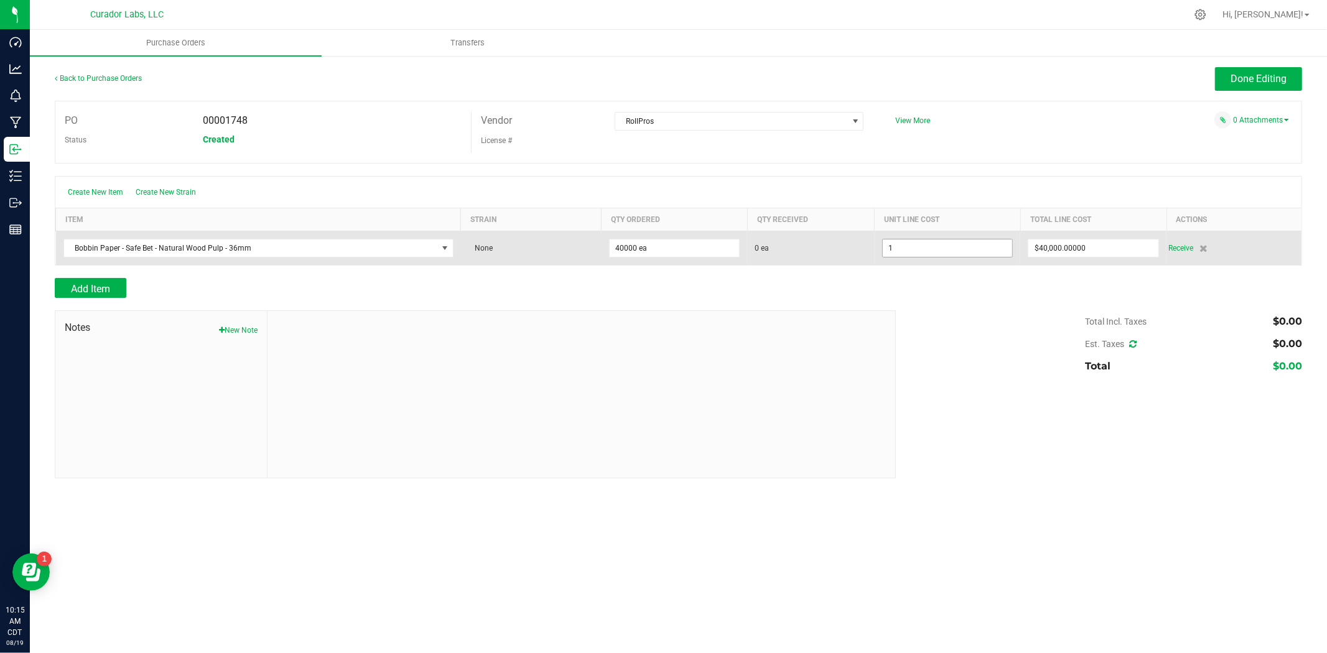
click at [968, 251] on input "1" at bounding box center [948, 247] width 130 height 17
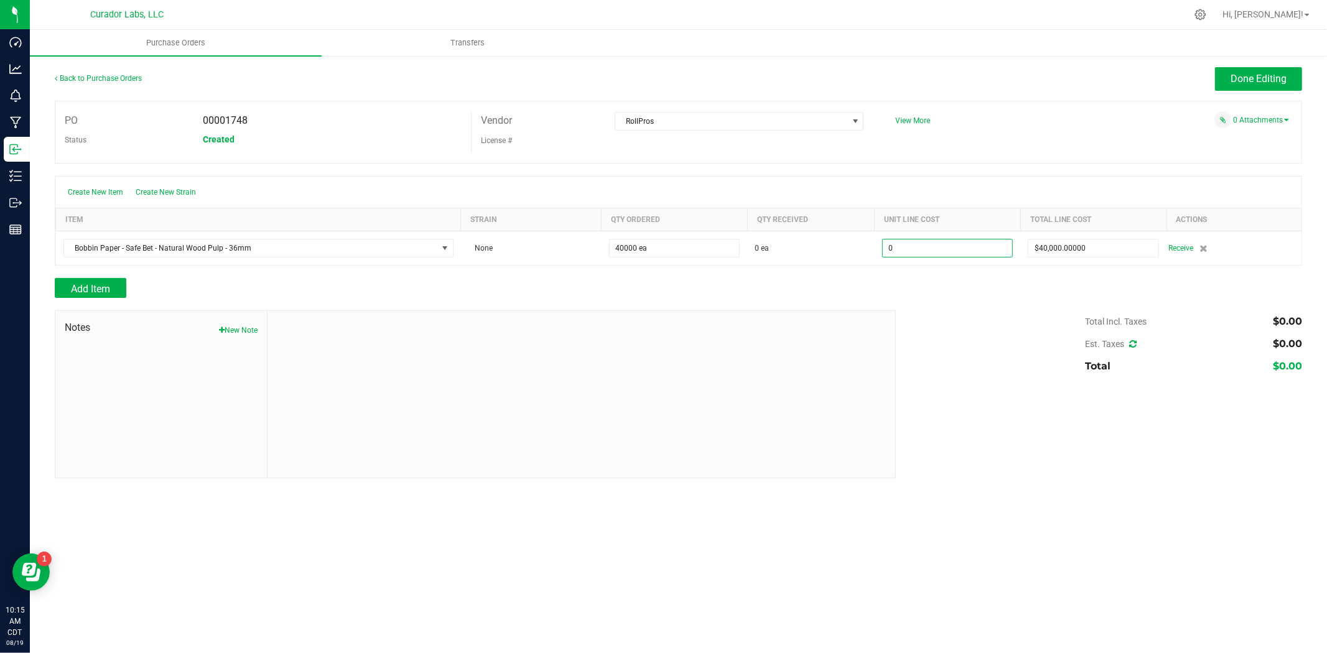
type input "$0.00000"
click at [924, 313] on div "Total Incl. Taxes $0.00 Est. Taxes $0.00 Total $0.00" at bounding box center [1093, 343] width 415 height 67
type input "40000"
type input "$0.00000"
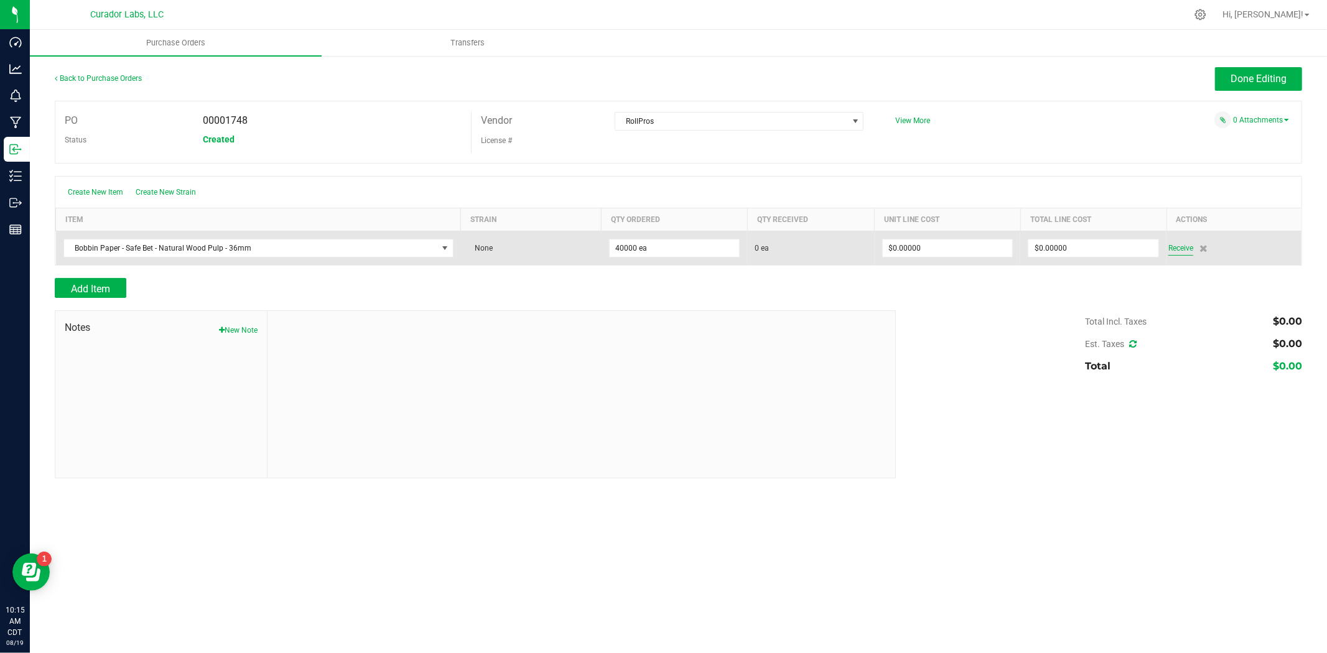
click at [1172, 256] on span "Receive" at bounding box center [1180, 248] width 25 height 15
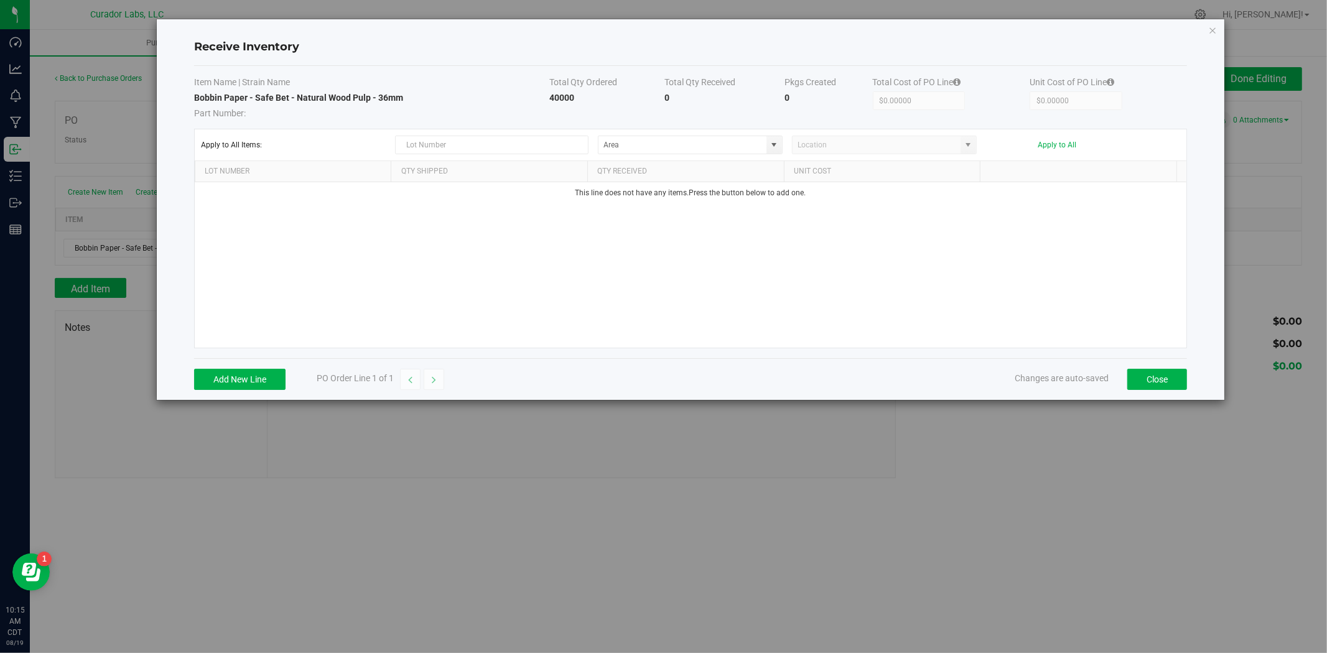
click at [274, 391] on div "Add New Line PO Order Line 1 of 1 Changes are auto-saved Close" at bounding box center [690, 379] width 993 height 42
click at [272, 386] on button "Add New Line" at bounding box center [239, 379] width 91 height 21
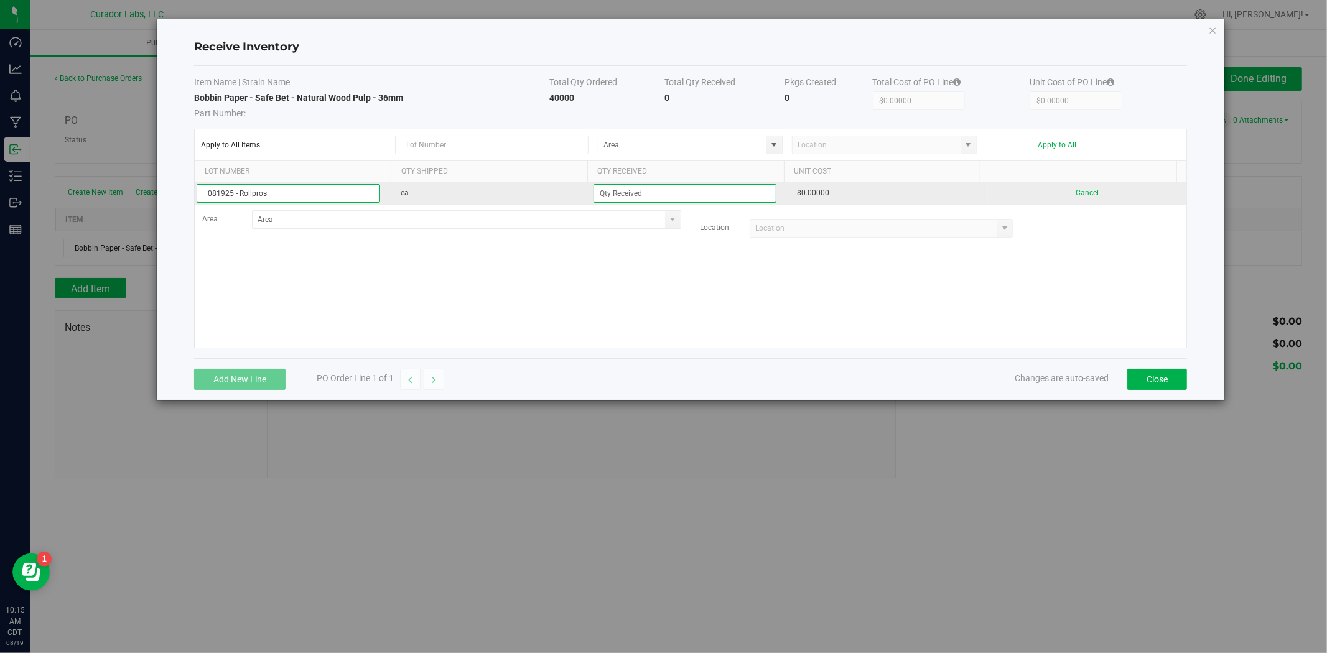
click at [272, 197] on input "081925 - Rollpros" at bounding box center [288, 193] width 183 height 19
type input "081925 - Rollpros - 1748"
click at [608, 189] on input at bounding box center [685, 193] width 182 height 17
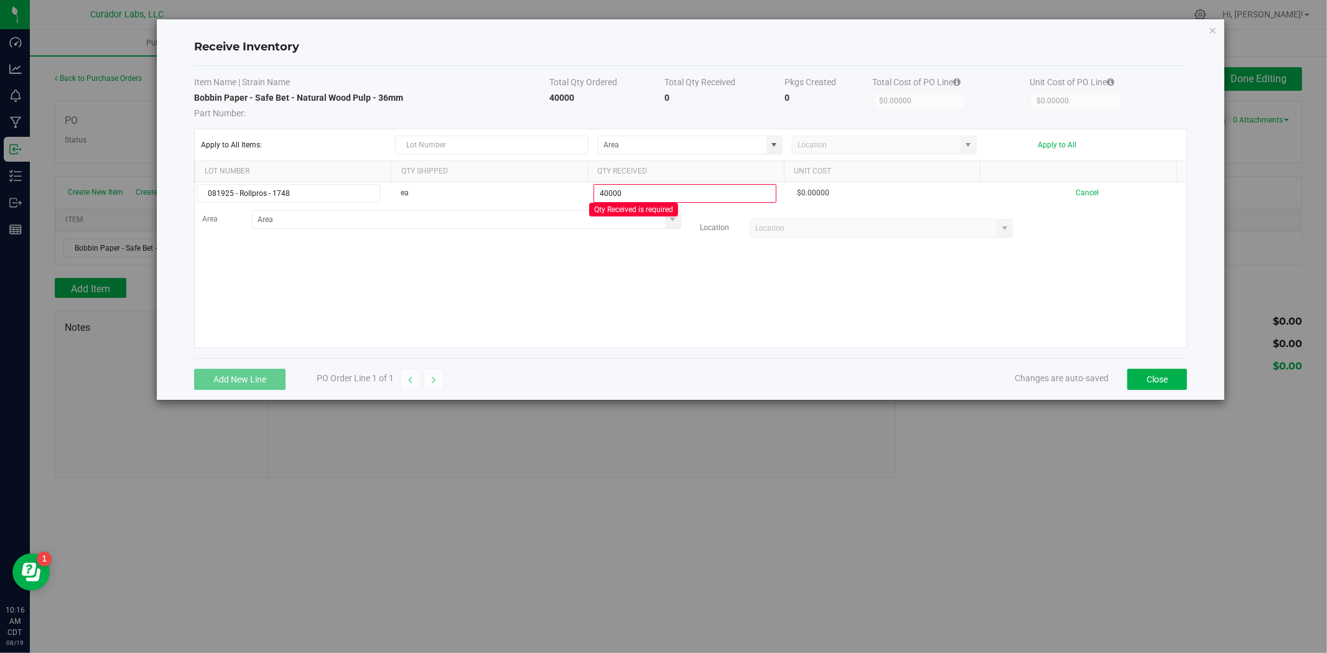
type input "40000 ea"
click at [573, 278] on kendo-grid-list "081925 - Rollpros - 1748 ea 40000 ea Qty Received is required $0.00000 Cancel A…" at bounding box center [690, 264] width 991 height 165
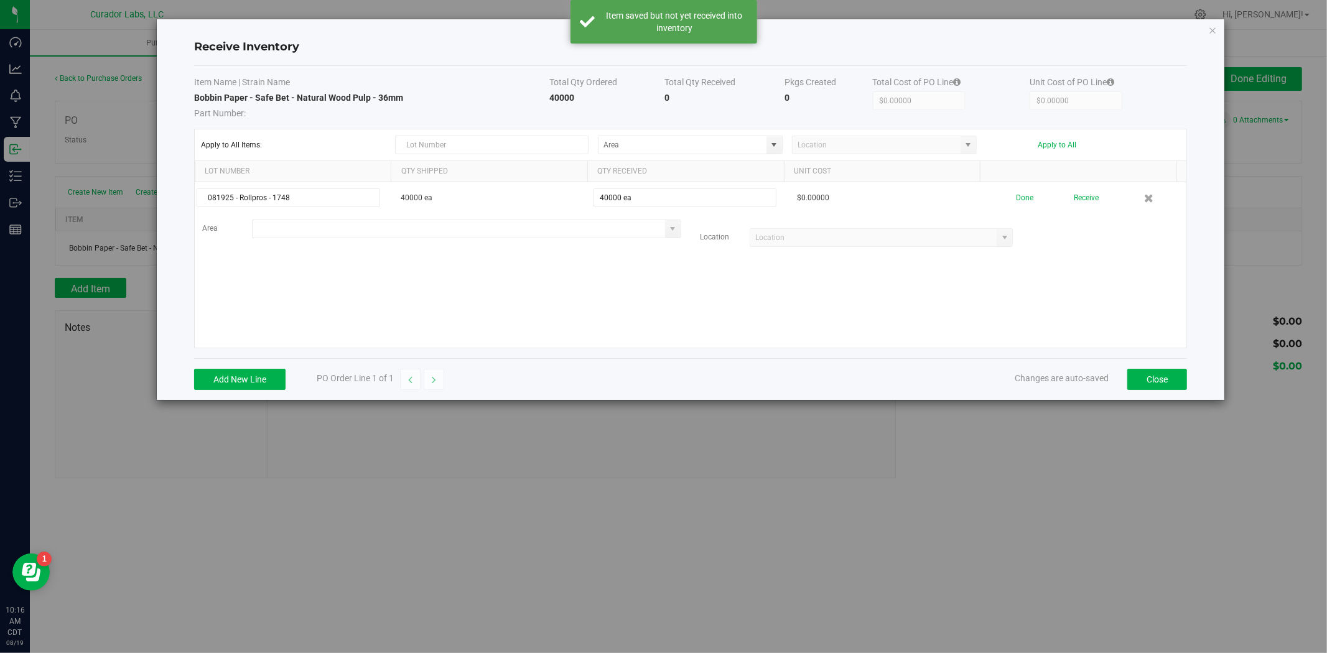
click at [372, 233] on input at bounding box center [459, 228] width 412 height 17
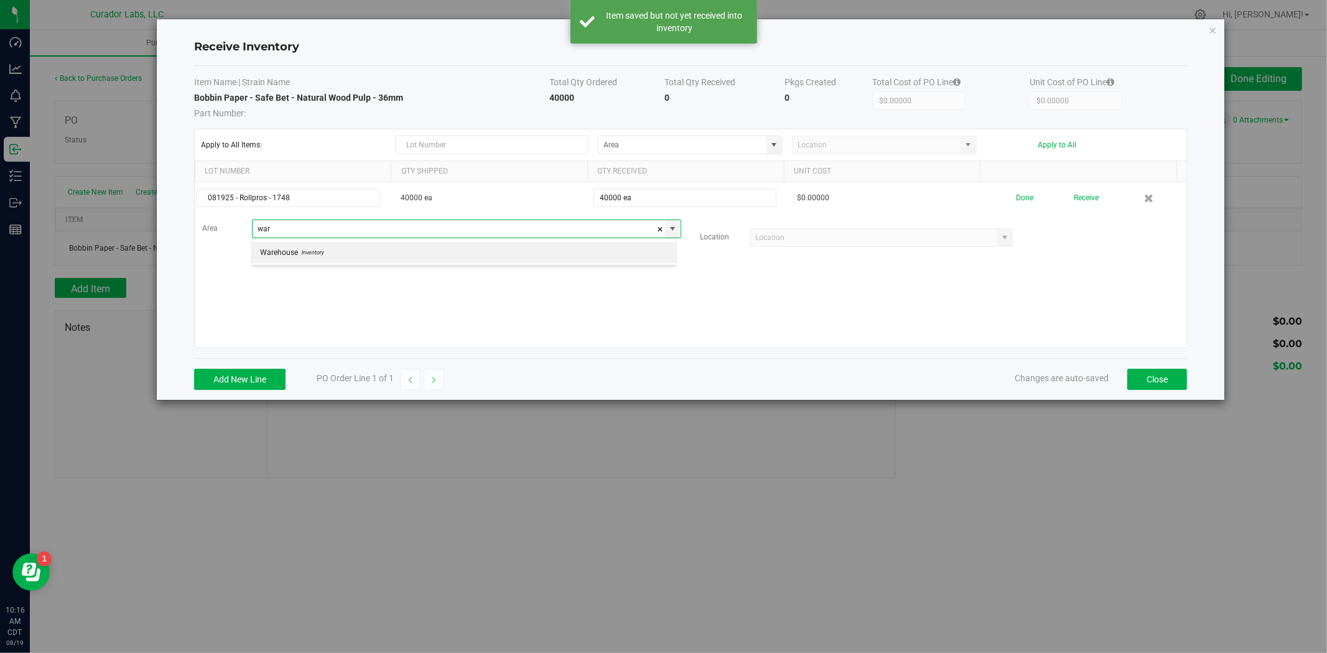
scroll to position [19, 424]
click at [376, 248] on li "Warehouse Inventory" at bounding box center [464, 252] width 423 height 21
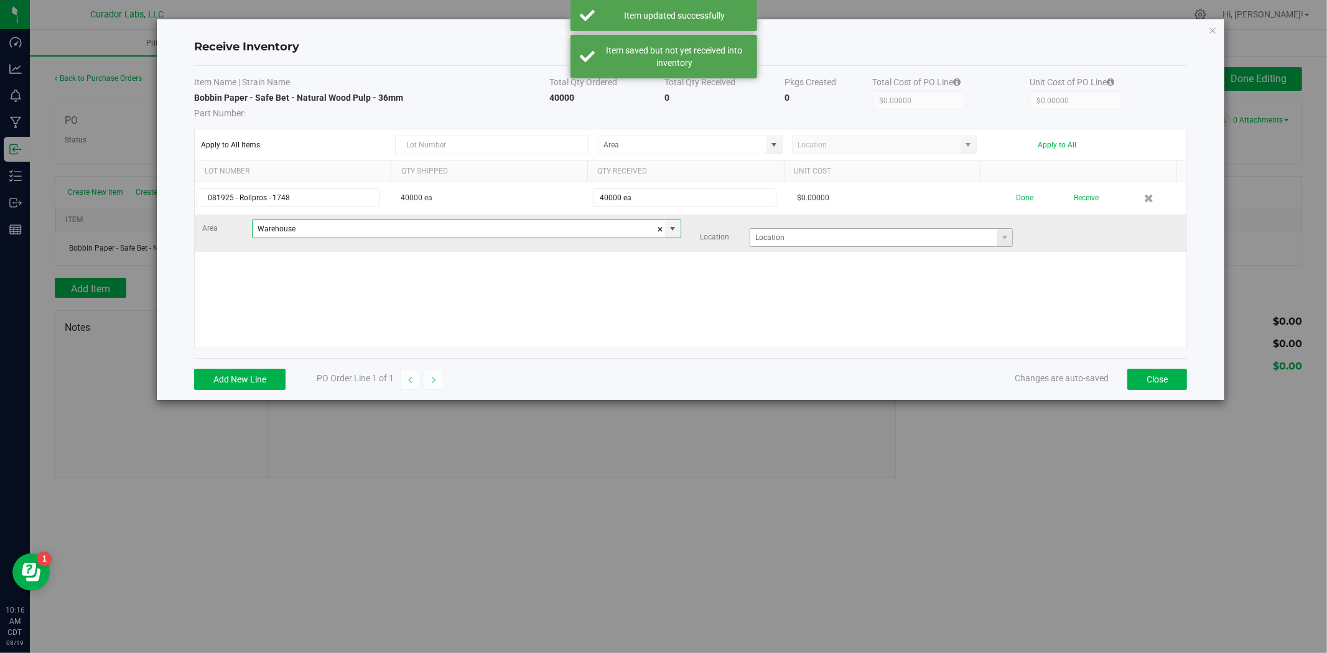
type input "Warehouse"
click at [890, 241] on input at bounding box center [873, 237] width 246 height 17
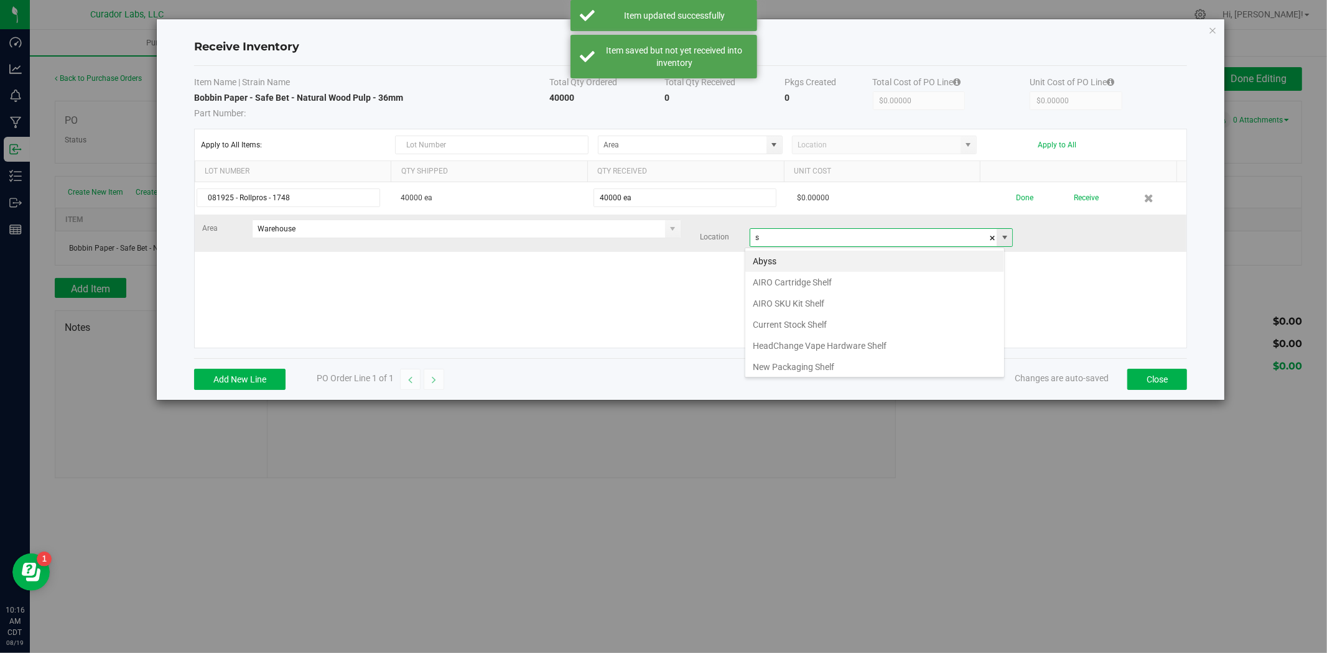
scroll to position [19, 259]
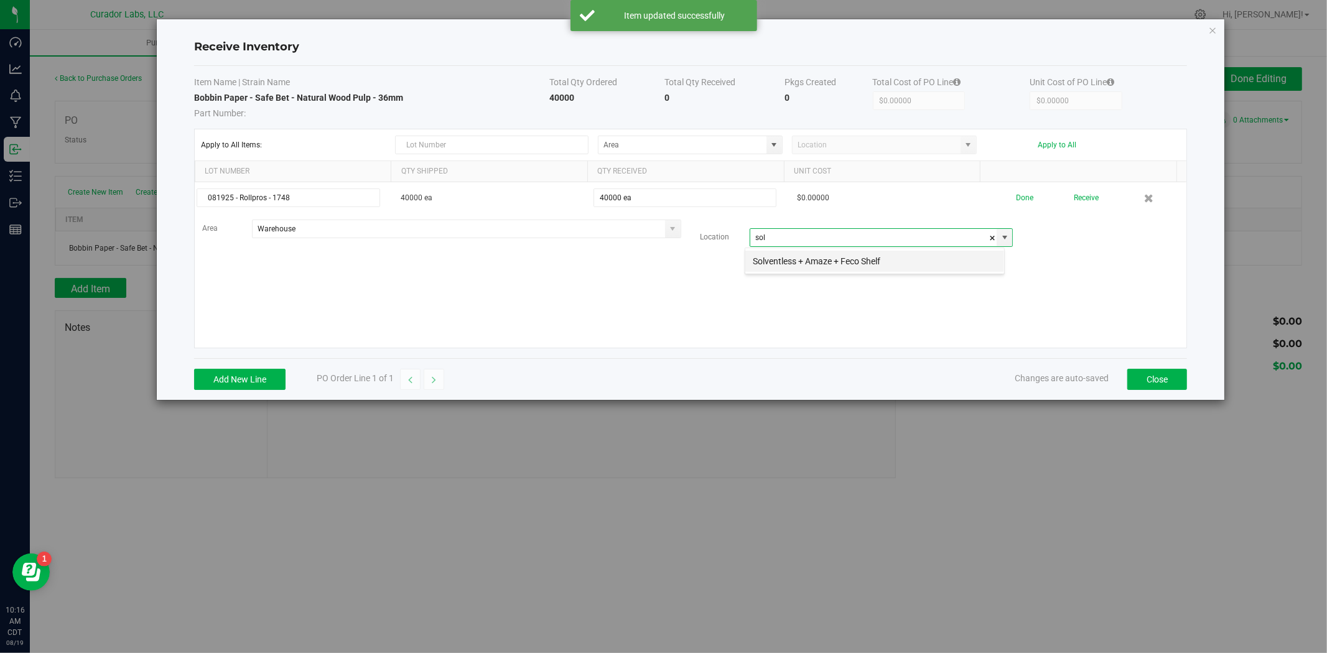
click at [838, 256] on li "Solventless + Amaze + Feco Shelf" at bounding box center [874, 261] width 259 height 21
type input "Solventless + Amaze + Feco Shelf"
click at [836, 294] on div "081925 - Rollpros - 1748 40000 ea 40000 ea $0.00000 Done Receive Area Warehouse…" at bounding box center [690, 264] width 991 height 165
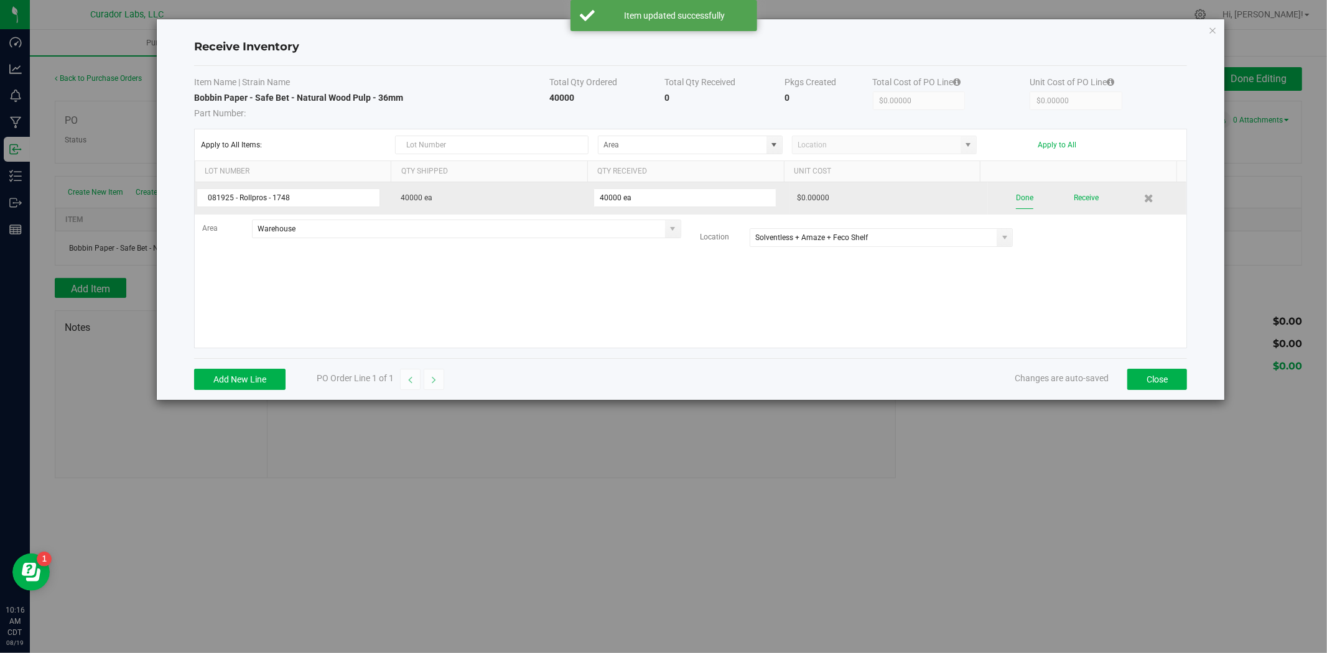
click at [1016, 195] on button "Done" at bounding box center [1024, 198] width 17 height 22
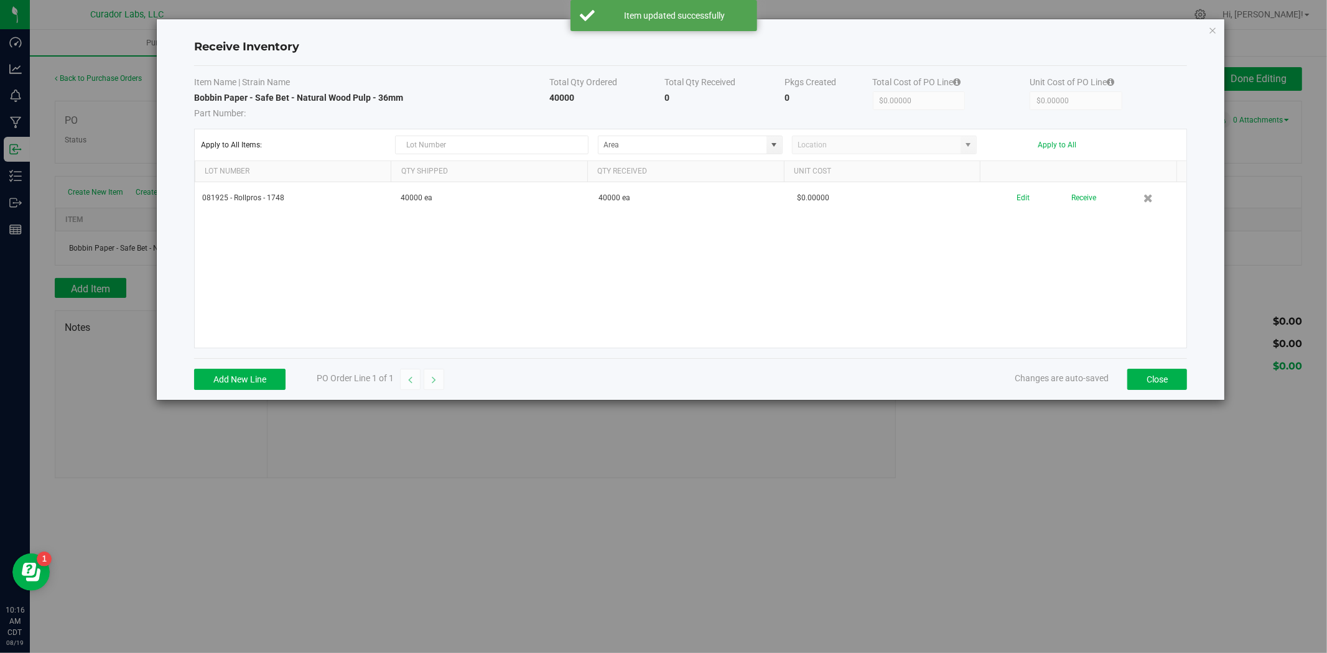
click at [844, 289] on div "081925 - Rollpros - 1748 40000 ea 40000 ea $0.00000 Edit Receive" at bounding box center [690, 264] width 991 height 165
click at [1137, 376] on button "Close" at bounding box center [1157, 379] width 60 height 21
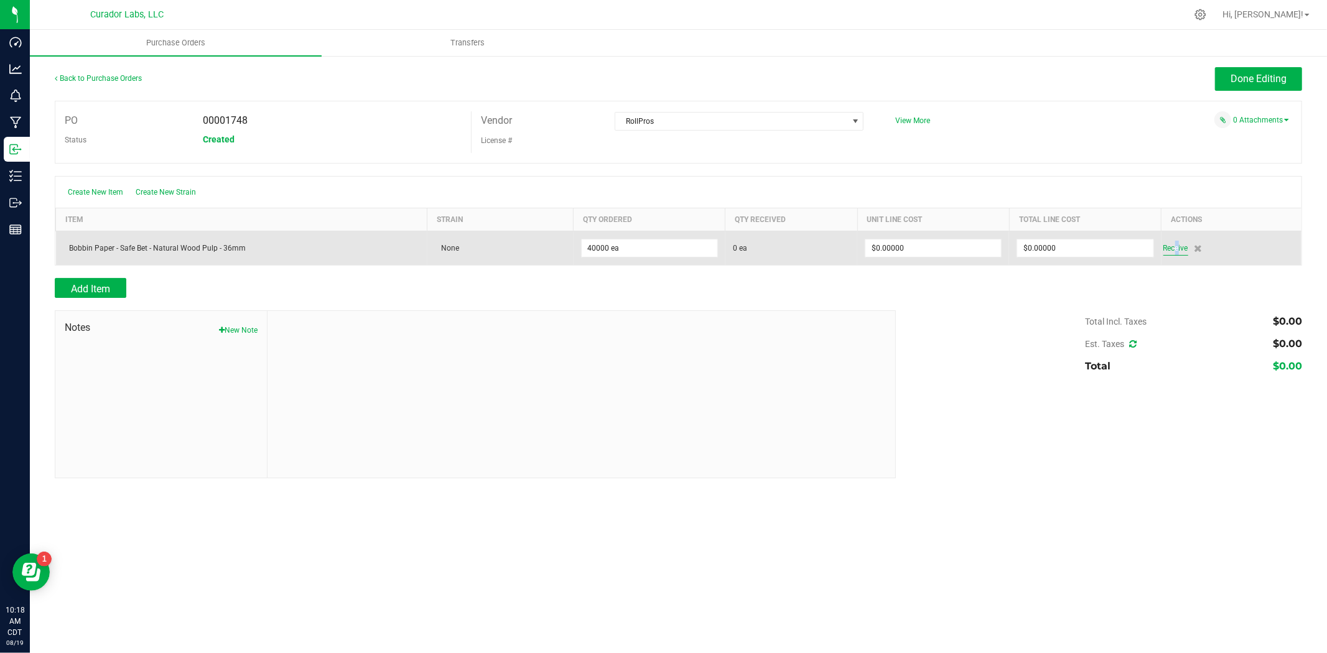
click at [1173, 246] on span "Receive" at bounding box center [1175, 248] width 25 height 15
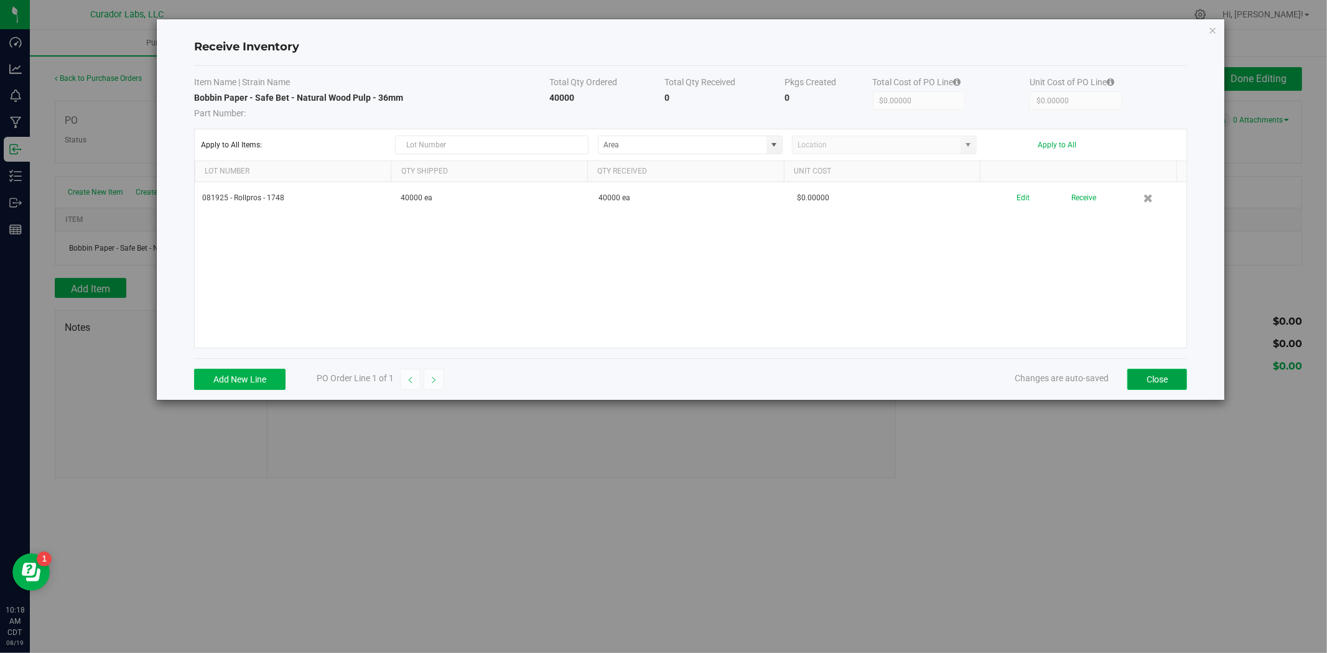
click at [1161, 381] on button "Close" at bounding box center [1157, 379] width 60 height 21
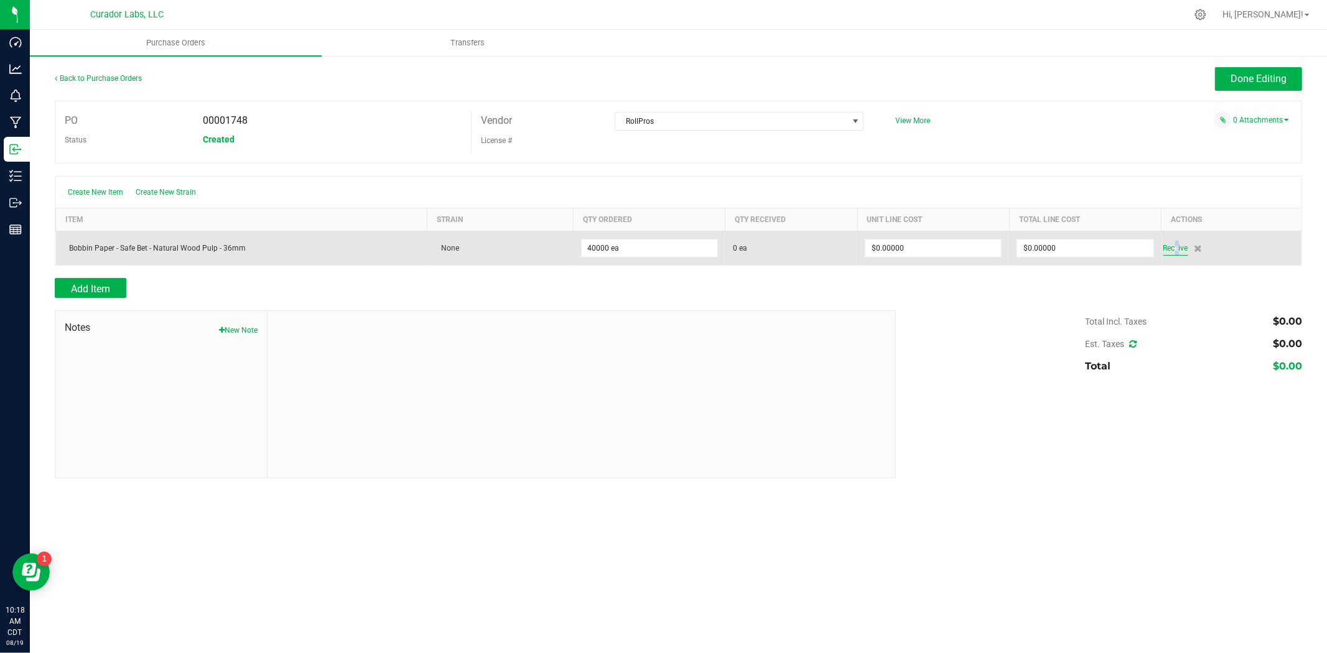
click at [1170, 253] on span "Receive" at bounding box center [1175, 248] width 25 height 15
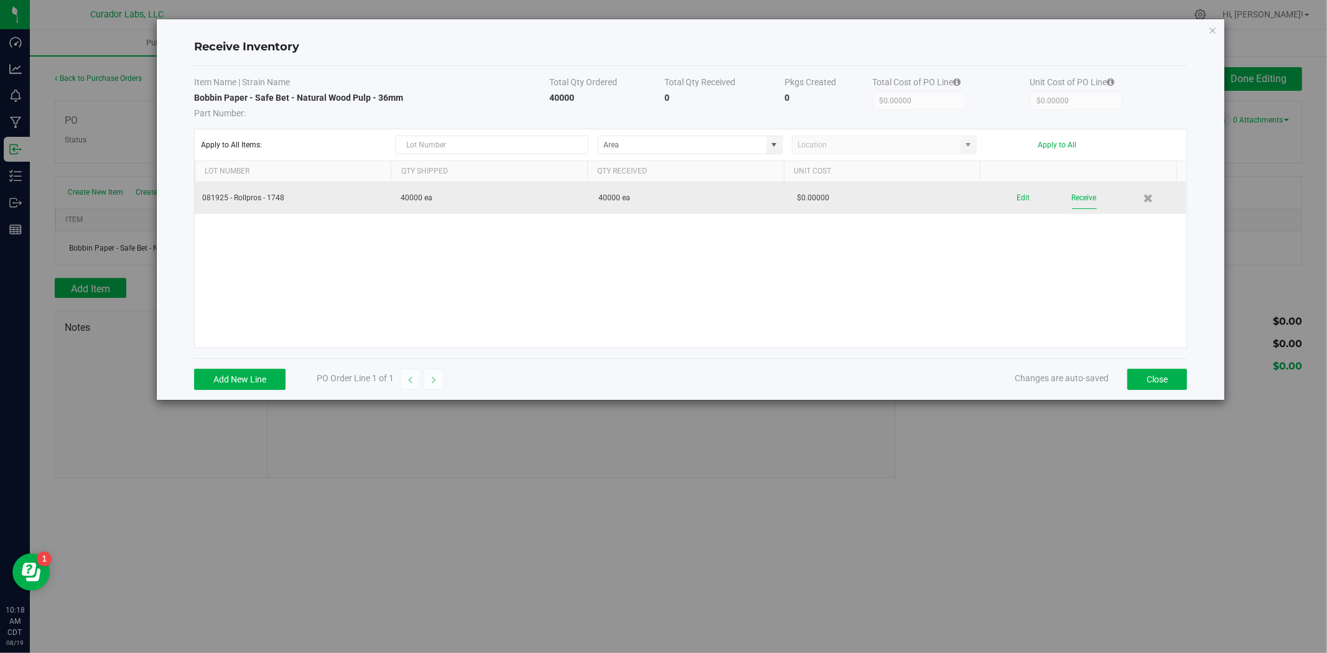
click at [1080, 195] on button "Receive" at bounding box center [1084, 198] width 25 height 22
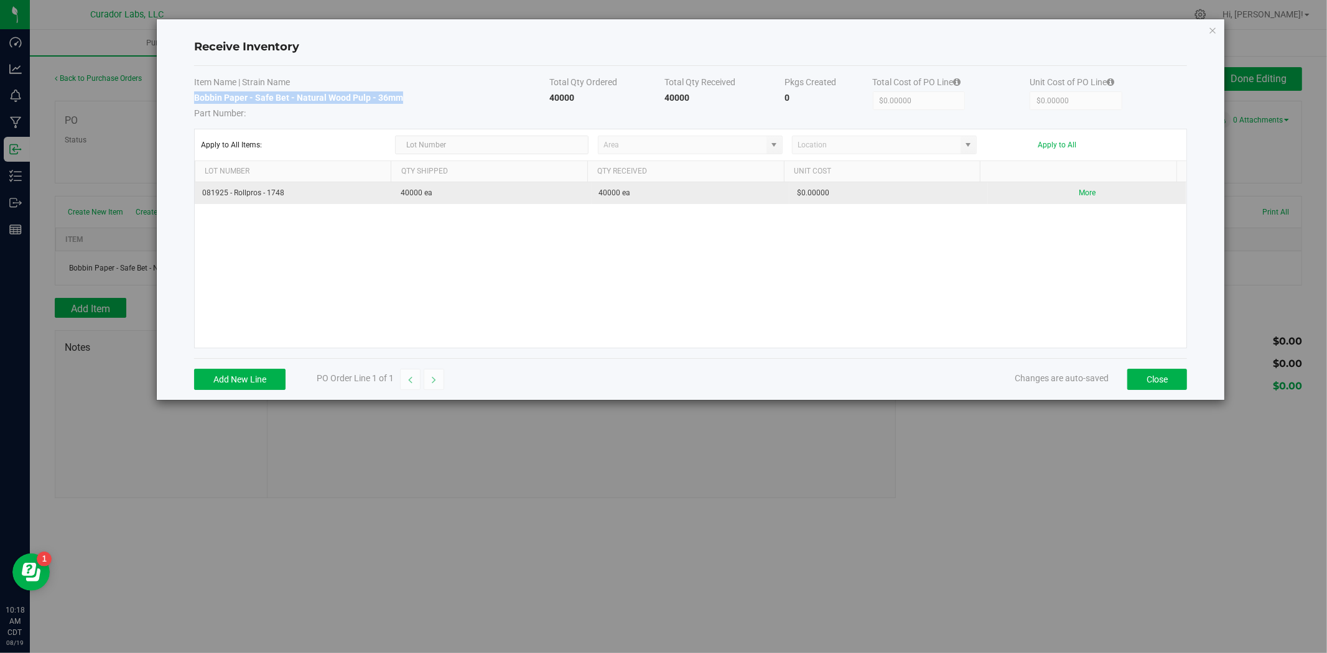
drag, startPoint x: 400, startPoint y: 96, endPoint x: 195, endPoint y: 100, distance: 204.7
click at [195, 100] on td "Bobbin Paper - Safe Bet - Natural Wood Pulp - 36mm Part Number:" at bounding box center [371, 105] width 355 height 28
copy strong "Bobbin Paper - Safe Bet - Natural Wood Pulp - 36mm"
drag, startPoint x: 289, startPoint y: 188, endPoint x: 201, endPoint y: 197, distance: 88.1
click at [201, 197] on td "081925 - Rollpros - 1748" at bounding box center [294, 193] width 198 height 22
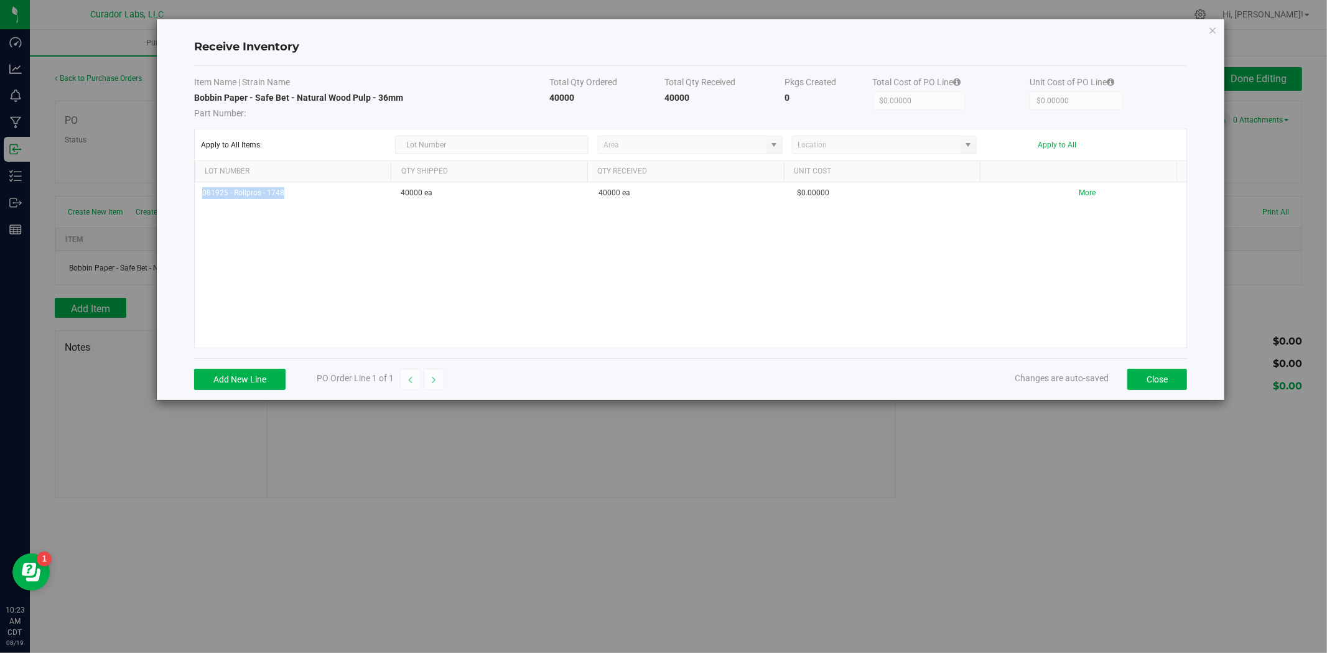
copy td "081925 - Rollpros - 1748"
drag, startPoint x: 417, startPoint y: 96, endPoint x: 193, endPoint y: 98, distance: 223.3
click at [194, 98] on td "Bobbin Paper - Safe Bet - Natural Wood Pulp - 36mm Part Number:" at bounding box center [371, 105] width 355 height 28
copy strong "Bobbin Paper - Safe Bet - Natural Wood Pulp - 36mm"
click at [1145, 376] on button "Close" at bounding box center [1157, 379] width 60 height 21
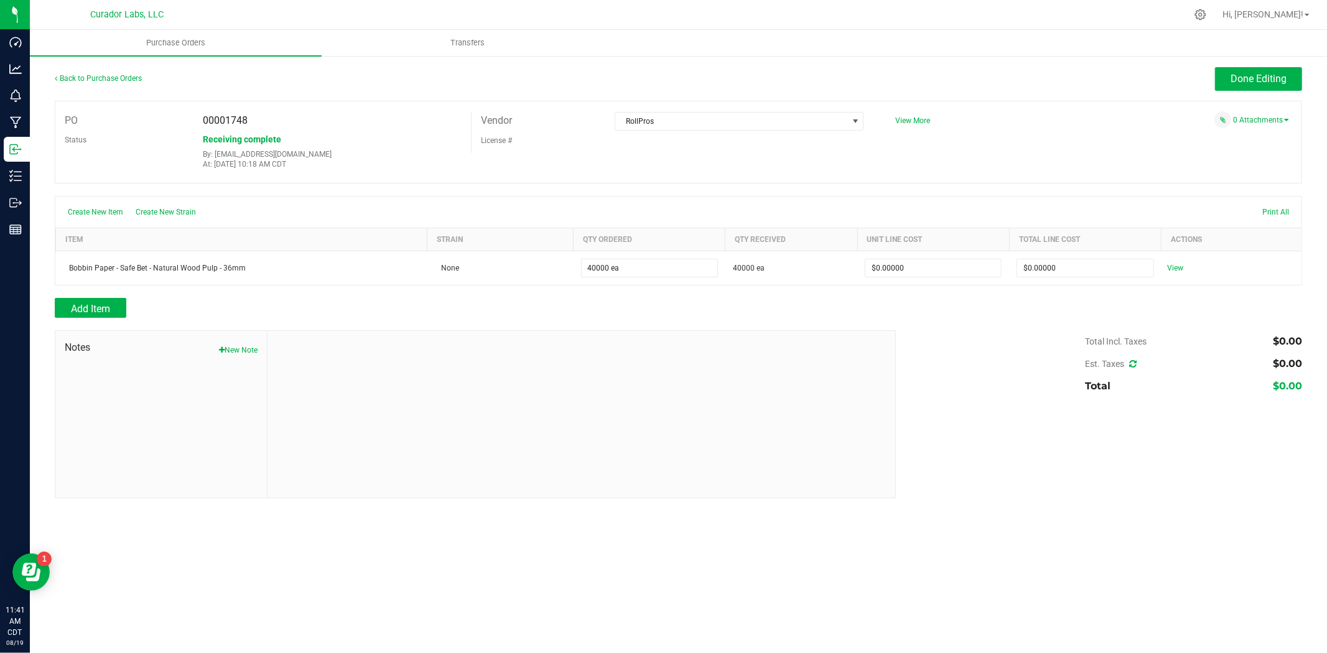
click at [119, 82] on div "Back to Purchase Orders" at bounding box center [211, 78] width 312 height 22
click at [119, 80] on link "Back to Purchase Orders" at bounding box center [98, 78] width 87 height 9
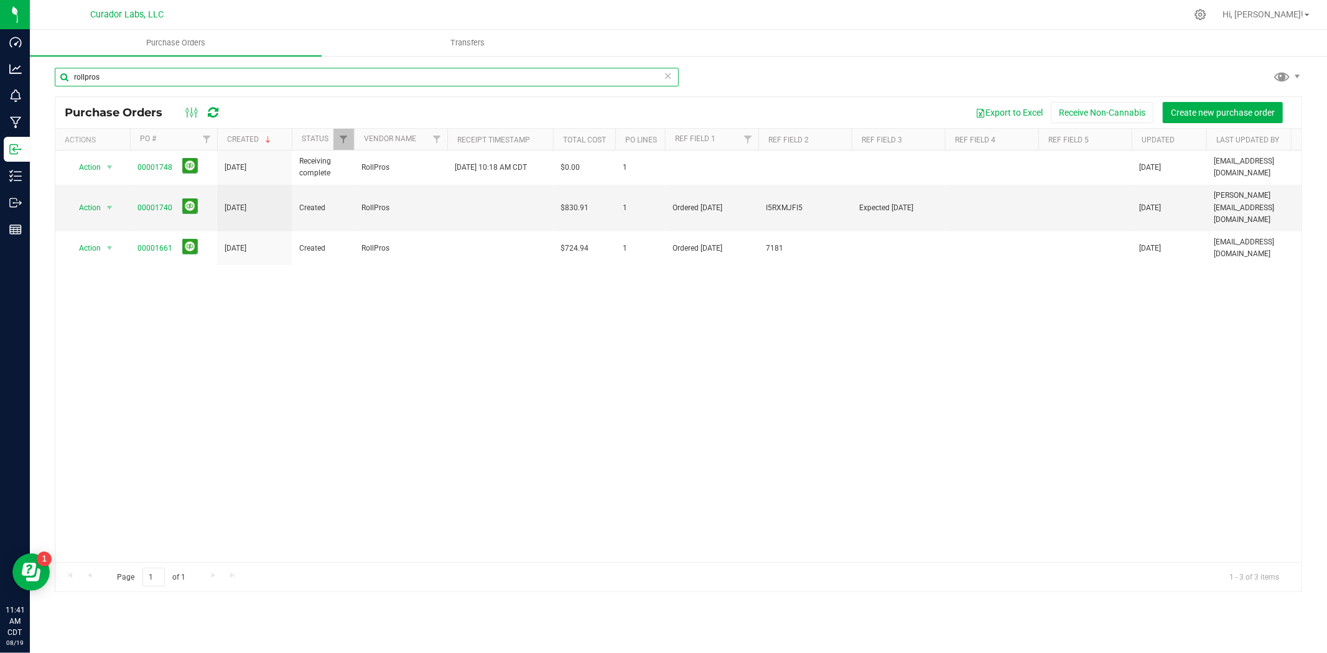
drag, startPoint x: 119, startPoint y: 80, endPoint x: -32, endPoint y: 71, distance: 151.4
click at [0, 71] on html "Dashboard Analytics Monitoring Manufacturing Inbound Inventory Outbound Reports…" at bounding box center [663, 326] width 1327 height 653
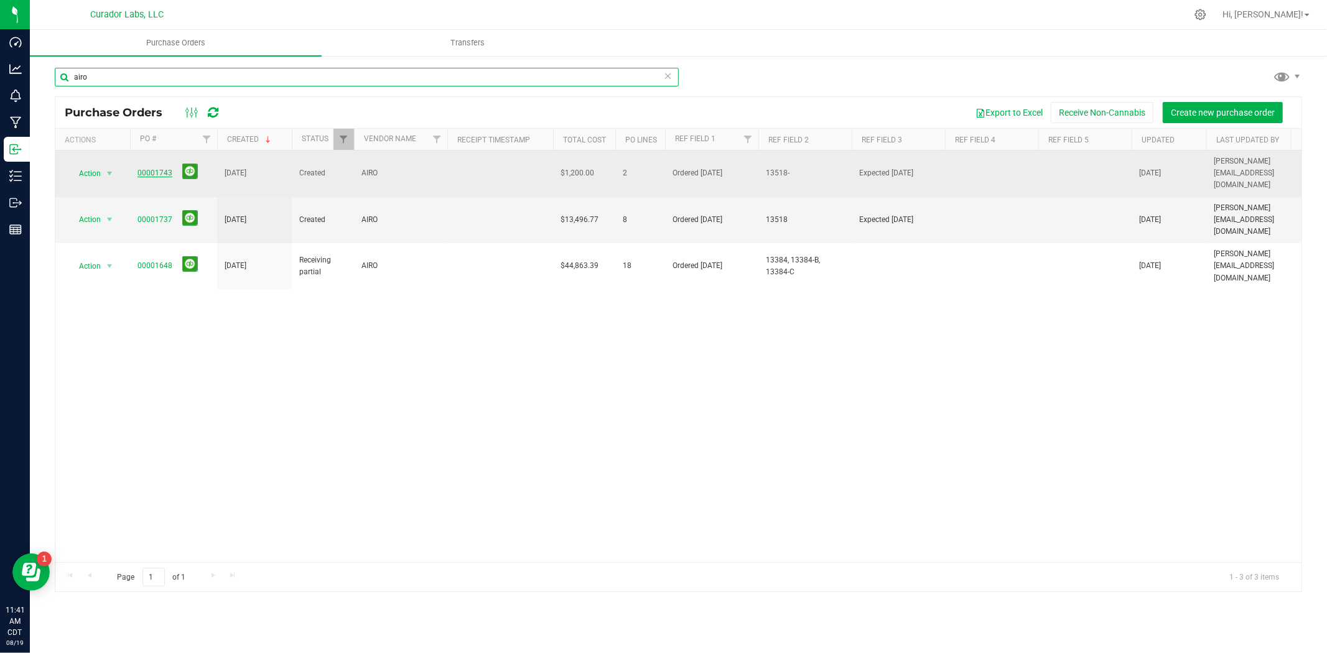
type input "airo"
click at [164, 169] on link "00001743" at bounding box center [154, 173] width 35 height 9
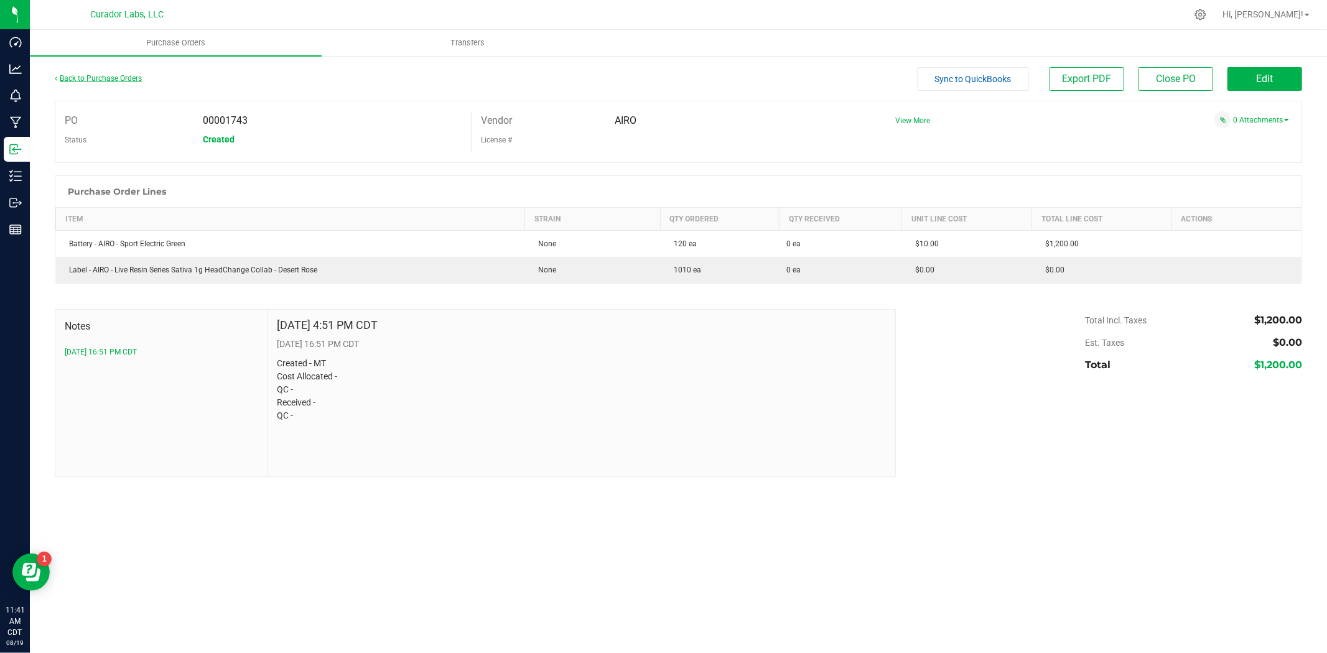
click at [131, 81] on link "Back to Purchase Orders" at bounding box center [98, 78] width 87 height 9
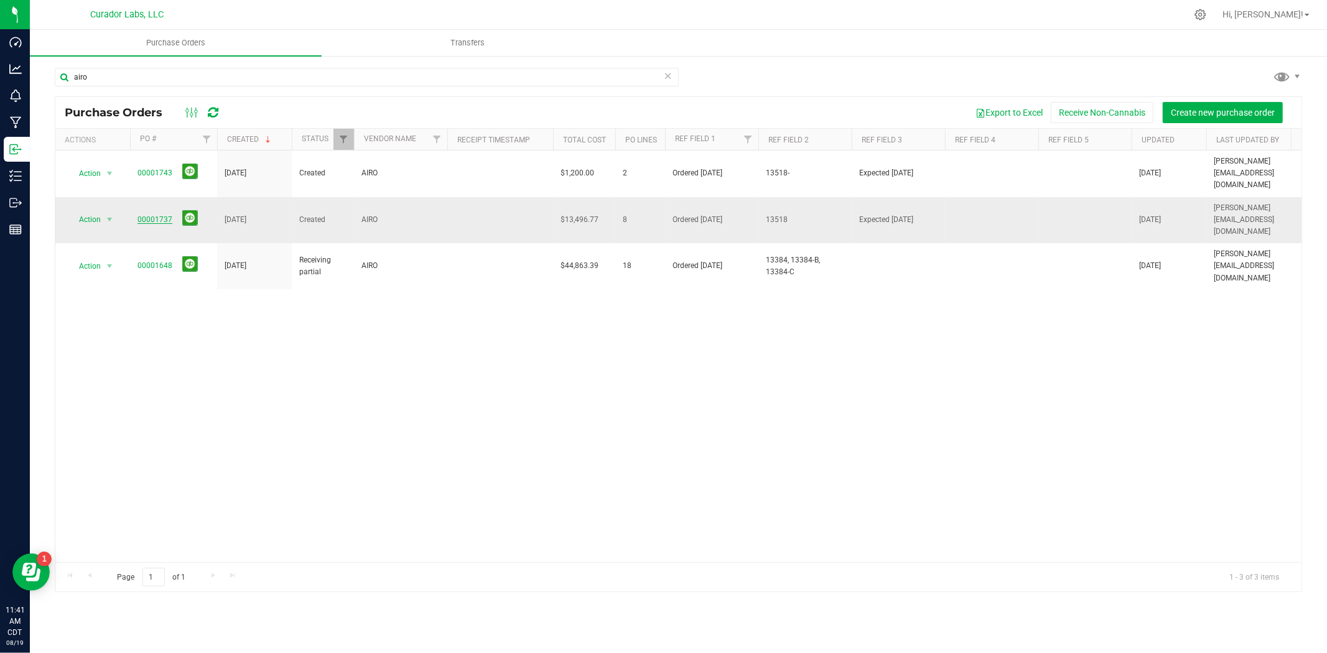
click at [152, 215] on link "00001737" at bounding box center [154, 219] width 35 height 9
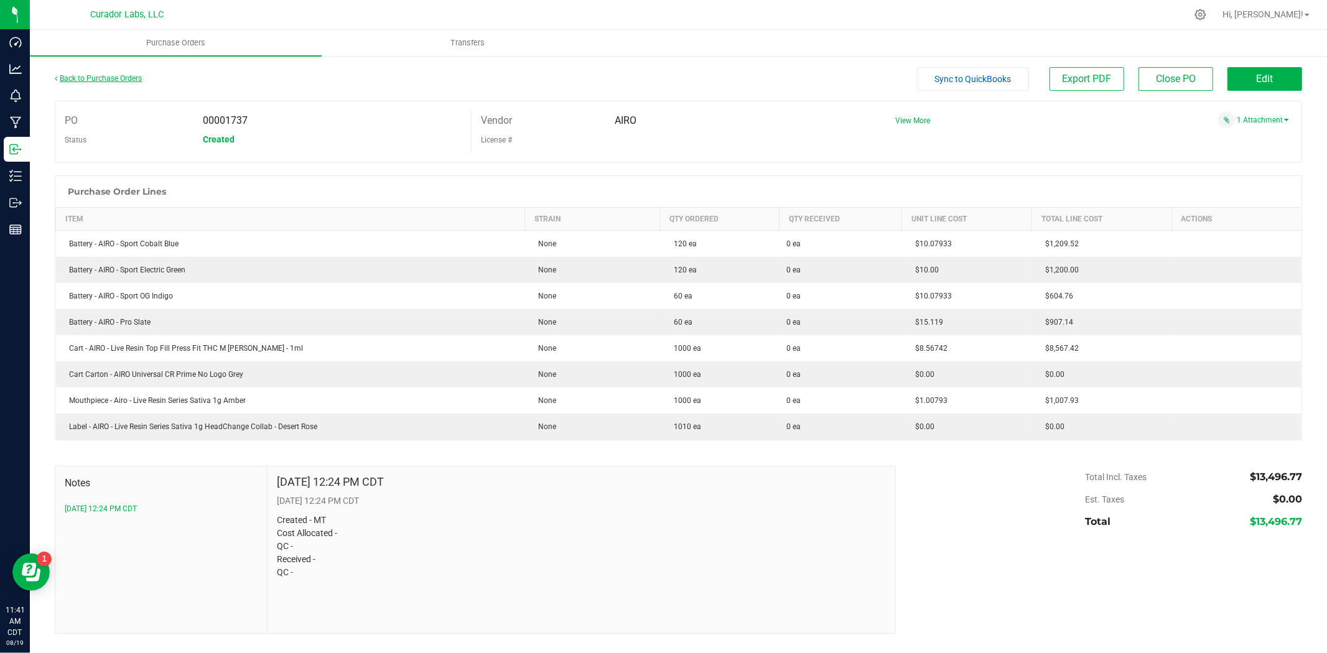
click at [115, 78] on link "Back to Purchase Orders" at bounding box center [98, 78] width 87 height 9
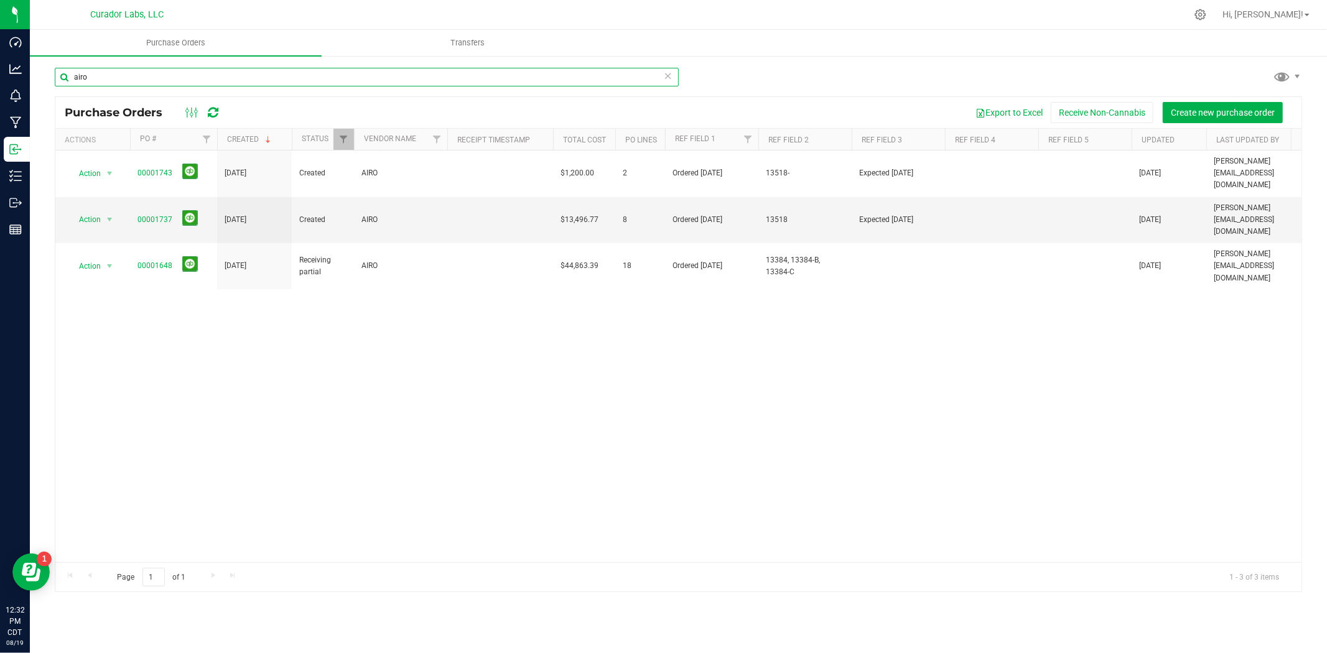
drag, startPoint x: 62, startPoint y: 77, endPoint x: 82, endPoint y: 81, distance: 20.4
click at [44, 77] on div "airo Purchase Orders Export to Excel Receive Non-Cannabis Create new purchase o…" at bounding box center [678, 330] width 1297 height 550
type input "packaging center"
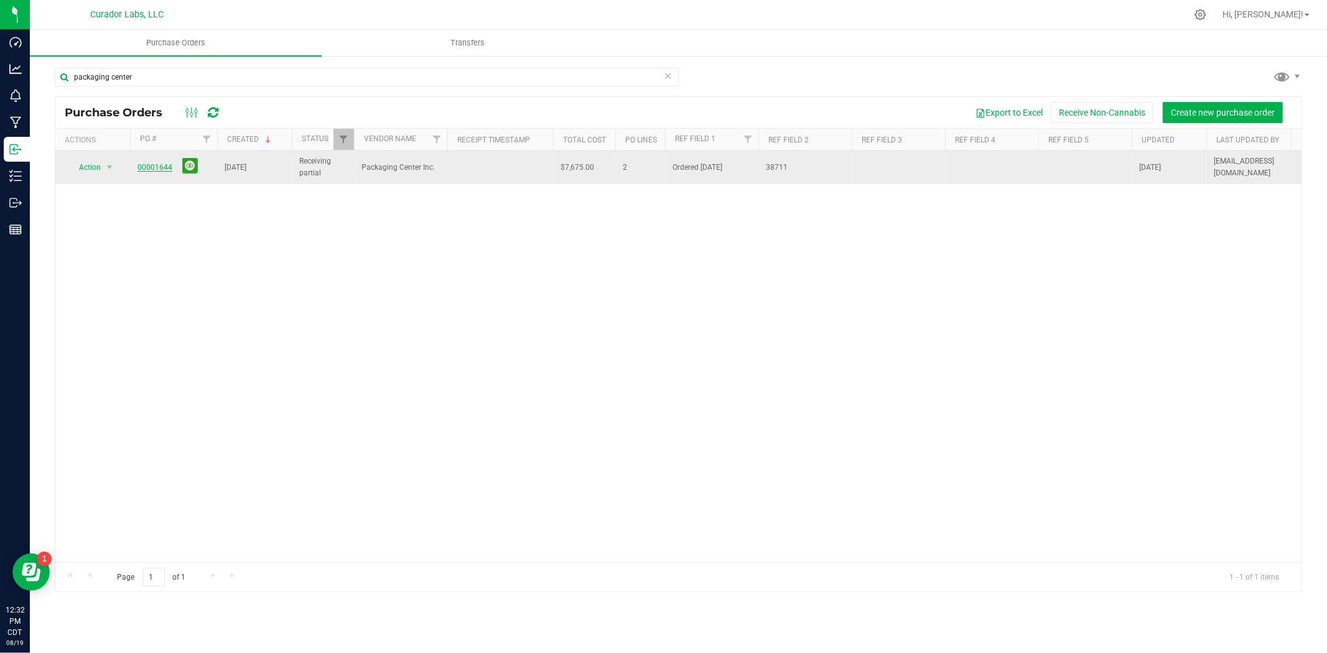
click at [147, 168] on link "00001644" at bounding box center [154, 167] width 35 height 9
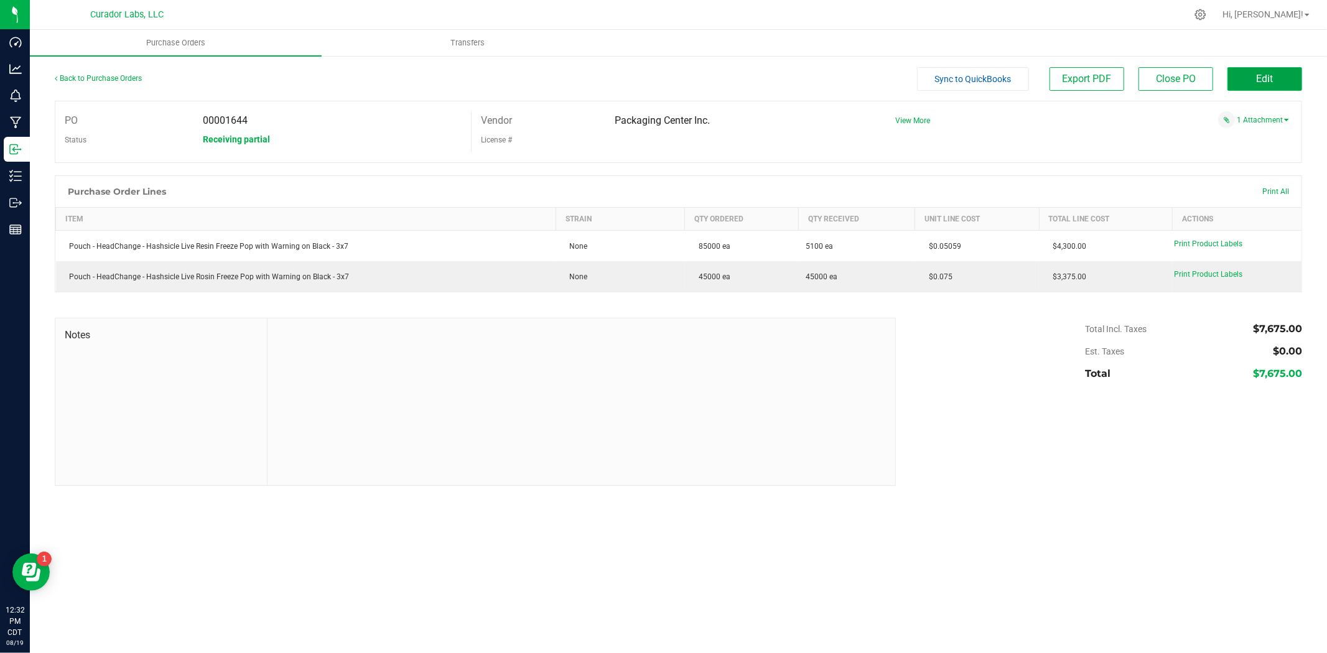
click at [1252, 76] on button "Edit" at bounding box center [1264, 79] width 75 height 24
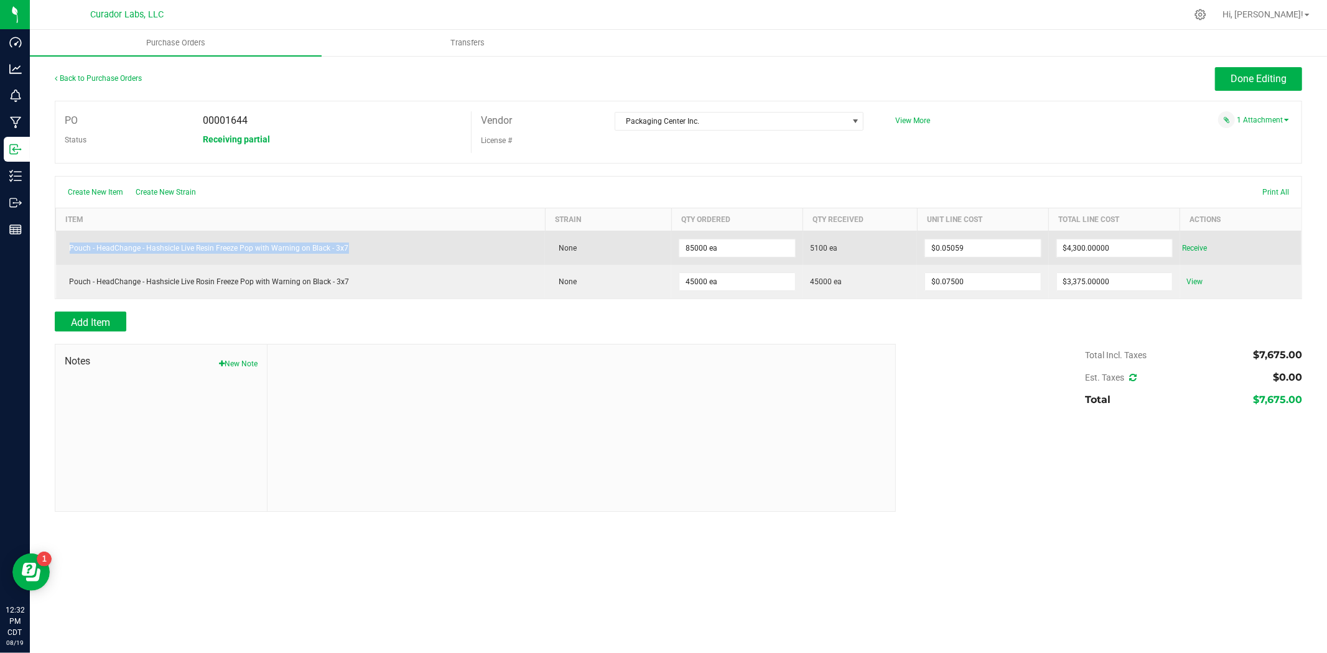
drag, startPoint x: 355, startPoint y: 252, endPoint x: 65, endPoint y: 253, distance: 289.8
click at [65, 253] on div "Pouch - HeadChange - Hashsicle Live Resin Freeze Pop with Warning on Black - 3x7" at bounding box center [300, 248] width 475 height 11
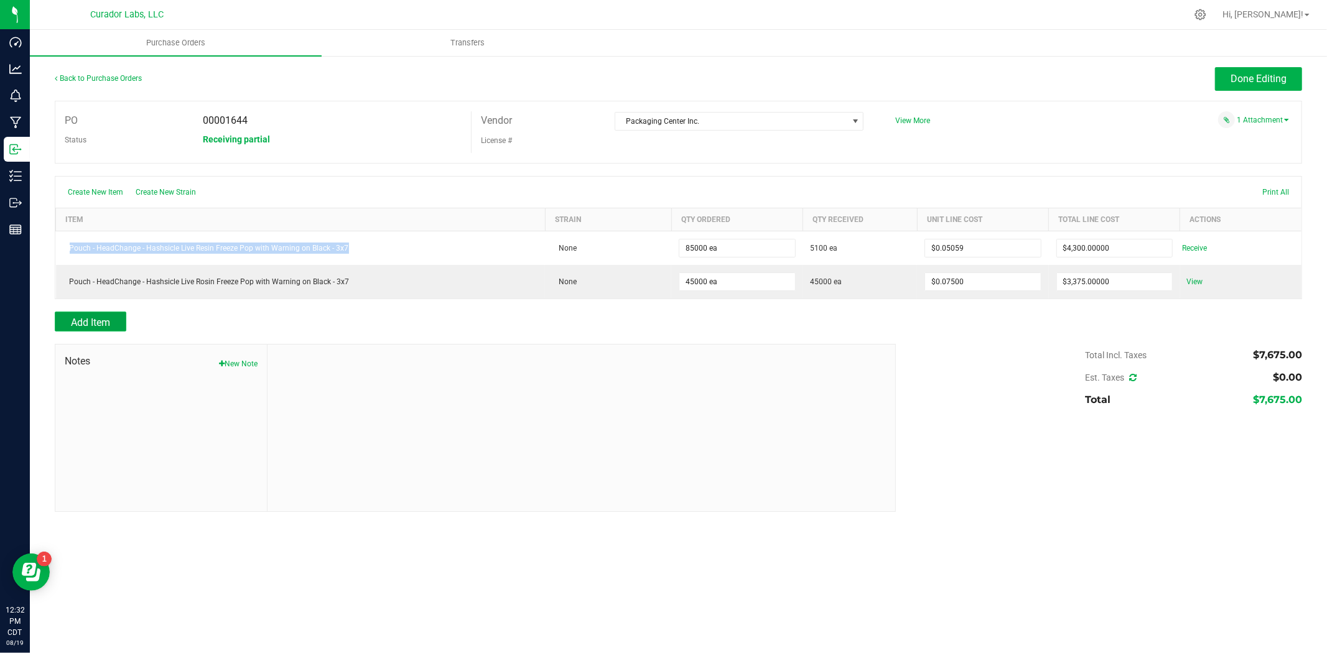
click at [86, 315] on button "Add Item" at bounding box center [91, 322] width 72 height 20
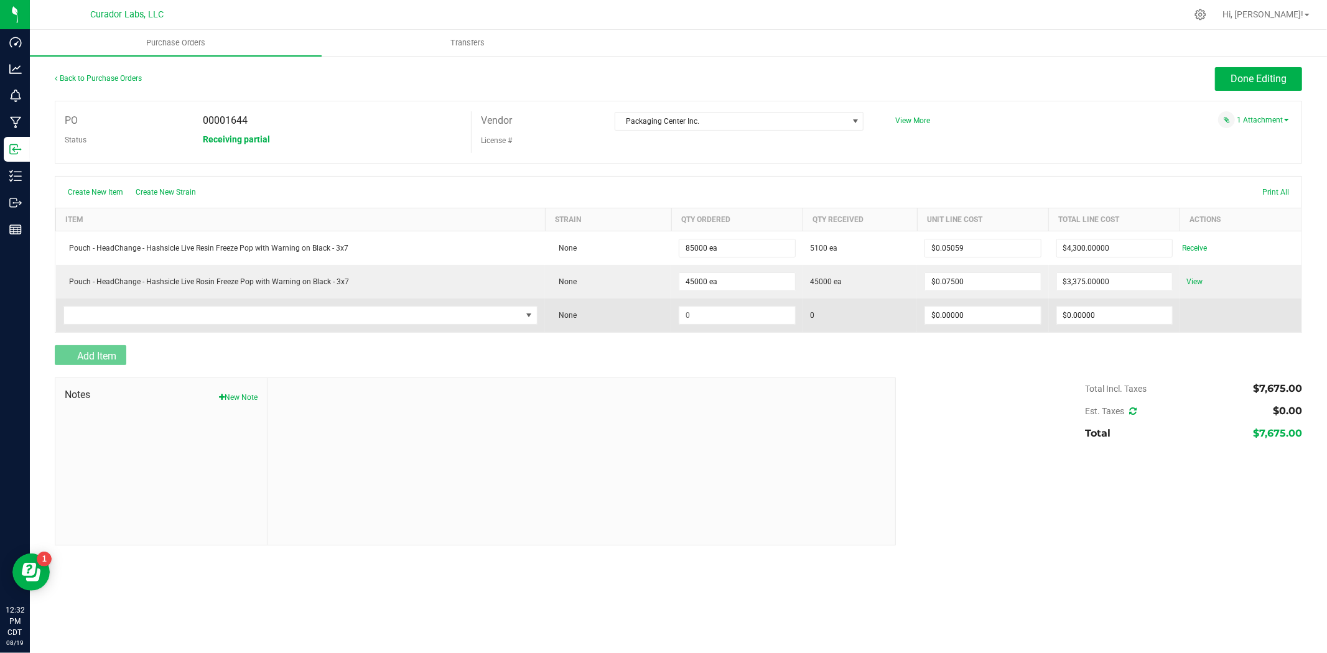
click at [103, 328] on td at bounding box center [300, 316] width 489 height 34
click at [108, 318] on span "NO DATA FOUND" at bounding box center [293, 315] width 458 height 17
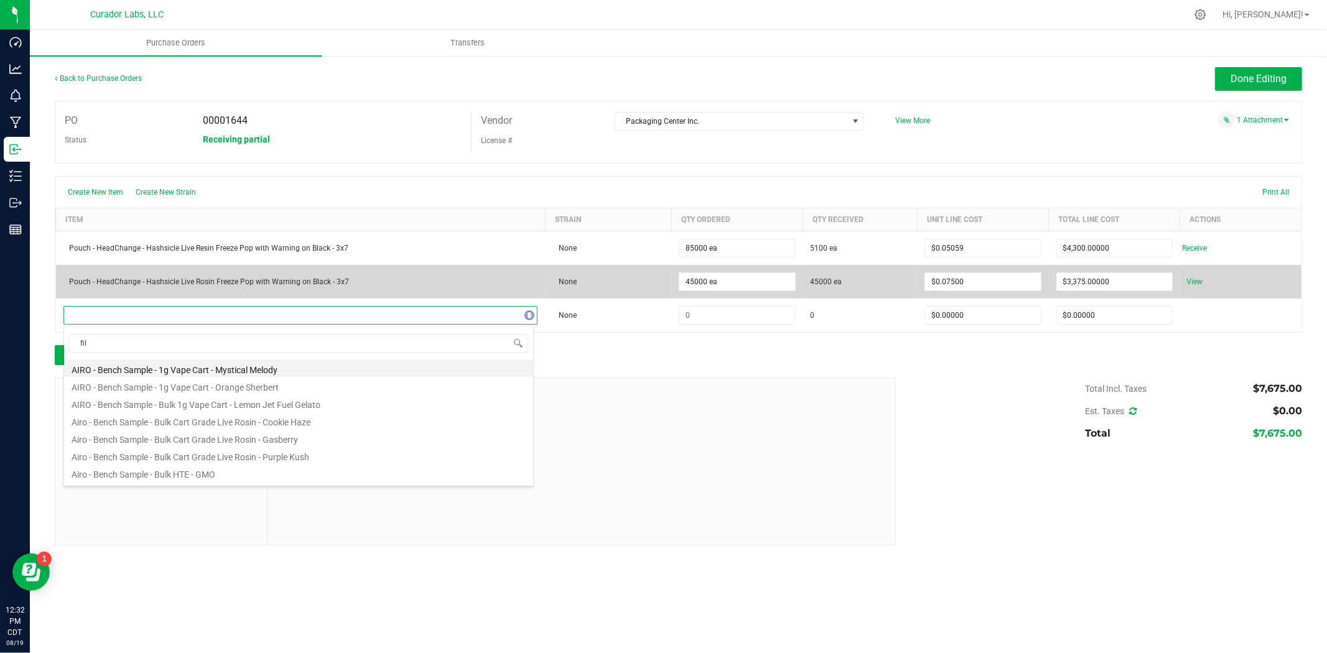
type input "film"
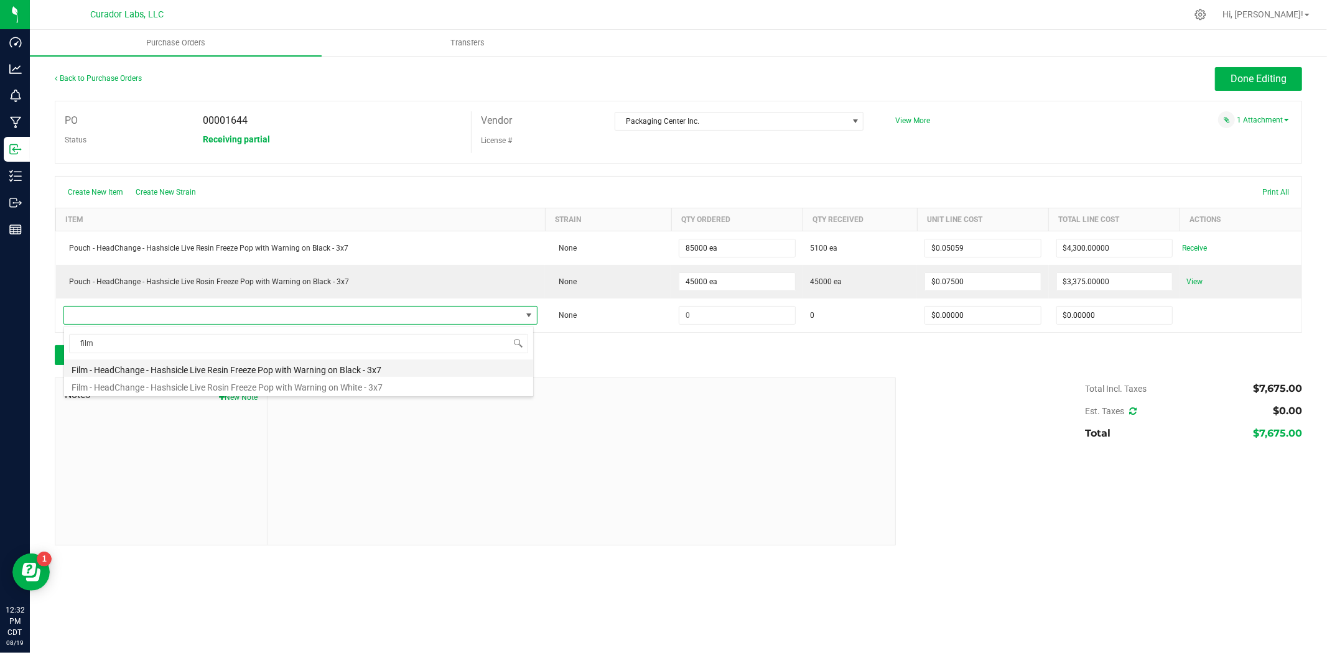
click at [176, 371] on li "Film - HeadChange - Hashsicle Live Resin Freeze Pop with Warning on Black - 3x7" at bounding box center [298, 367] width 469 height 17
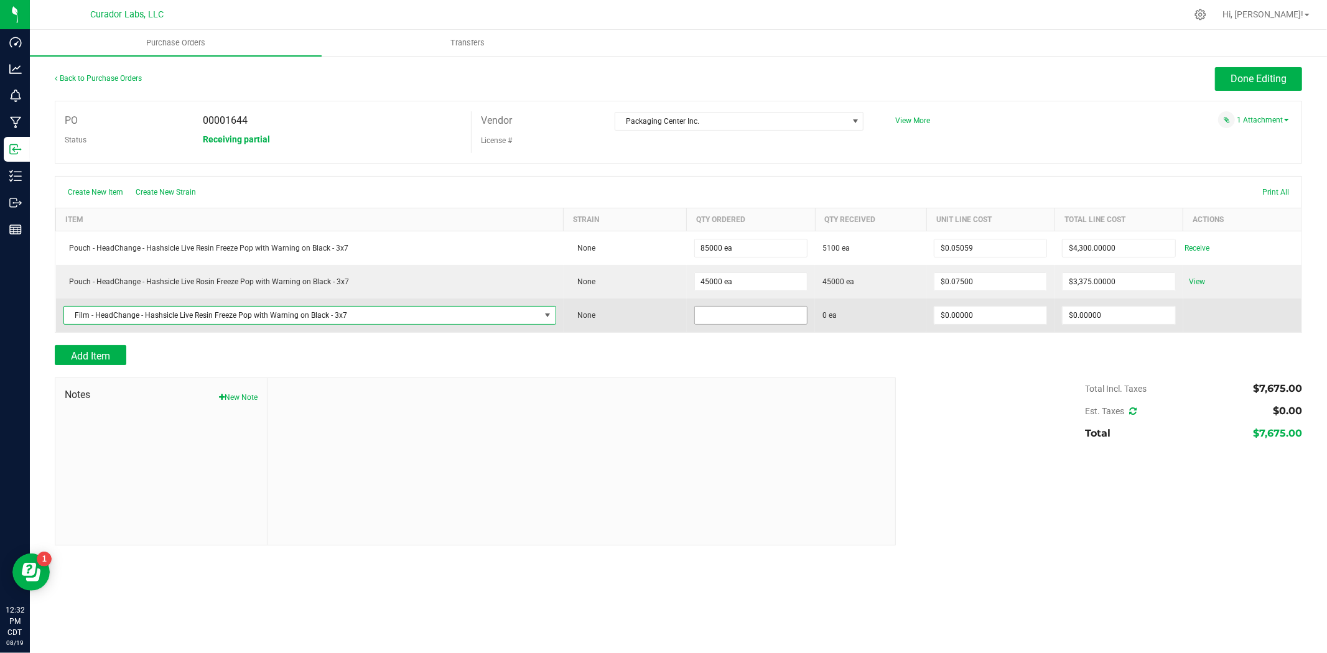
click at [697, 318] on input at bounding box center [751, 315] width 112 height 17
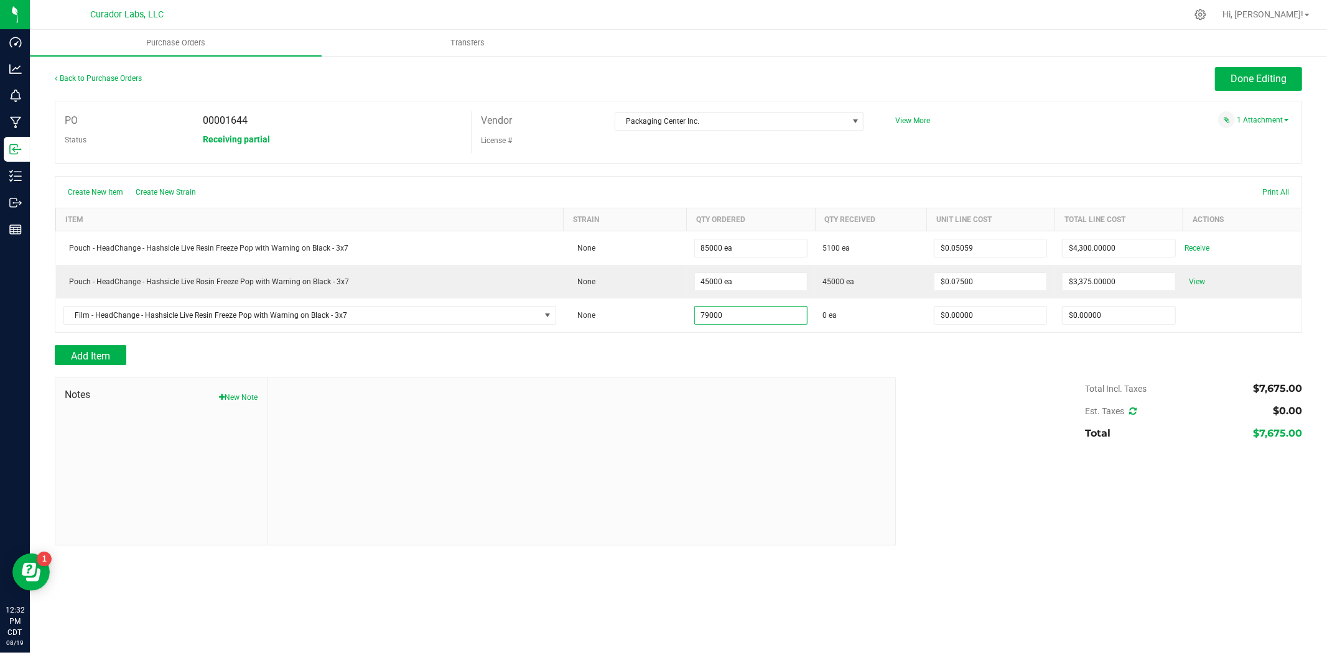
type input "79000 ea"
click at [697, 340] on div at bounding box center [678, 339] width 1247 height 12
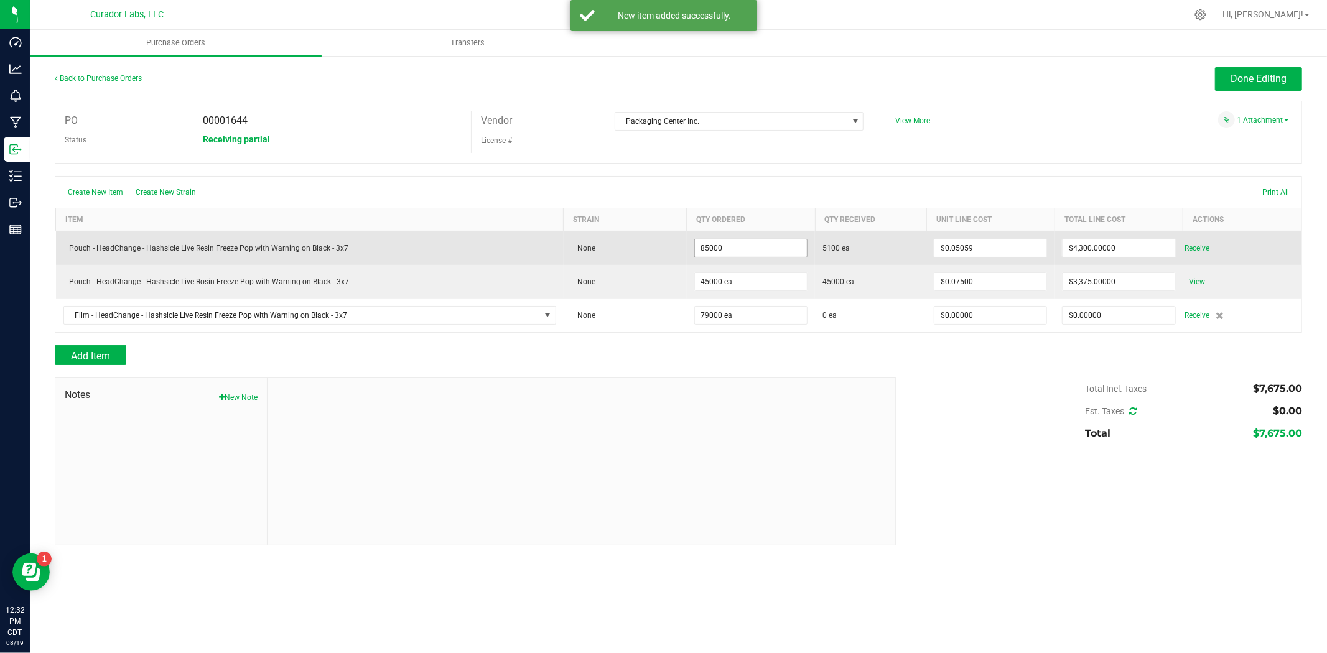
click at [736, 249] on input "85000" at bounding box center [751, 247] width 112 height 17
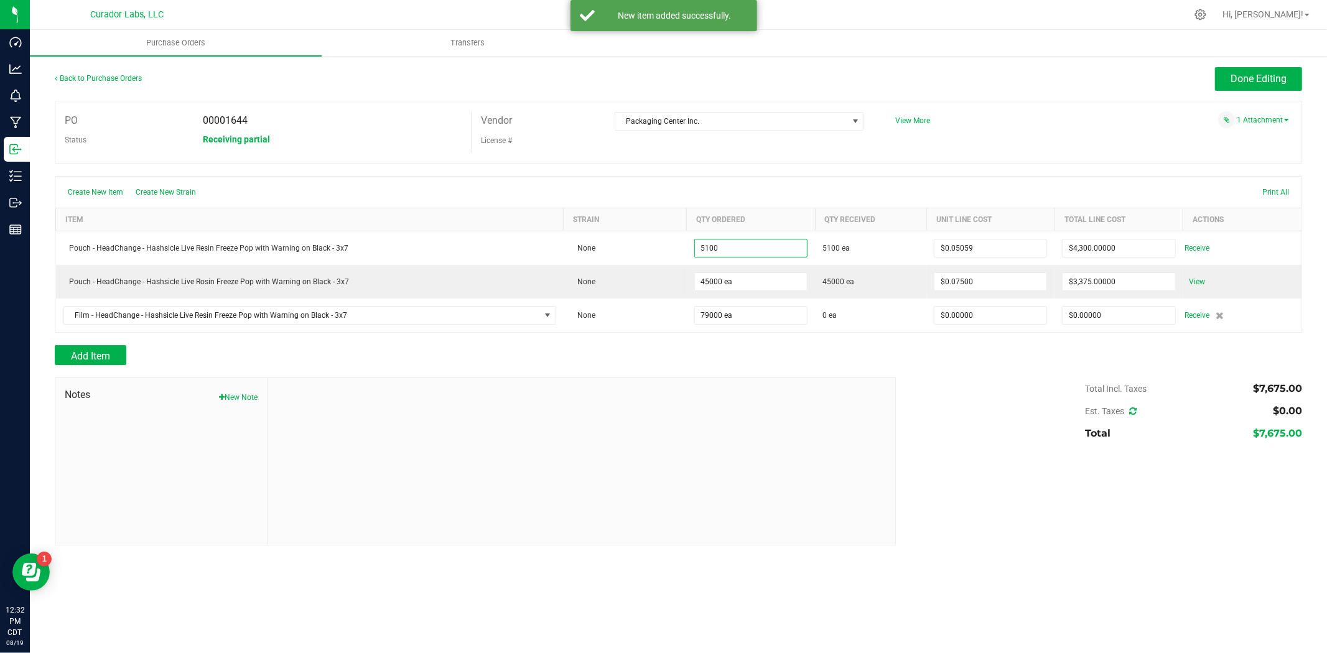
type input "5100 ea"
type input "$258.00900"
click at [790, 188] on div "Create New Item Create New Strain Print All" at bounding box center [678, 192] width 1246 height 31
drag, startPoint x: 746, startPoint y: 361, endPoint x: 751, endPoint y: 356, distance: 6.6
click at [746, 361] on div "Add Item" at bounding box center [471, 355] width 832 height 20
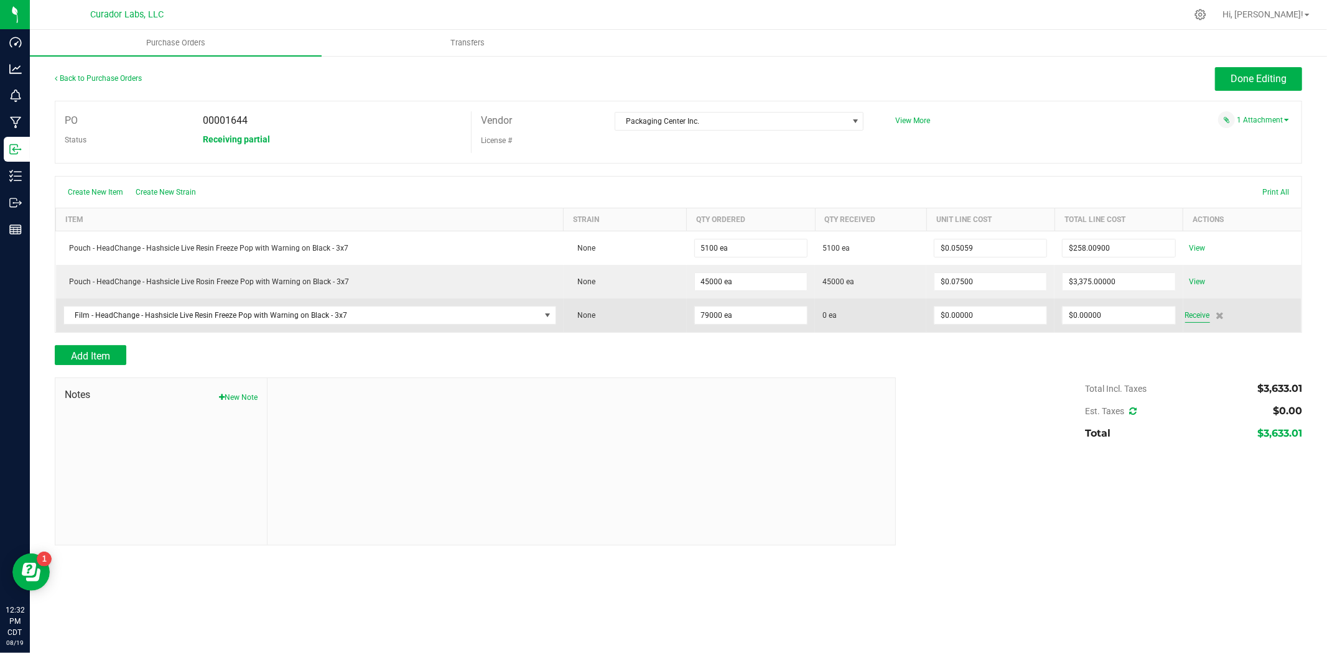
click at [1200, 321] on span "Receive" at bounding box center [1197, 315] width 25 height 15
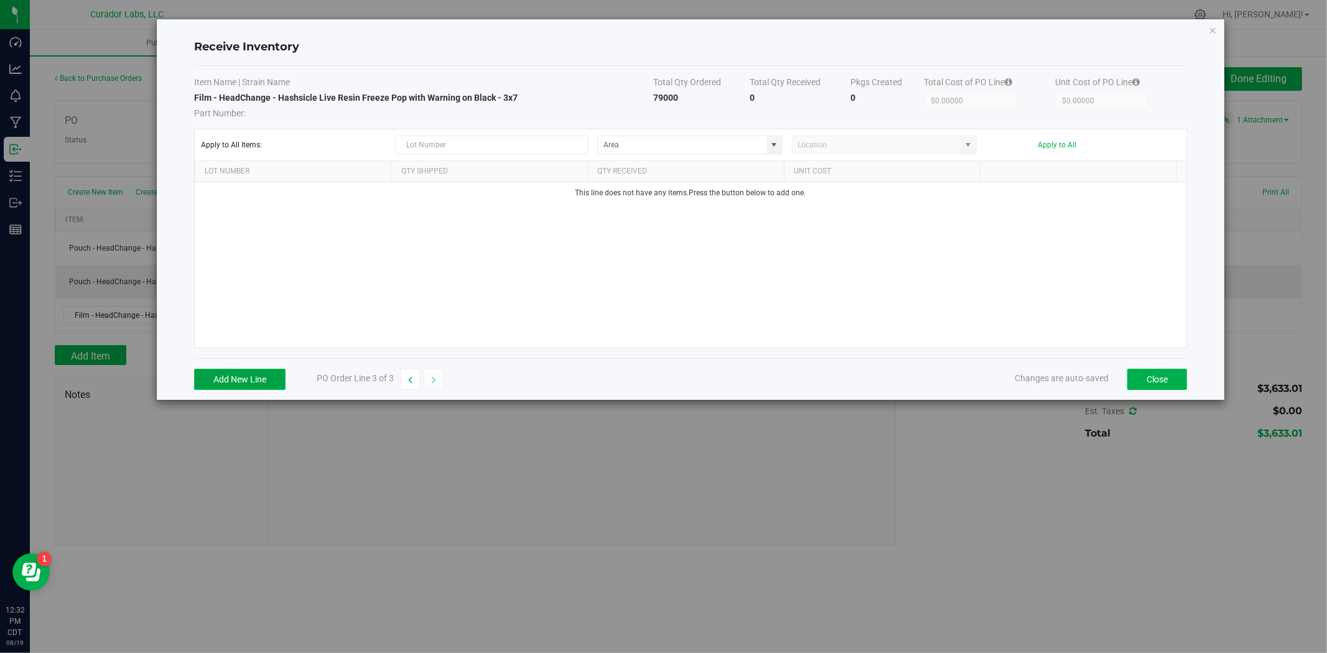
click at [243, 381] on button "Add New Line" at bounding box center [239, 379] width 91 height 21
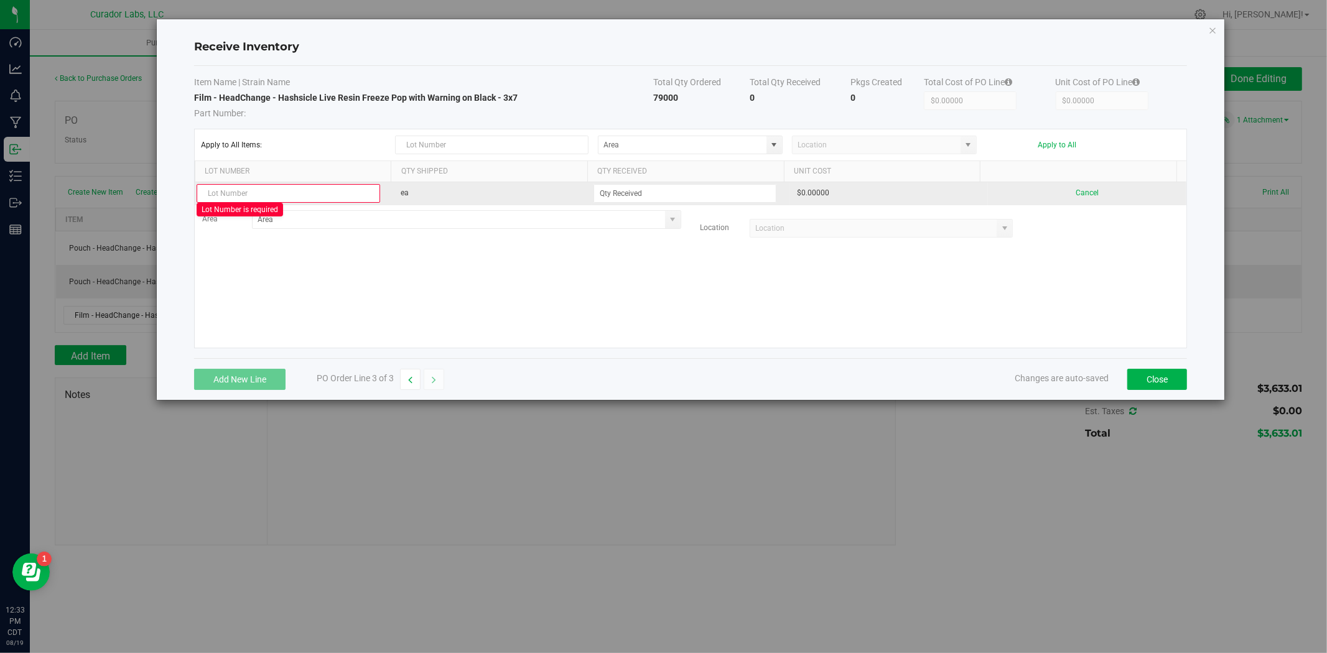
click at [356, 194] on input "text" at bounding box center [288, 193] width 183 height 19
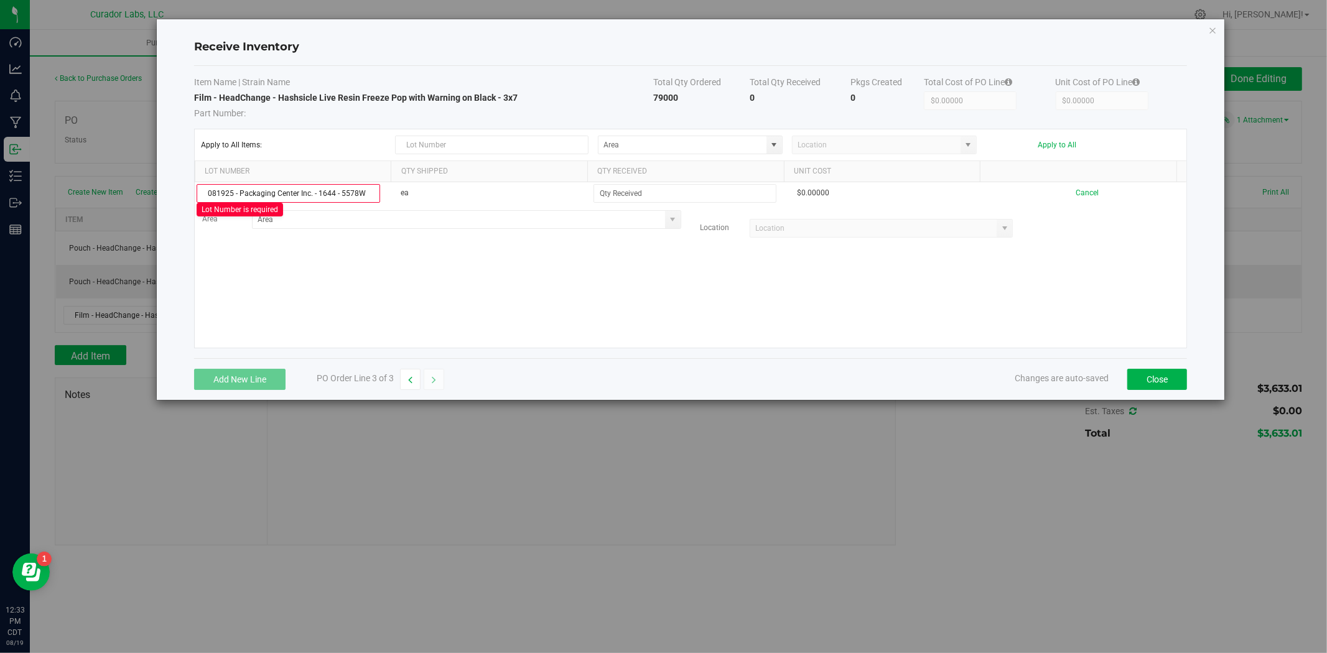
type input "081925 - Packaging Center Inc. - 1644 - 5578W"
click at [517, 314] on div "081925 - Packaging Center Inc. - 1644 - 5578W Lot Number is required ea $0.0000…" at bounding box center [690, 264] width 991 height 165
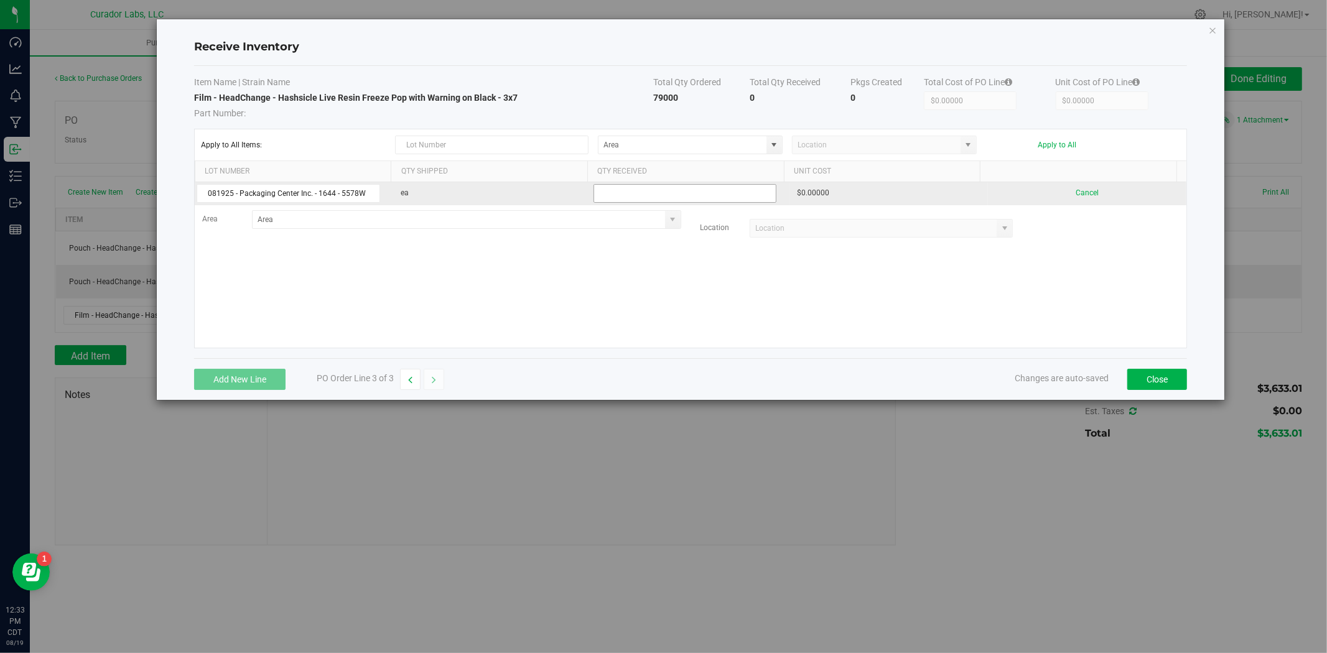
click at [687, 188] on input at bounding box center [685, 193] width 182 height 17
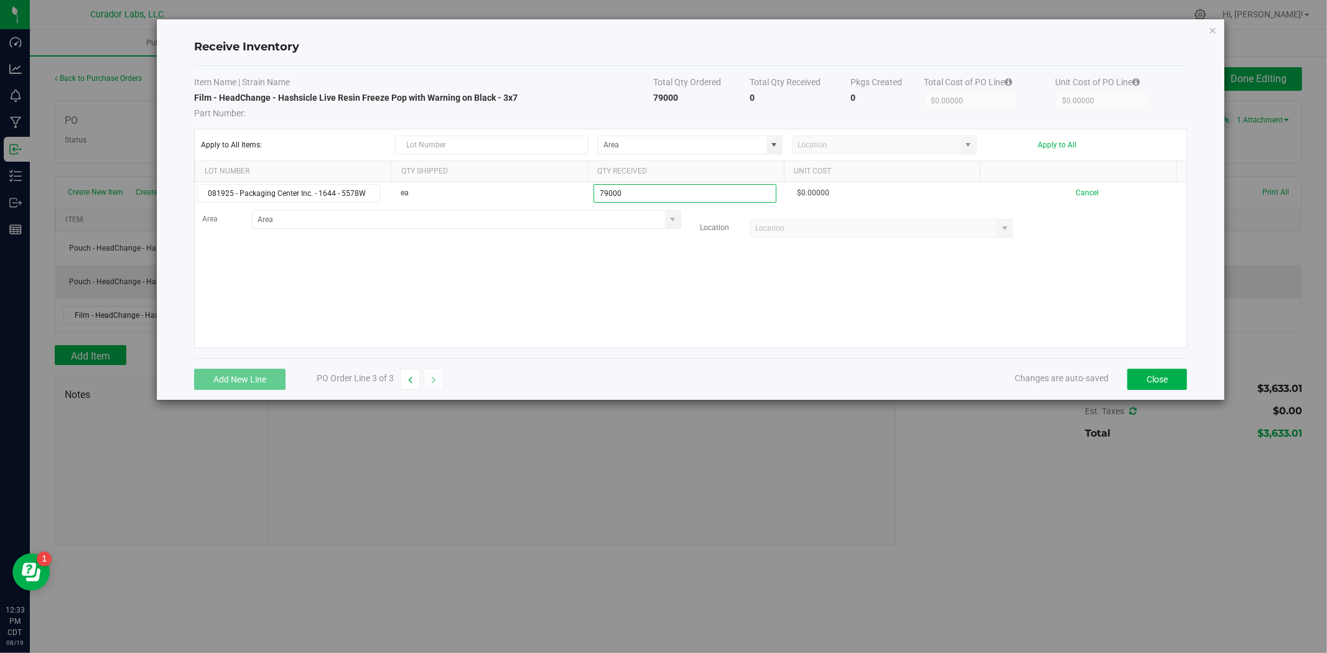
type input "79000 ea"
click at [665, 245] on kendo-grid-list "081925 - Packaging Center Inc. - 1644 - 5578W ea 79000 ea $0.00000 Cancel Area …" at bounding box center [690, 264] width 991 height 165
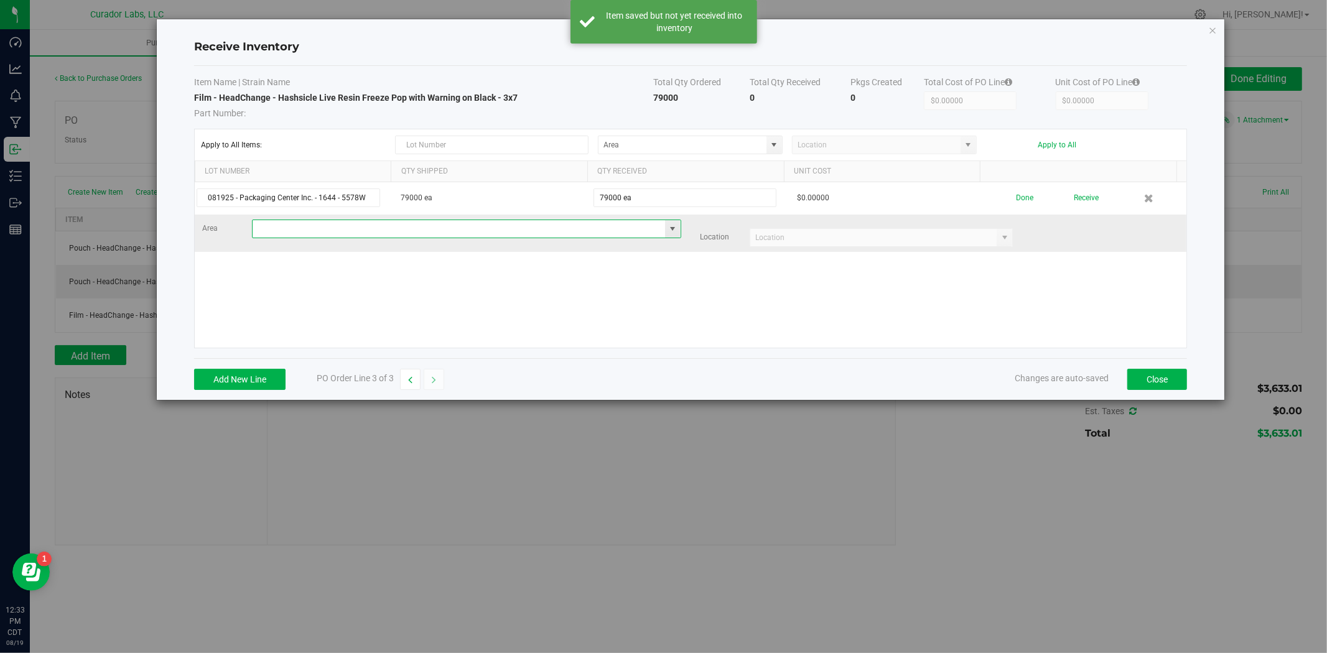
click at [589, 225] on input at bounding box center [459, 228] width 412 height 17
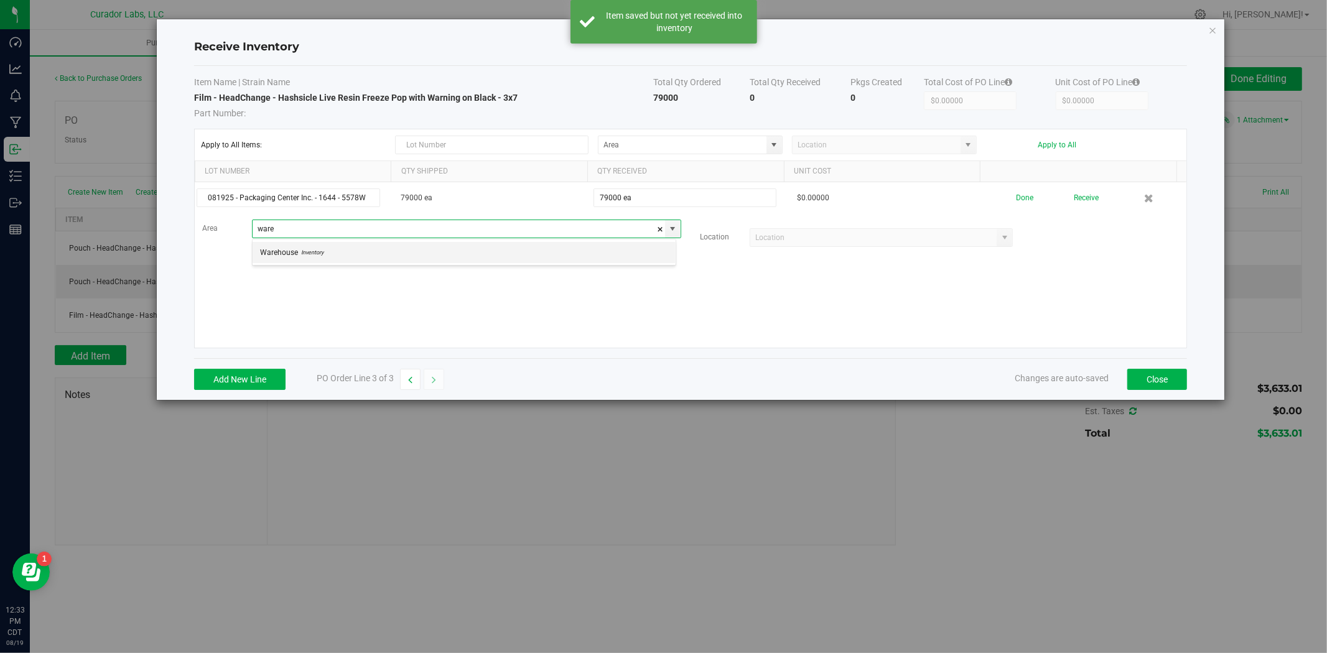
click at [574, 253] on li "Warehouse Inventory" at bounding box center [464, 252] width 423 height 21
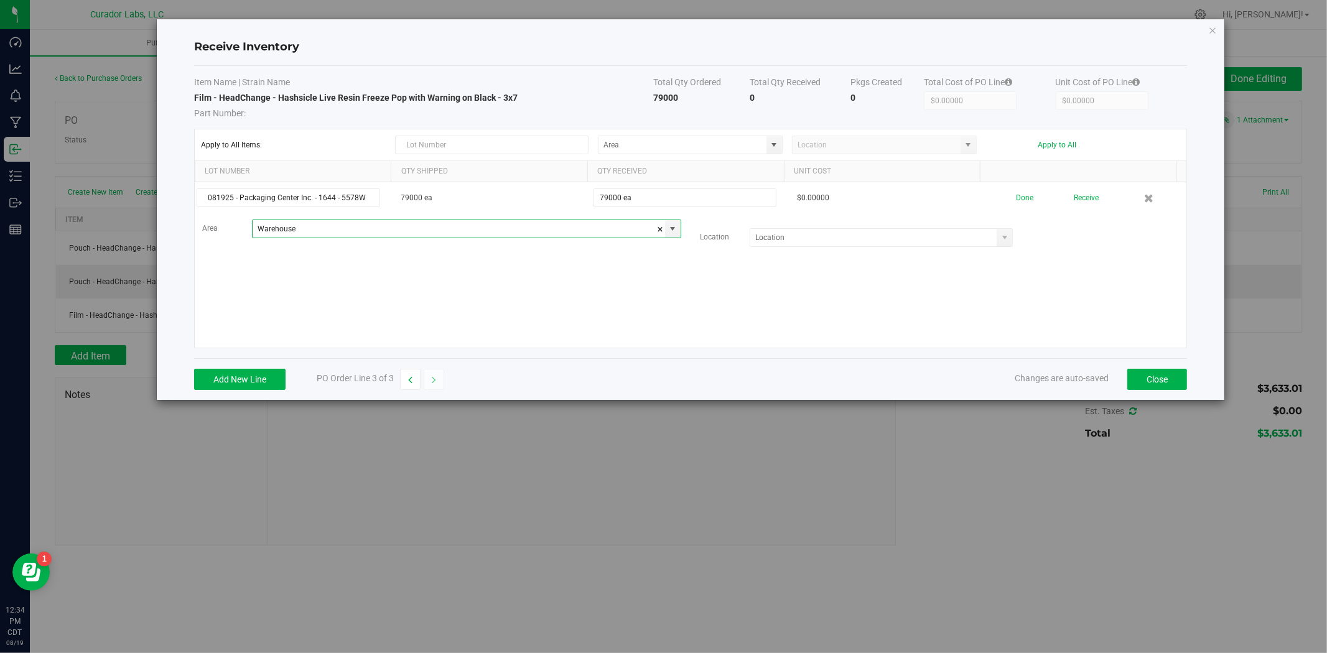
type input "Warehouse"
click at [616, 289] on div "081925 - Packaging Center Inc. - 1644 - 5578W 79000 ea 79000 ea $0.00000 Done R…" at bounding box center [690, 264] width 991 height 165
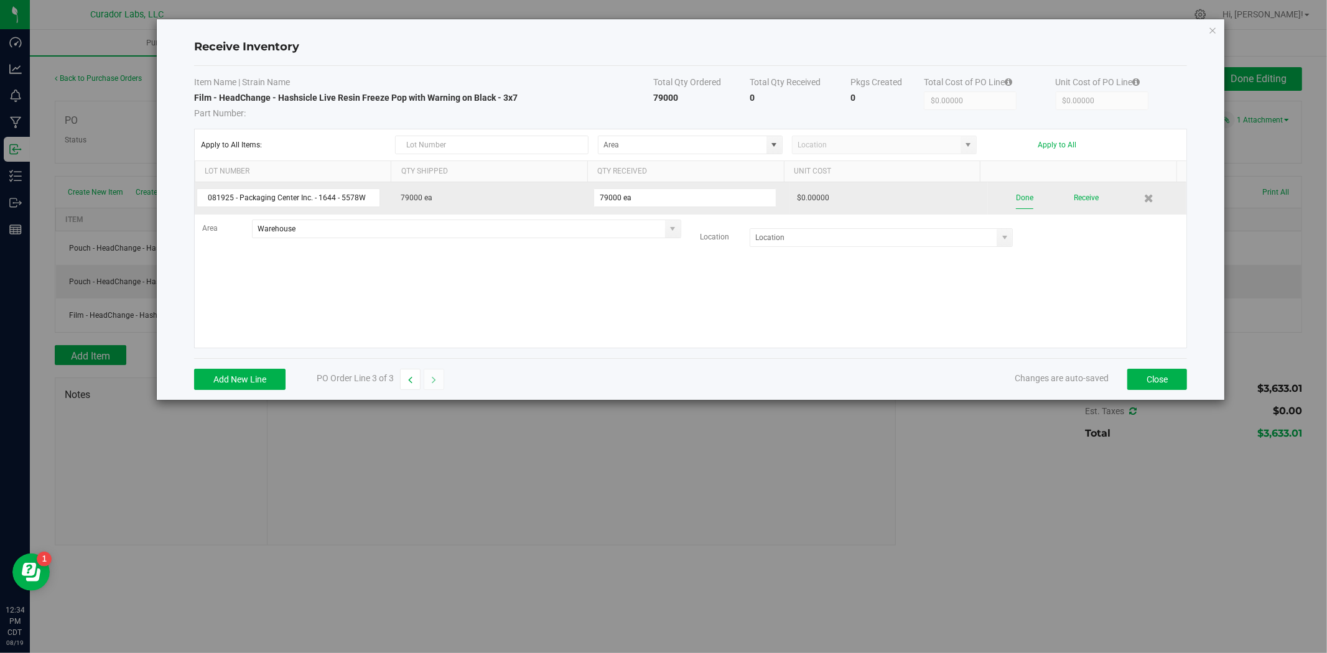
click at [1016, 193] on button "Done" at bounding box center [1024, 198] width 17 height 22
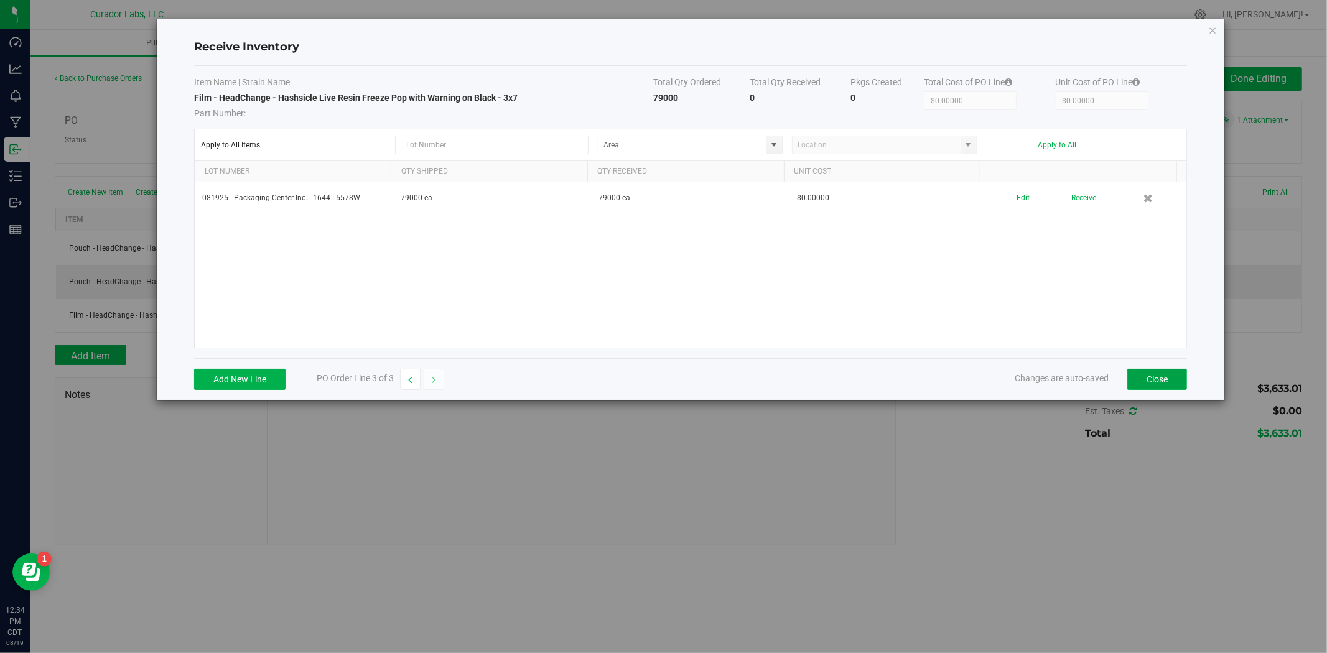
click at [1139, 380] on button "Close" at bounding box center [1157, 379] width 60 height 21
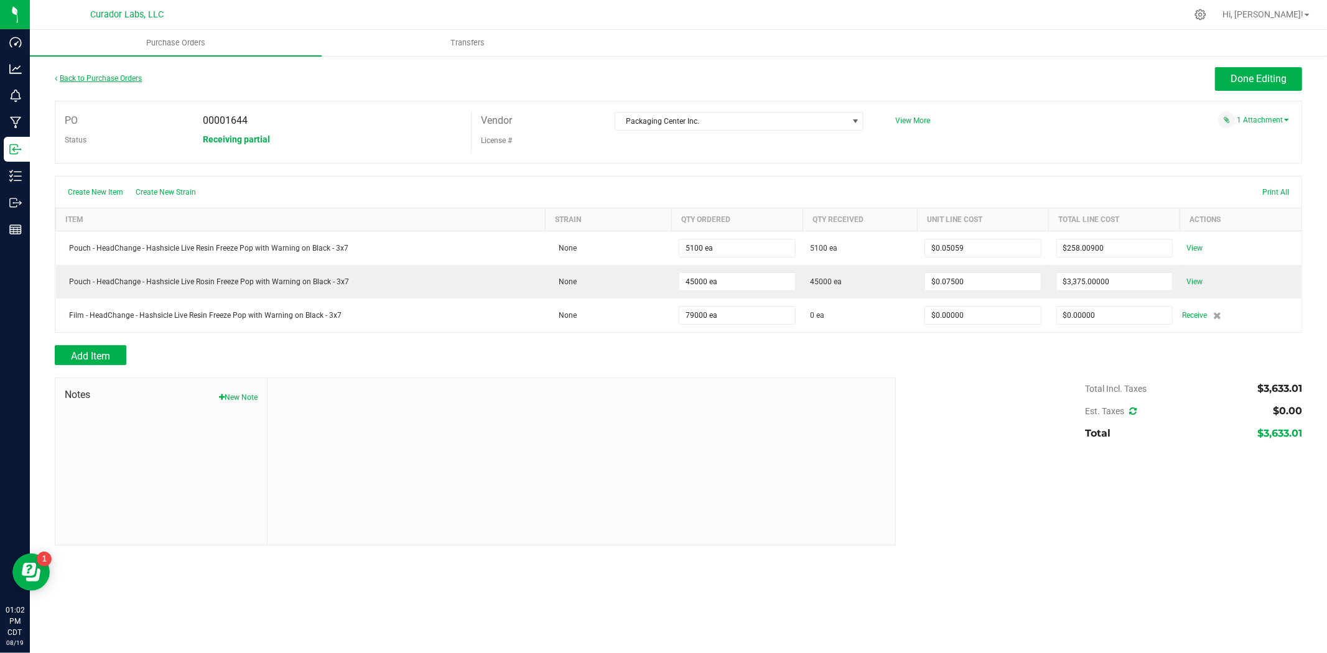
click at [118, 76] on link "Back to Purchase Orders" at bounding box center [98, 78] width 87 height 9
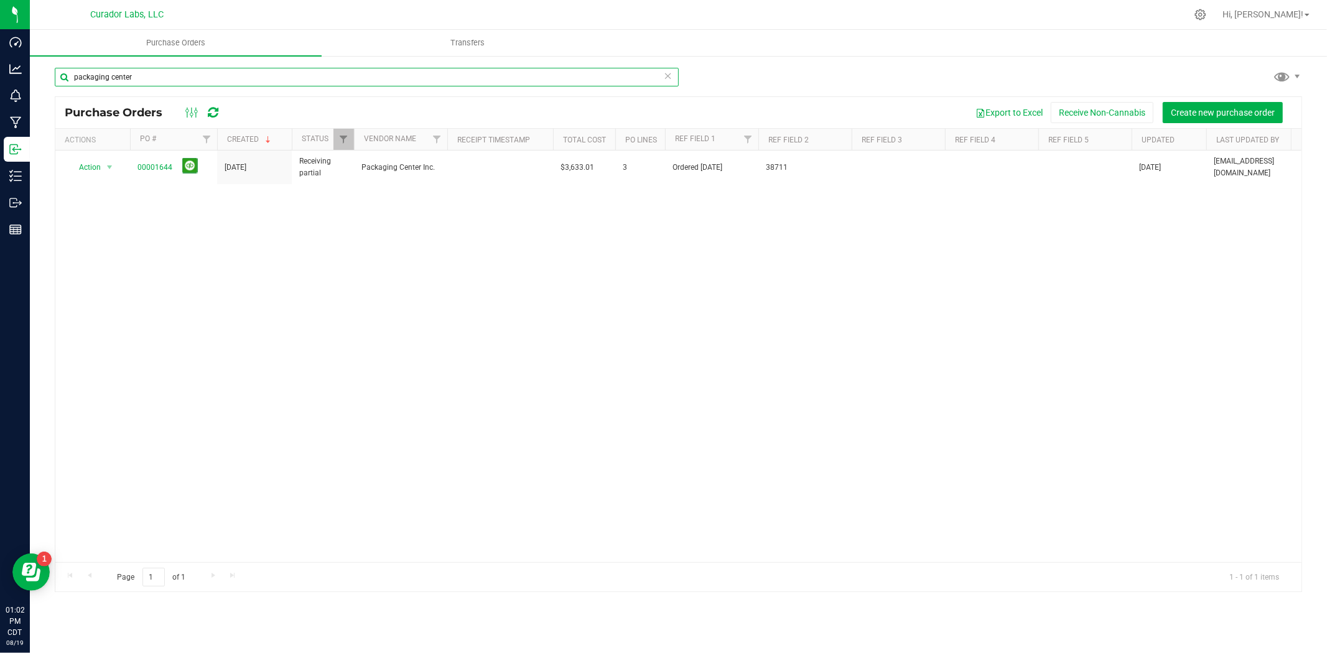
drag, startPoint x: 137, startPoint y: 78, endPoint x: -32, endPoint y: 81, distance: 168.6
click at [0, 81] on html "Dashboard Analytics Monitoring Manufacturing Inbound Inventory Outbound Reports…" at bounding box center [663, 326] width 1327 height 653
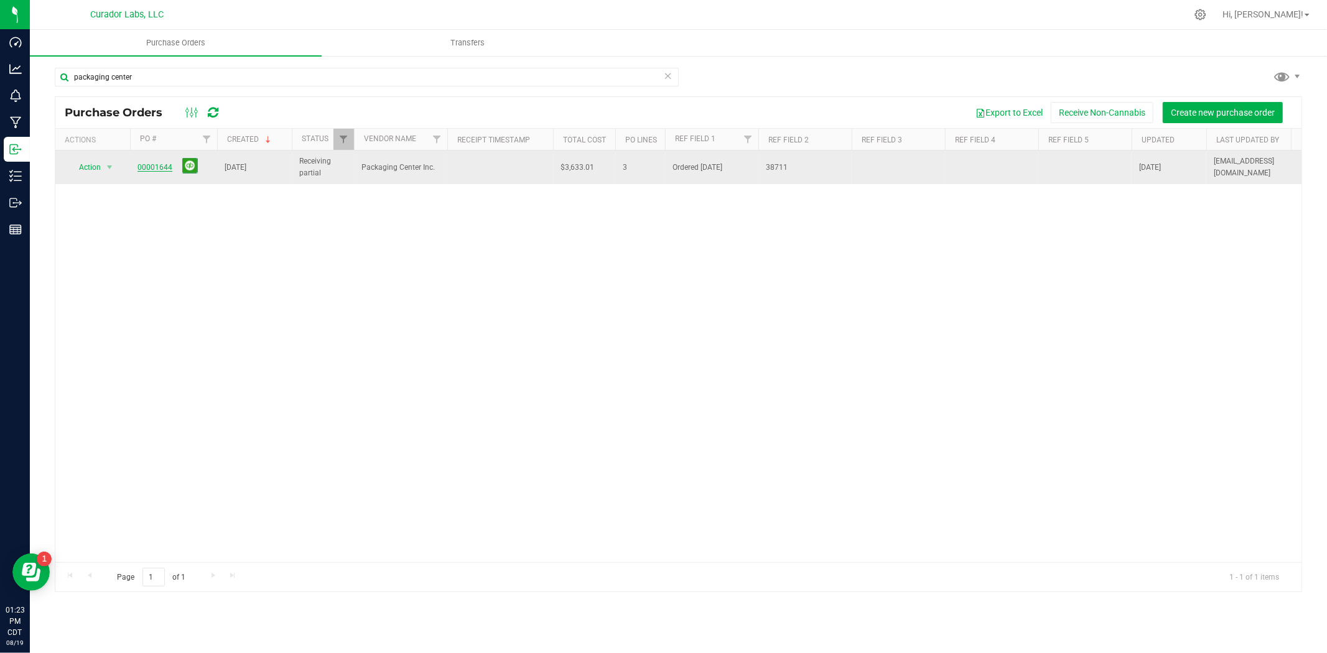
click at [147, 165] on link "00001644" at bounding box center [154, 167] width 35 height 9
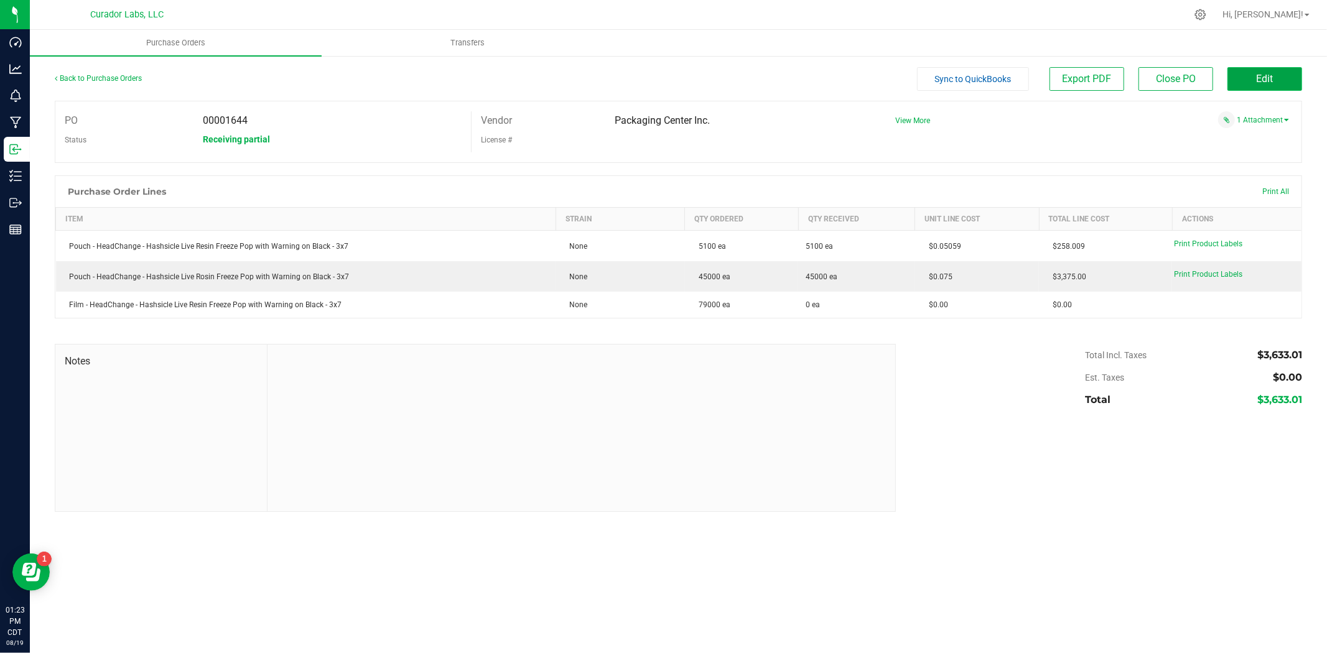
click at [1260, 78] on span "Edit" at bounding box center [1264, 79] width 17 height 12
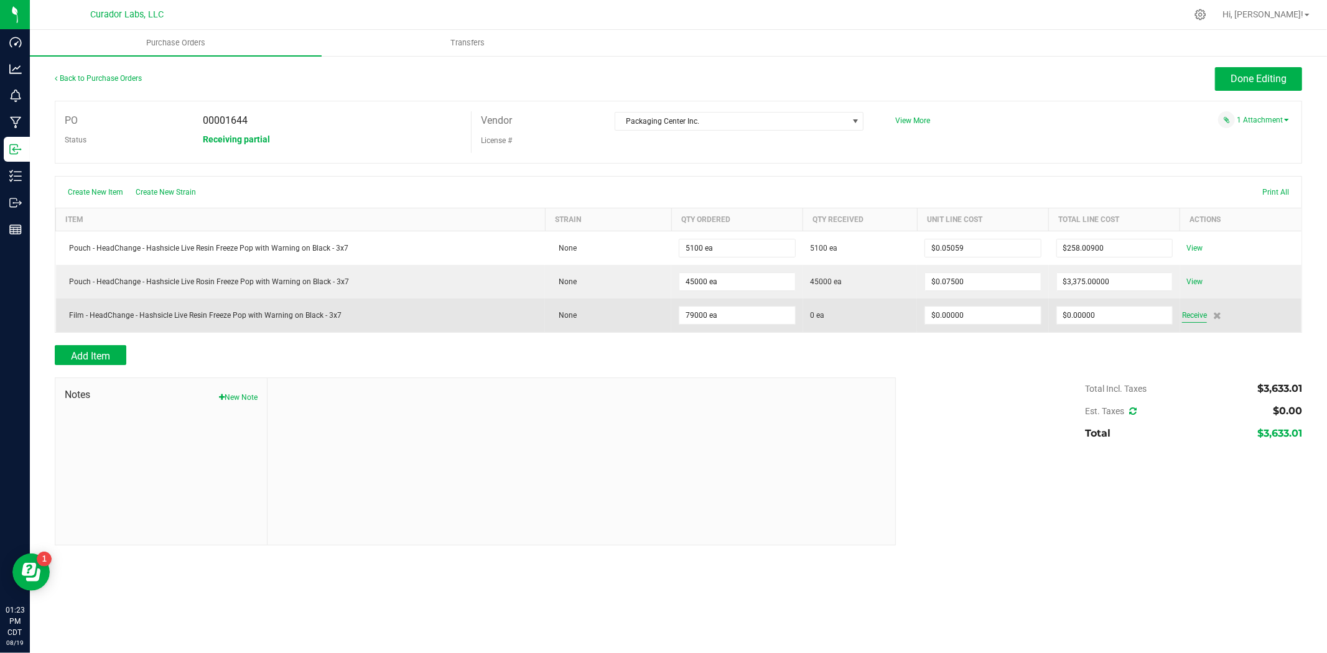
click at [1199, 310] on span "Receive" at bounding box center [1194, 315] width 25 height 15
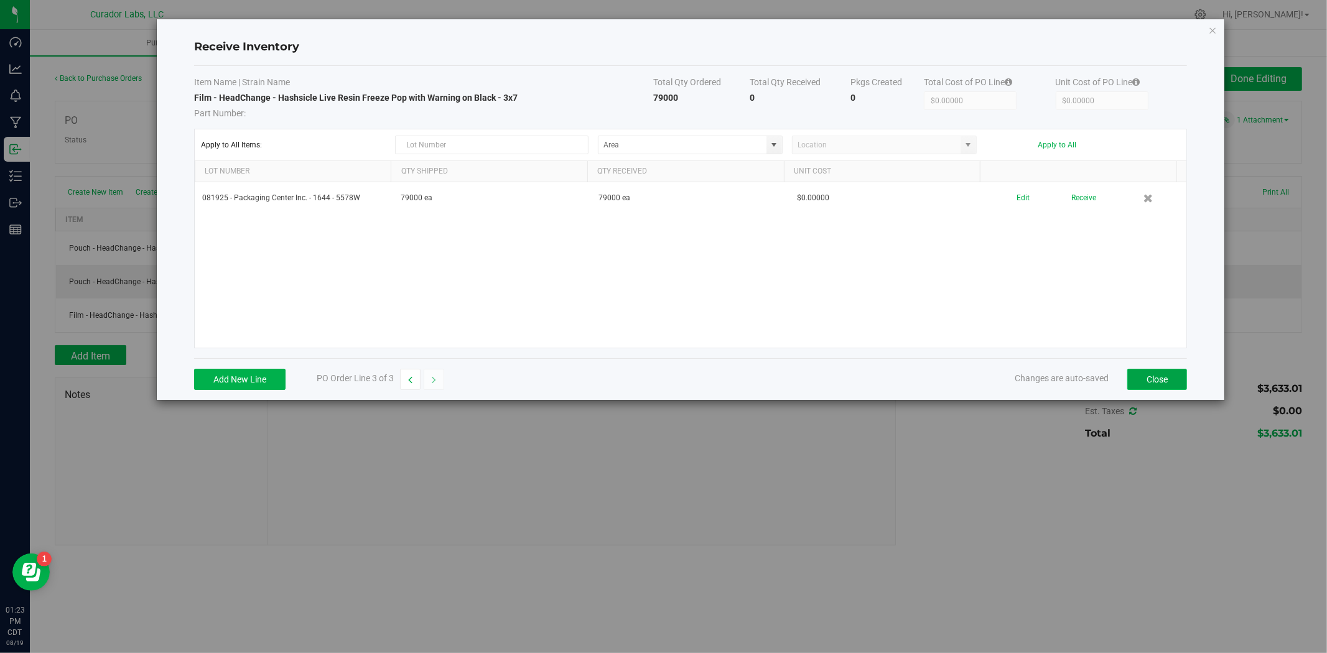
click at [1146, 379] on button "Close" at bounding box center [1157, 379] width 60 height 21
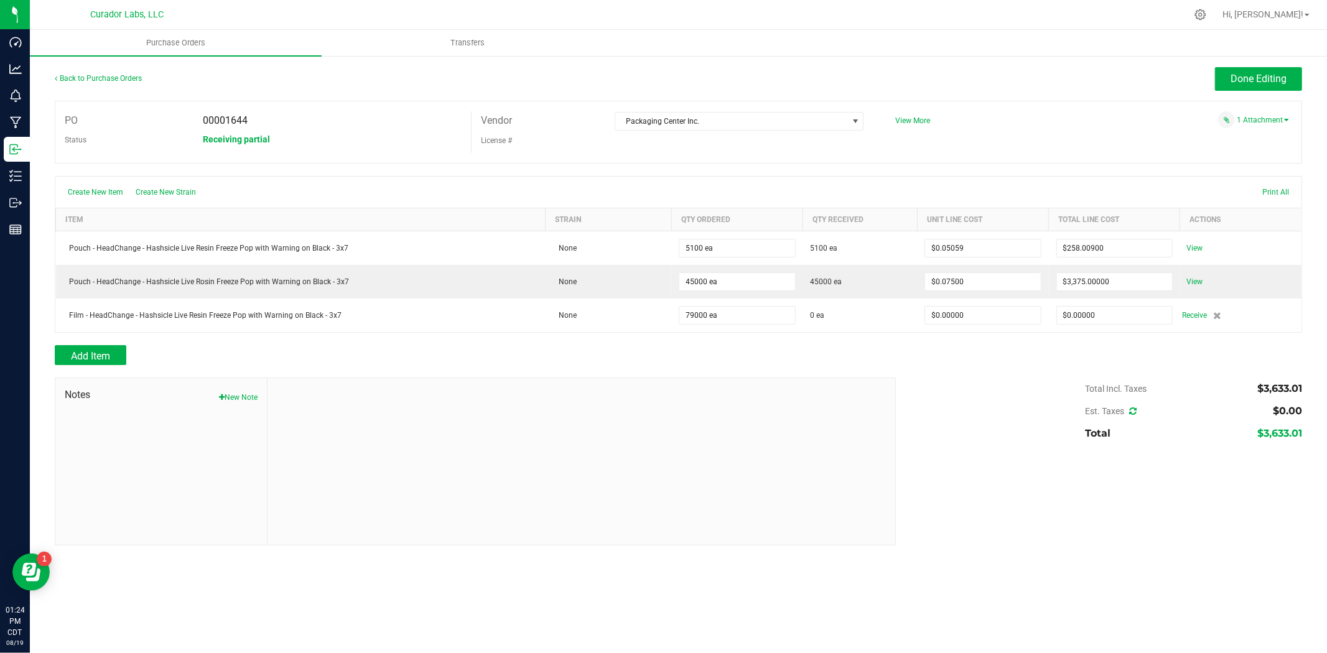
click at [1255, 124] on div "1 Attachment" at bounding box center [1087, 119] width 403 height 17
click at [1255, 121] on link "1 Attachment" at bounding box center [1262, 120] width 52 height 9
click at [1244, 133] on span "CURADOR BRANDS_38711.pdf" at bounding box center [1221, 136] width 92 height 8
click at [1108, 353] on div "Add Item" at bounding box center [678, 360] width 1247 height 20
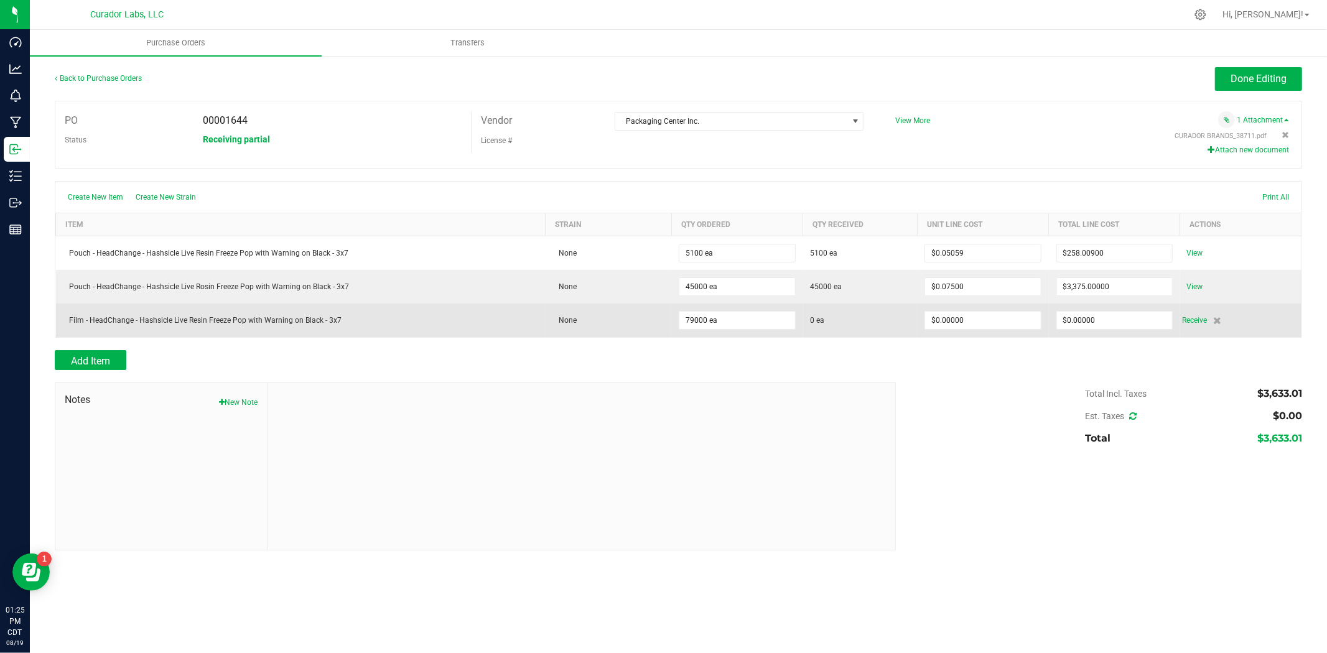
click at [1108, 311] on td "$0.00000" at bounding box center [1114, 321] width 131 height 34
click at [1104, 318] on input "0" at bounding box center [1114, 320] width 115 height 17
paste input "4041.991"
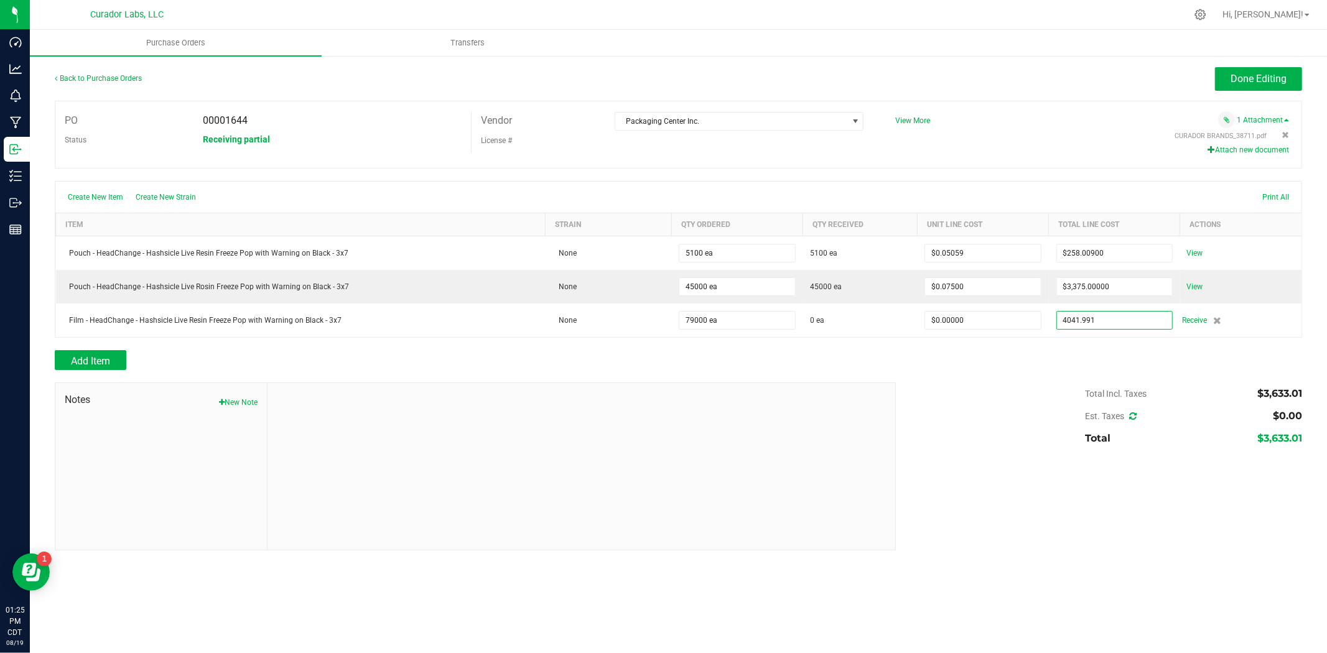
type input "$4,041.99100"
click at [1054, 364] on body "Dashboard Analytics Monitoring Manufacturing Inbound Inventory Outbound Reports…" at bounding box center [663, 326] width 1327 height 653
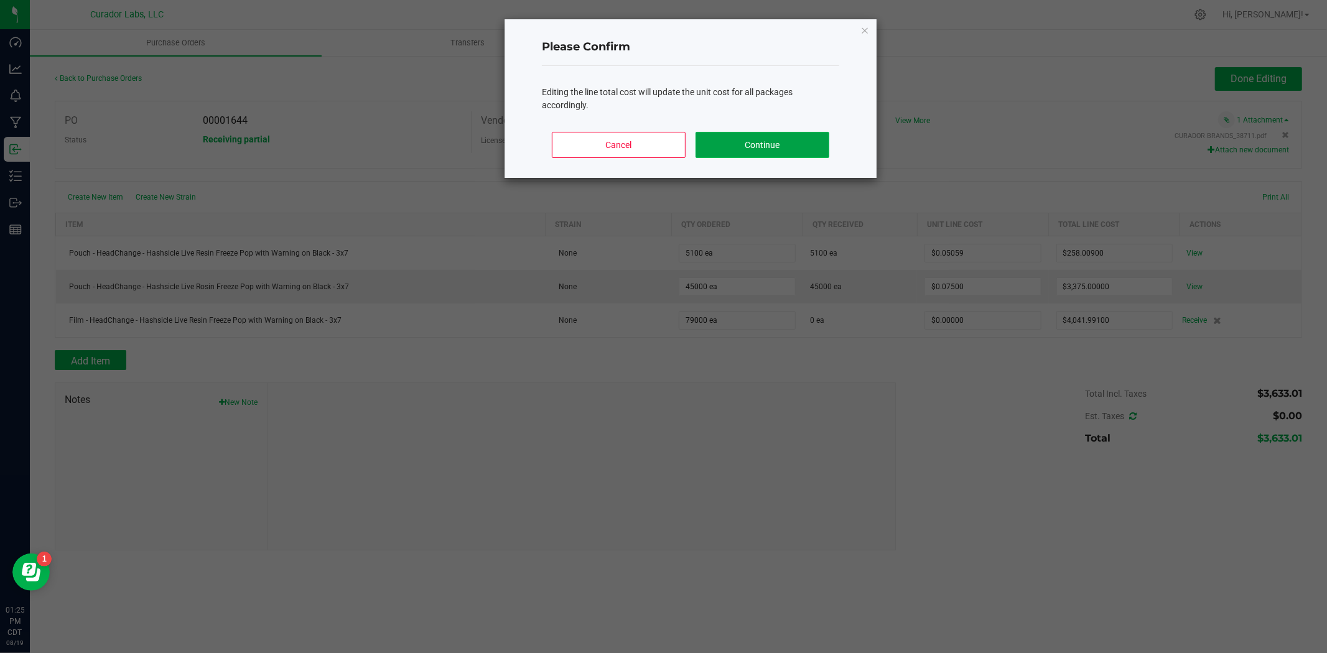
click at [775, 142] on button "Continue" at bounding box center [762, 145] width 134 height 26
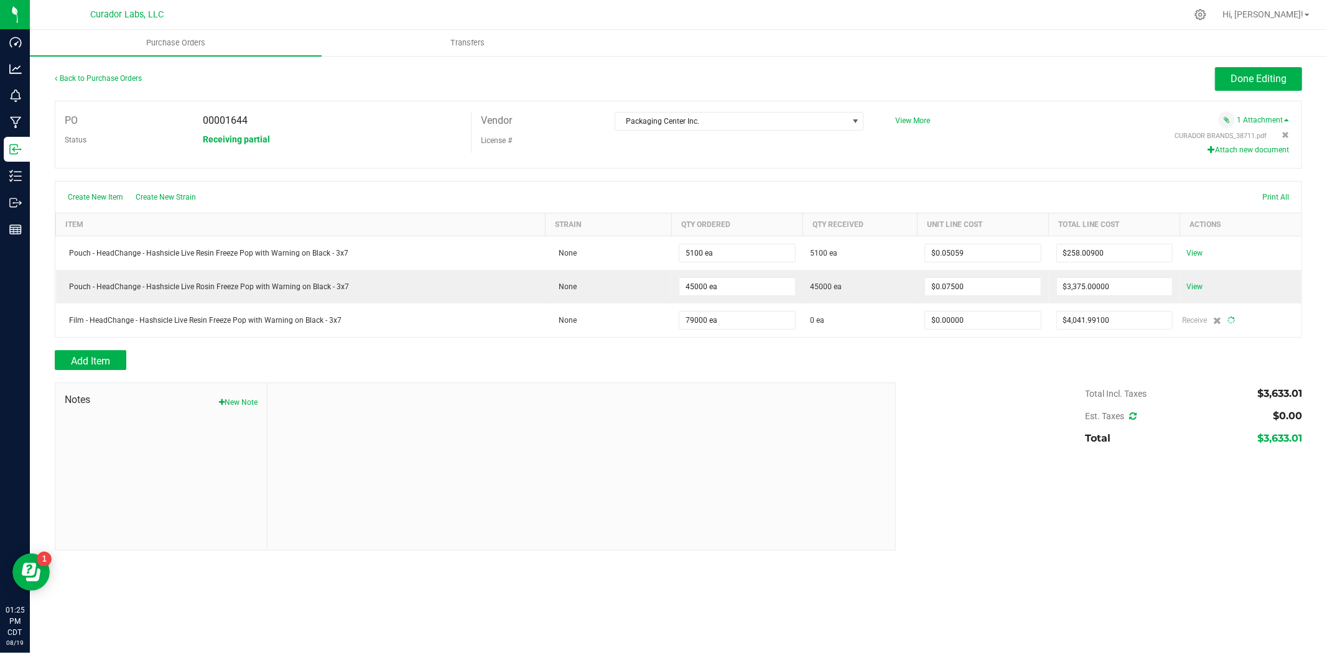
type input "79000"
type input "$0.05116"
click at [1248, 78] on span "Done Editing" at bounding box center [1258, 79] width 56 height 12
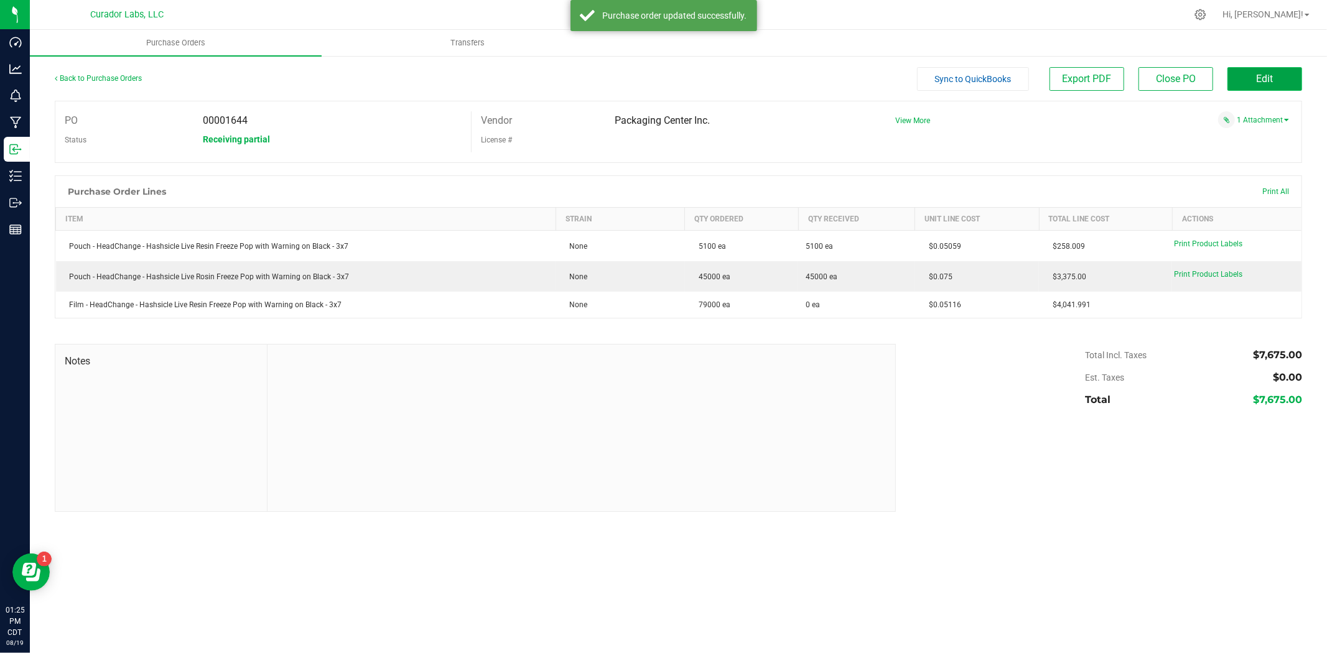
click at [1251, 85] on button "Edit" at bounding box center [1264, 79] width 75 height 24
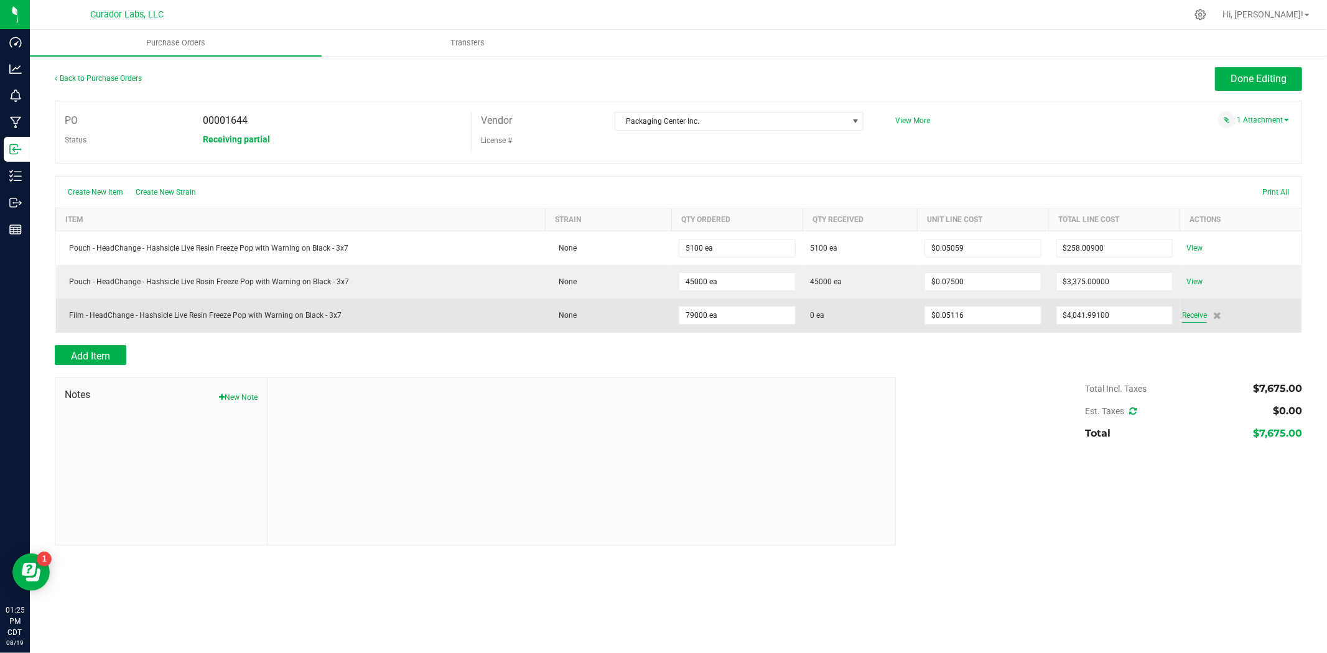
click at [1193, 315] on span "Receive" at bounding box center [1194, 315] width 25 height 15
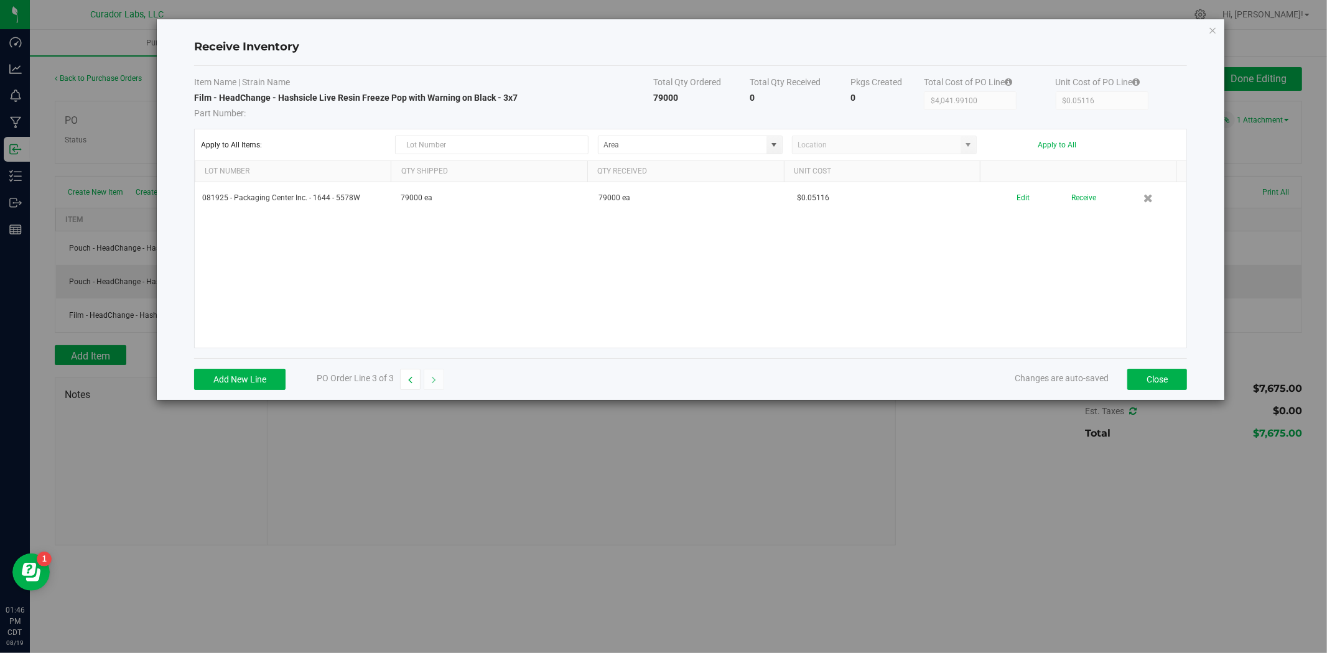
drag, startPoint x: 958, startPoint y: 119, endPoint x: 915, endPoint y: 123, distance: 43.1
drag, startPoint x: 915, startPoint y: 123, endPoint x: 651, endPoint y: 286, distance: 310.0
click at [651, 286] on div "081925 - Packaging Center Inc. - 1644 - 5578W 79000 ea 79000 ea $0.05116 Edit R…" at bounding box center [690, 264] width 991 height 165
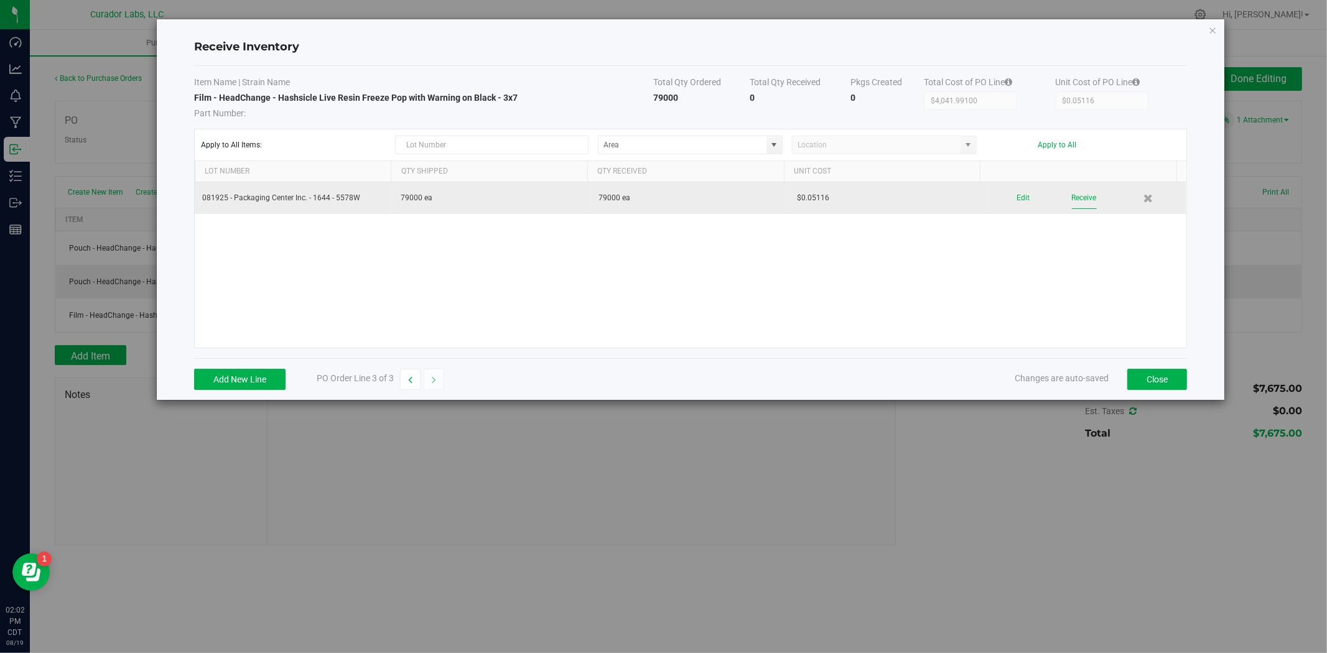
click at [1080, 207] on button "Receive" at bounding box center [1084, 198] width 25 height 22
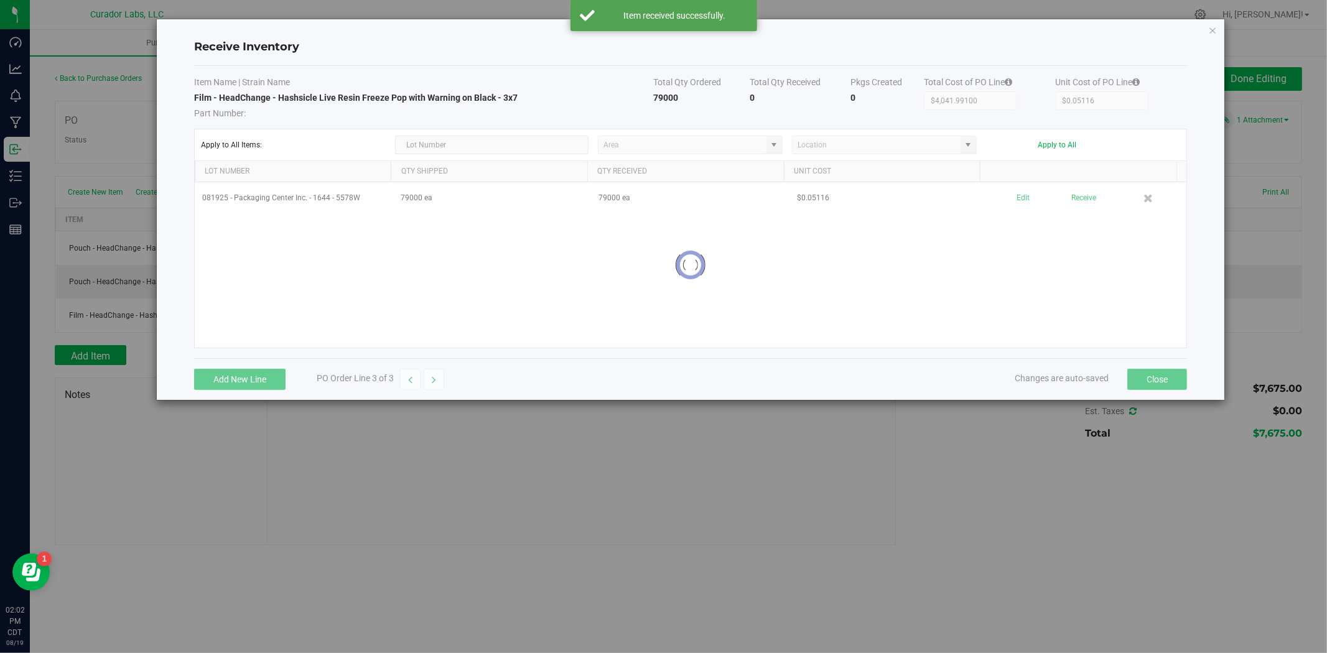
type input "$4,042.00000"
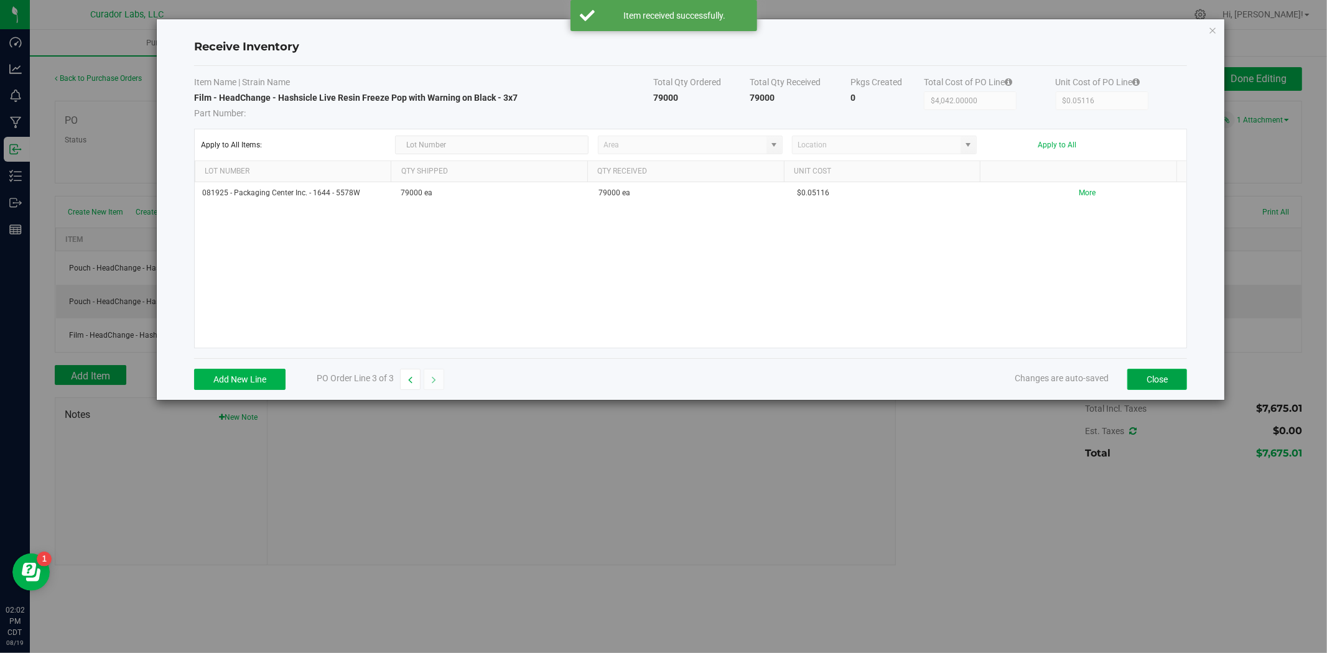
click at [1139, 382] on button "Close" at bounding box center [1157, 379] width 60 height 21
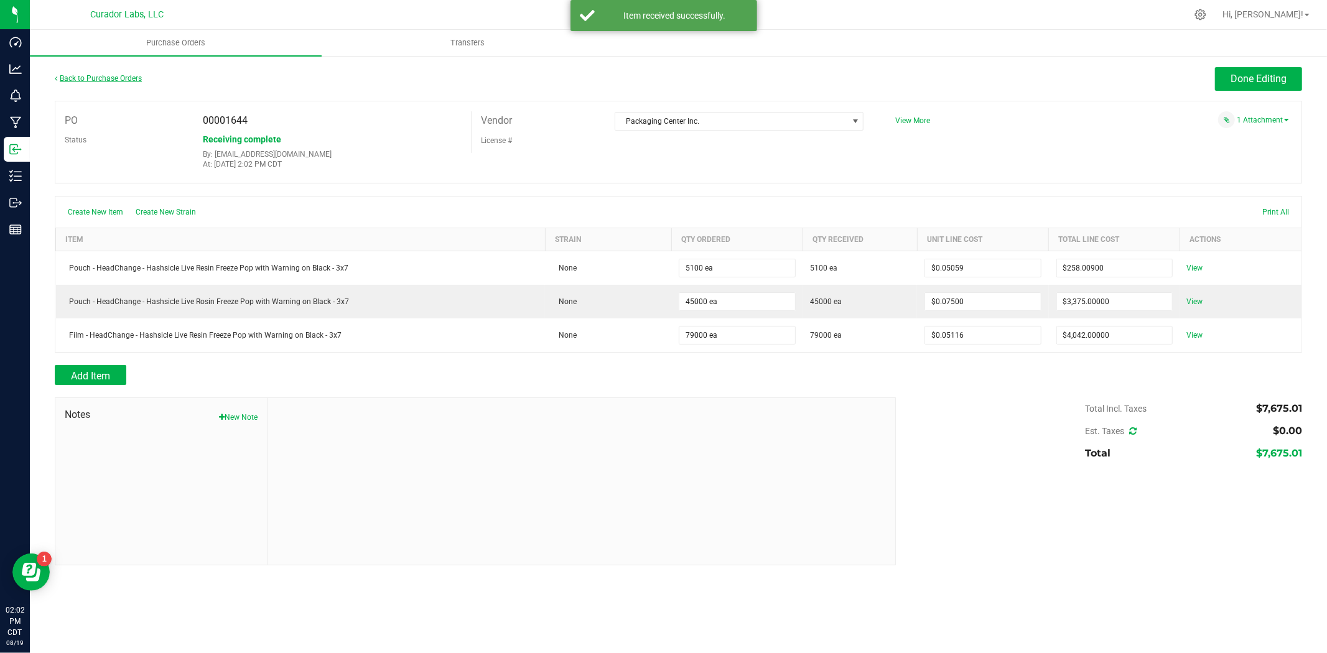
click at [103, 75] on link "Back to Purchase Orders" at bounding box center [98, 78] width 87 height 9
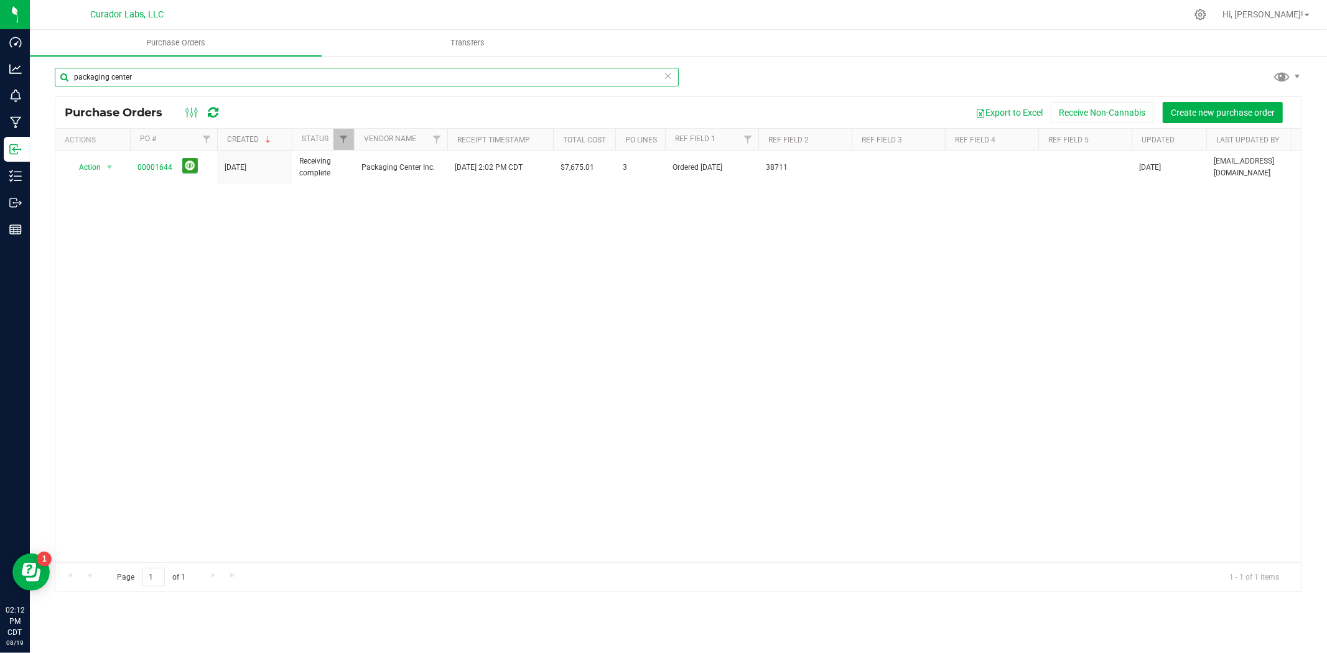
drag, startPoint x: 134, startPoint y: 78, endPoint x: -14, endPoint y: 70, distance: 148.2
click at [0, 70] on html "Dashboard Analytics Monitoring Manufacturing Inbound Inventory Outbound Reports…" at bounding box center [663, 326] width 1327 height 653
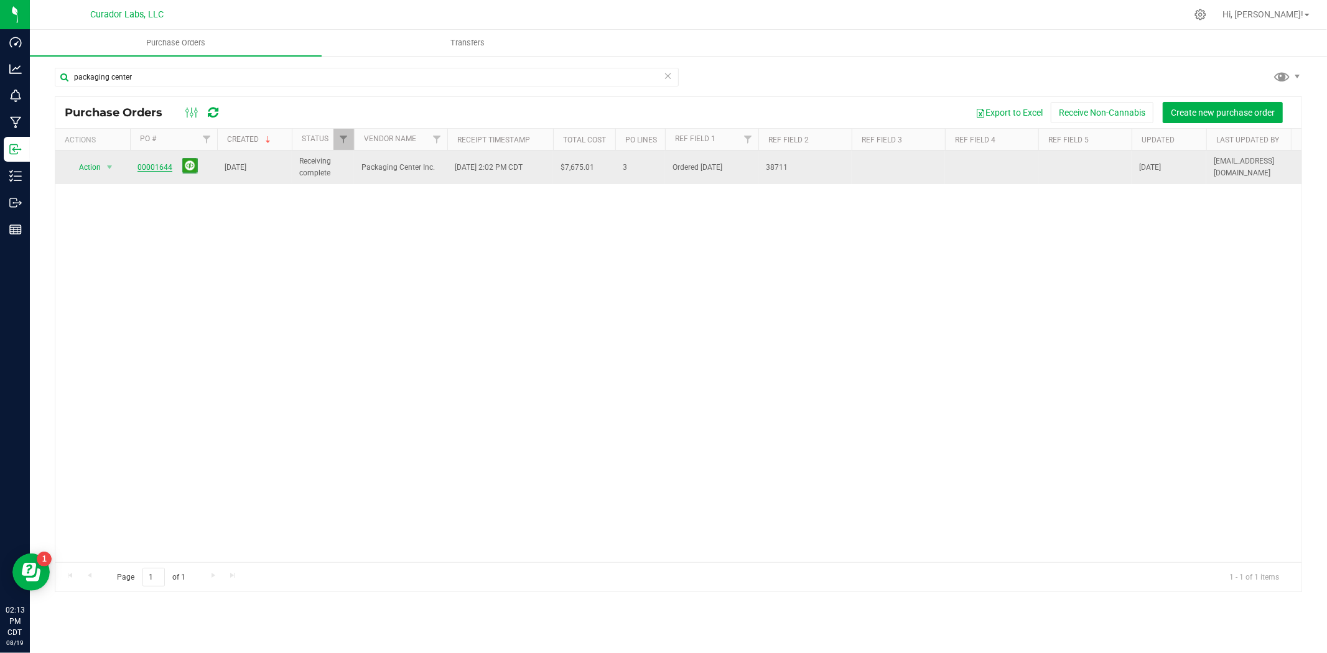
click at [165, 167] on link "00001644" at bounding box center [154, 167] width 35 height 9
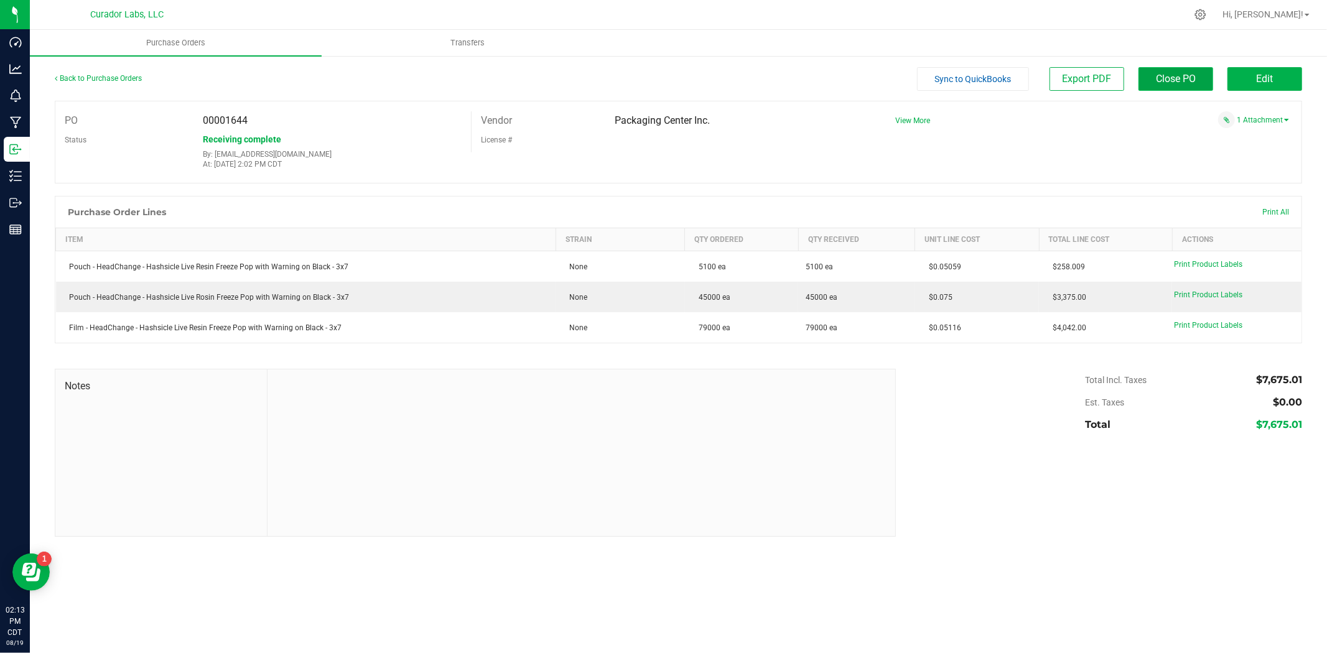
click at [1174, 82] on span "Close PO" at bounding box center [1176, 79] width 40 height 12
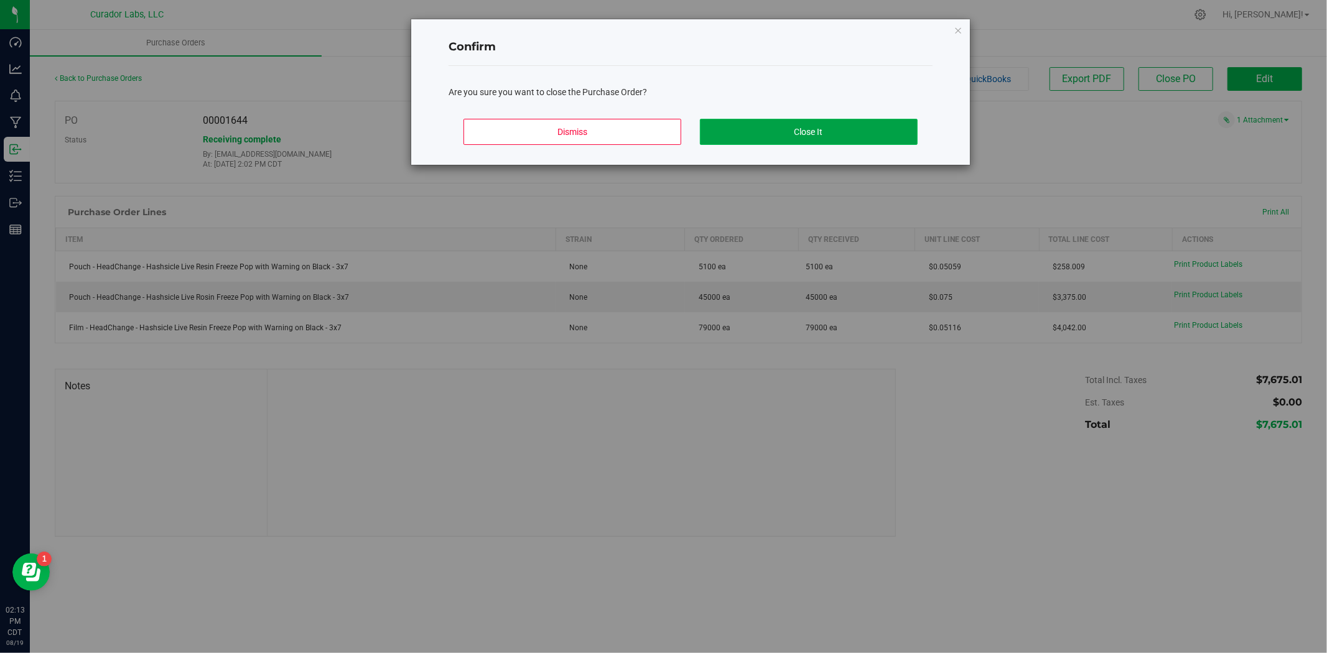
click at [811, 131] on button "Close It" at bounding box center [809, 132] width 218 height 26
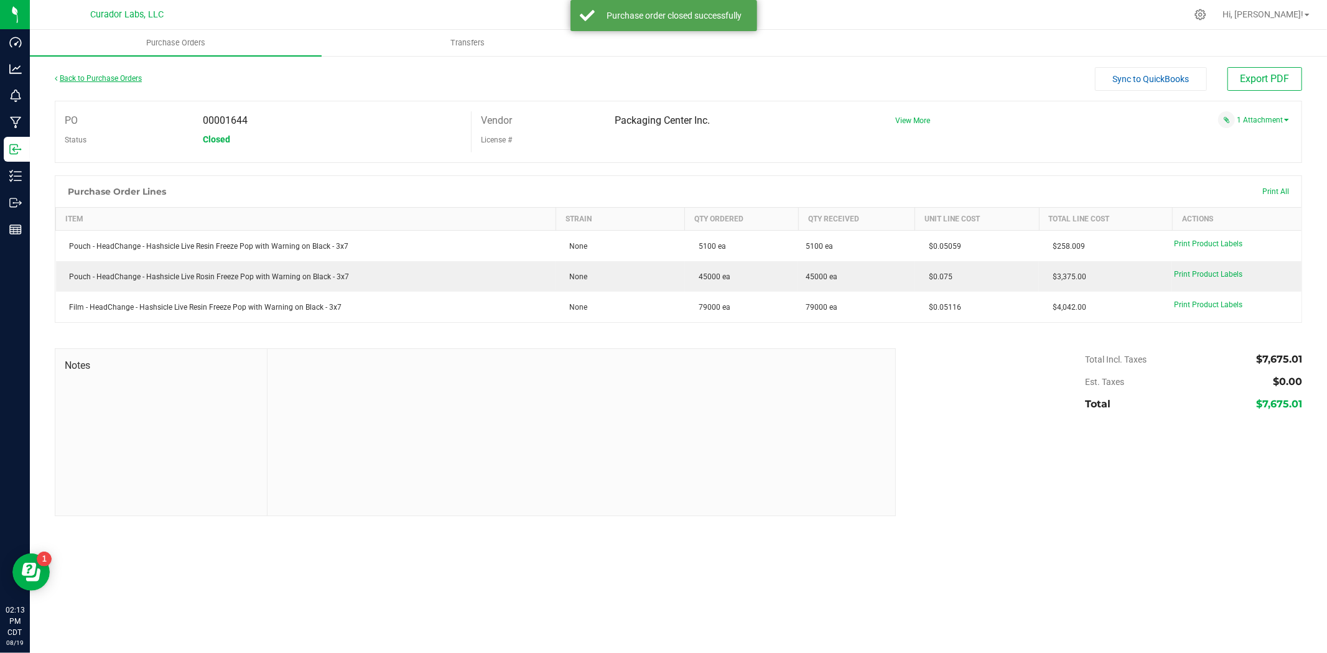
click at [96, 78] on link "Back to Purchase Orders" at bounding box center [98, 78] width 87 height 9
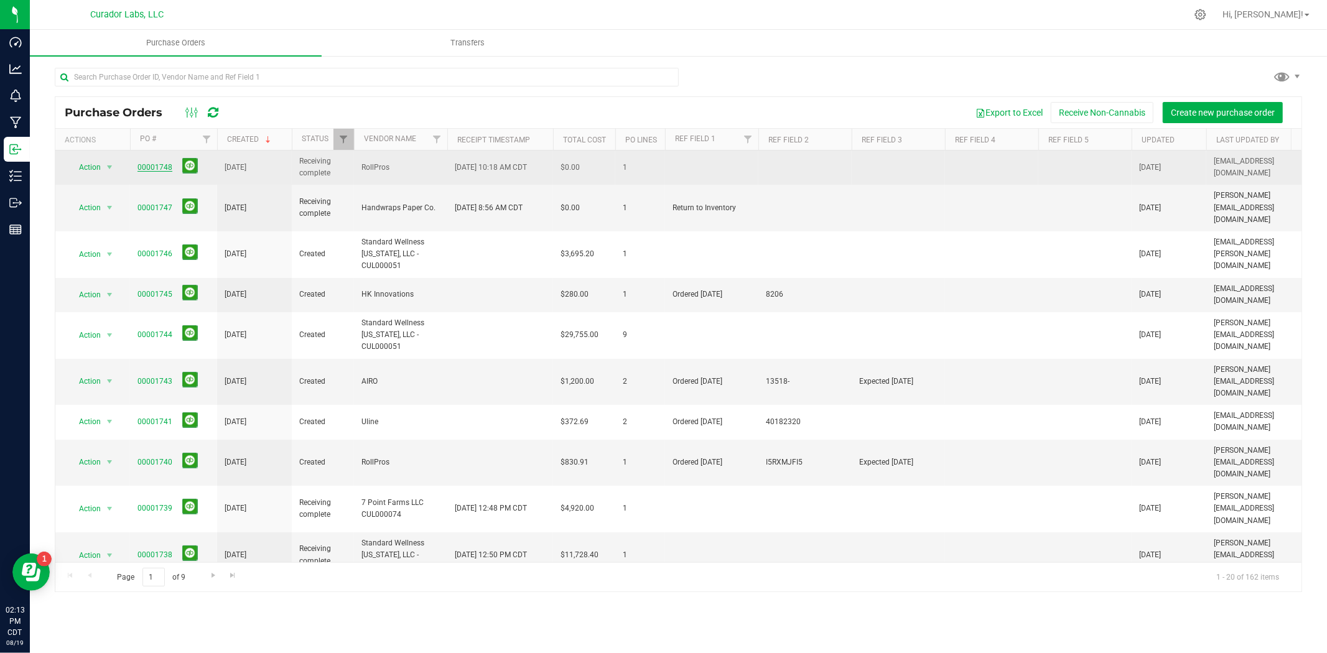
click at [164, 164] on link "00001748" at bounding box center [154, 167] width 35 height 9
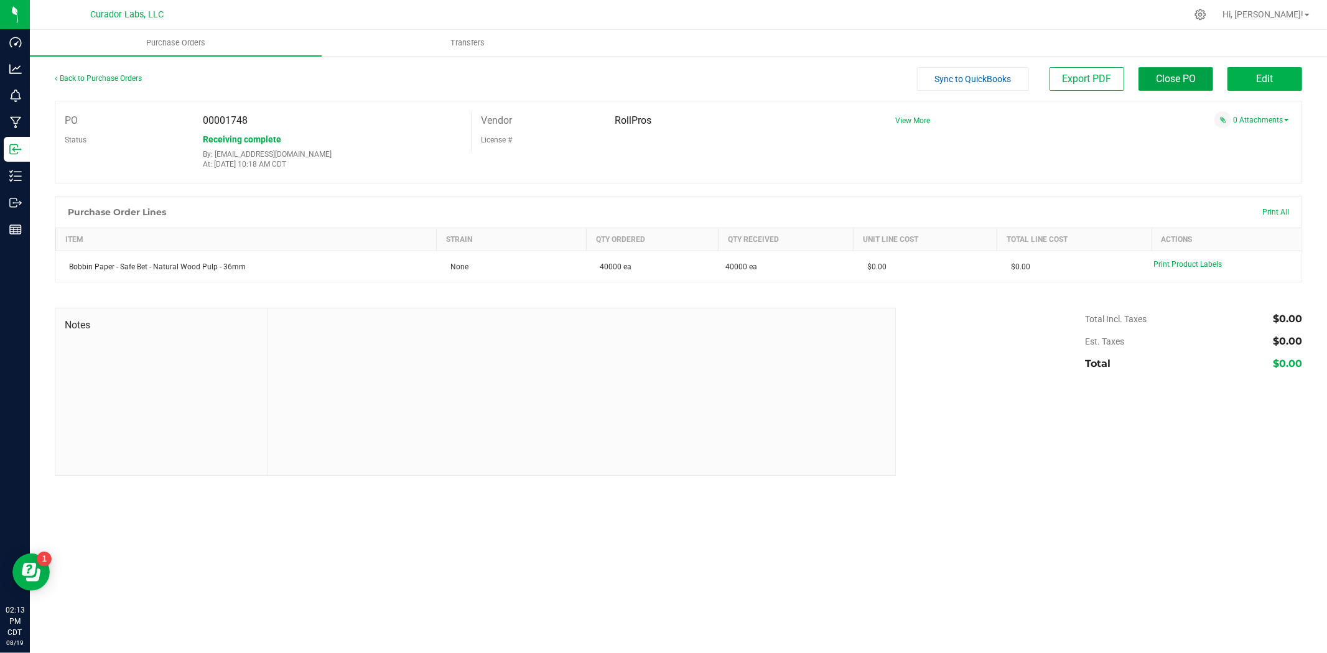
click at [1166, 88] on button "Close PO" at bounding box center [1175, 79] width 75 height 24
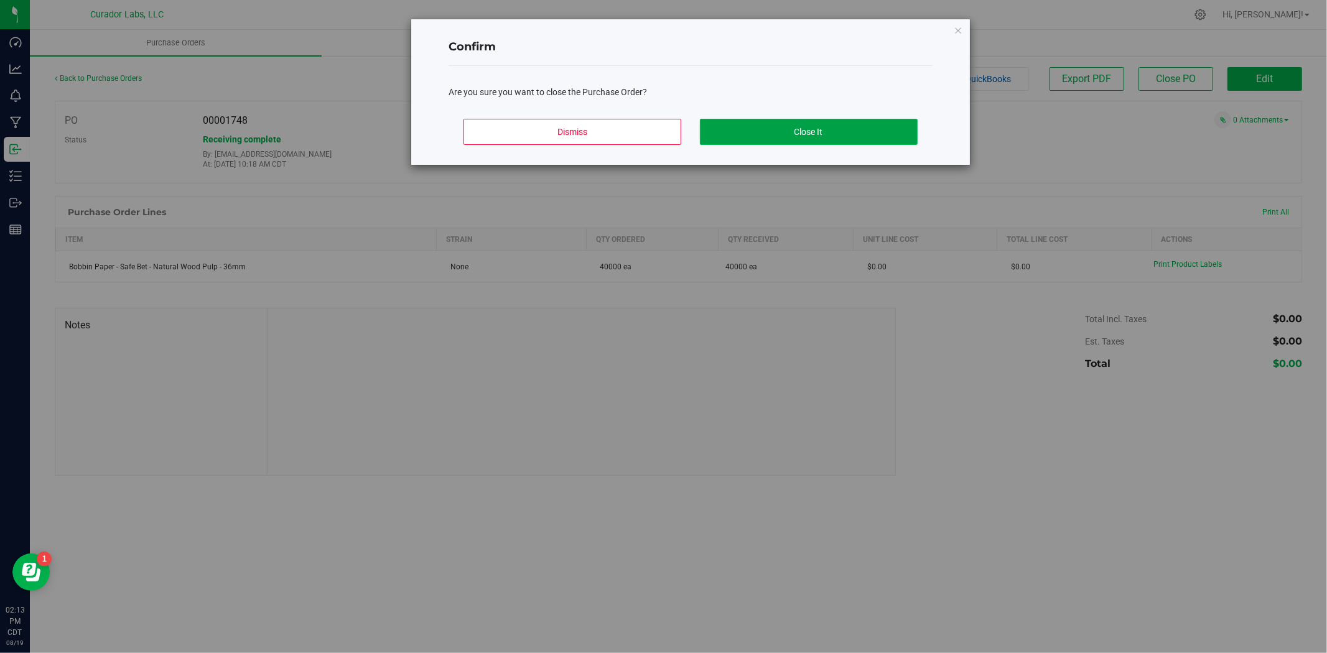
click at [833, 134] on button "Close It" at bounding box center [809, 132] width 218 height 26
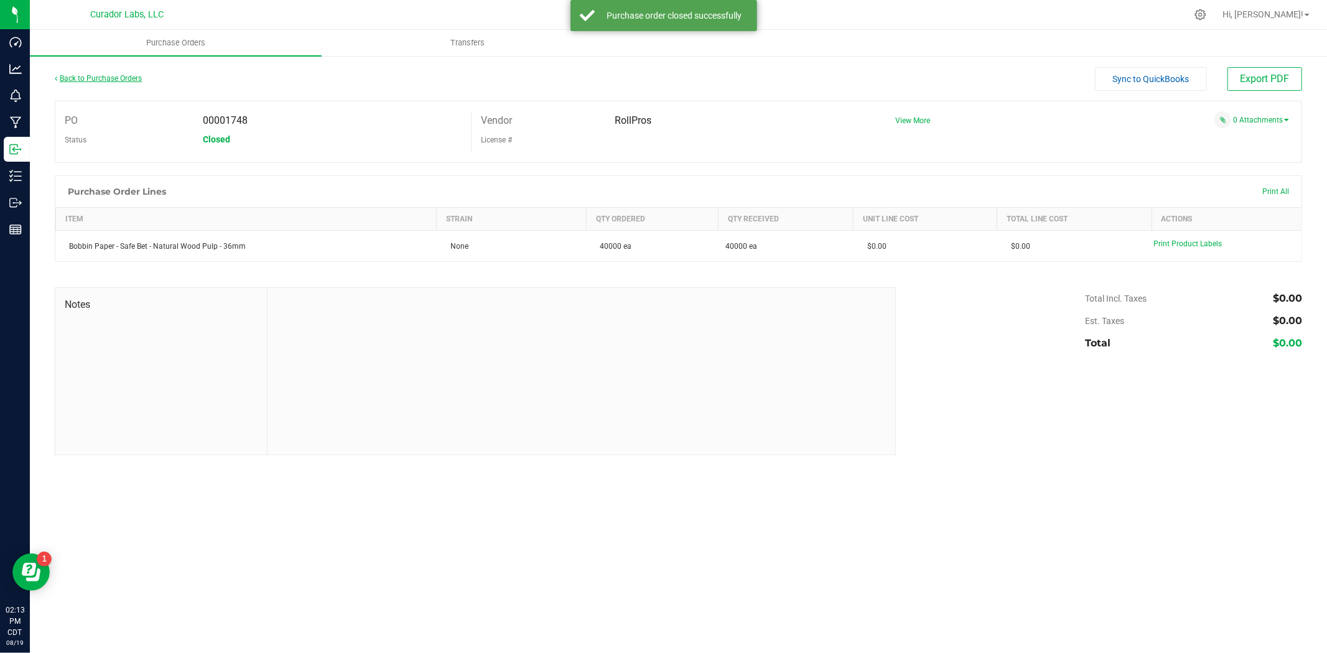
click at [122, 75] on link "Back to Purchase Orders" at bounding box center [98, 78] width 87 height 9
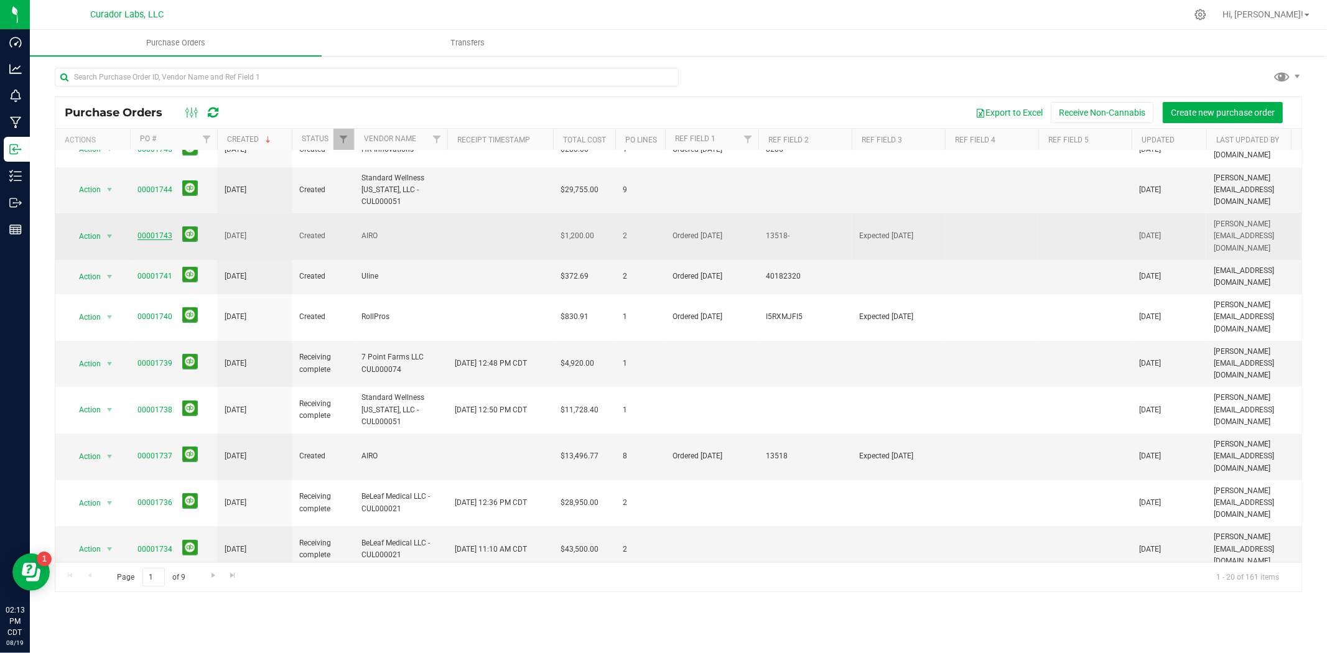
scroll to position [91, 0]
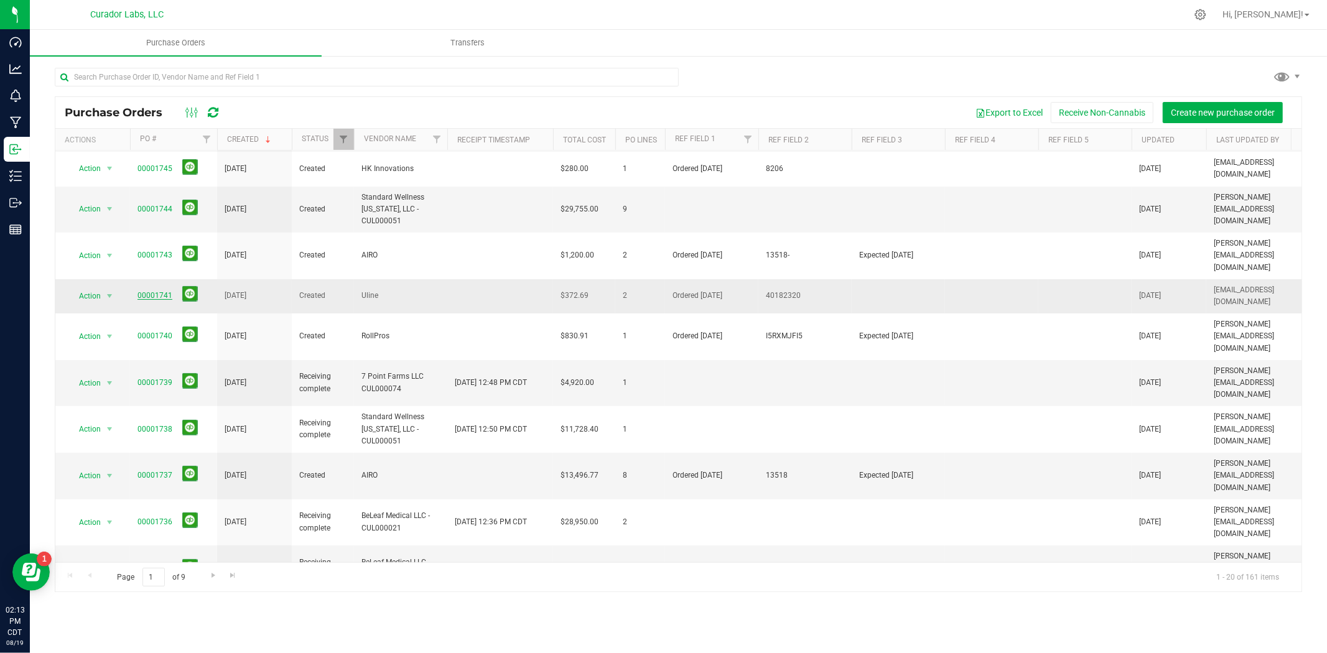
click at [152, 291] on link "00001741" at bounding box center [154, 295] width 35 height 9
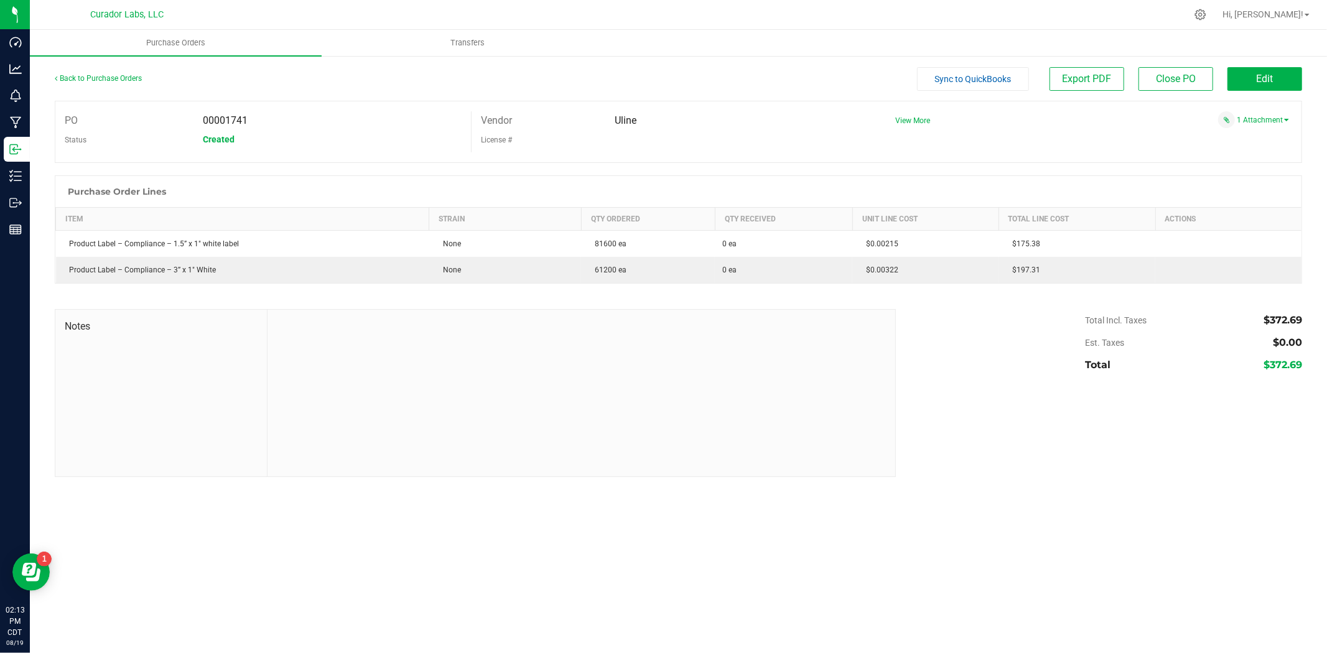
click at [1256, 96] on div "Back to Purchase Orders Sync to QuickBooks Export PDF Close PO Edit" at bounding box center [678, 84] width 1247 height 34
click at [1276, 75] on button "Edit" at bounding box center [1264, 79] width 75 height 24
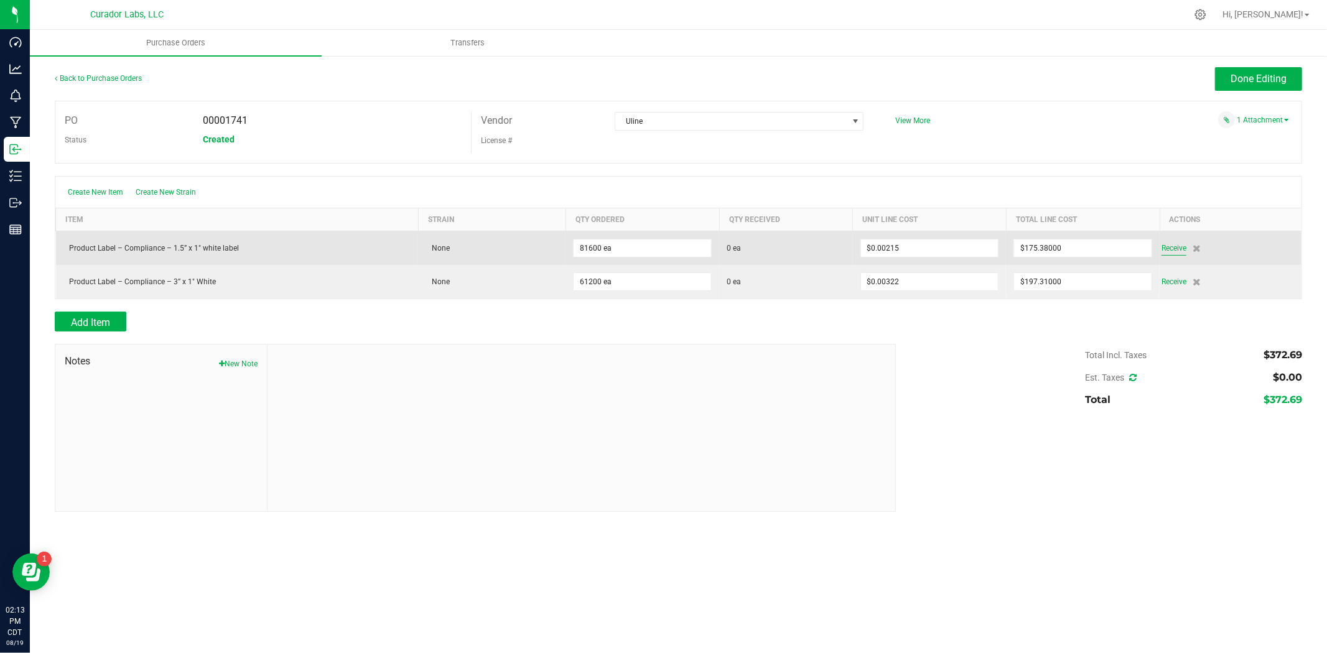
click at [1178, 253] on span "Receive" at bounding box center [1173, 248] width 25 height 15
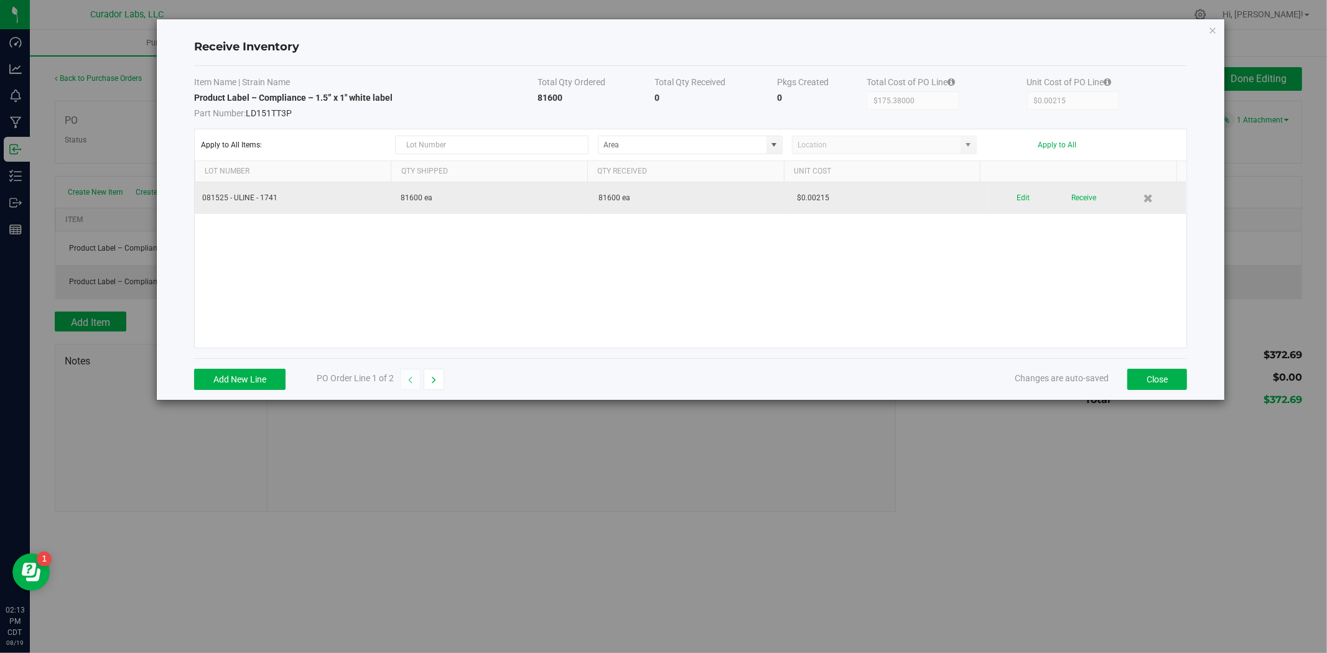
drag, startPoint x: 1055, startPoint y: 195, endPoint x: 1060, endPoint y: 199, distance: 6.7
click at [1059, 199] on div "Edit Receive" at bounding box center [1086, 198] width 183 height 22
click at [1075, 200] on button "Receive" at bounding box center [1084, 198] width 25 height 22
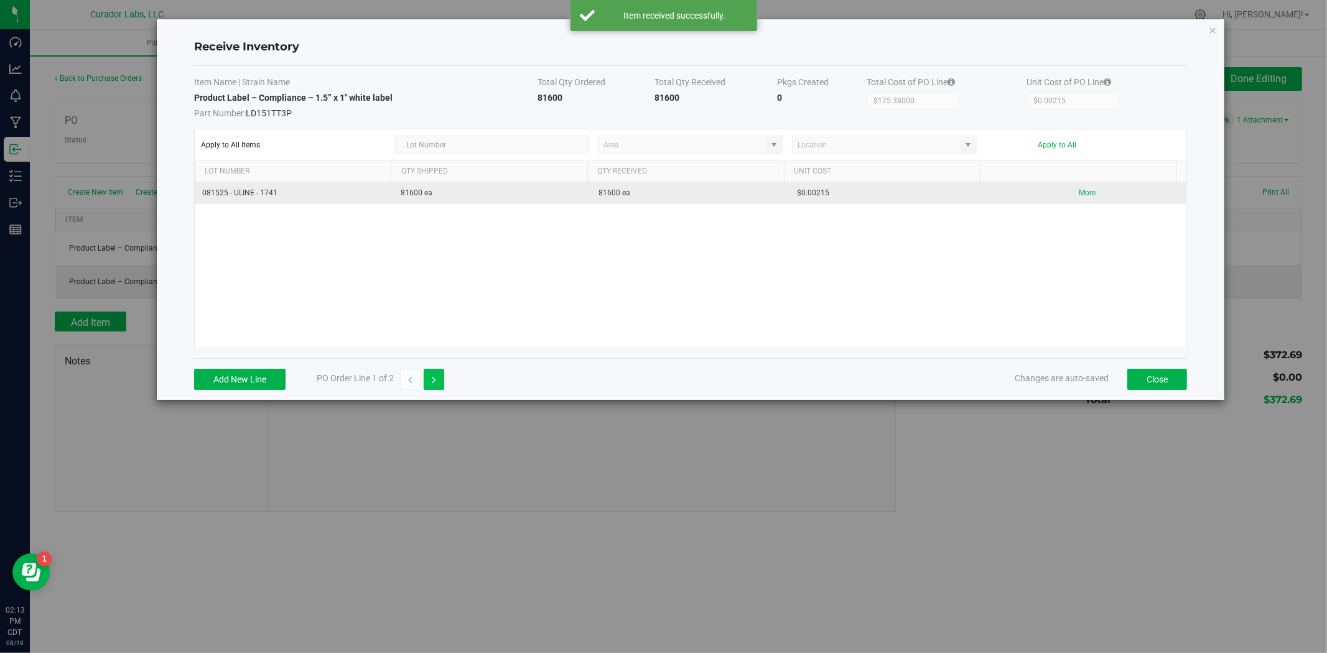
click at [439, 383] on button "button" at bounding box center [434, 379] width 21 height 21
type input "$197.31000"
type input "$0.00322"
click at [1079, 202] on button "Receive" at bounding box center [1084, 198] width 25 height 22
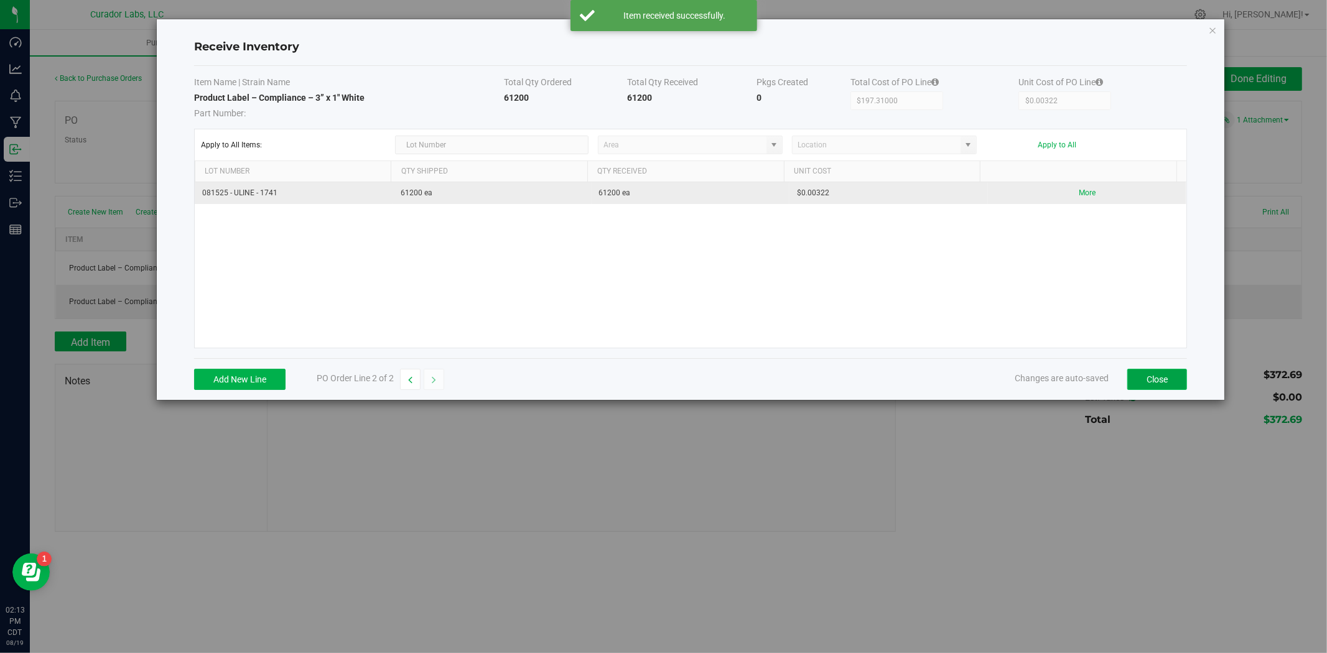
click at [1158, 380] on button "Close" at bounding box center [1157, 379] width 60 height 21
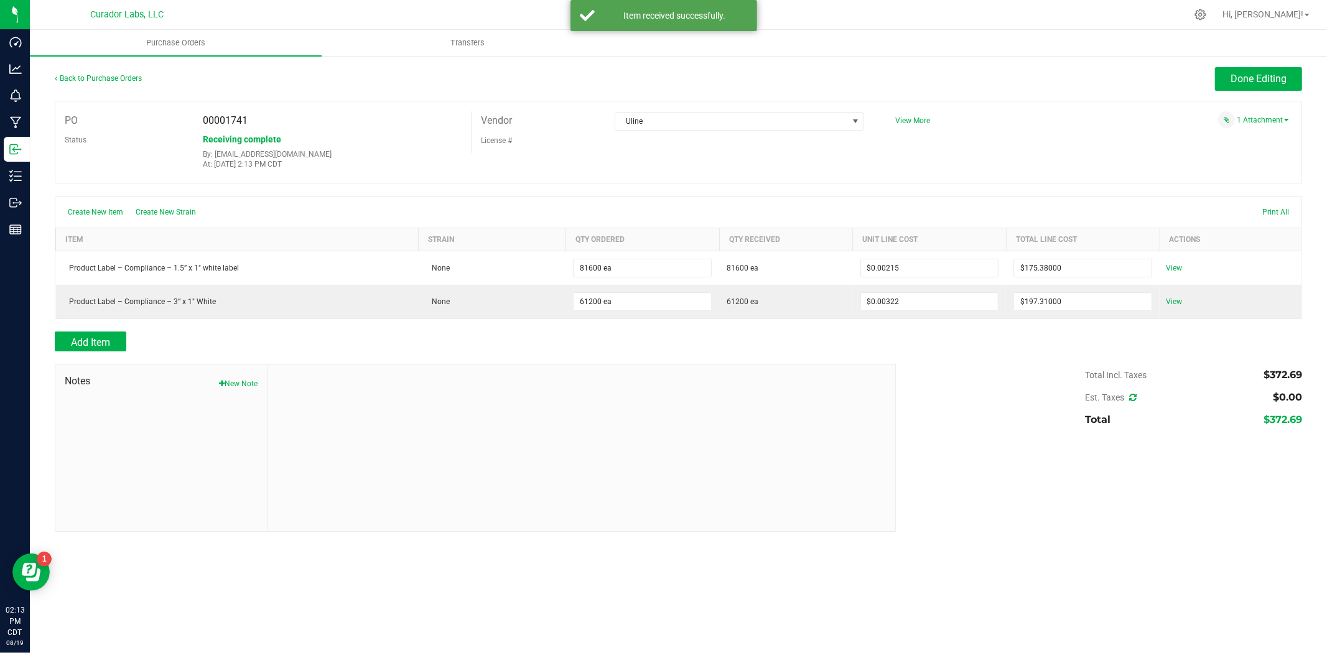
click at [1248, 91] on div "Done Editing" at bounding box center [1258, 79] width 87 height 24
click at [1244, 83] on span "Done Editing" at bounding box center [1258, 79] width 56 height 12
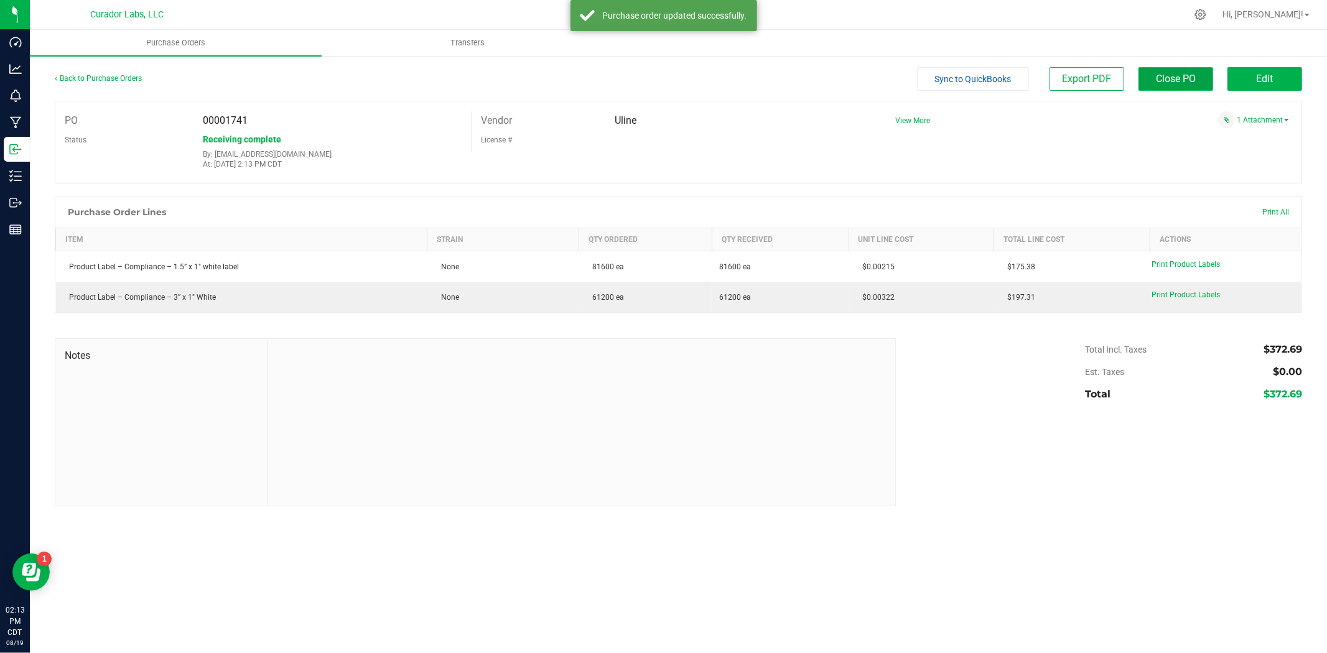
click at [1170, 78] on span "Close PO" at bounding box center [1176, 79] width 40 height 12
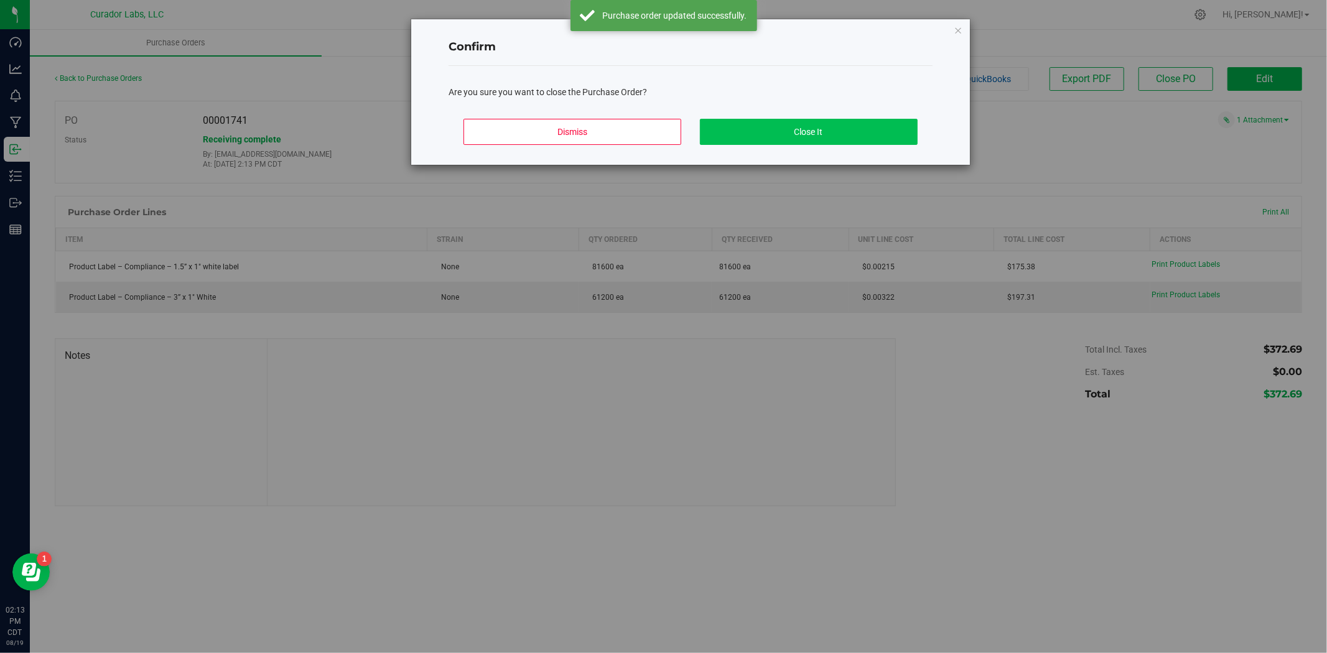
drag, startPoint x: 906, startPoint y: 106, endPoint x: 868, endPoint y: 134, distance: 47.6
click at [903, 111] on div "Confirm Are you sure you want to close the Purchase Order? Dismiss Close It" at bounding box center [690, 92] width 558 height 146
click at [860, 143] on button "Close It" at bounding box center [809, 132] width 218 height 26
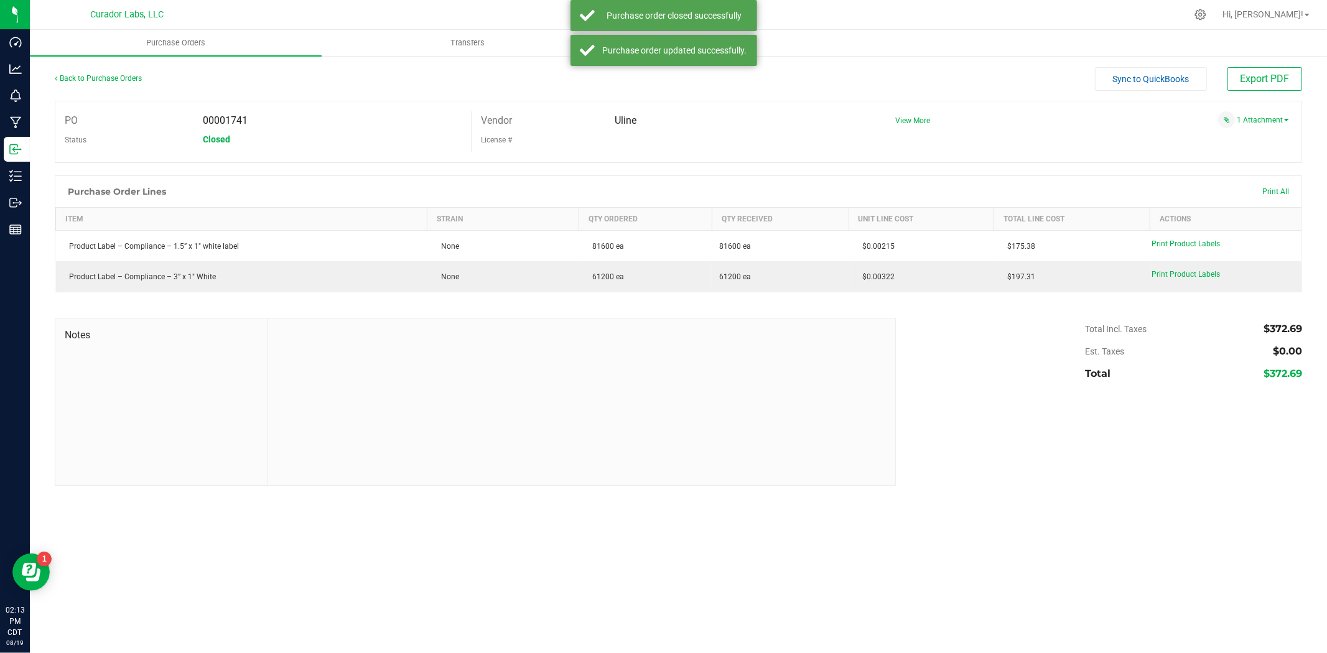
click at [114, 82] on div "Back to Purchase Orders" at bounding box center [211, 78] width 312 height 22
click at [117, 74] on link "Back to Purchase Orders" at bounding box center [98, 78] width 87 height 9
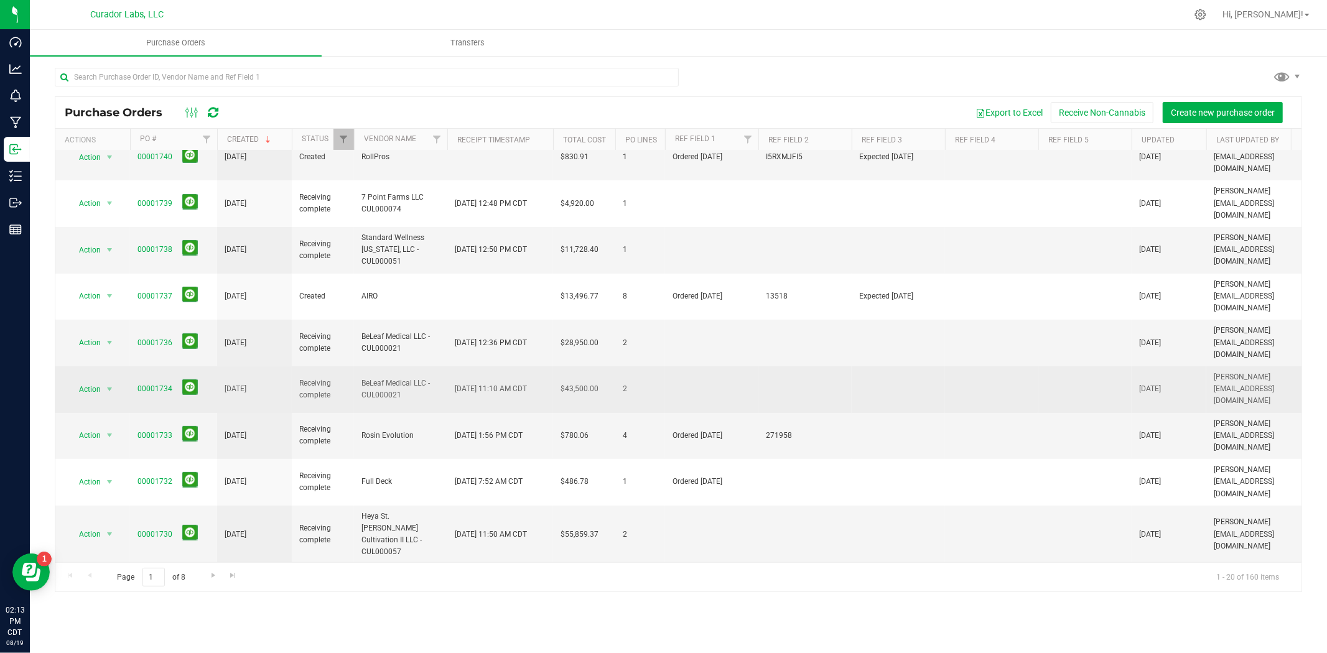
scroll to position [276, 0]
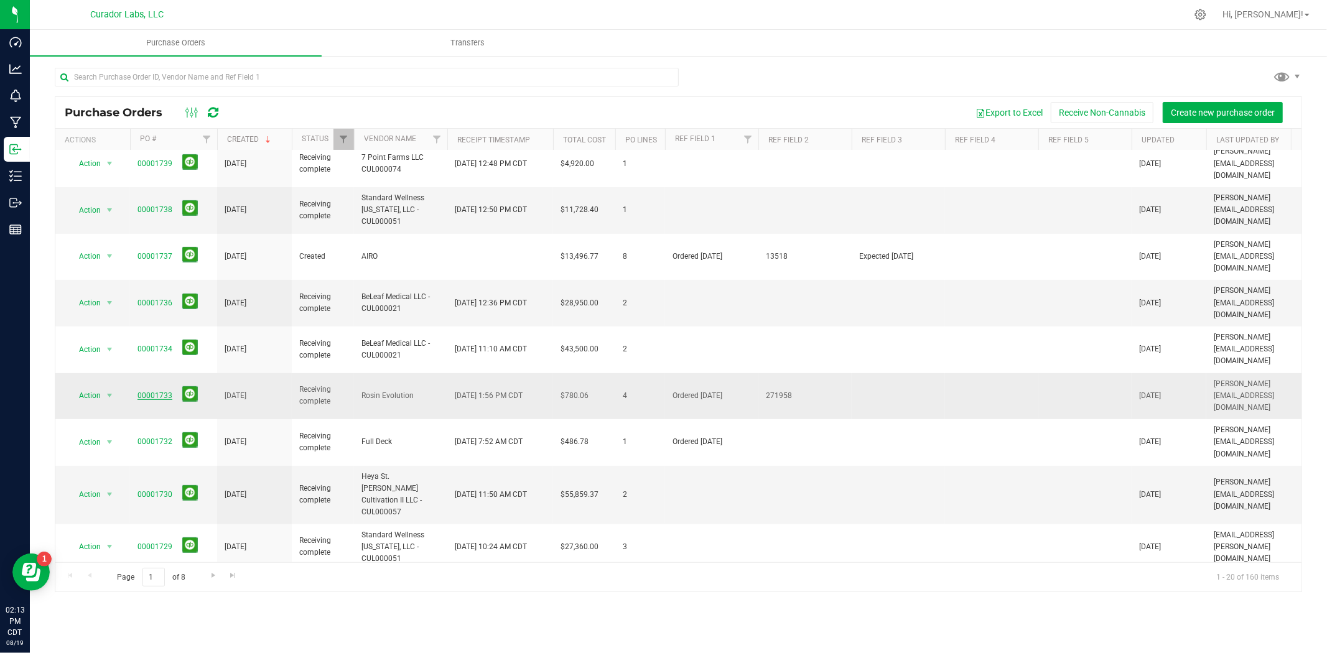
click at [140, 391] on link "00001733" at bounding box center [154, 395] width 35 height 9
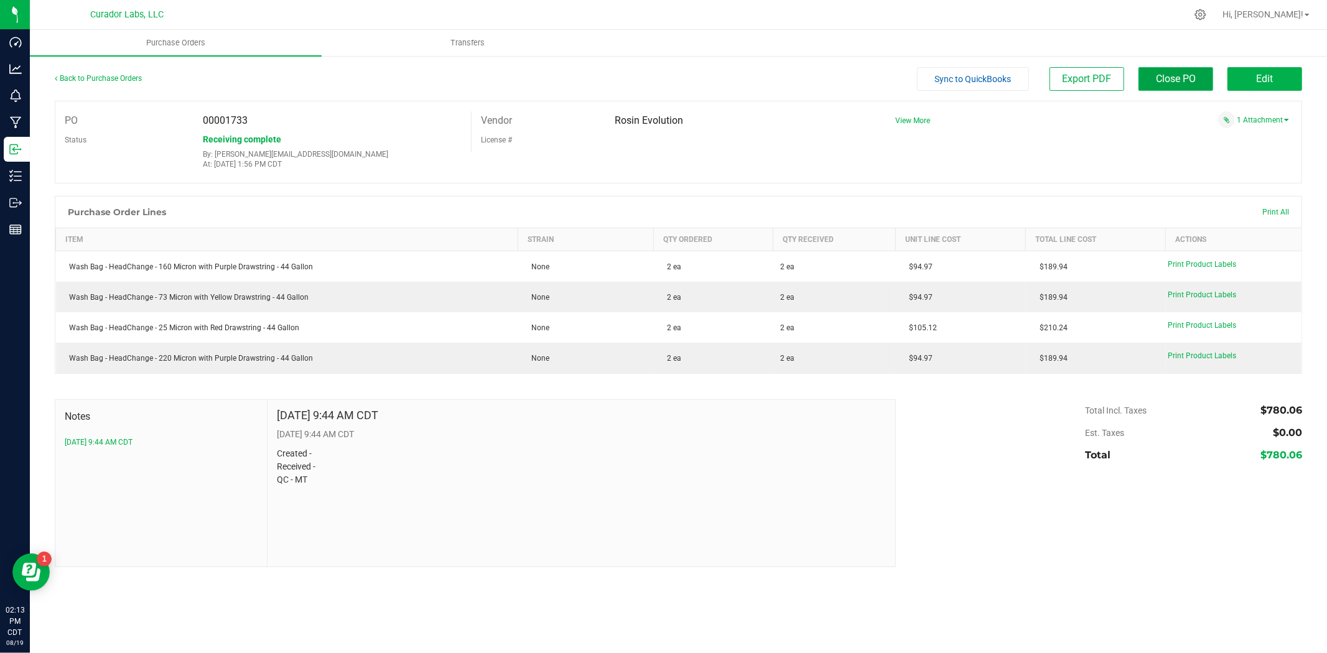
click at [1192, 75] on span "Close PO" at bounding box center [1176, 79] width 40 height 12
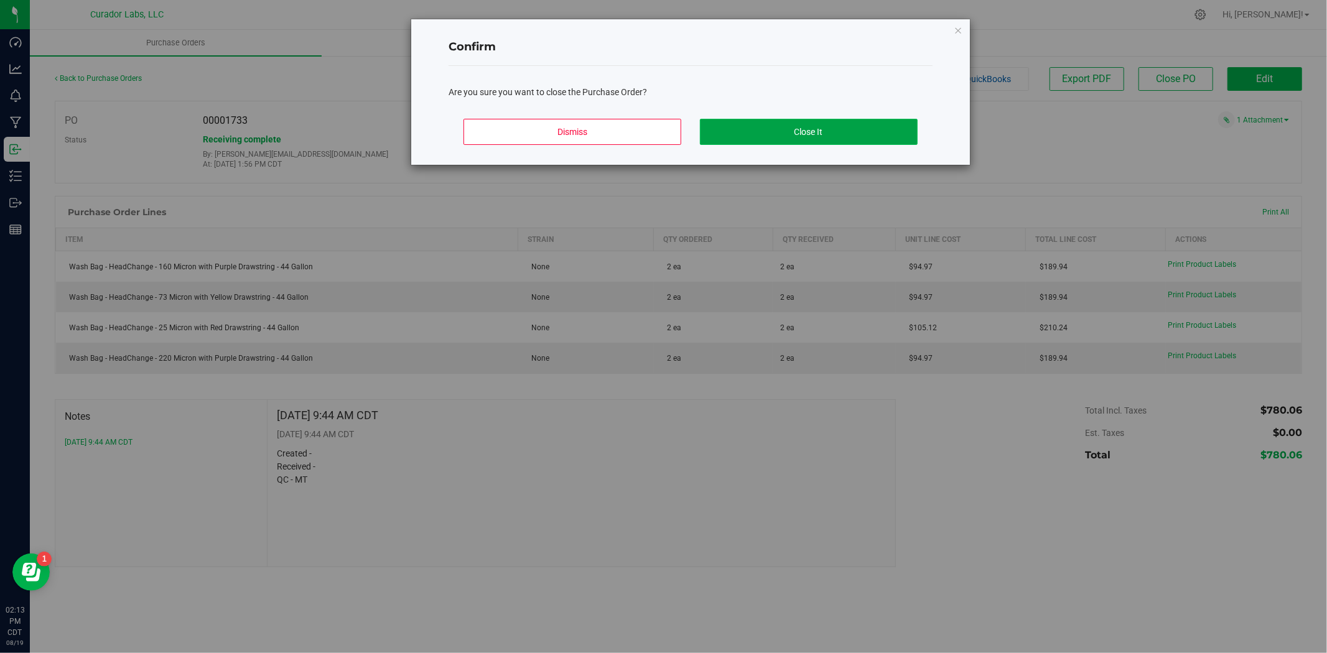
click at [847, 139] on button "Close It" at bounding box center [809, 132] width 218 height 26
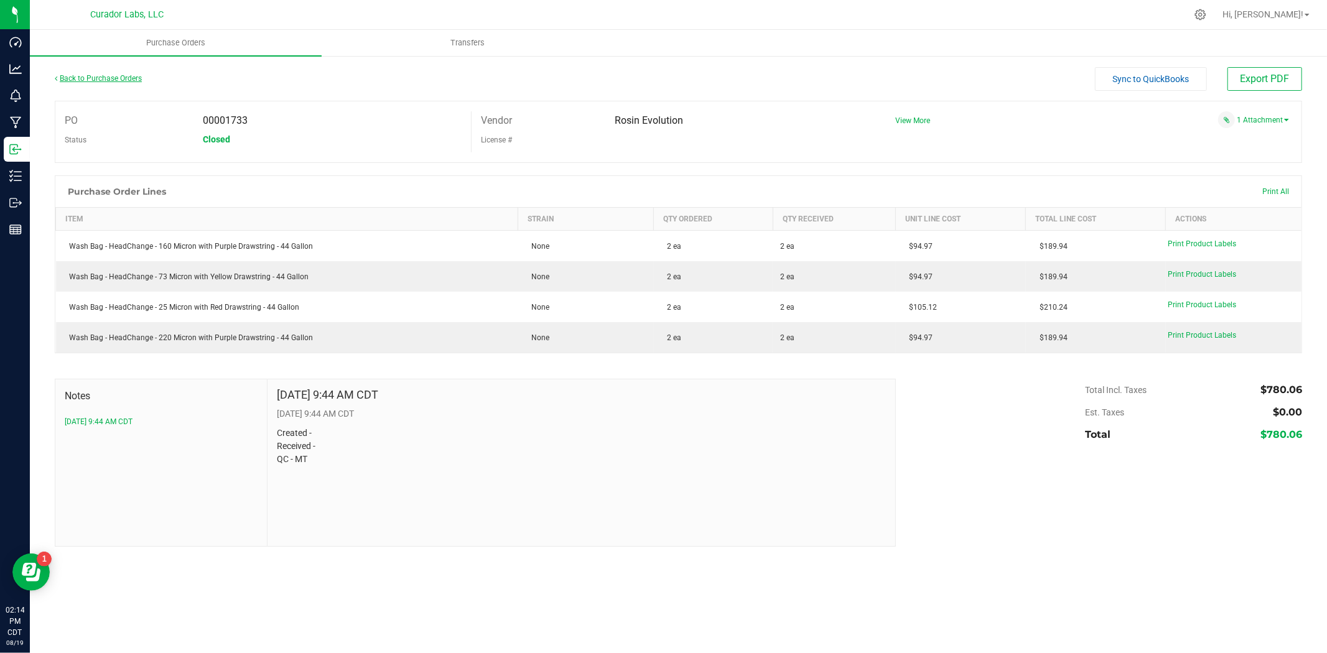
click at [113, 75] on link "Back to Purchase Orders" at bounding box center [98, 78] width 87 height 9
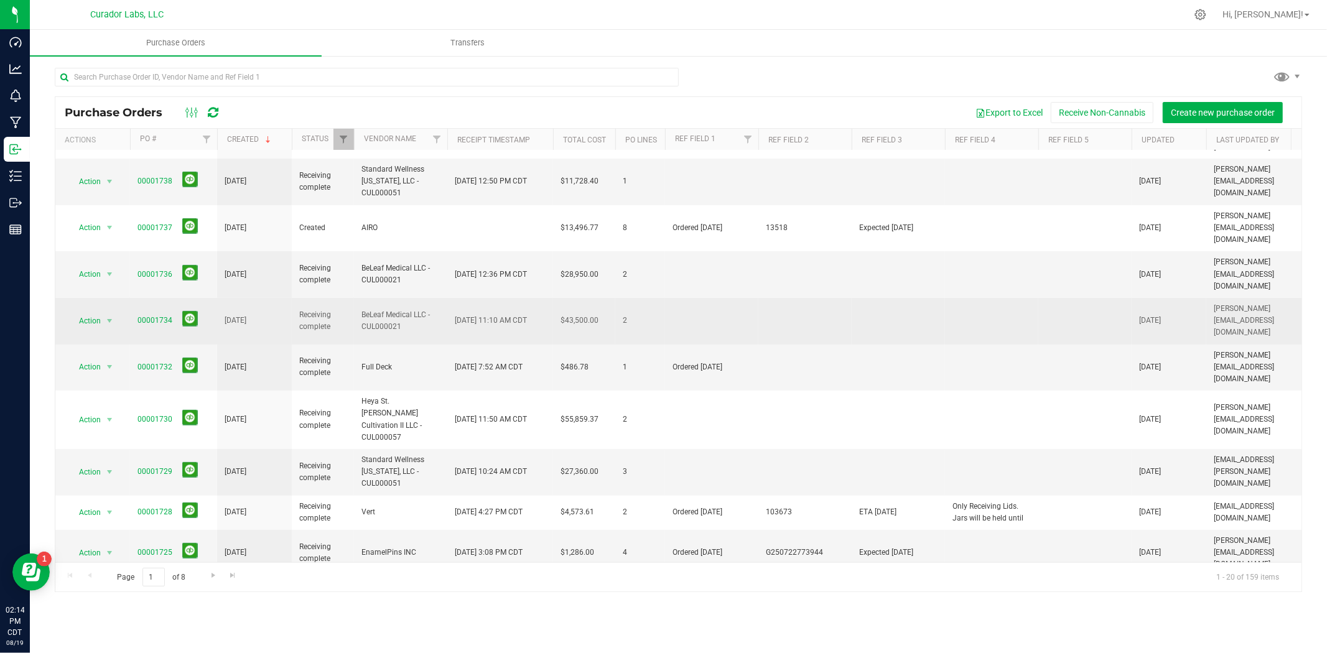
scroll to position [320, 0]
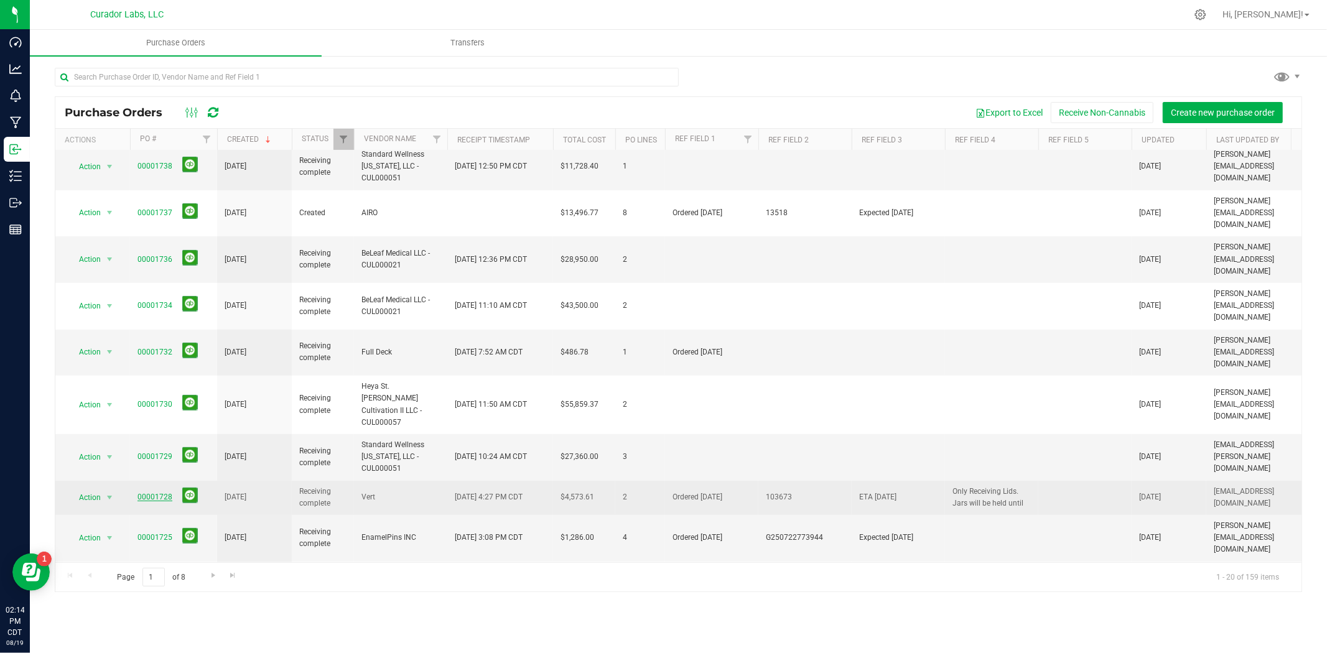
click at [139, 493] on link "00001728" at bounding box center [154, 497] width 35 height 9
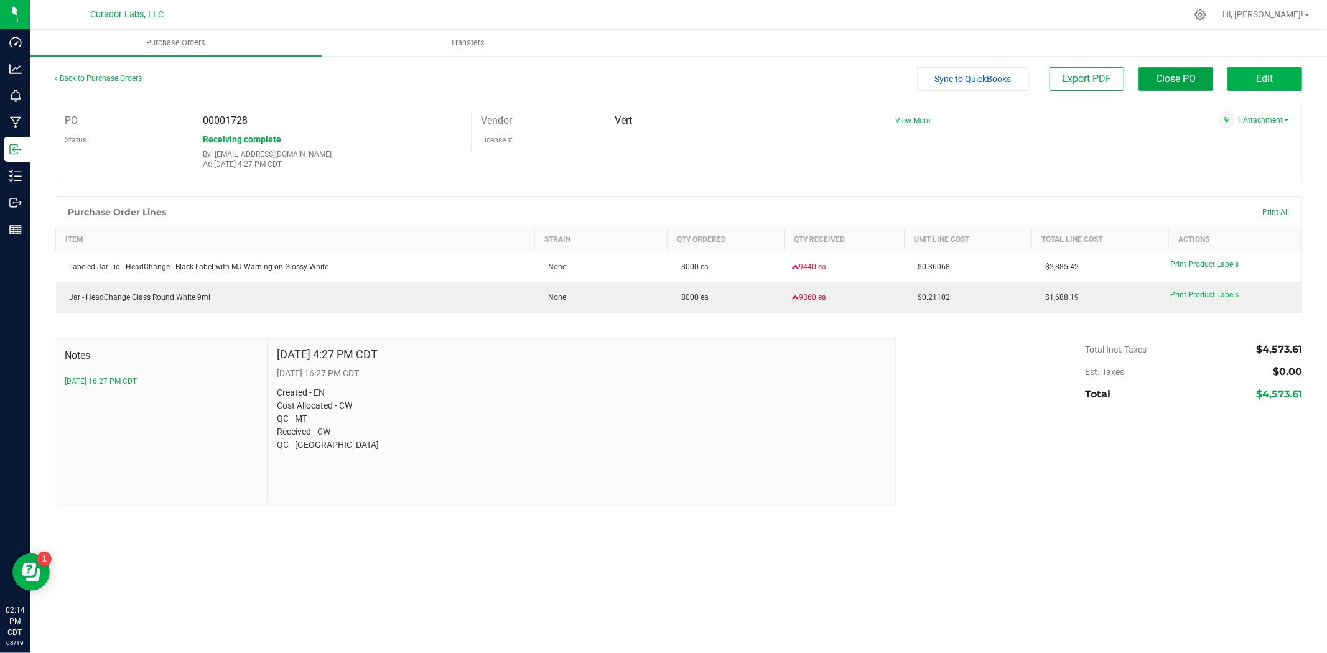
click at [1212, 83] on button "Close PO" at bounding box center [1175, 79] width 75 height 24
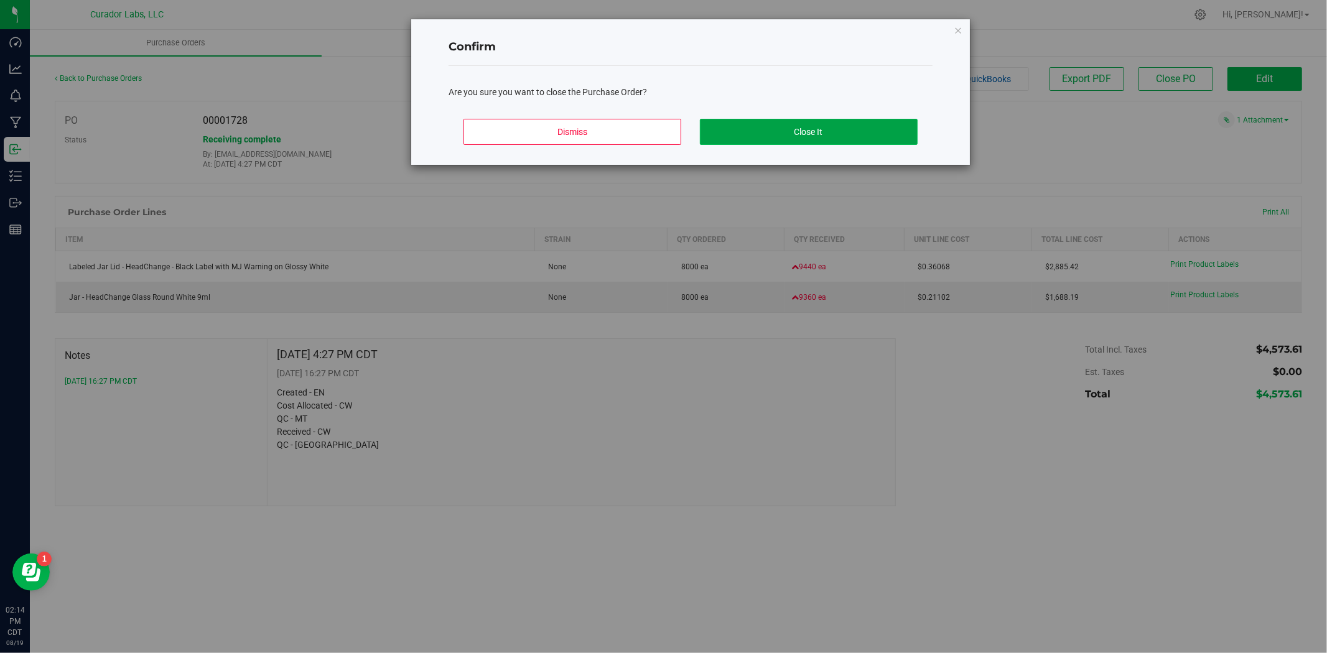
click at [892, 135] on button "Close It" at bounding box center [809, 132] width 218 height 26
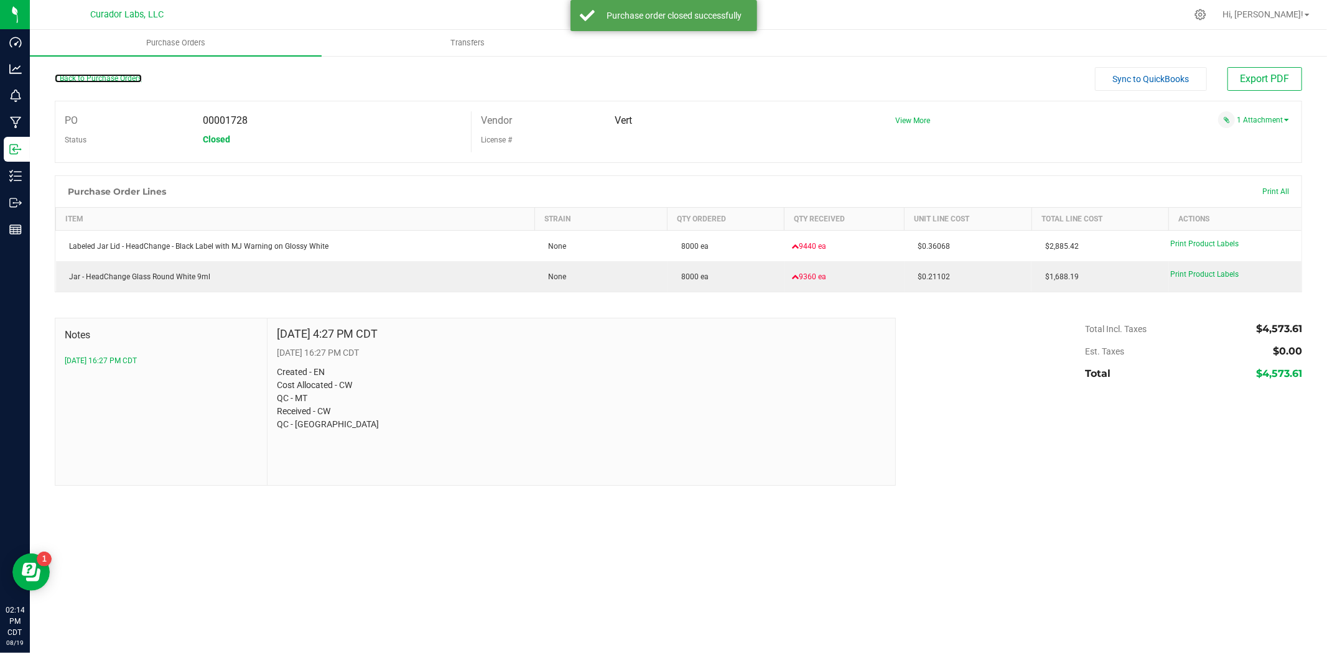
click at [85, 75] on link "Back to Purchase Orders" at bounding box center [98, 78] width 87 height 9
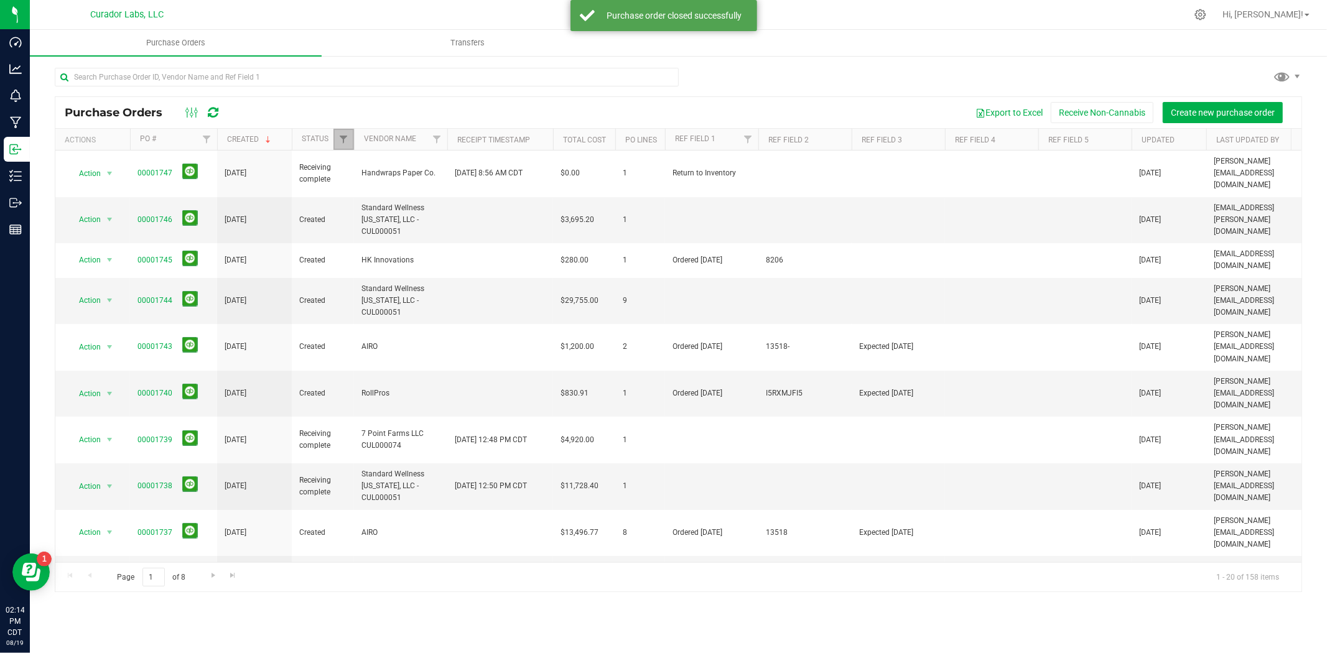
click at [342, 132] on link "Filter" at bounding box center [343, 139] width 21 height 21
click at [352, 248] on li "Created" at bounding box center [405, 242] width 128 height 13
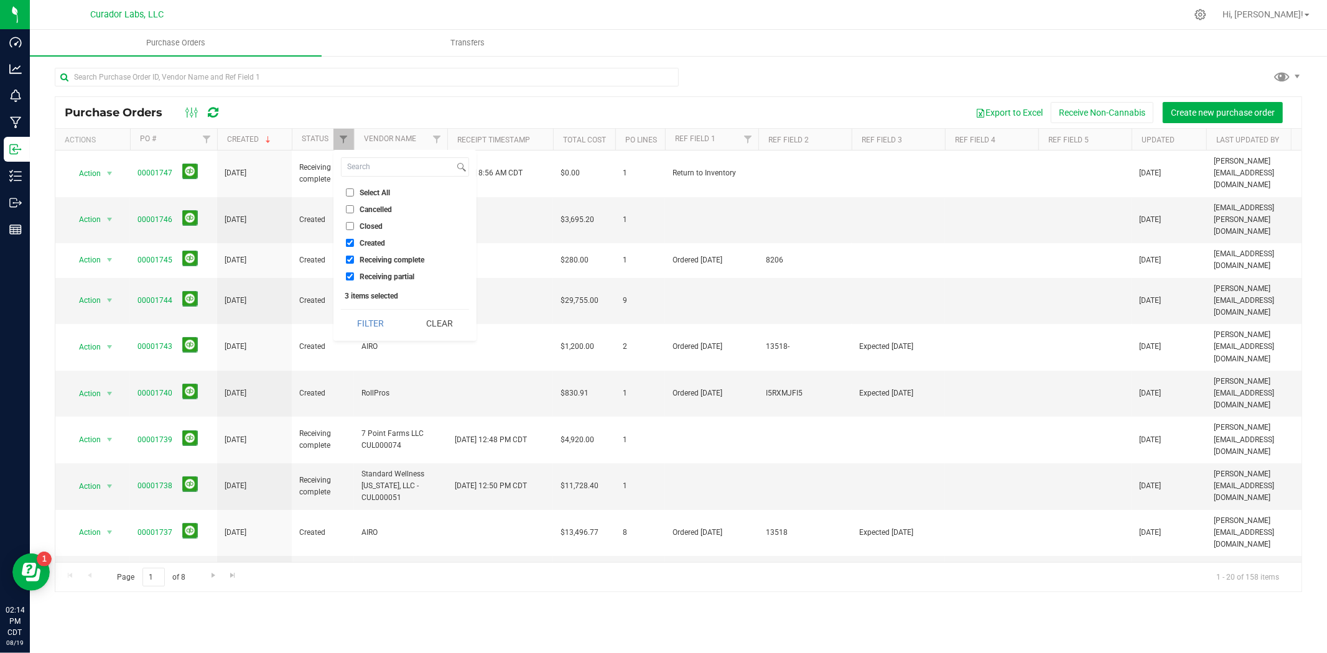
click at [347, 274] on input "Receiving partial" at bounding box center [350, 276] width 8 height 8
checkbox input "false"
click at [350, 244] on input "Created" at bounding box center [350, 243] width 8 height 8
checkbox input "false"
click at [361, 326] on button "Filter" at bounding box center [371, 323] width 60 height 27
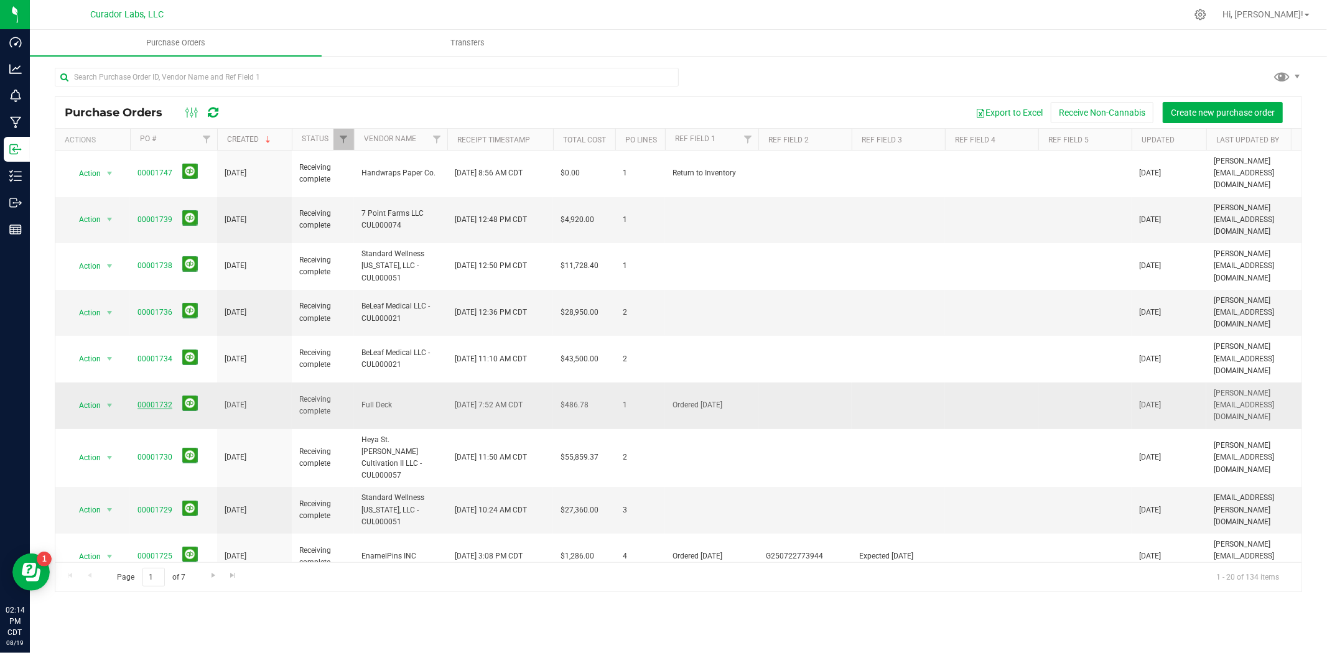
click at [160, 401] on link "00001732" at bounding box center [154, 405] width 35 height 9
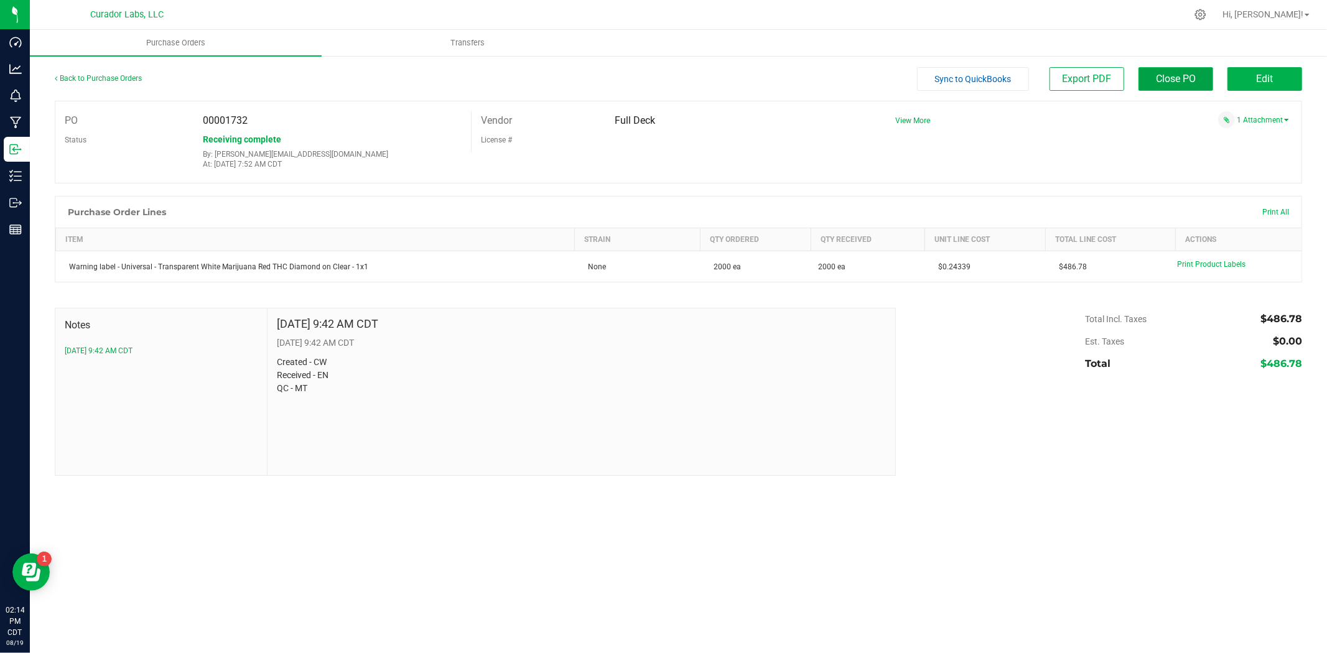
click at [1165, 83] on span "Close PO" at bounding box center [1176, 79] width 40 height 12
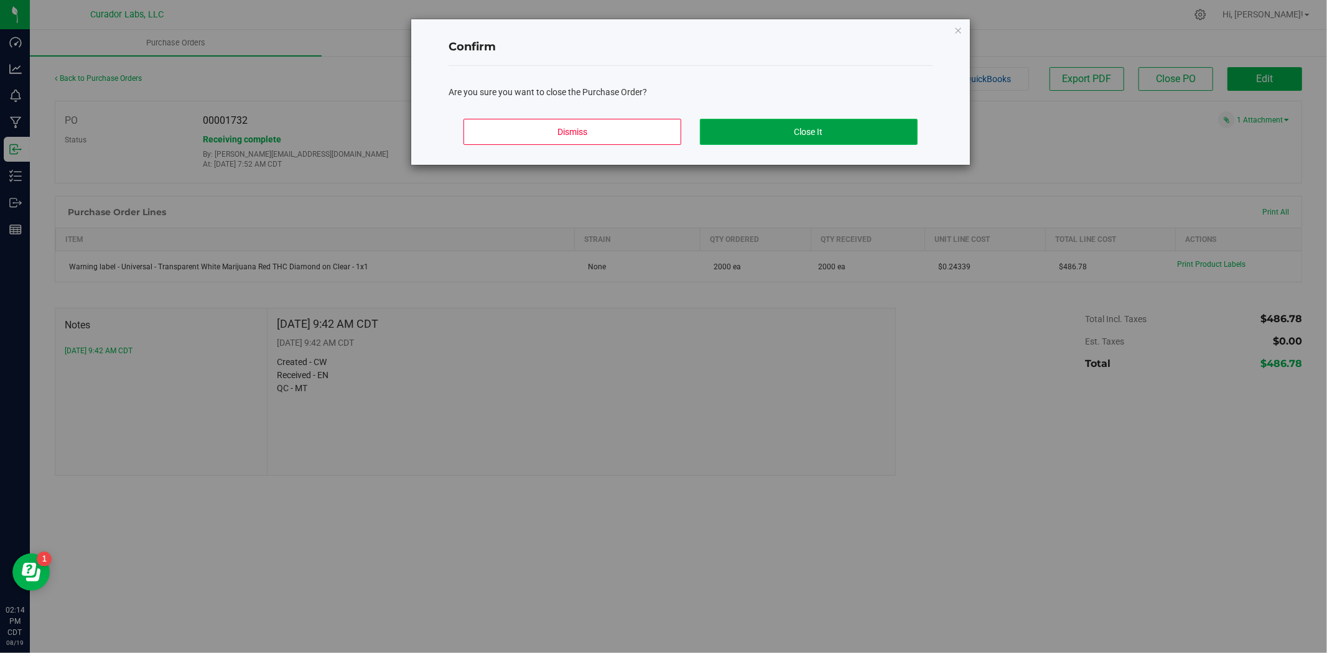
click at [885, 123] on button "Close It" at bounding box center [809, 132] width 218 height 26
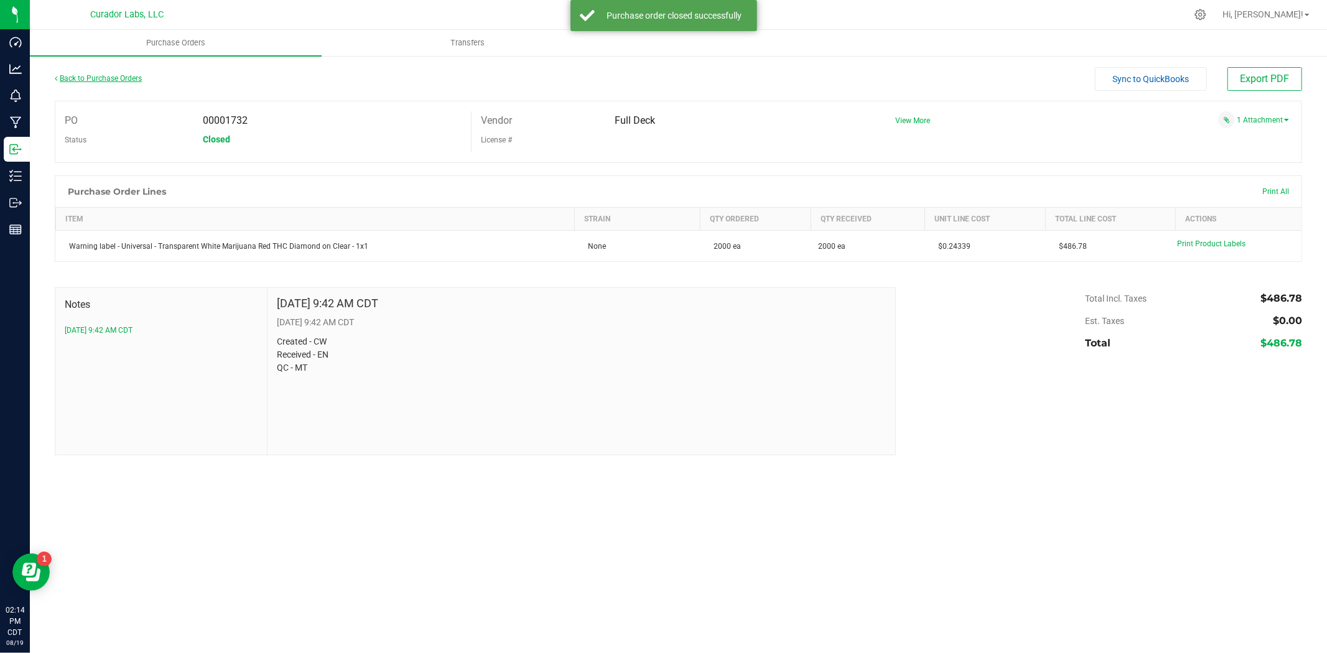
click at [132, 76] on link "Back to Purchase Orders" at bounding box center [98, 78] width 87 height 9
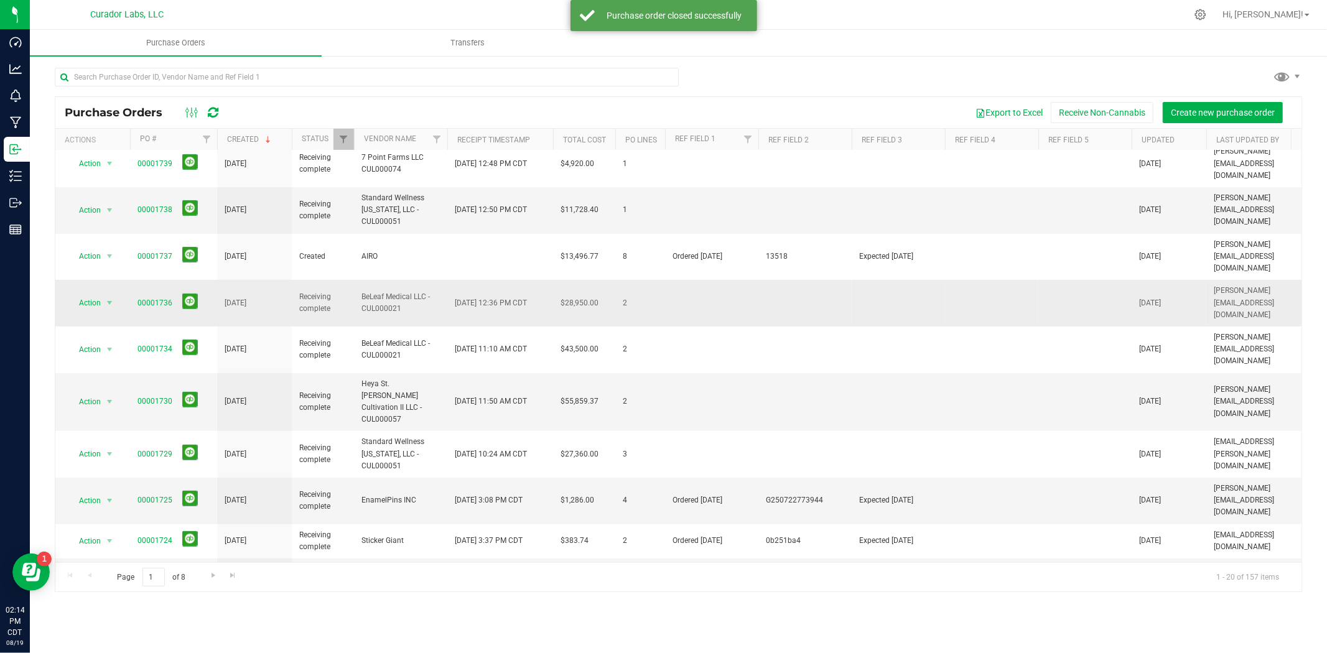
scroll to position [320, 0]
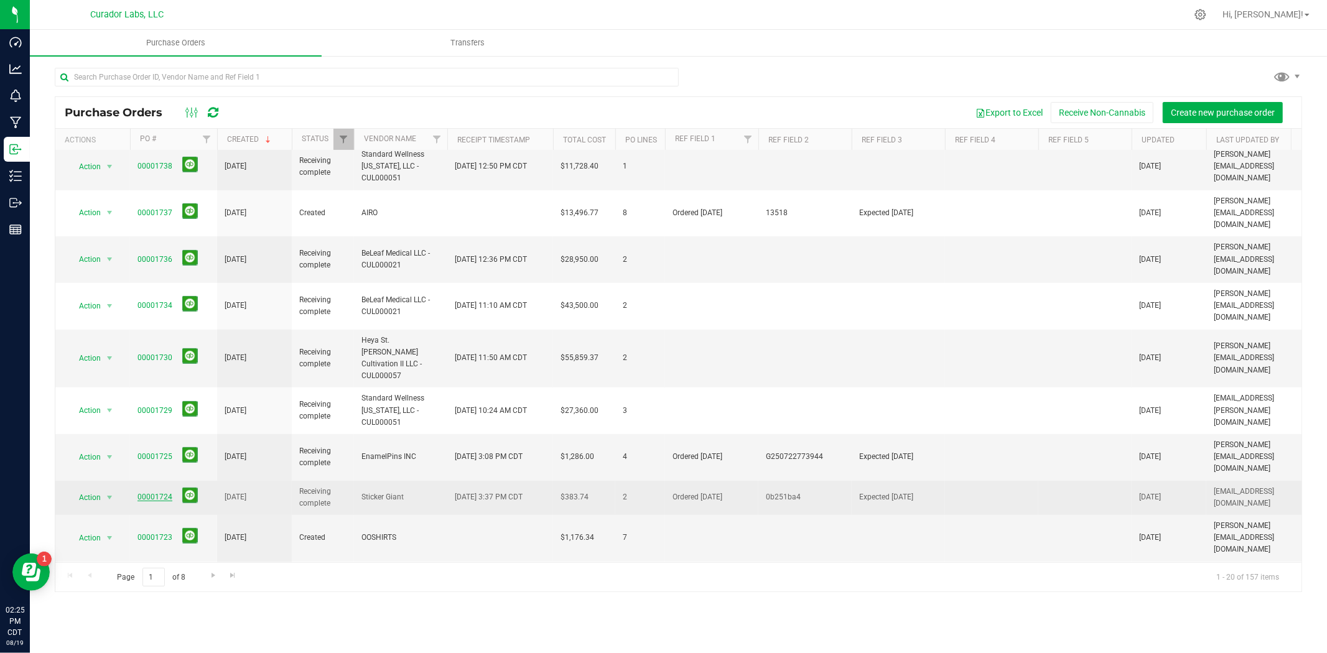
click at [157, 493] on link "00001724" at bounding box center [154, 497] width 35 height 9
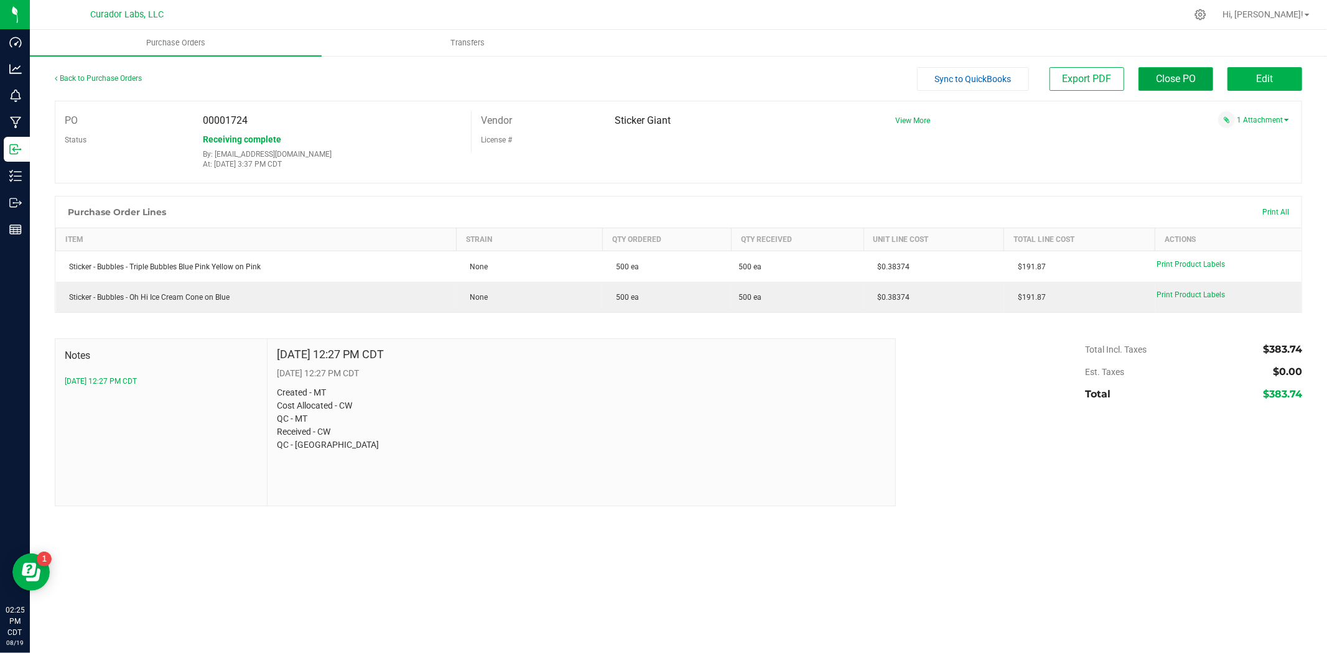
click at [1166, 83] on span "Close PO" at bounding box center [1176, 79] width 40 height 12
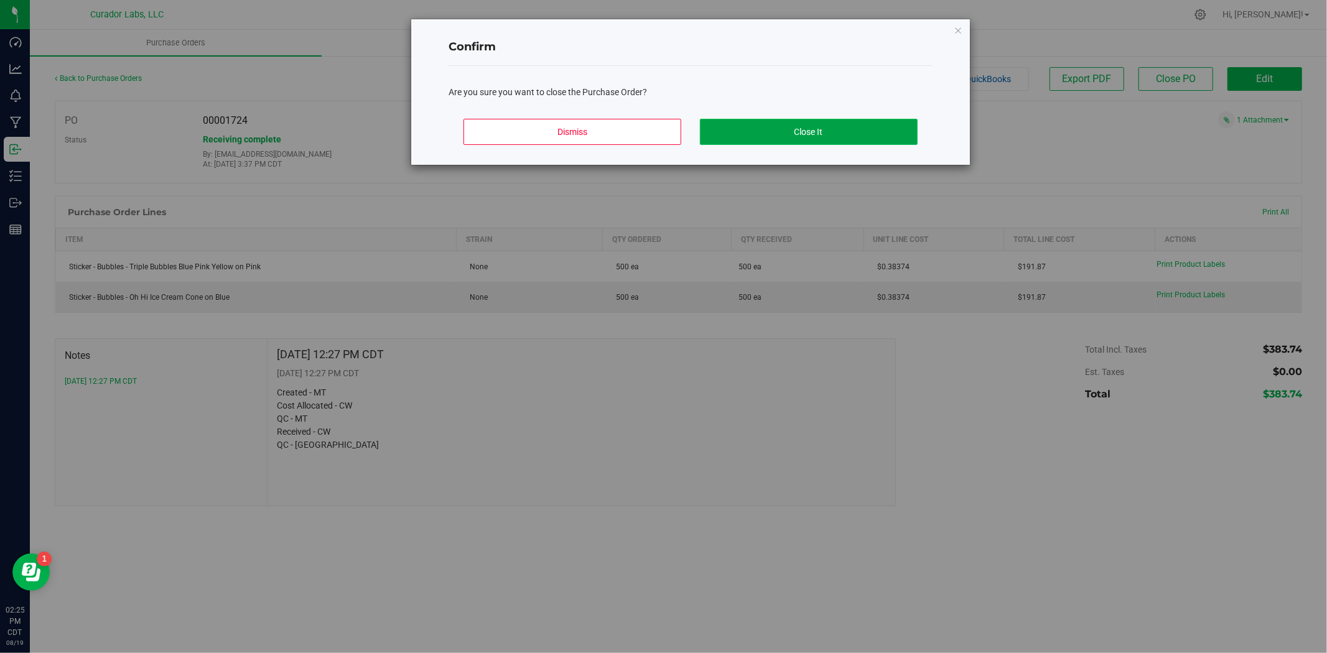
click at [833, 131] on button "Close It" at bounding box center [809, 132] width 218 height 26
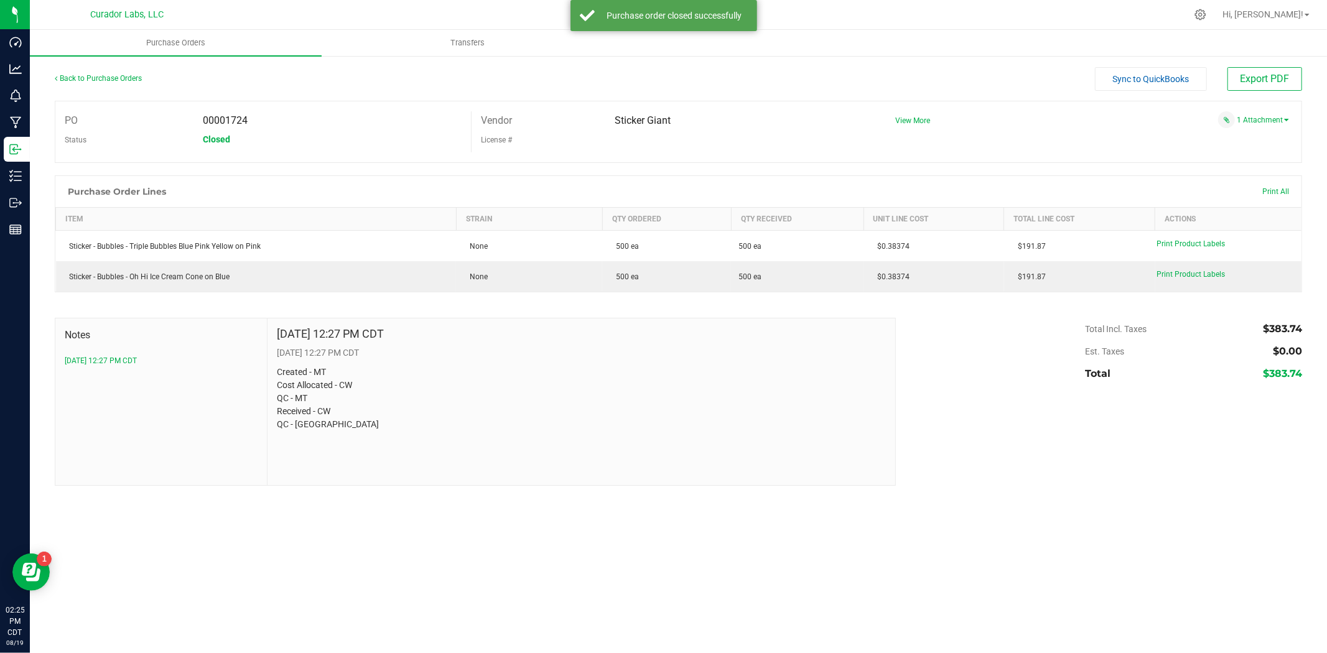
click at [114, 72] on div "Back to Purchase Orders" at bounding box center [211, 78] width 312 height 22
click at [108, 83] on div "Back to Purchase Orders" at bounding box center [211, 78] width 312 height 22
click at [117, 74] on link "Back to Purchase Orders" at bounding box center [98, 78] width 87 height 9
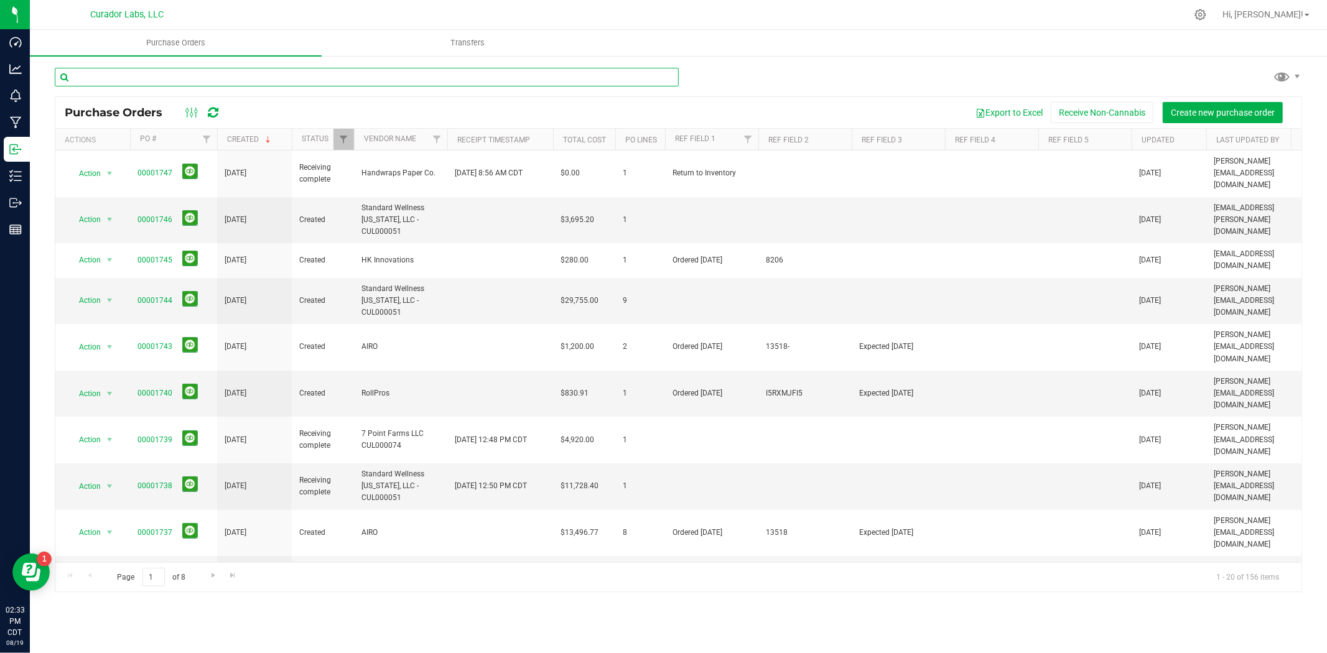
click at [264, 72] on input "text" at bounding box center [367, 77] width 624 height 19
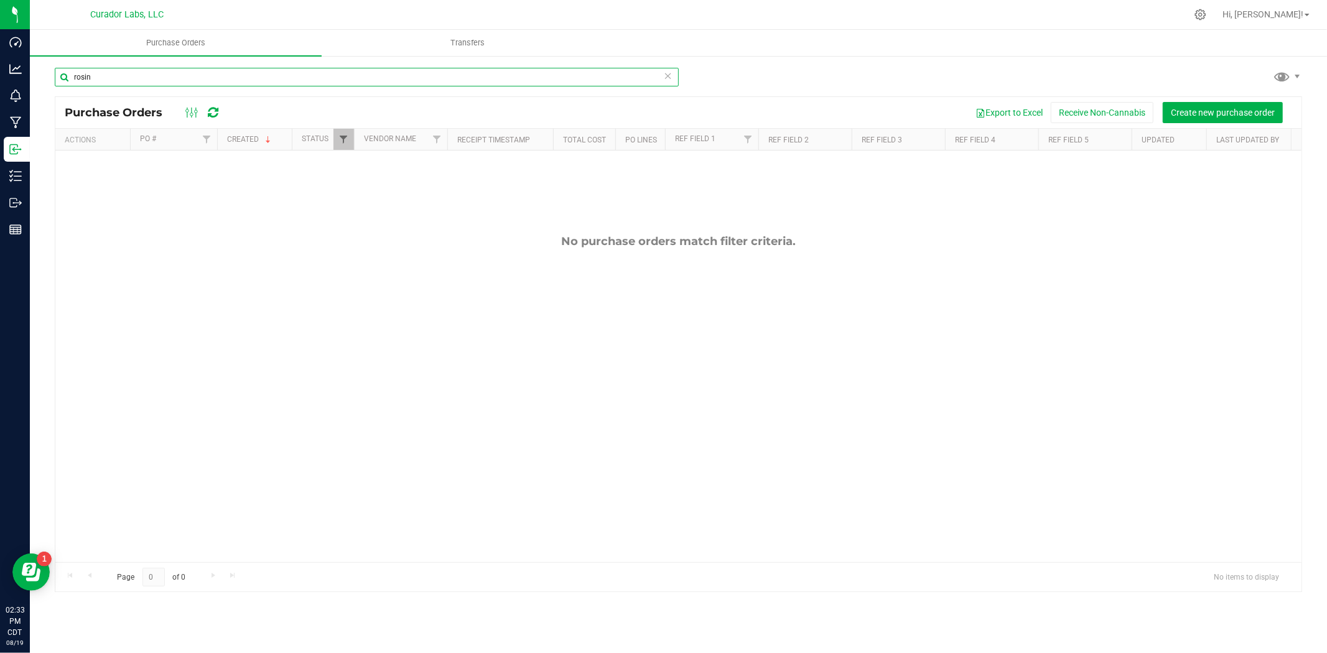
type input "rosin"
click at [345, 144] on span "Filter" at bounding box center [343, 139] width 10 height 10
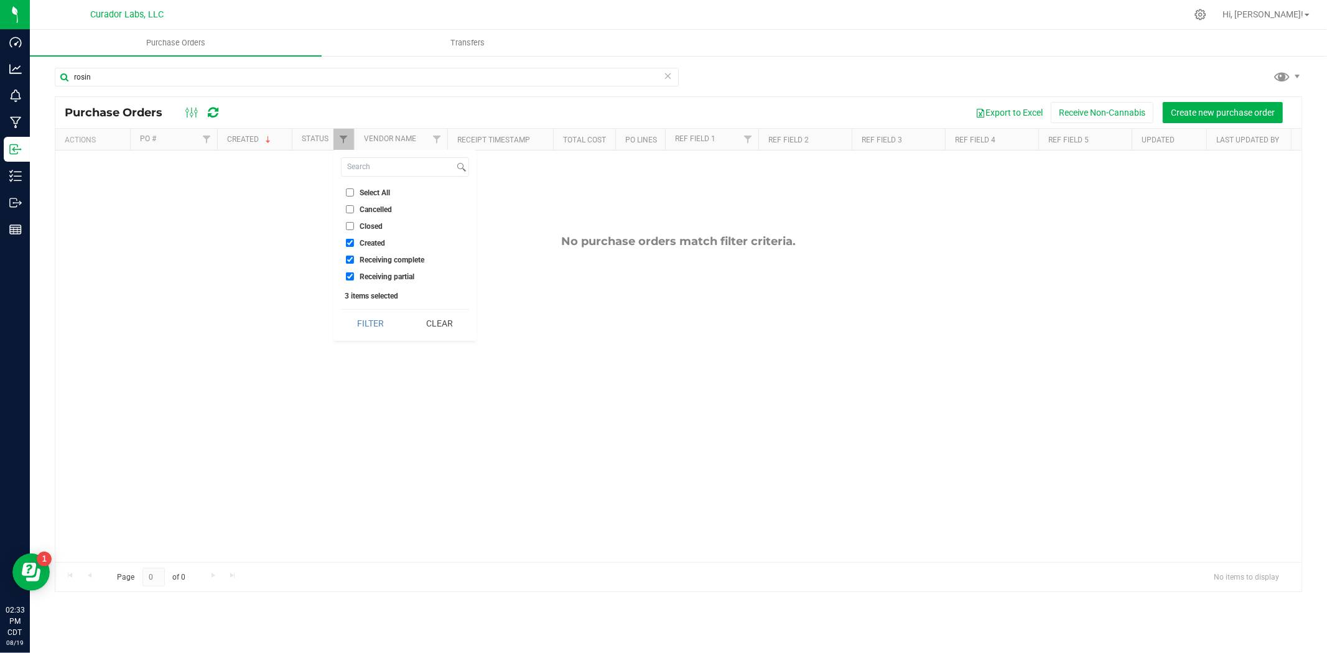
click at [350, 220] on li "Closed" at bounding box center [405, 226] width 128 height 13
click at [351, 225] on input "Closed" at bounding box center [350, 226] width 8 height 8
checkbox input "true"
click at [366, 312] on button "Filter" at bounding box center [371, 323] width 60 height 27
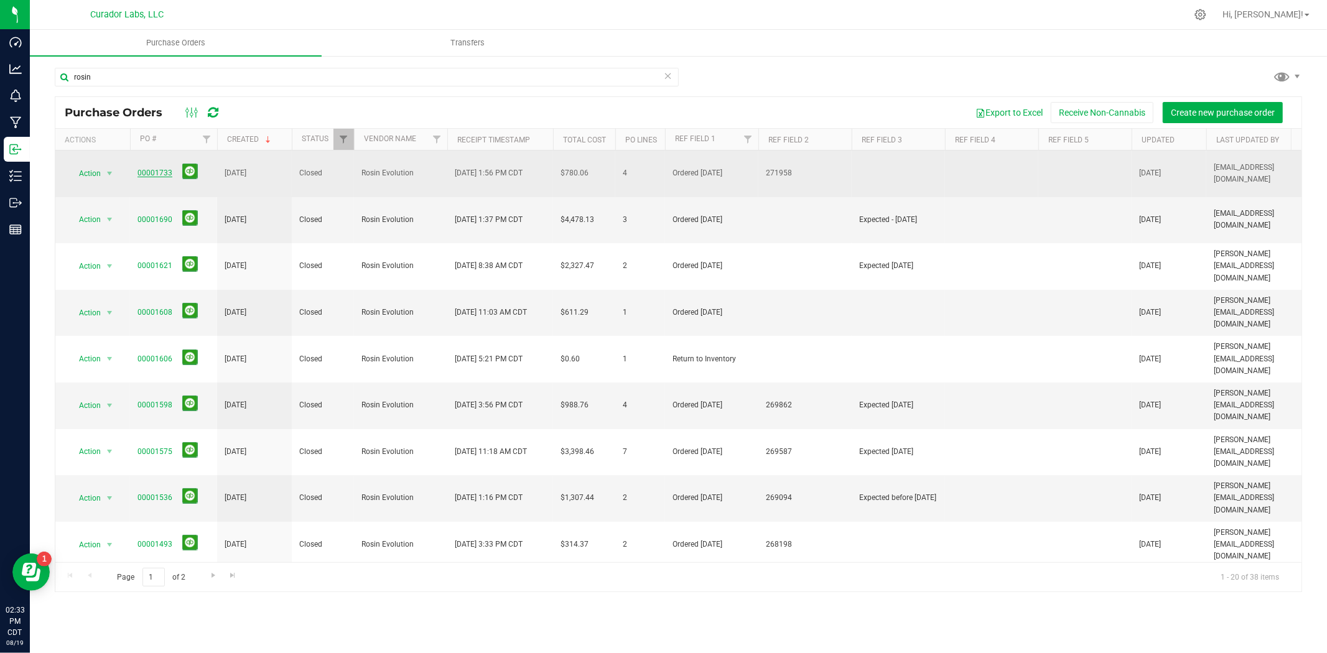
click at [165, 169] on link "00001733" at bounding box center [154, 173] width 35 height 9
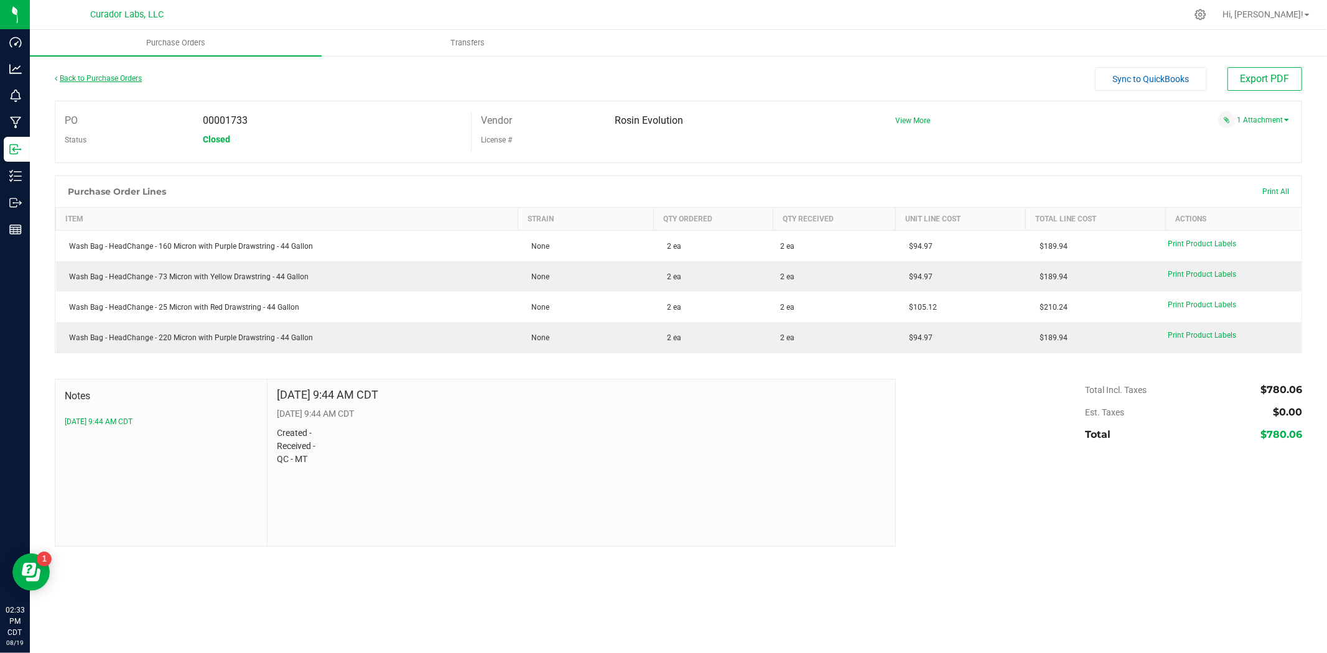
click at [116, 76] on link "Back to Purchase Orders" at bounding box center [98, 78] width 87 height 9
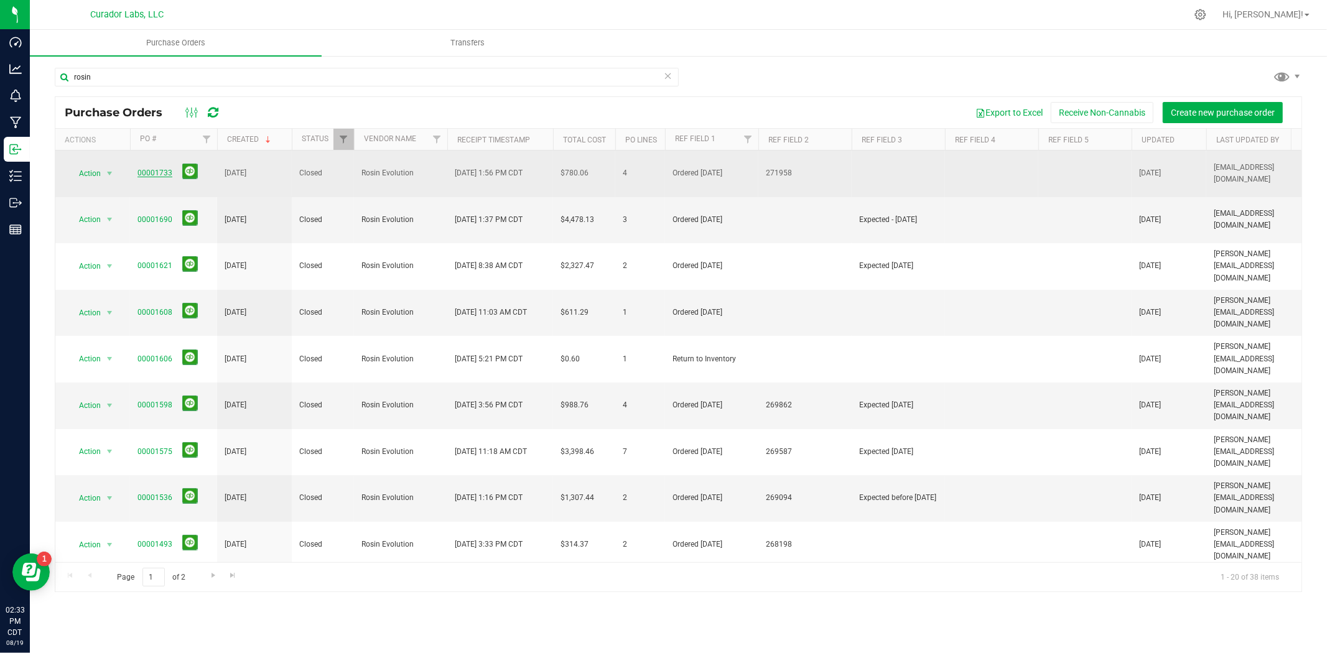
click at [141, 169] on link "00001733" at bounding box center [154, 173] width 35 height 9
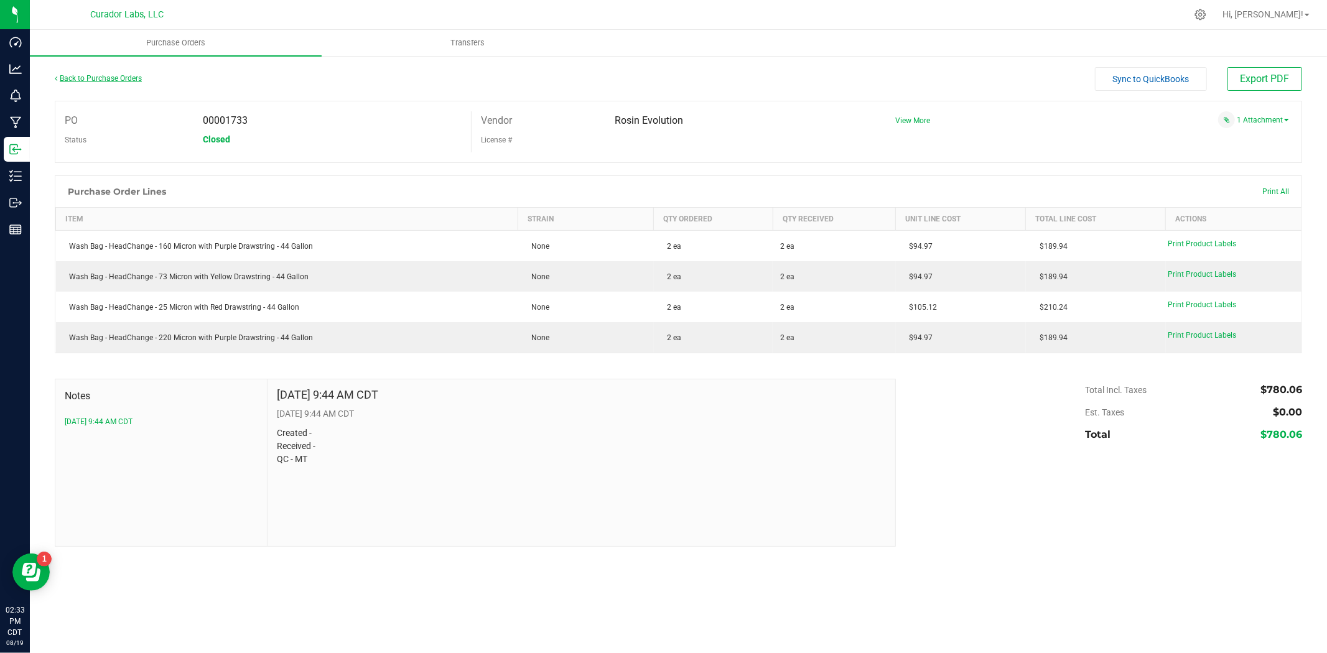
click at [118, 74] on link "Back to Purchase Orders" at bounding box center [98, 78] width 87 height 9
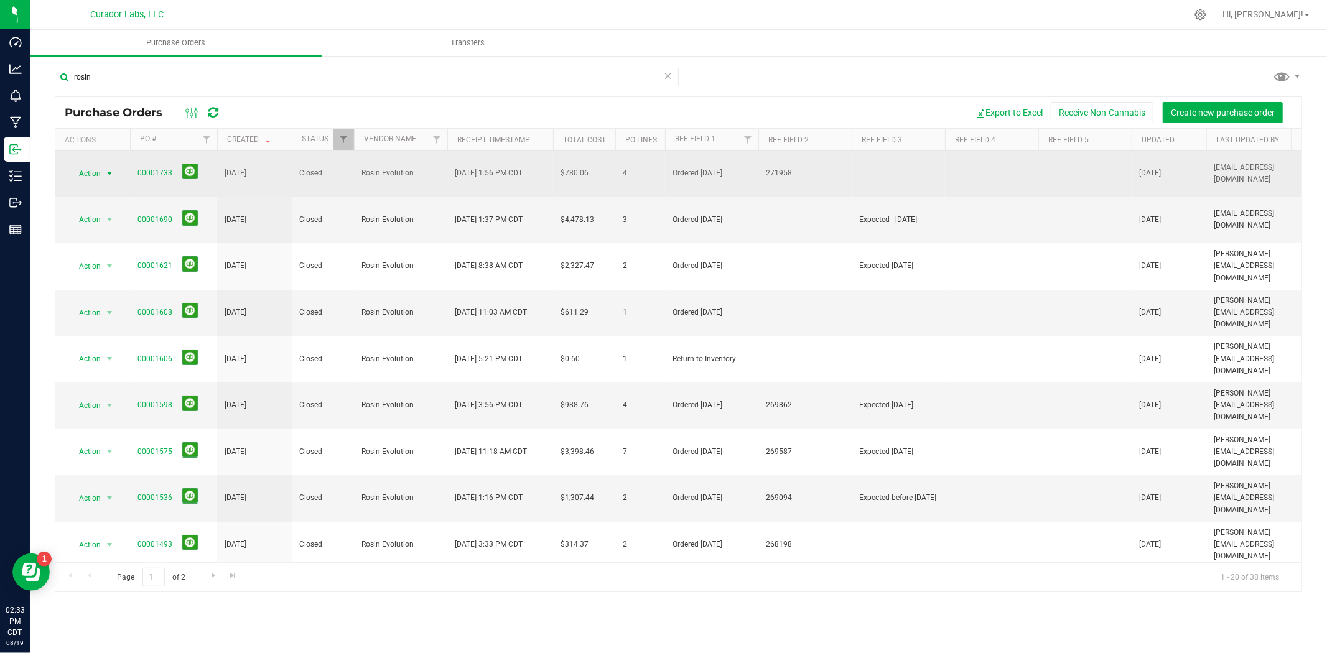
click at [104, 169] on span "select" at bounding box center [109, 174] width 10 height 10
click at [108, 169] on span "select" at bounding box center [109, 174] width 10 height 10
click at [106, 169] on span "select" at bounding box center [109, 174] width 10 height 10
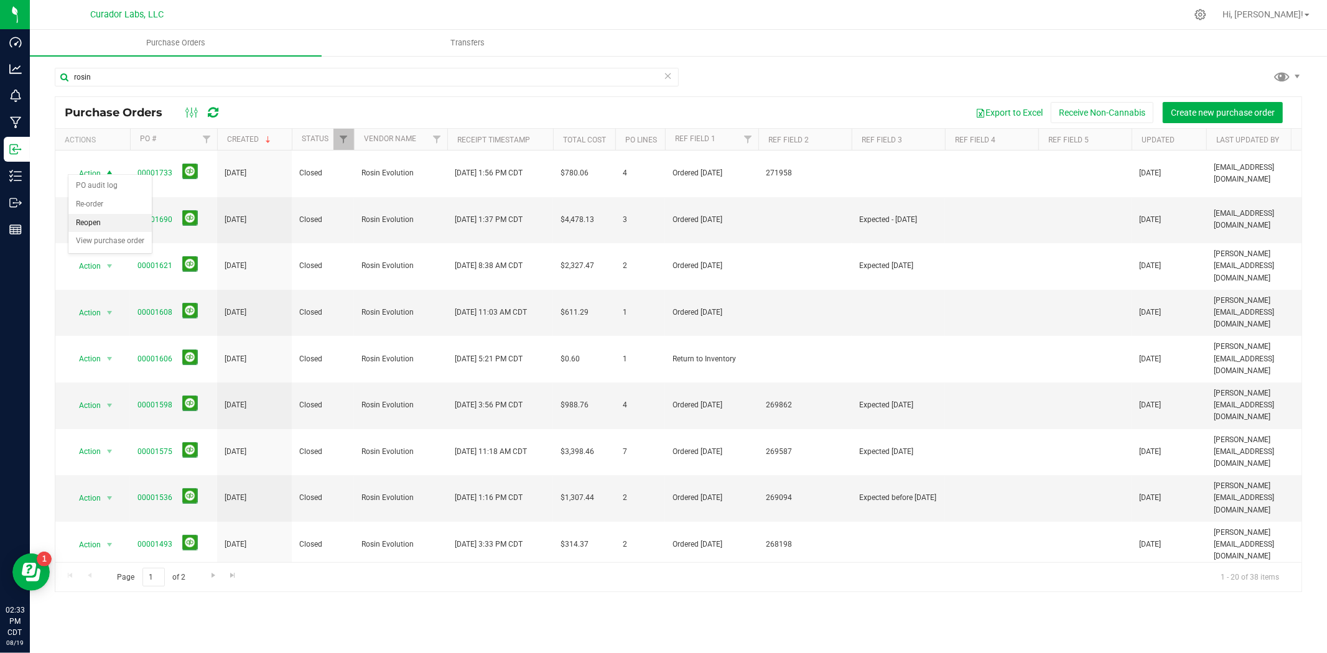
click at [108, 220] on li "Reopen" at bounding box center [109, 223] width 83 height 19
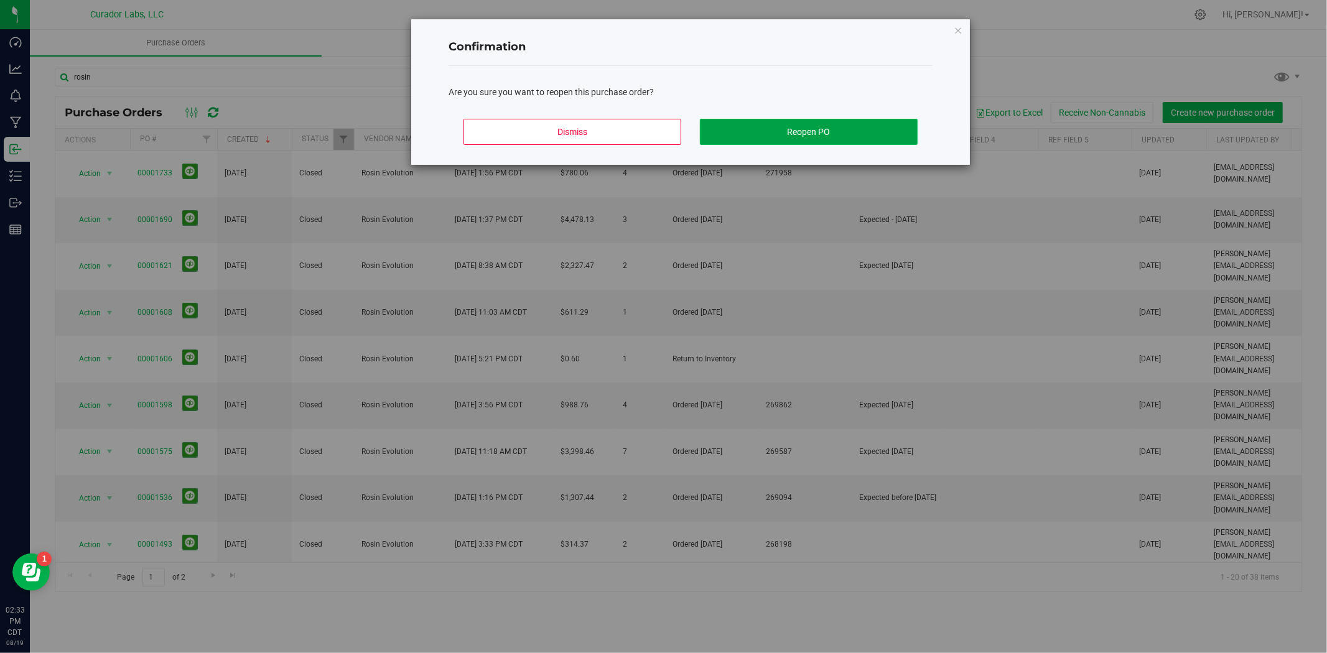
click at [743, 120] on button "Reopen PO" at bounding box center [809, 132] width 218 height 26
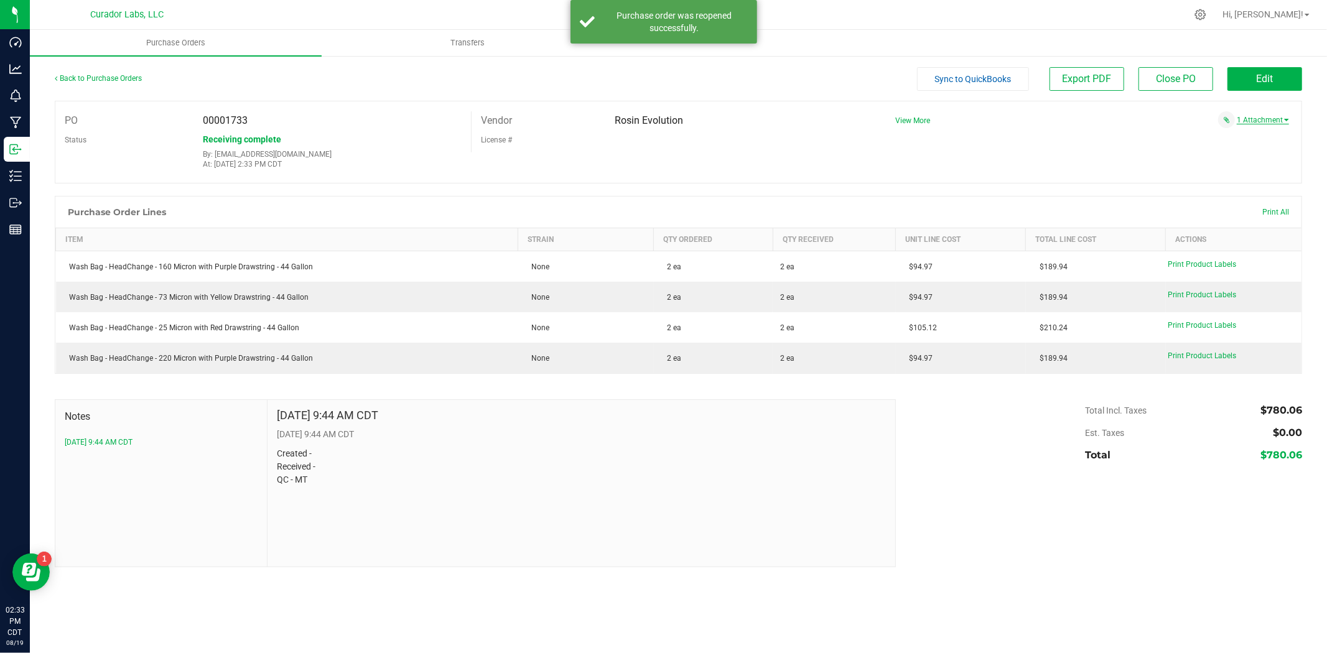
click at [1253, 121] on link "1 Attachment" at bounding box center [1262, 120] width 52 height 9
click at [1236, 139] on span "Screenshot [DATE] 094021.png" at bounding box center [1220, 136] width 93 height 8
